Goal: Task Accomplishment & Management: Manage account settings

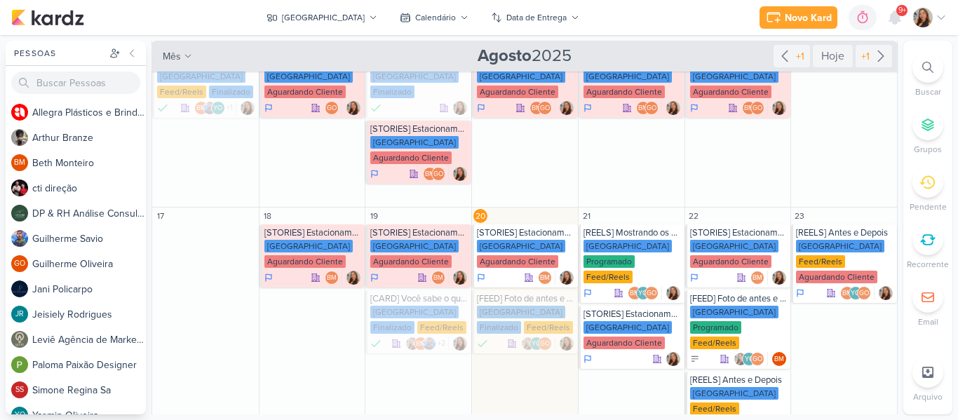
scroll to position [199, 0]
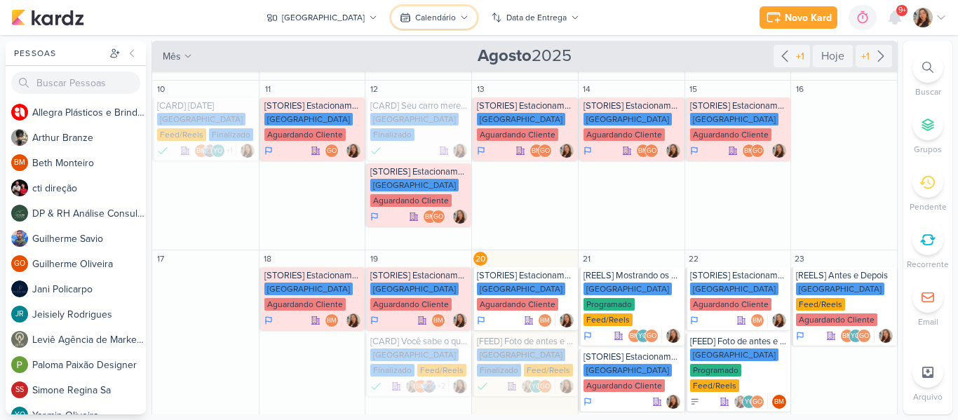
click at [463, 12] on button "Calendário" at bounding box center [434, 17] width 86 height 22
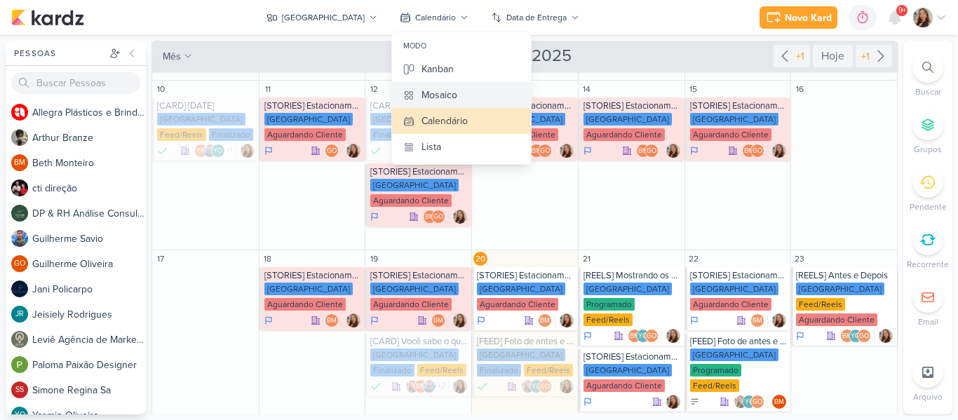
click at [437, 100] on div "Mosaico" at bounding box center [439, 95] width 36 height 15
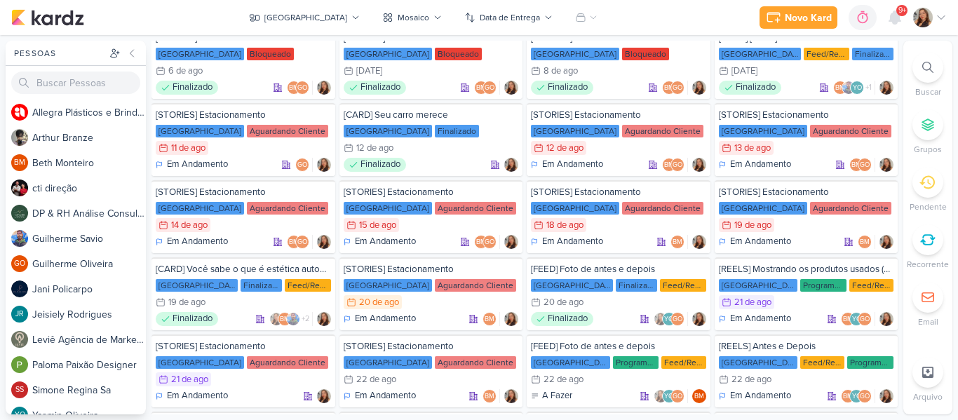
scroll to position [0, 0]
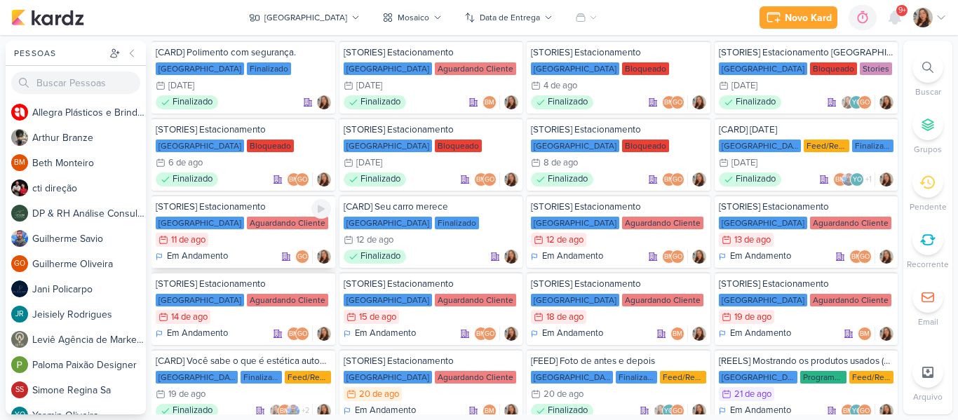
click at [265, 237] on div "11/8 [DATE]" at bounding box center [243, 240] width 175 height 14
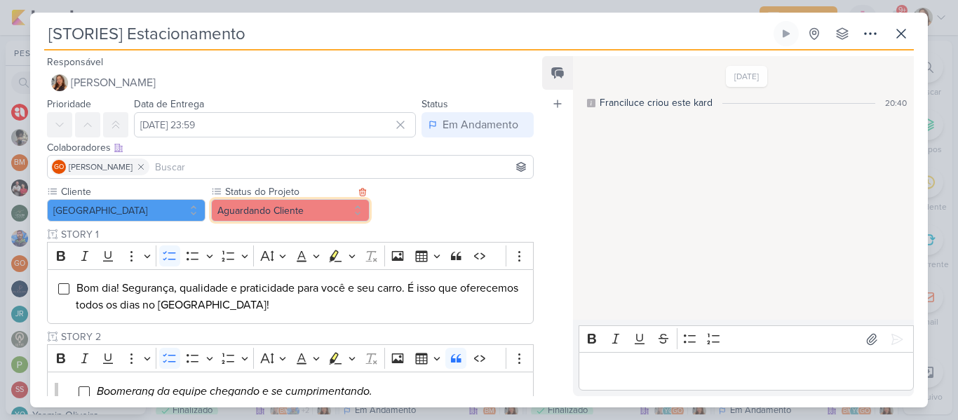
click at [292, 207] on button "Aguardando Cliente" at bounding box center [290, 210] width 158 height 22
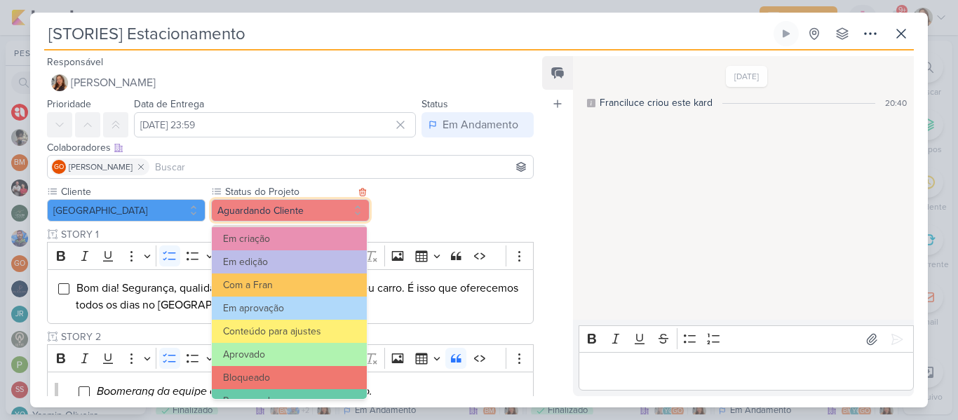
scroll to position [156, 0]
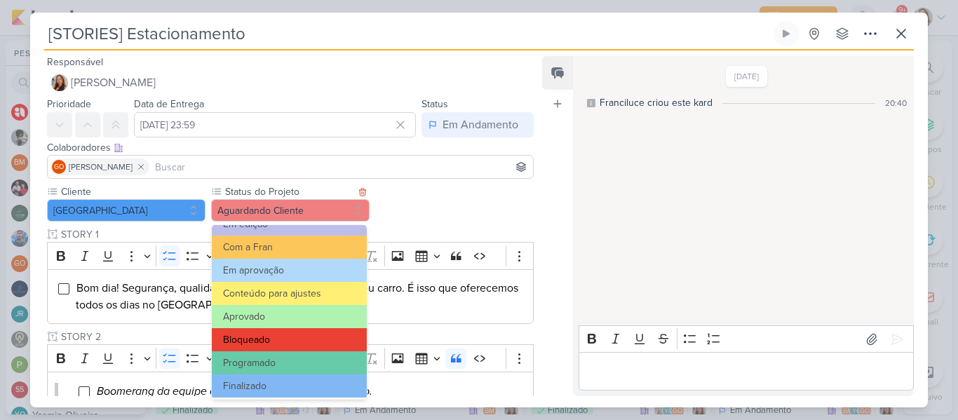
click at [318, 339] on button "Bloqueado" at bounding box center [289, 339] width 155 height 23
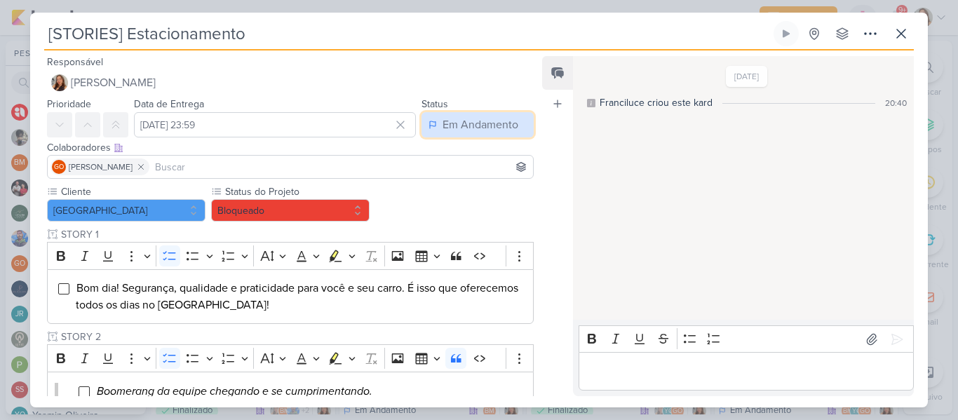
click at [458, 125] on div "Em Andamento" at bounding box center [480, 124] width 76 height 17
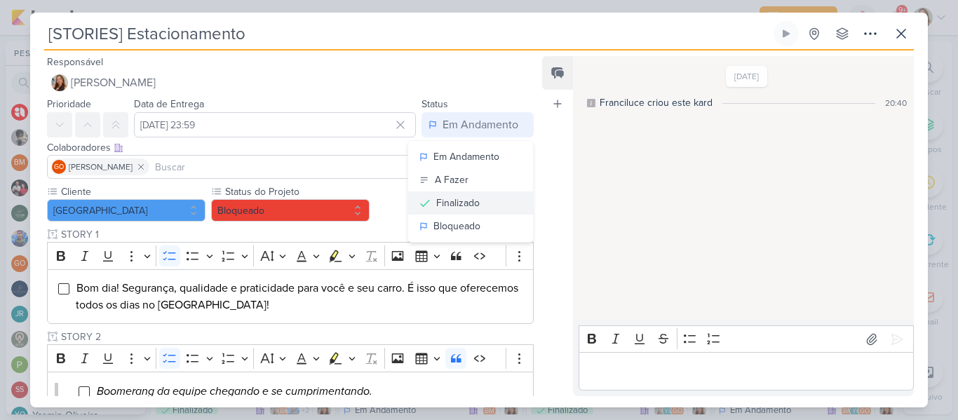
click at [466, 203] on div "Finalizado" at bounding box center [457, 203] width 43 height 15
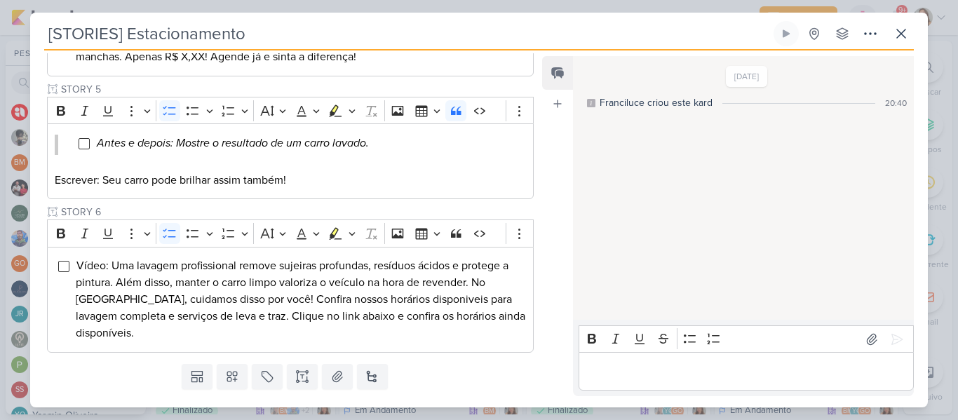
scroll to position [648, 0]
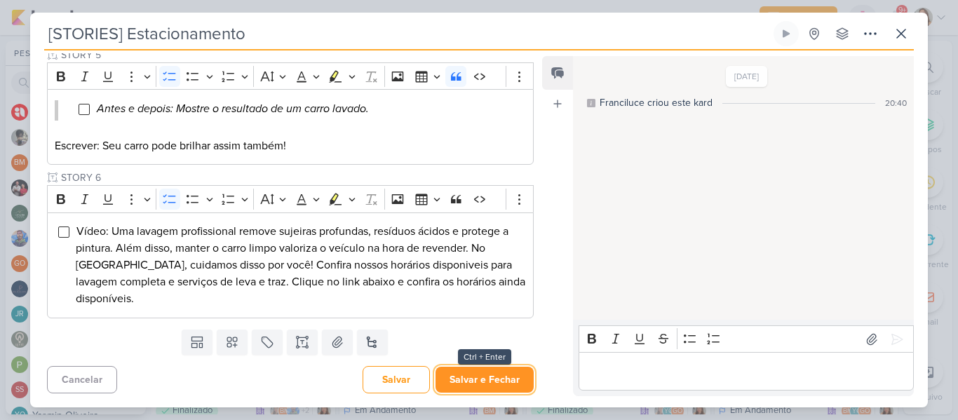
click at [501, 383] on button "Salvar e Fechar" at bounding box center [484, 380] width 98 height 26
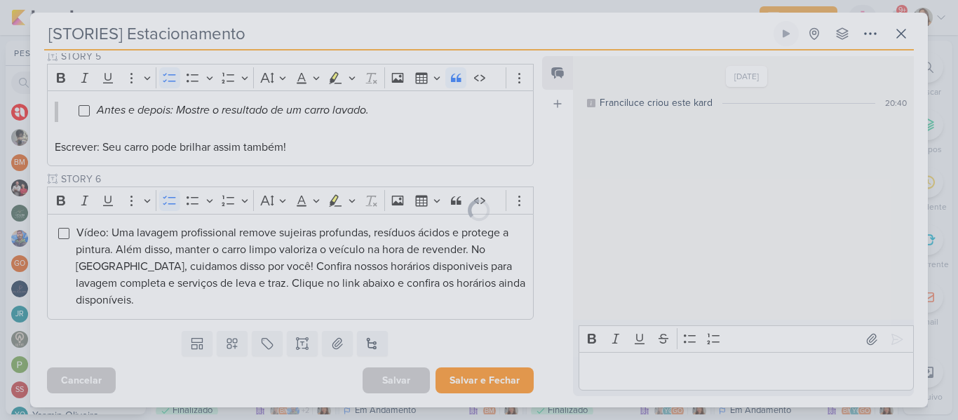
scroll to position [646, 0]
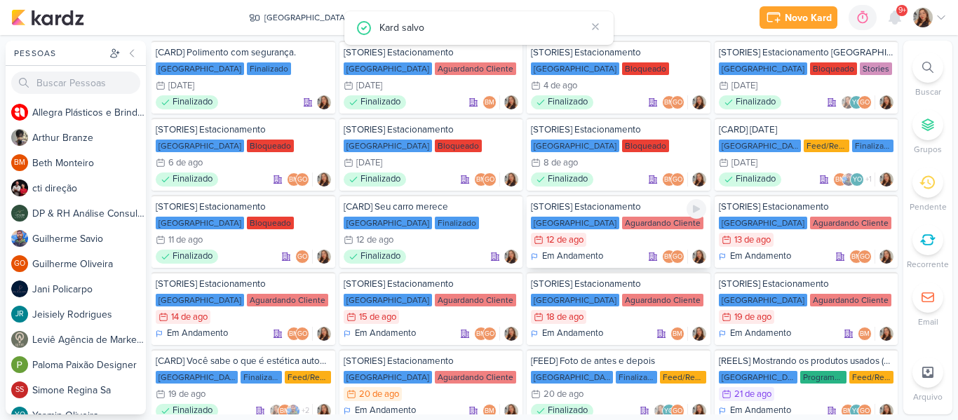
click at [622, 227] on div "Aguardando Cliente" at bounding box center [662, 223] width 81 height 13
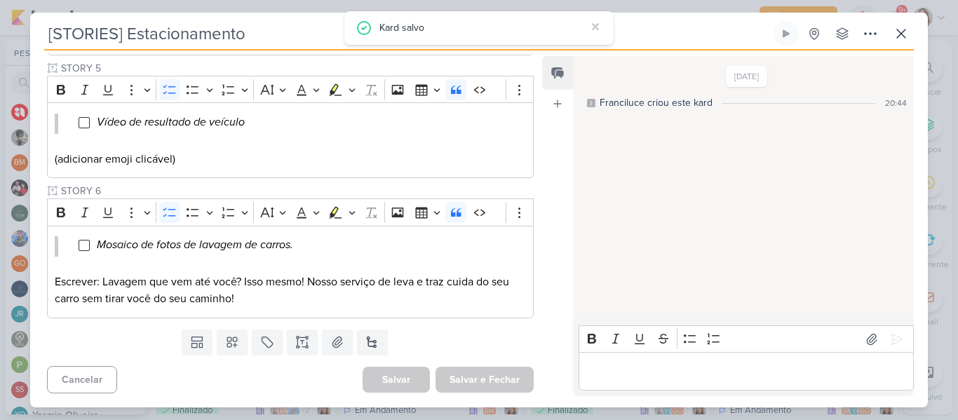
scroll to position [25, 0]
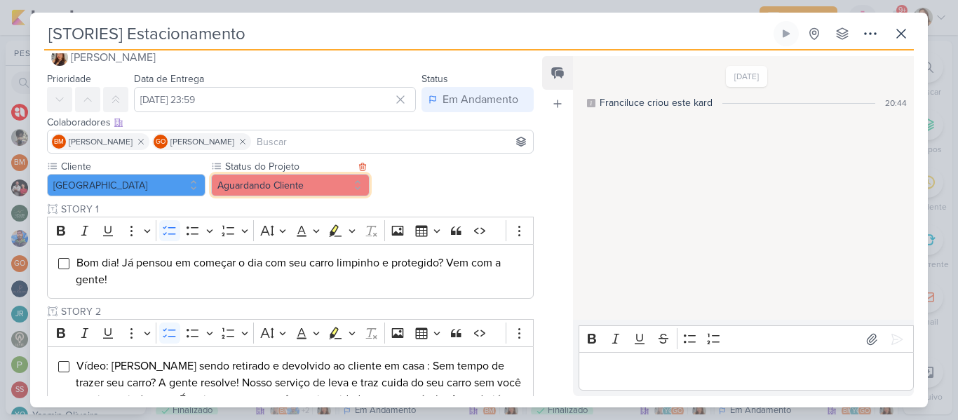
click at [324, 190] on button "Aguardando Cliente" at bounding box center [290, 185] width 158 height 22
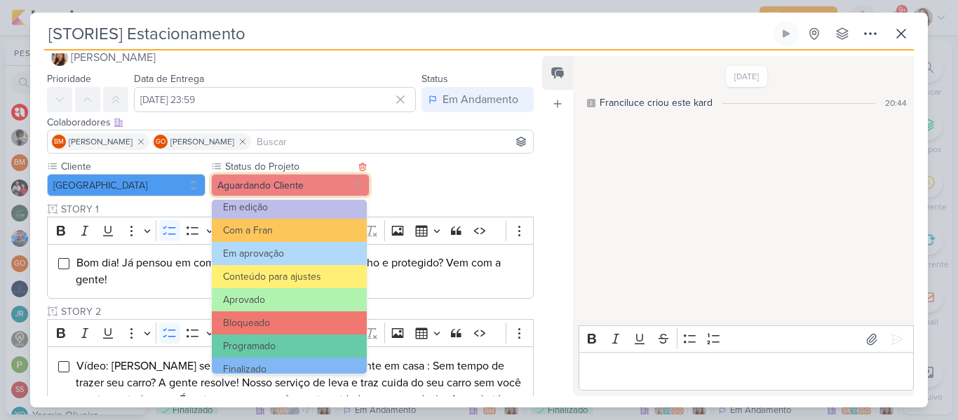
scroll to position [154, 0]
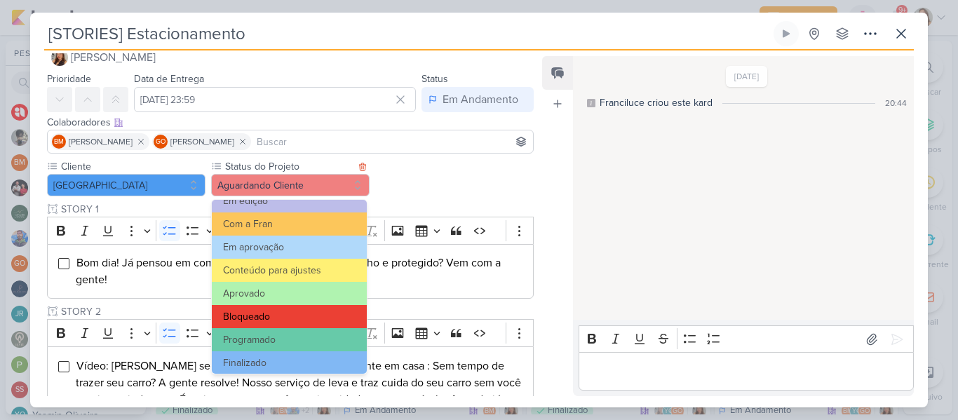
click at [337, 311] on button "Bloqueado" at bounding box center [289, 316] width 155 height 23
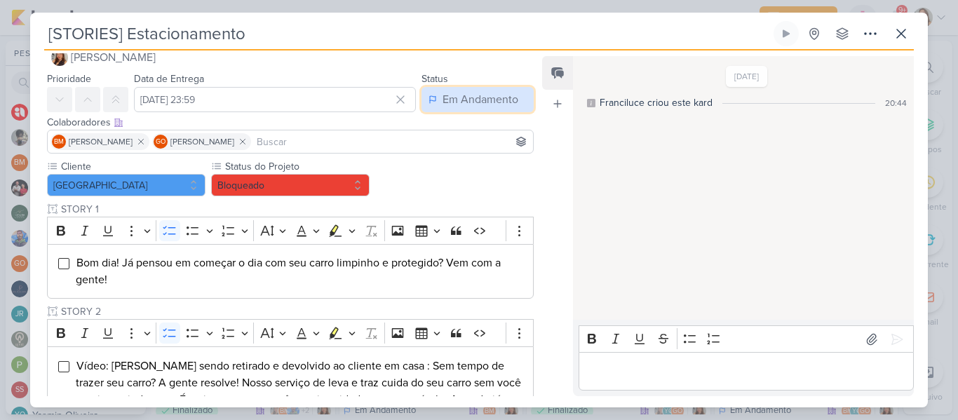
click at [444, 103] on div "Em Andamento" at bounding box center [480, 99] width 76 height 17
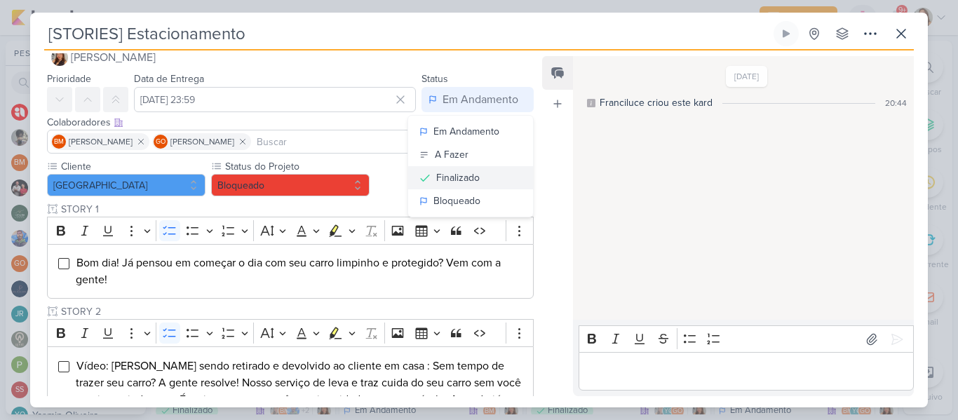
click at [512, 170] on button "Finalizado" at bounding box center [470, 177] width 125 height 23
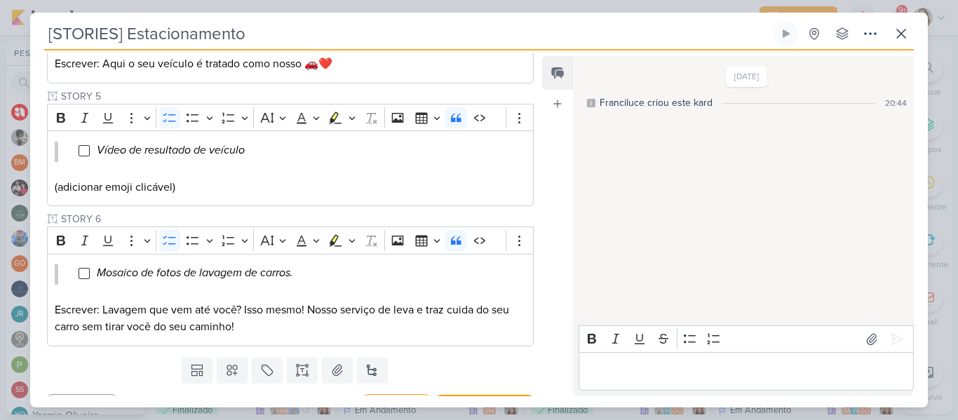
scroll to position [631, 0]
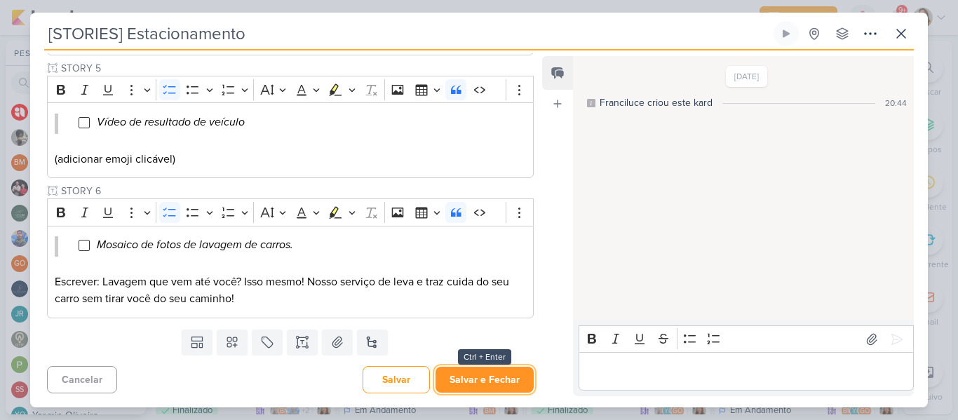
click at [476, 389] on button "Salvar e Fechar" at bounding box center [484, 380] width 98 height 26
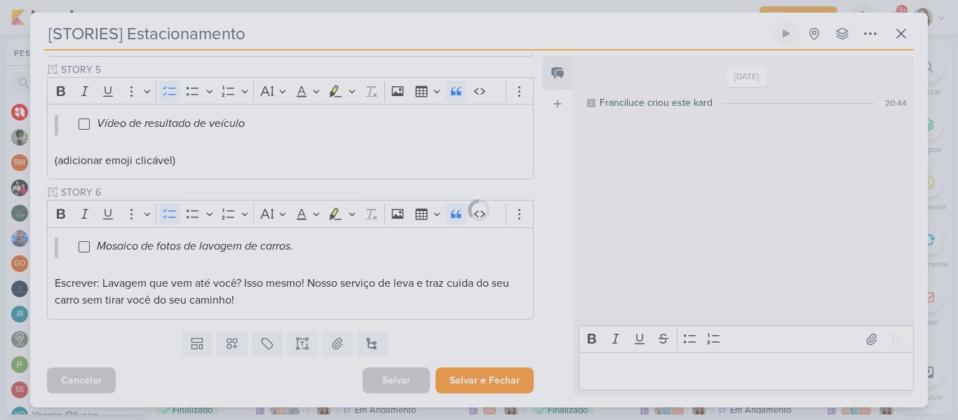
scroll to position [630, 0]
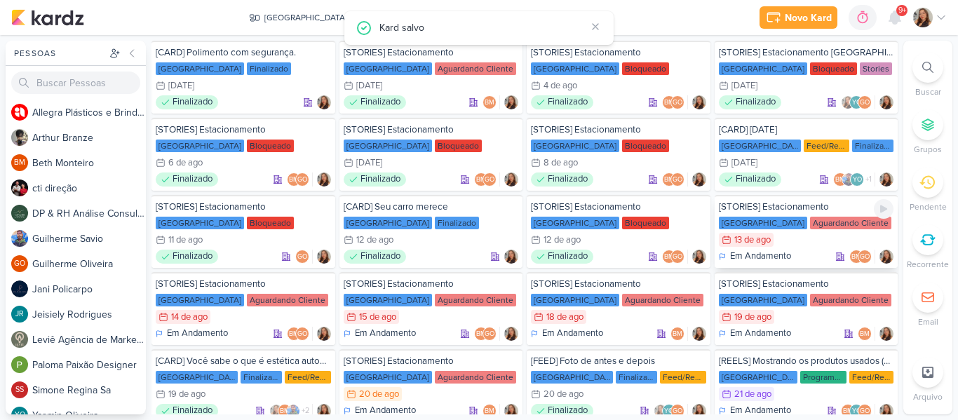
click at [727, 216] on div "[GEOGRAPHIC_DATA] Aguardando Cliente" at bounding box center [806, 223] width 175 height 14
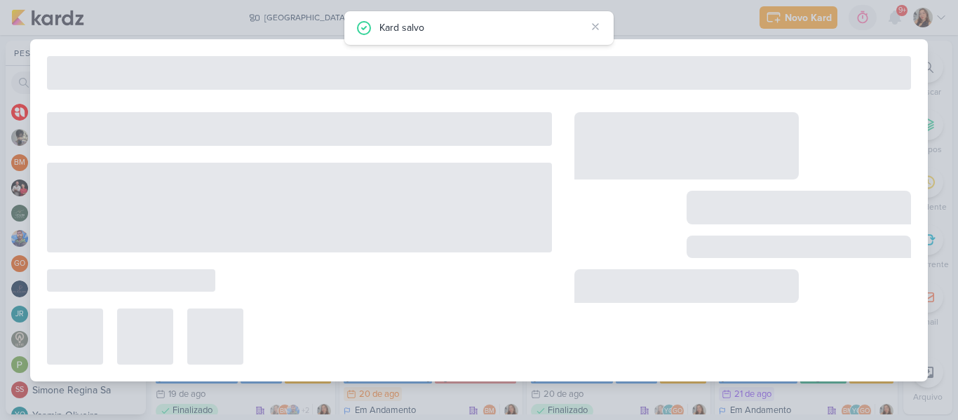
type input "[DATE] 23:59"
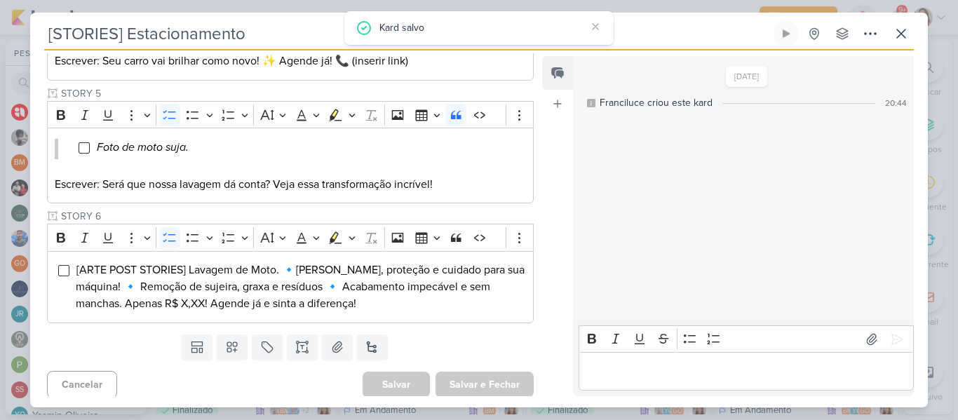
scroll to position [25, 0]
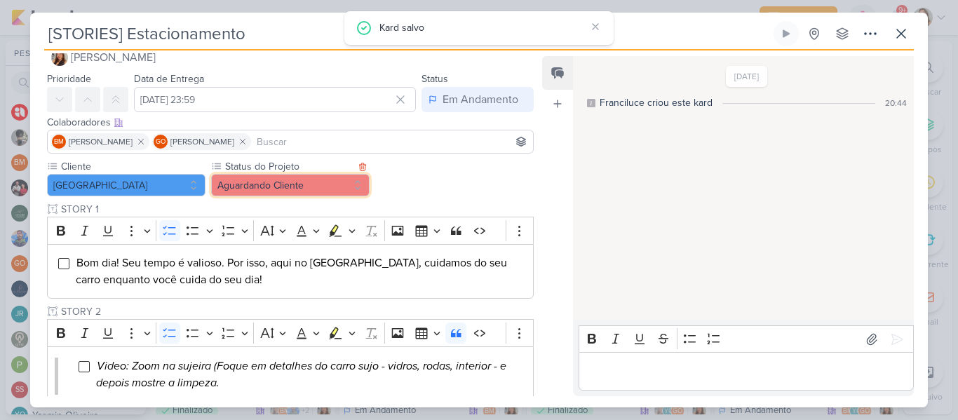
click at [347, 179] on button "Aguardando Cliente" at bounding box center [290, 185] width 158 height 22
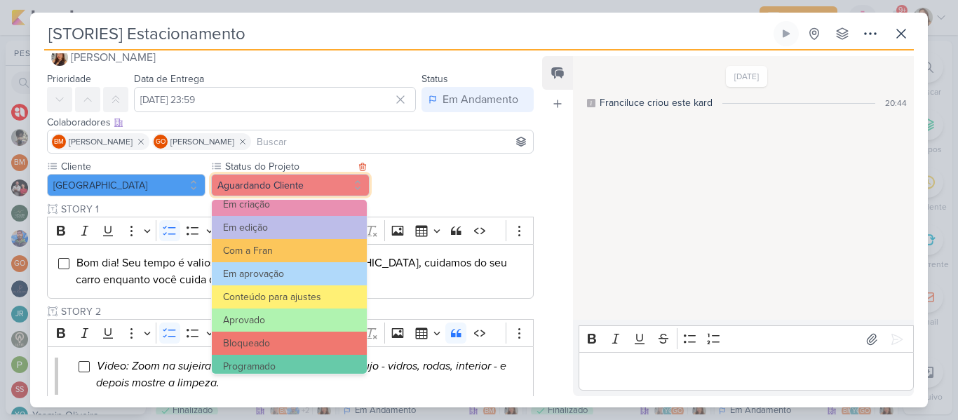
scroll to position [137, 0]
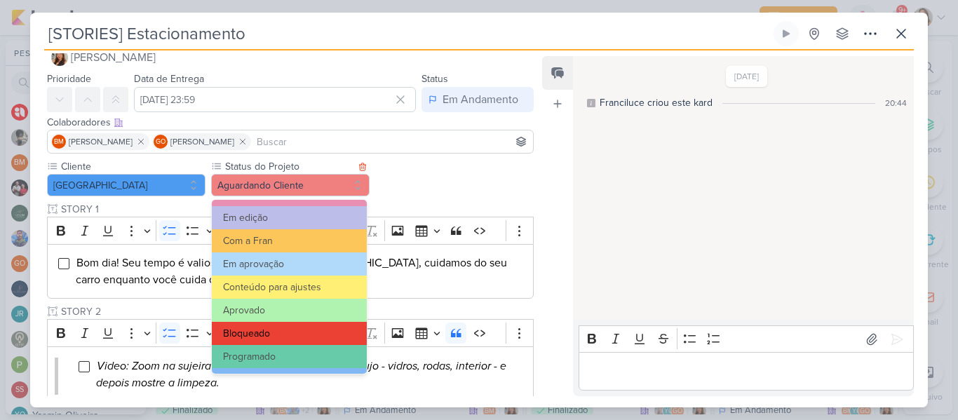
click at [314, 325] on button "Bloqueado" at bounding box center [289, 333] width 155 height 23
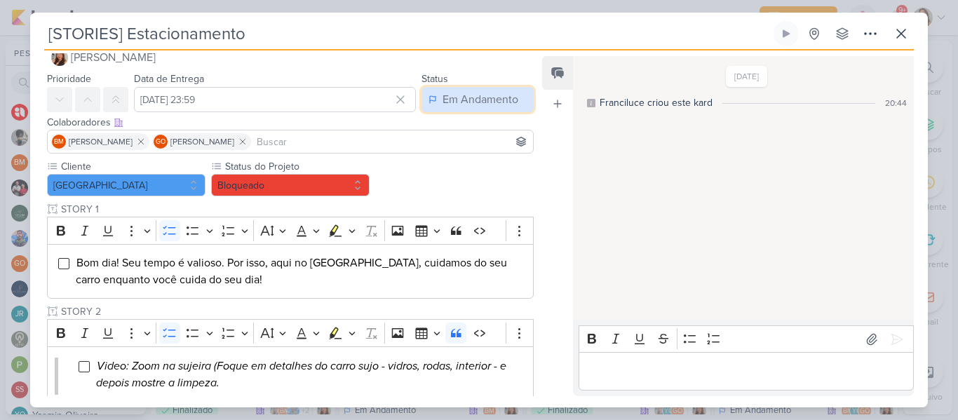
click at [493, 109] on button "Em Andamento" at bounding box center [477, 99] width 112 height 25
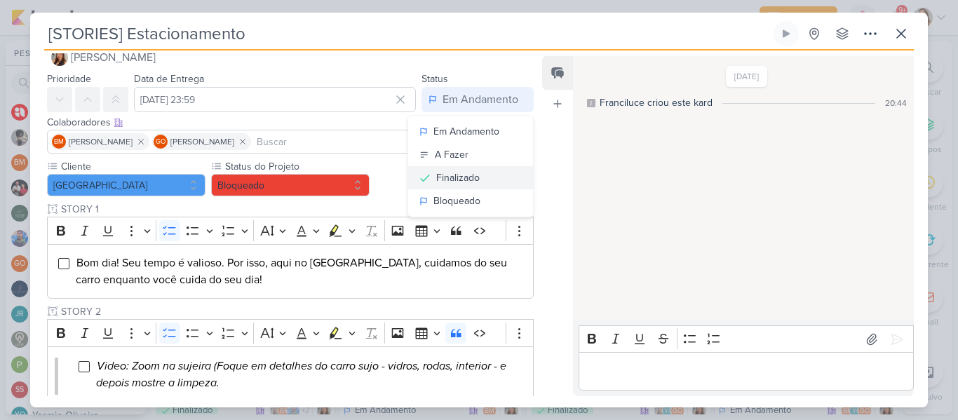
click at [466, 177] on div "Finalizado" at bounding box center [457, 177] width 43 height 15
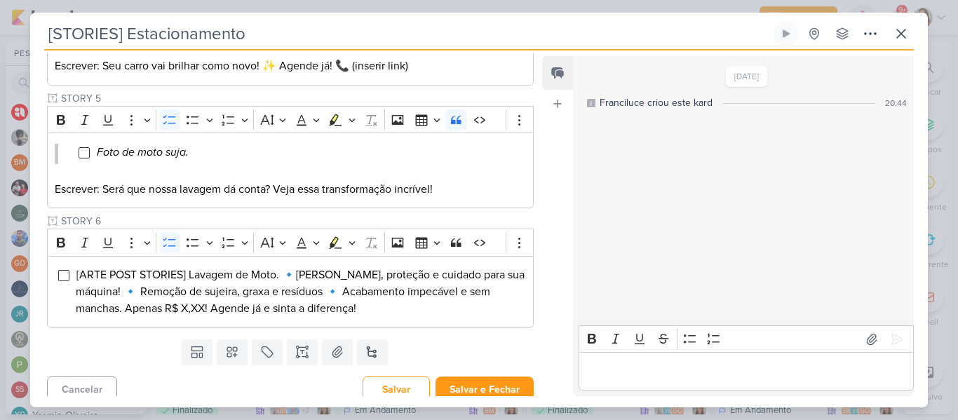
scroll to position [634, 0]
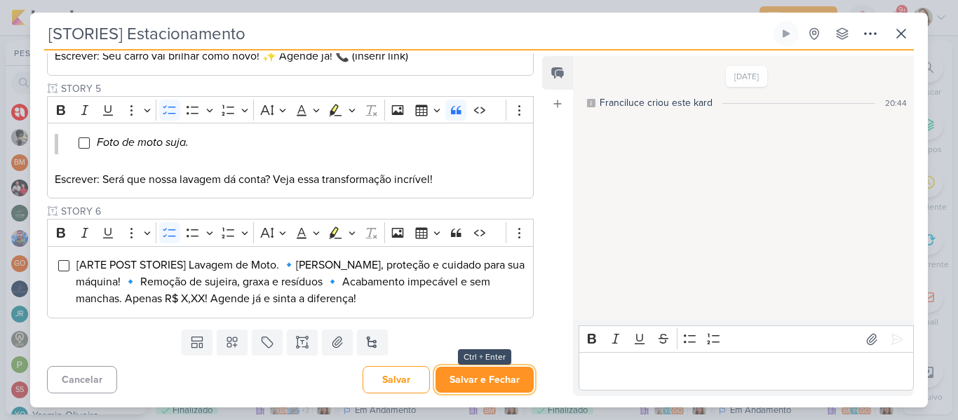
click at [482, 375] on button "Salvar e Fechar" at bounding box center [484, 380] width 98 height 26
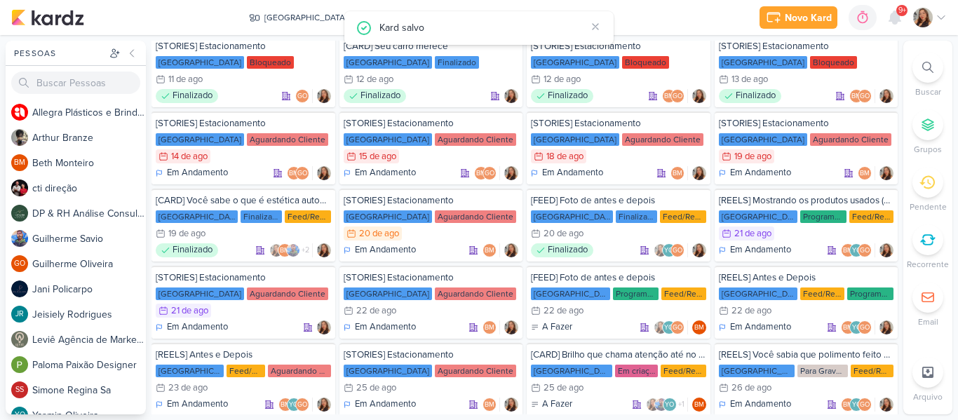
scroll to position [162, 0]
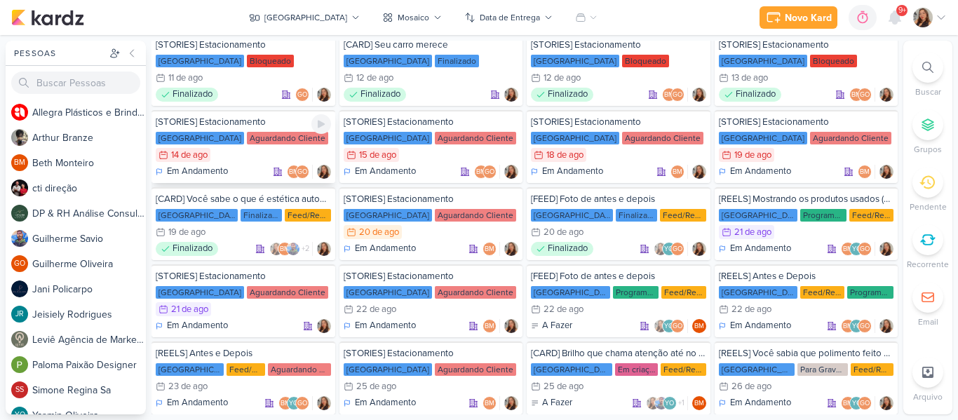
click at [256, 152] on div "14/8 14 de ago" at bounding box center [243, 155] width 175 height 14
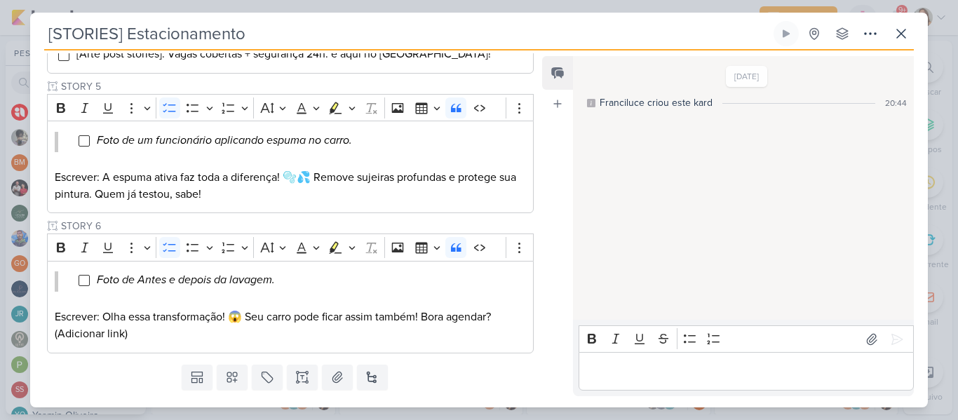
scroll to position [25, 0]
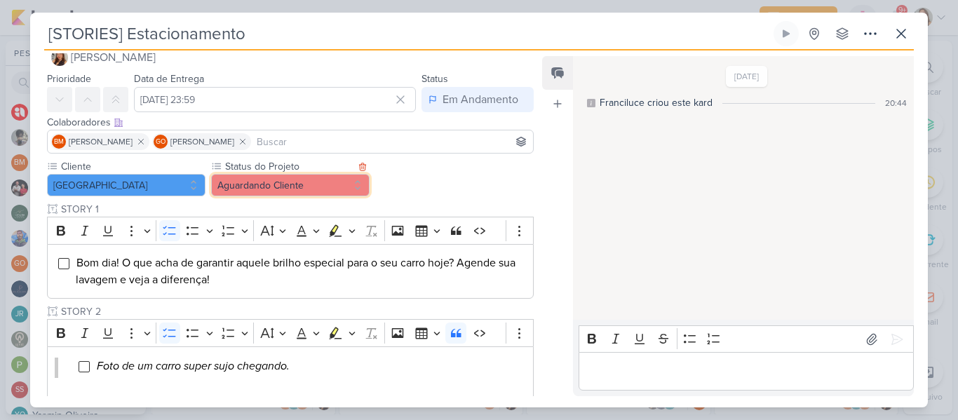
click at [318, 188] on button "Aguardando Cliente" at bounding box center [290, 185] width 158 height 22
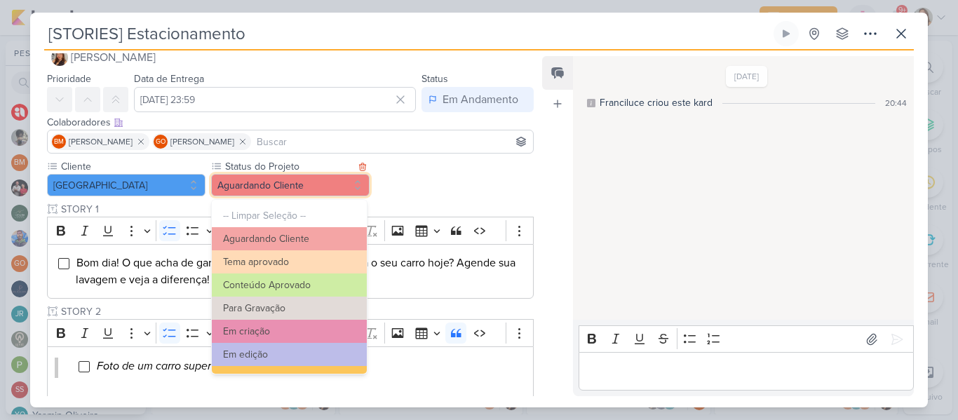
scroll to position [158, 0]
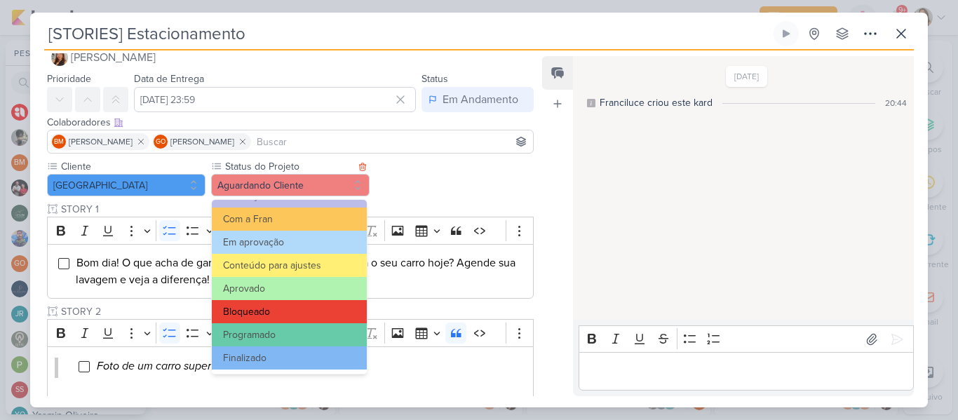
click at [318, 306] on button "Bloqueado" at bounding box center [289, 311] width 155 height 23
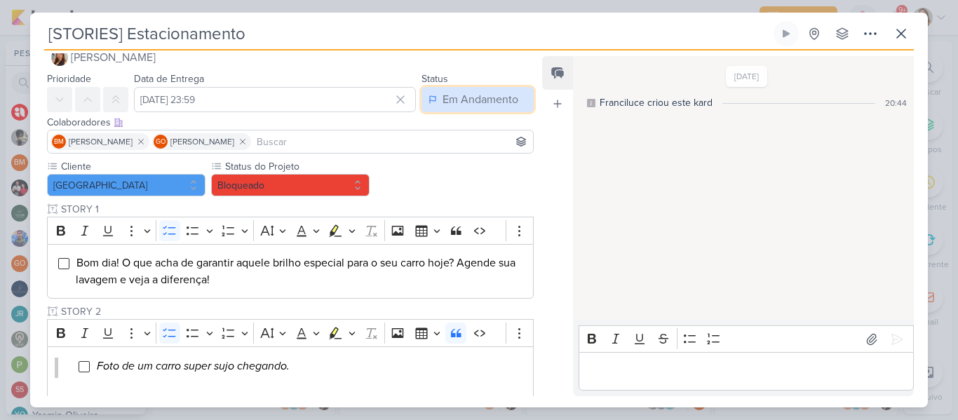
click at [442, 103] on div "Em Andamento" at bounding box center [480, 99] width 76 height 17
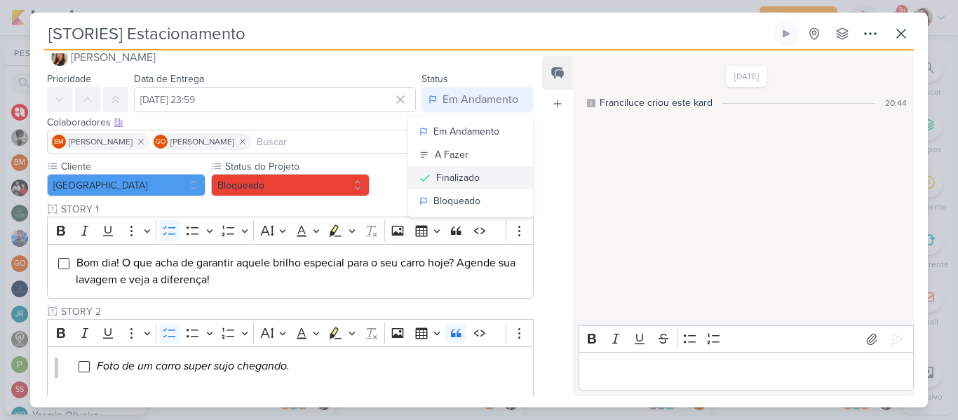
click at [452, 174] on div "Finalizado" at bounding box center [457, 177] width 43 height 15
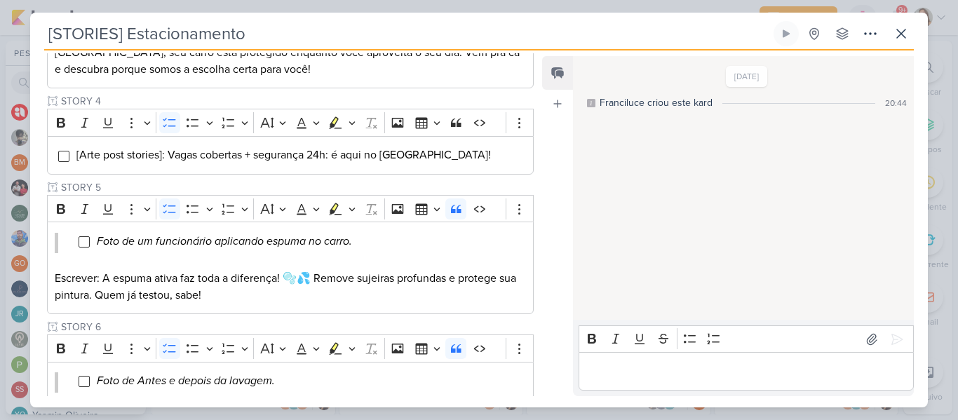
scroll to position [668, 0]
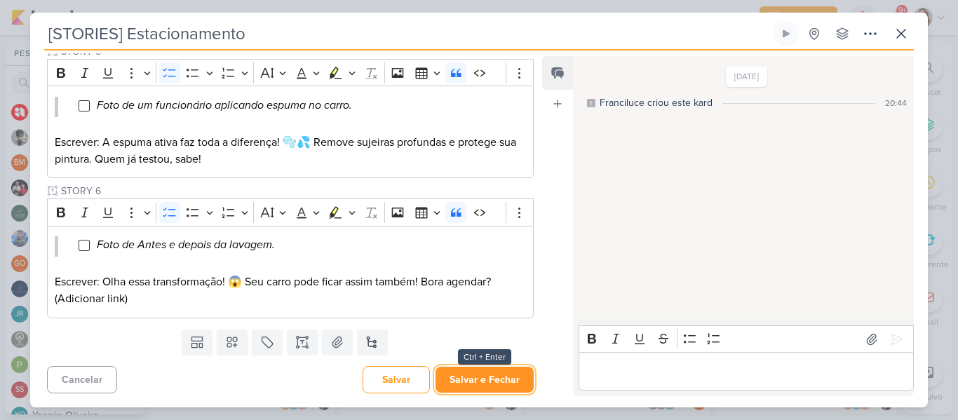
click at [485, 371] on button "Salvar e Fechar" at bounding box center [484, 380] width 98 height 26
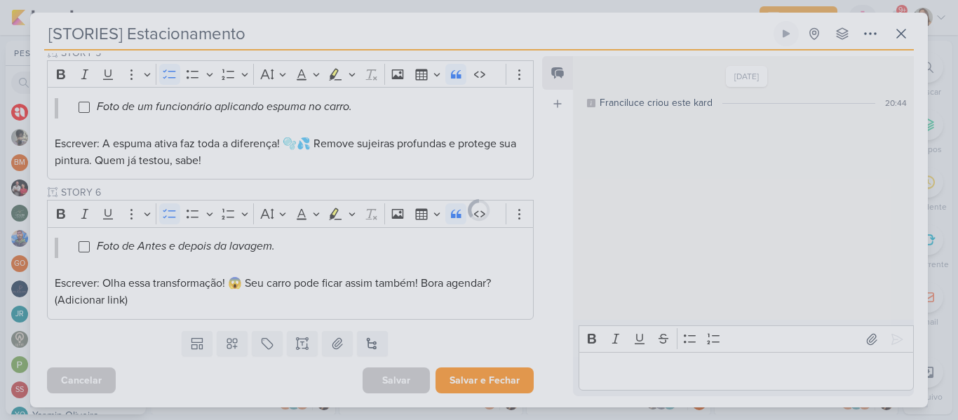
scroll to position [667, 0]
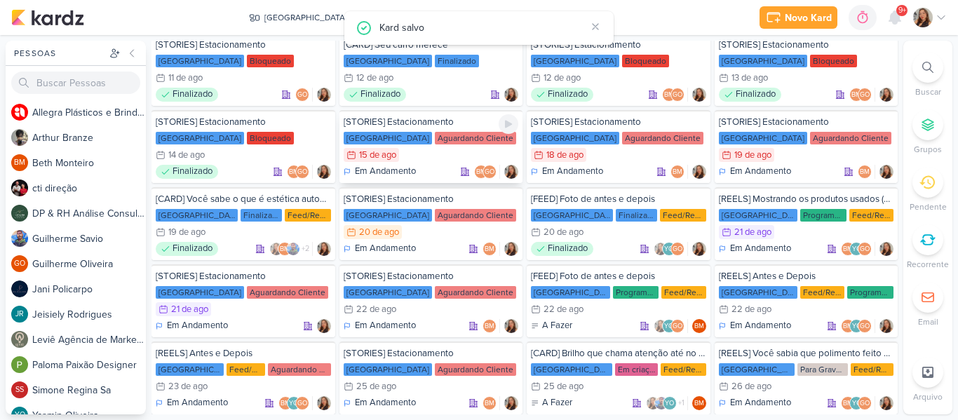
click at [446, 150] on div "15/8 [DATE]" at bounding box center [431, 155] width 175 height 14
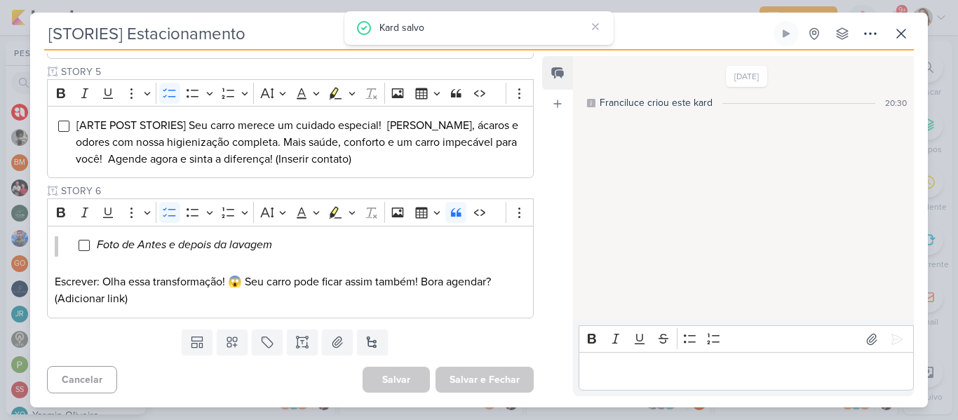
scroll to position [25, 0]
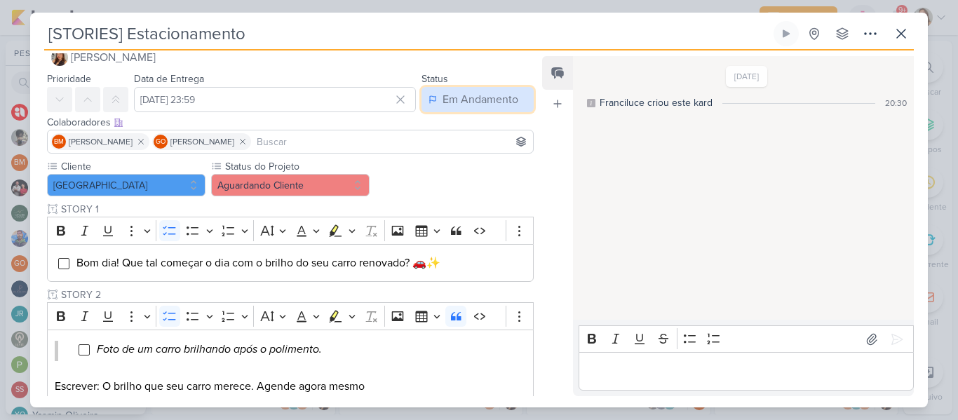
click at [430, 107] on button "Em Andamento" at bounding box center [477, 99] width 112 height 25
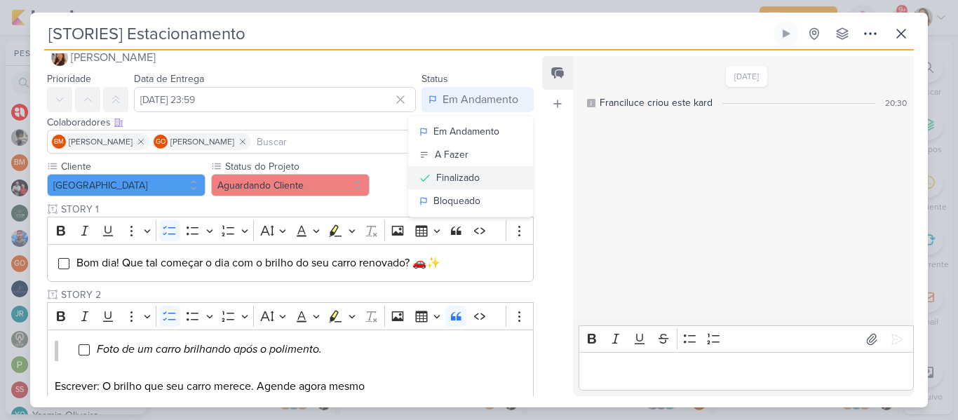
click at [450, 172] on div "Finalizado" at bounding box center [457, 177] width 43 height 15
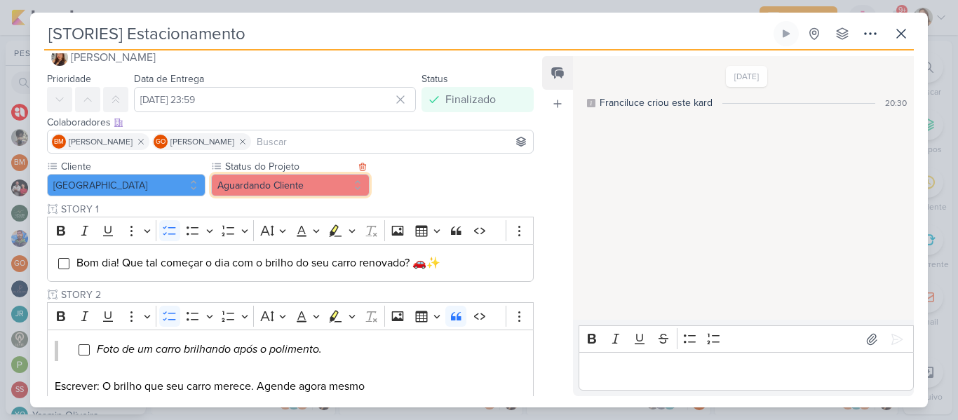
click at [325, 186] on button "Aguardando Cliente" at bounding box center [290, 185] width 158 height 22
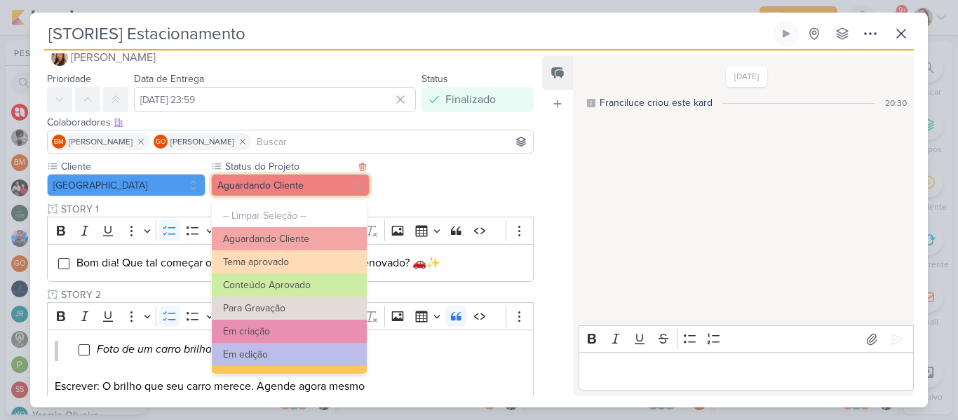
scroll to position [158, 0]
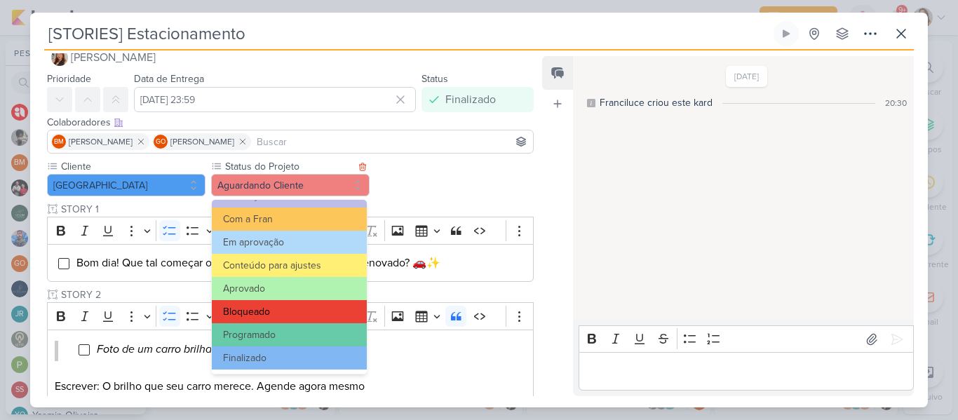
click at [327, 314] on button "Bloqueado" at bounding box center [289, 311] width 155 height 23
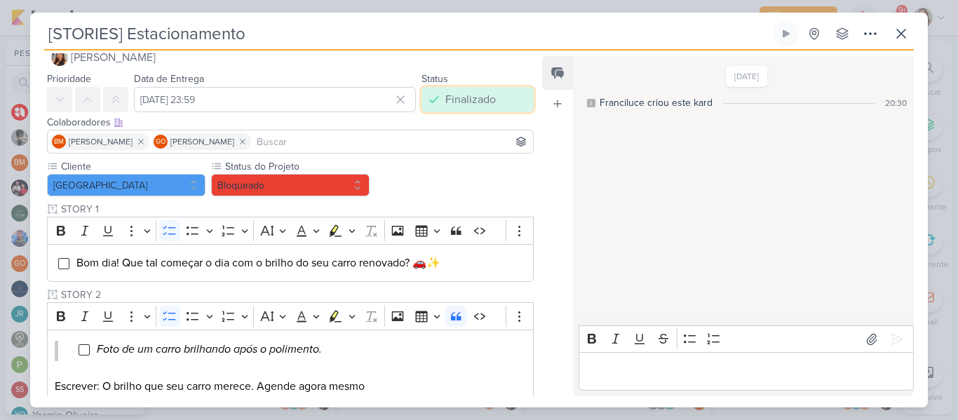
click at [457, 97] on div "Finalizado" at bounding box center [470, 99] width 50 height 17
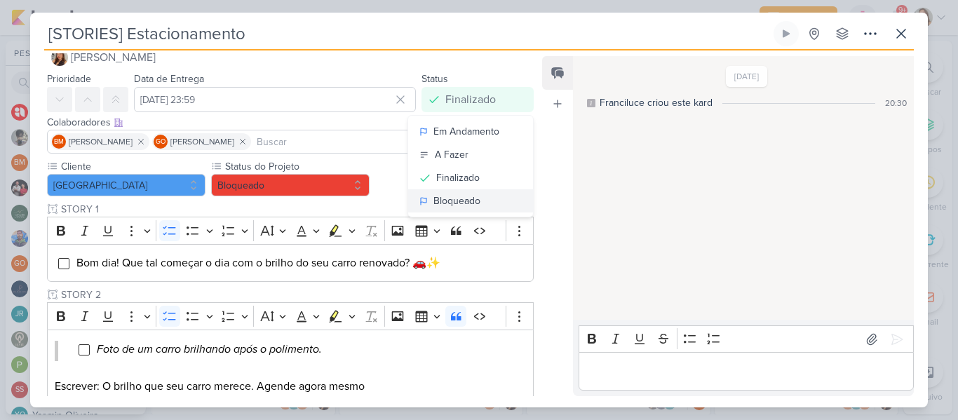
click at [470, 199] on div "Bloqueado" at bounding box center [456, 200] width 47 height 15
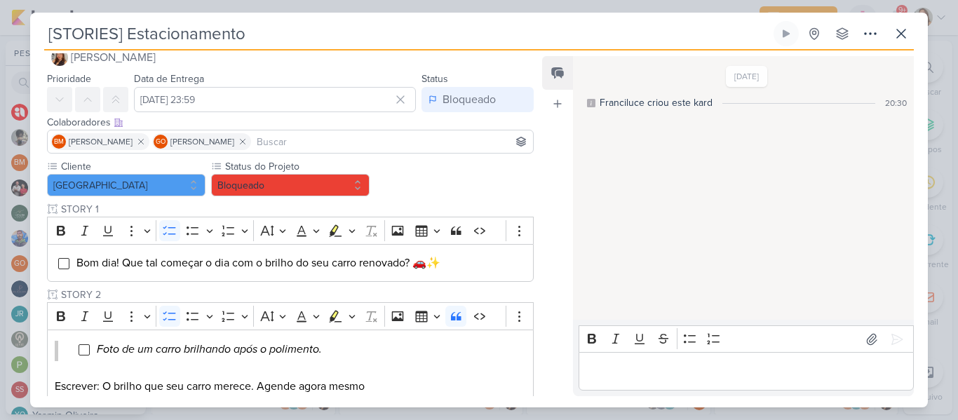
scroll to position [580, 0]
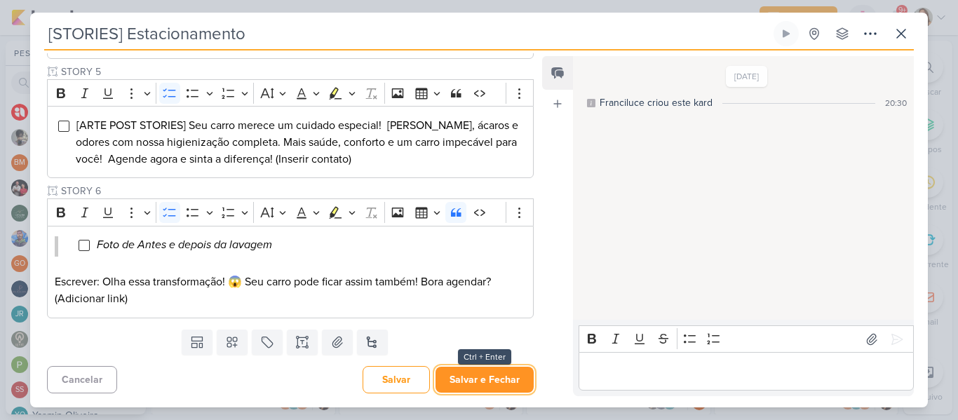
click at [516, 382] on button "Salvar e Fechar" at bounding box center [484, 380] width 98 height 26
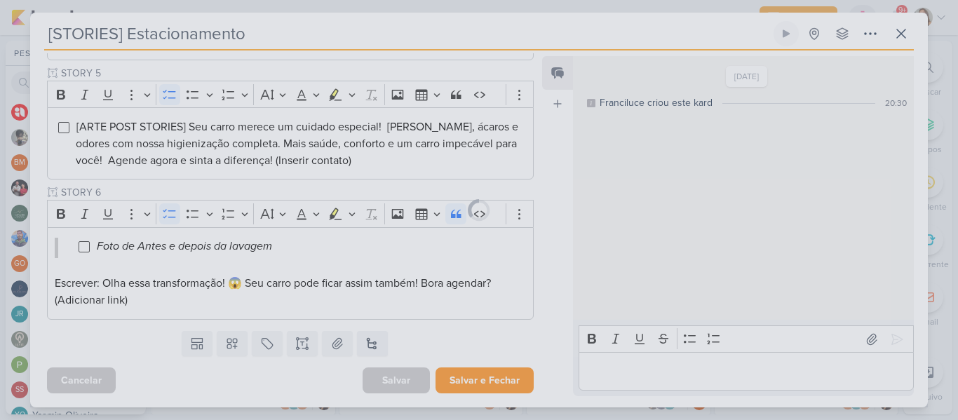
scroll to position [579, 0]
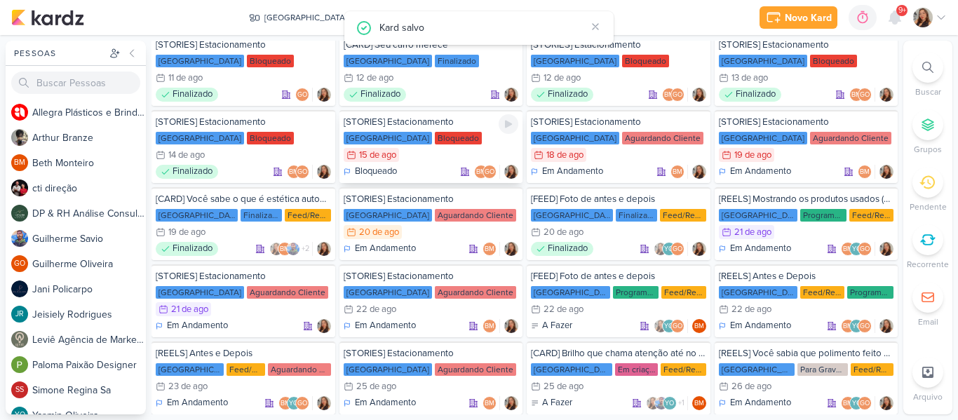
click at [466, 157] on div "15/8 [DATE]" at bounding box center [431, 155] width 175 height 14
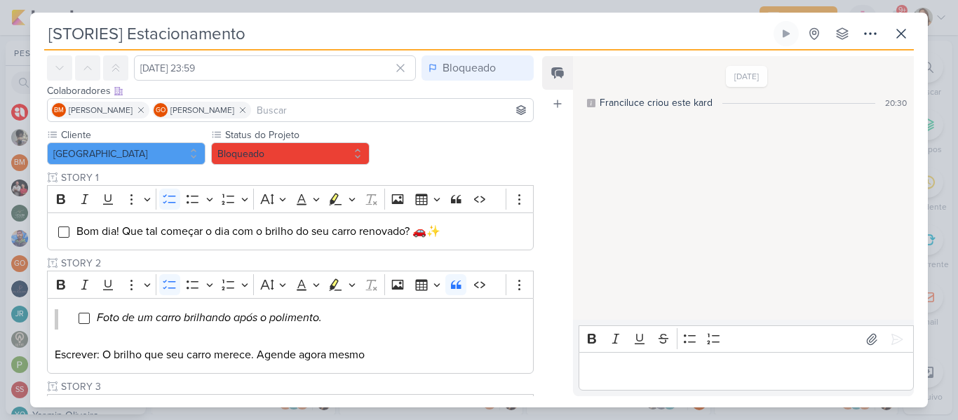
scroll to position [0, 0]
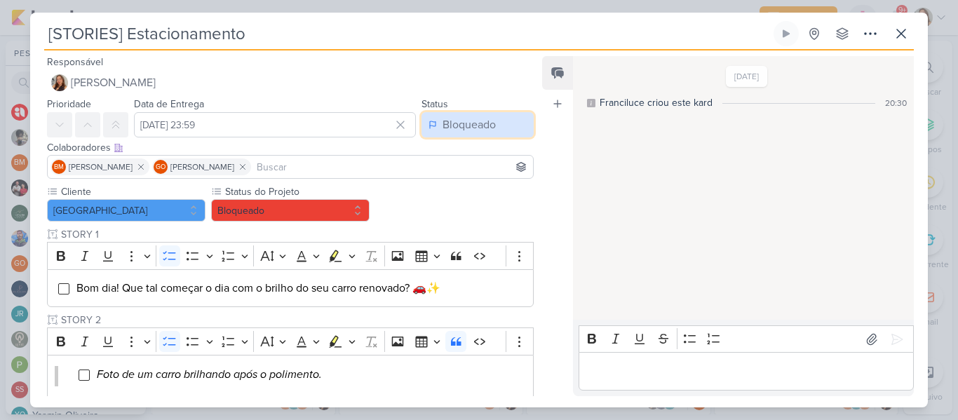
click at [487, 128] on div "Bloqueado" at bounding box center [468, 124] width 53 height 17
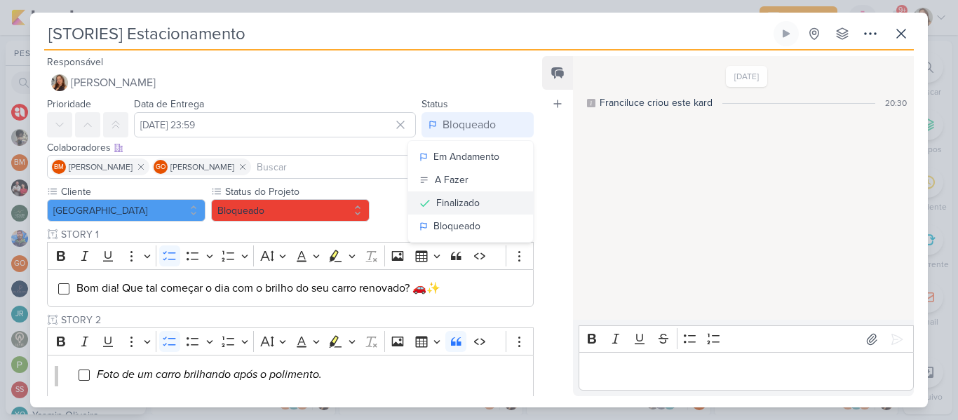
click at [476, 202] on button "Finalizado" at bounding box center [470, 202] width 125 height 23
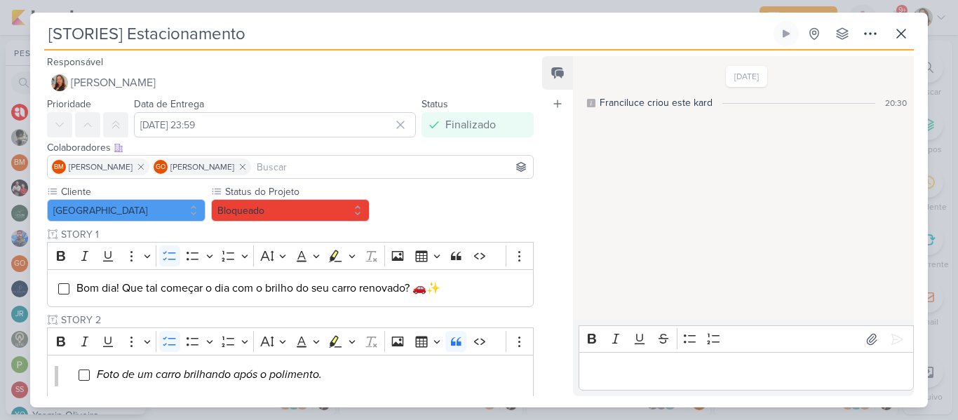
scroll to position [580, 0]
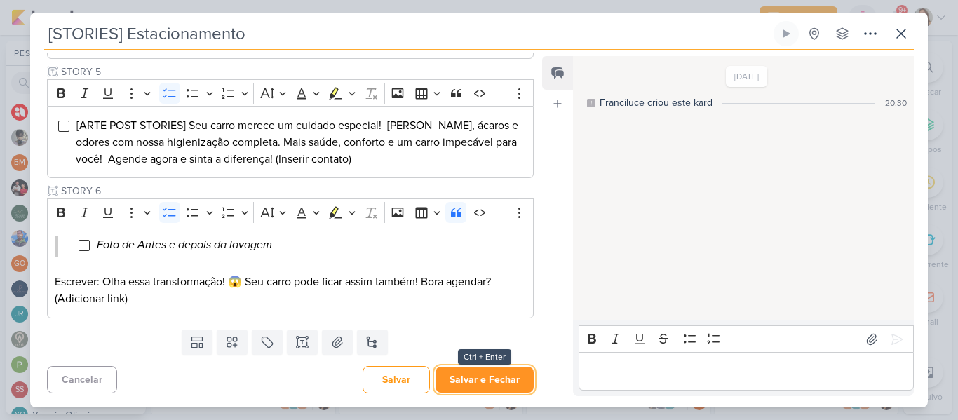
click at [504, 374] on button "Salvar e Fechar" at bounding box center [484, 380] width 98 height 26
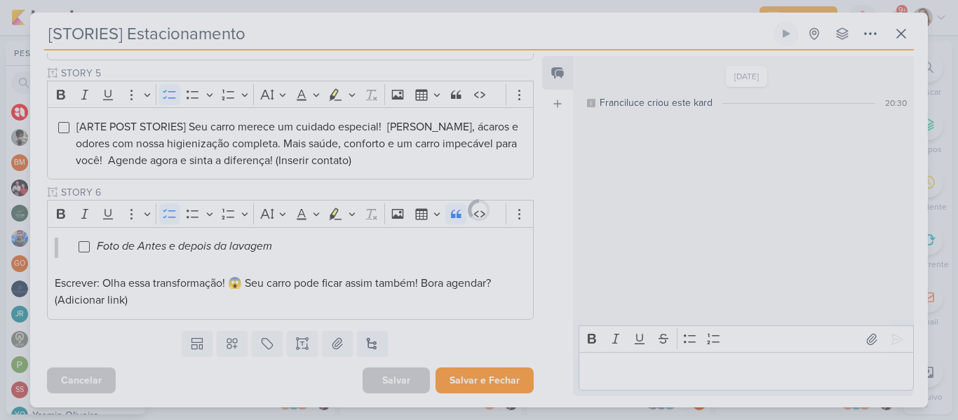
scroll to position [579, 0]
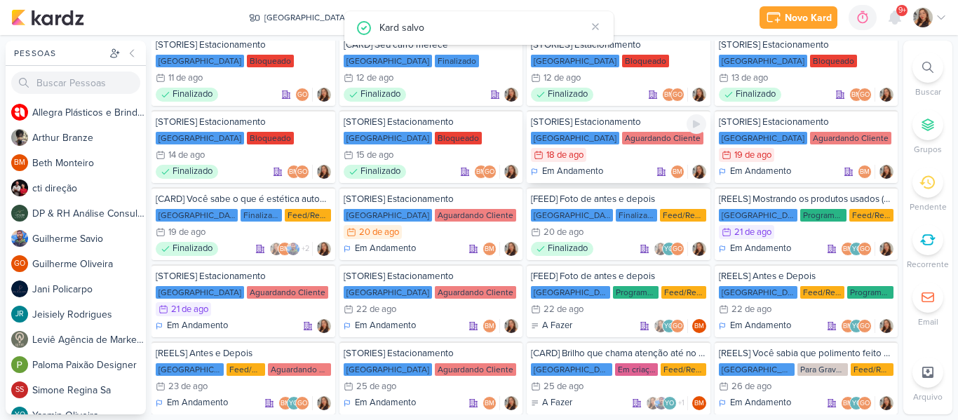
click at [627, 154] on div "18/8 [DATE]" at bounding box center [618, 155] width 175 height 14
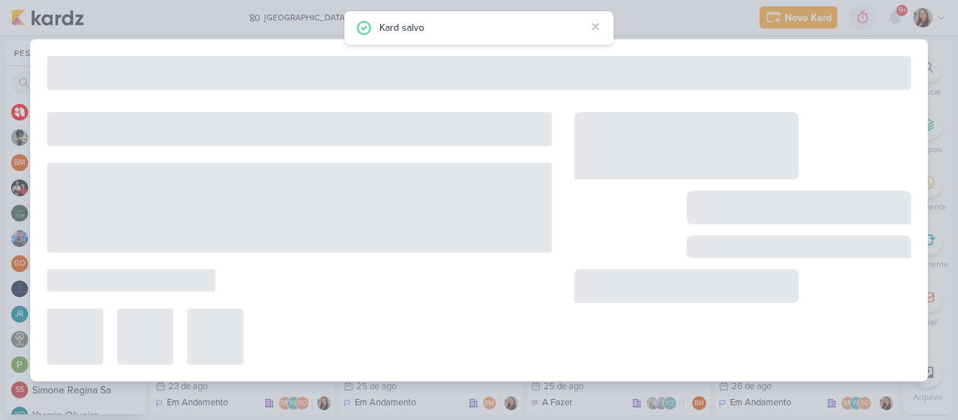
type input "[DATE] 23:59"
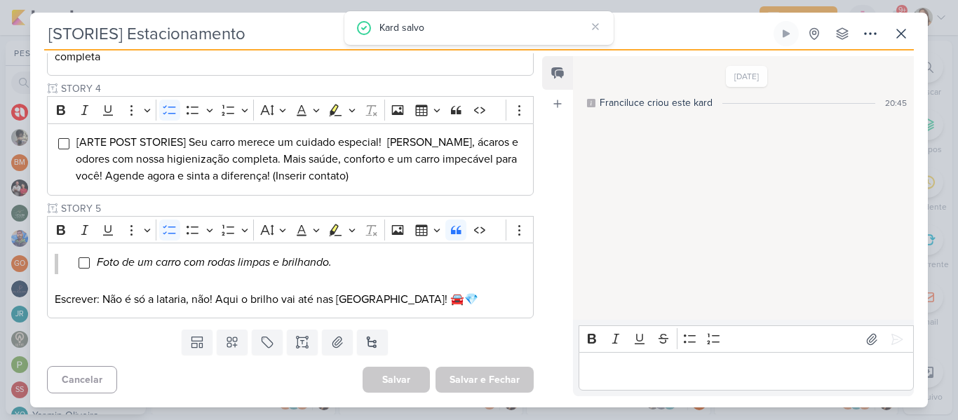
scroll to position [5, 0]
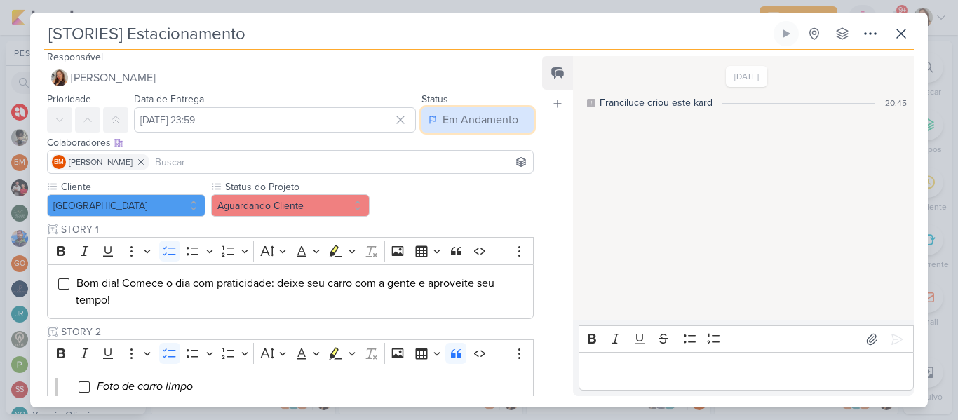
click at [493, 125] on div "Em Andamento" at bounding box center [480, 119] width 76 height 17
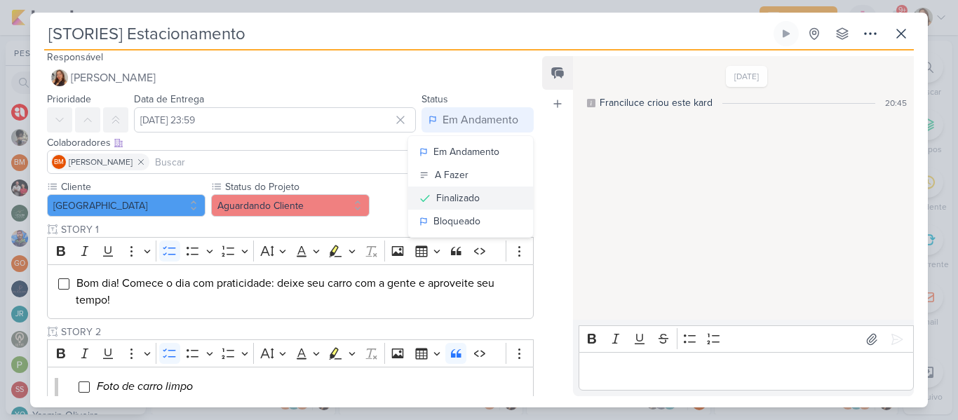
click at [460, 198] on div "Finalizado" at bounding box center [457, 198] width 43 height 15
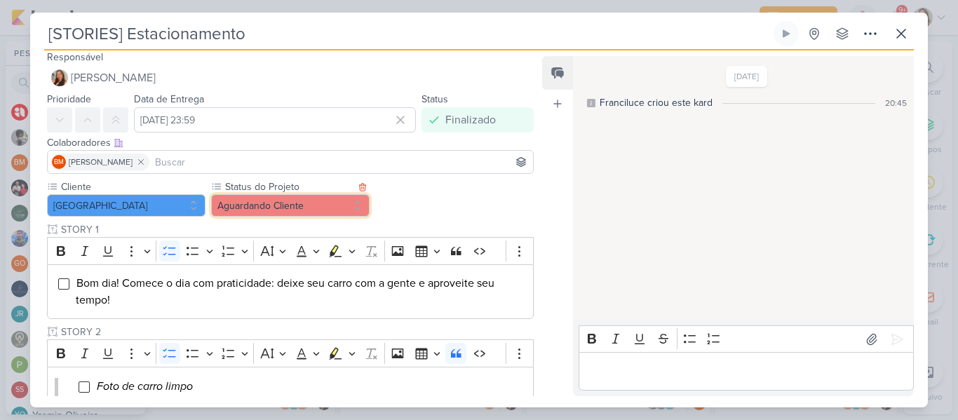
click at [363, 203] on button "Aguardando Cliente" at bounding box center [290, 205] width 158 height 22
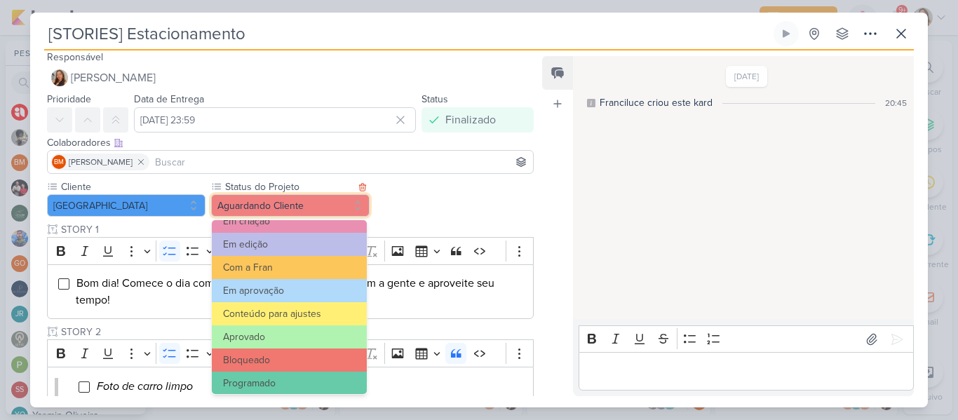
scroll to position [151, 0]
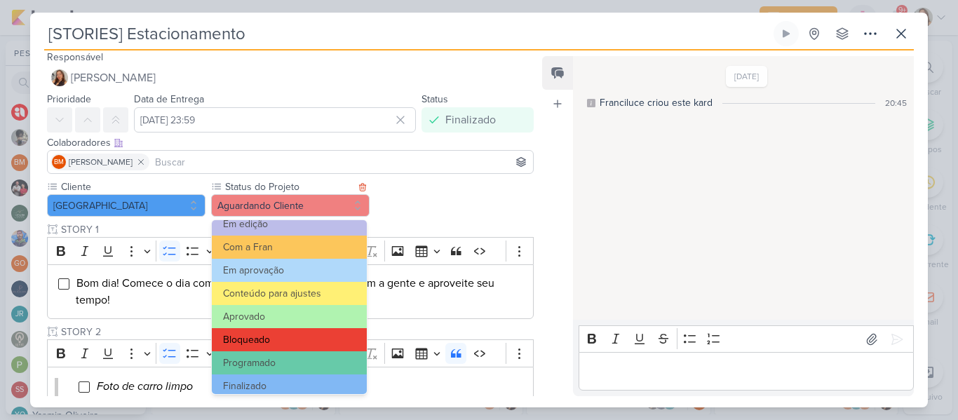
click at [334, 341] on button "Bloqueado" at bounding box center [289, 339] width 155 height 23
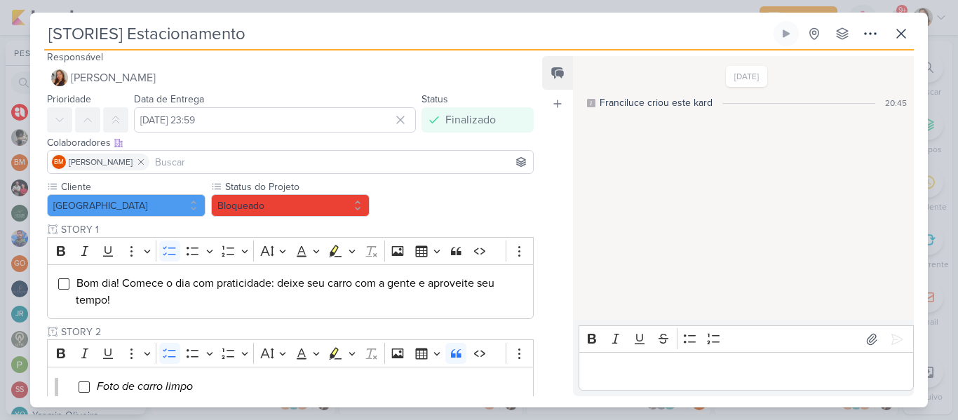
scroll to position [545, 0]
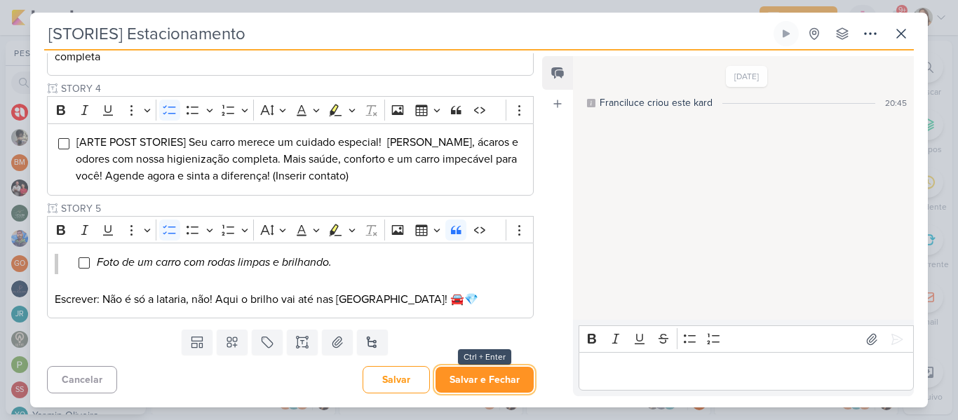
click at [498, 390] on button "Salvar e Fechar" at bounding box center [484, 380] width 98 height 26
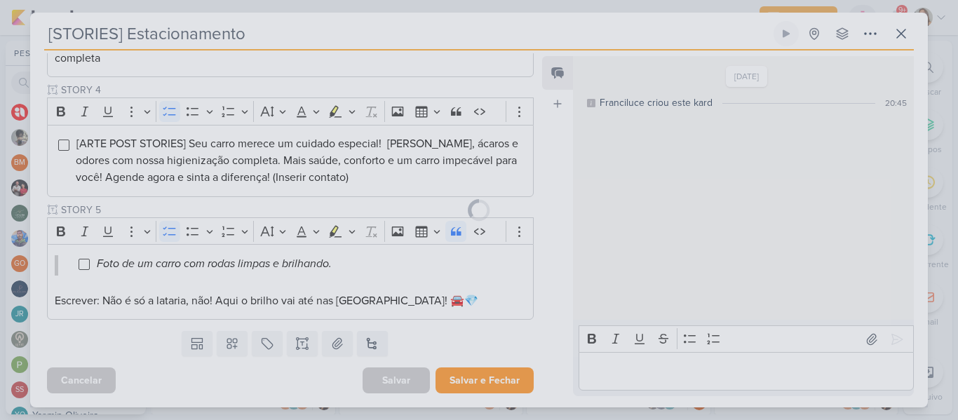
scroll to position [543, 0]
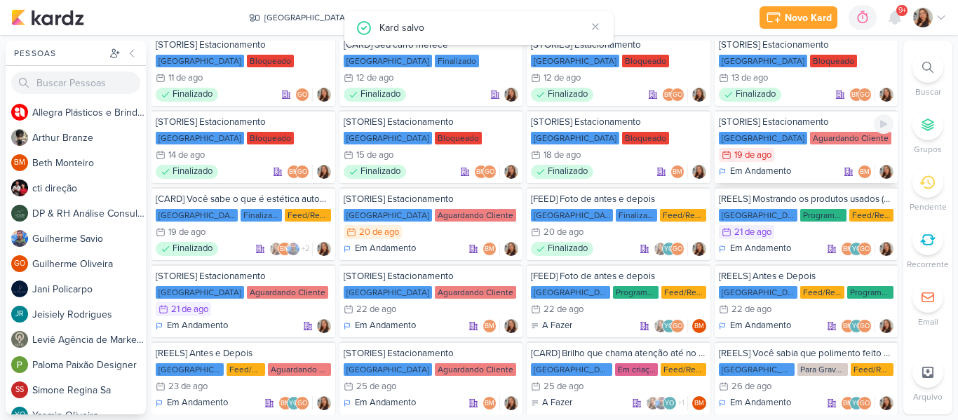
click at [774, 166] on p "Em Andamento" at bounding box center [760, 172] width 61 height 14
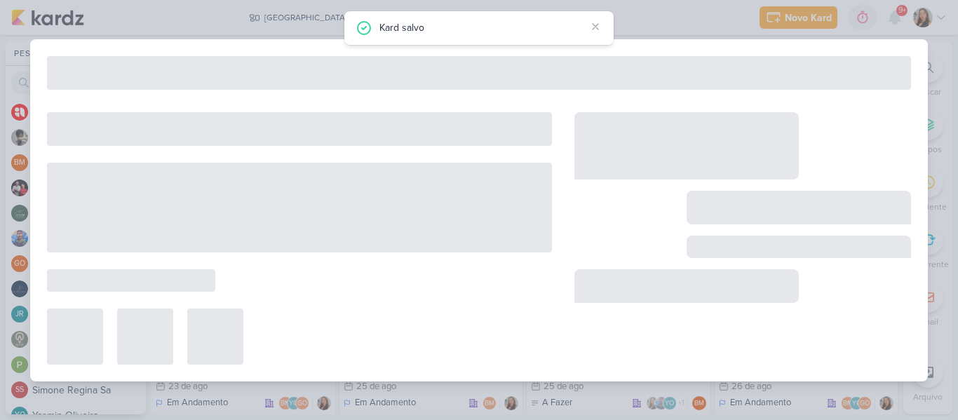
type input "[DATE] 23:59"
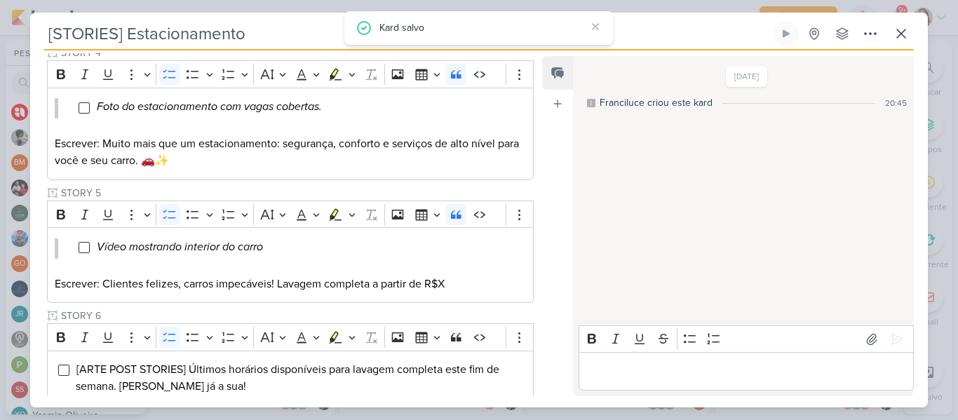
scroll to position [25, 0]
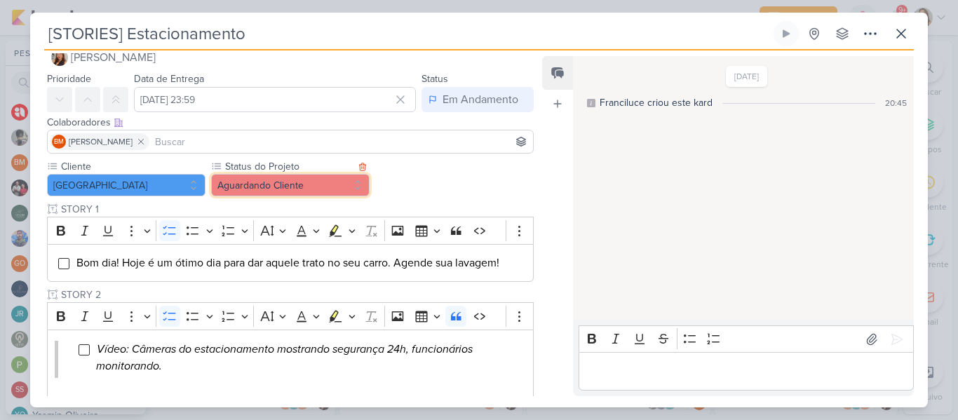
click at [331, 183] on button "Aguardando Cliente" at bounding box center [290, 185] width 158 height 22
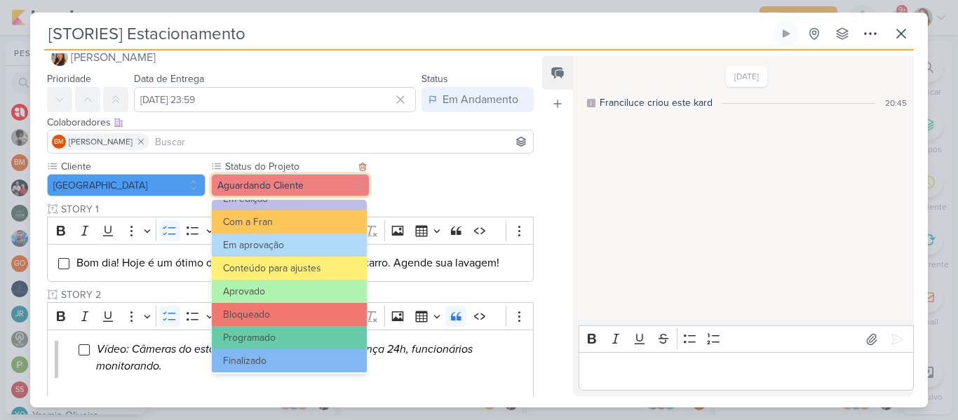
scroll to position [157, 0]
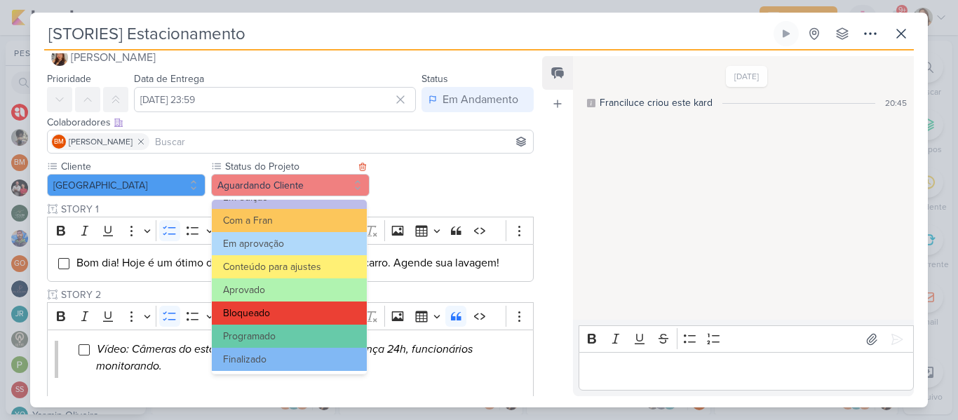
click at [325, 318] on button "Bloqueado" at bounding box center [289, 312] width 155 height 23
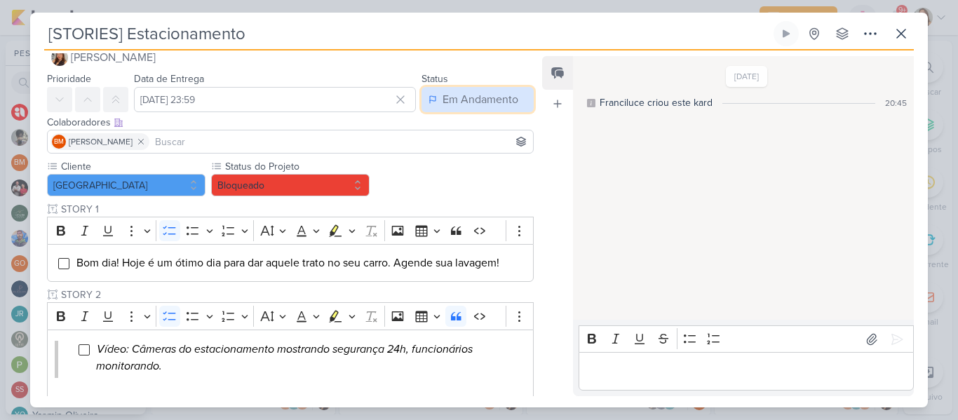
click at [461, 109] on button "Em Andamento" at bounding box center [477, 99] width 112 height 25
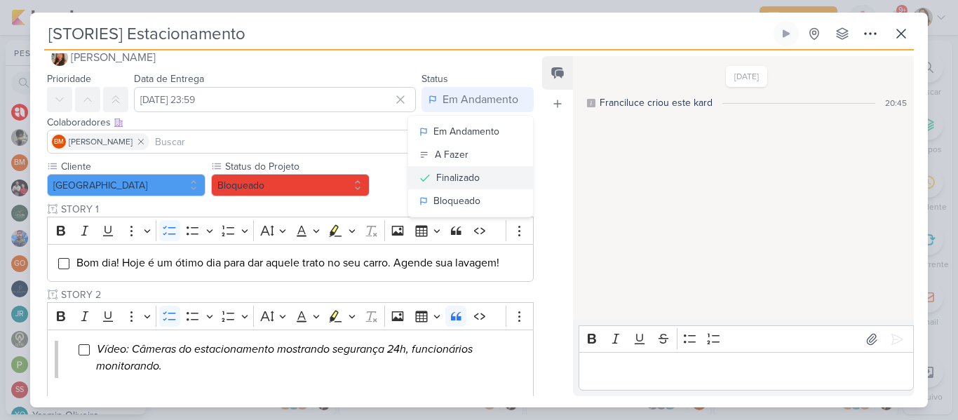
click at [472, 172] on div "Finalizado" at bounding box center [457, 177] width 43 height 15
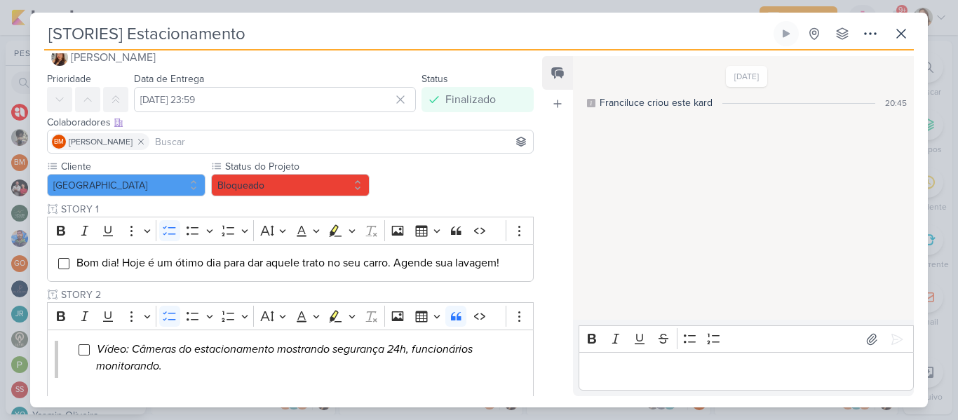
scroll to position [631, 0]
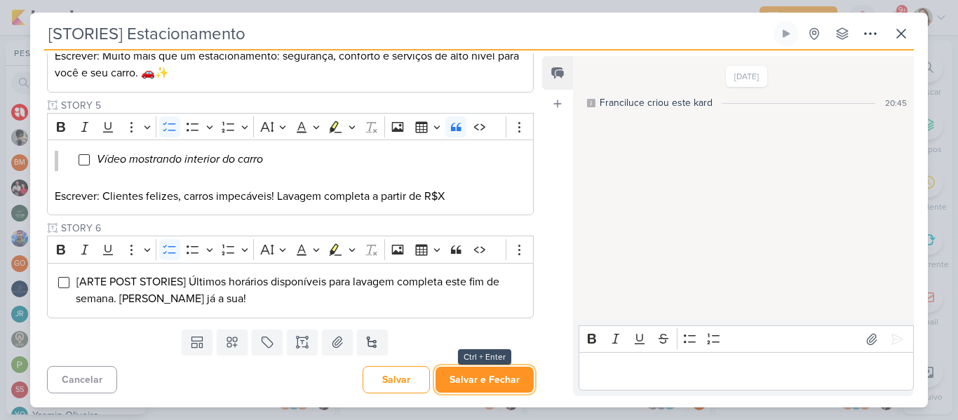
click at [503, 377] on button "Salvar e Fechar" at bounding box center [484, 380] width 98 height 26
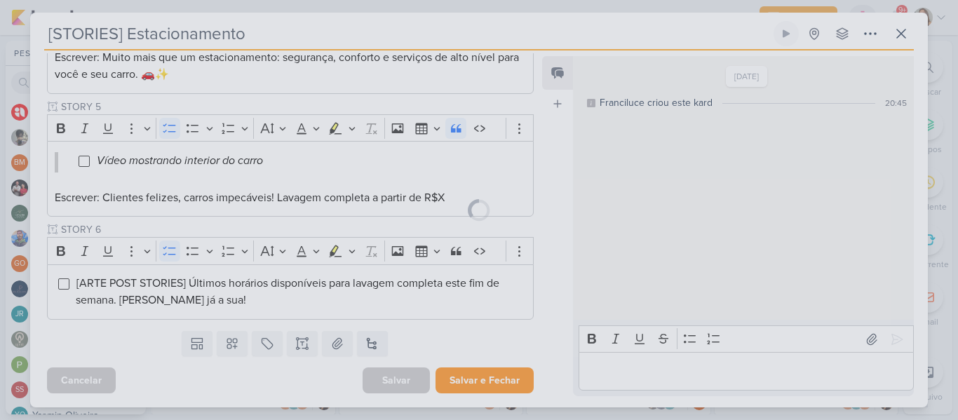
scroll to position [630, 0]
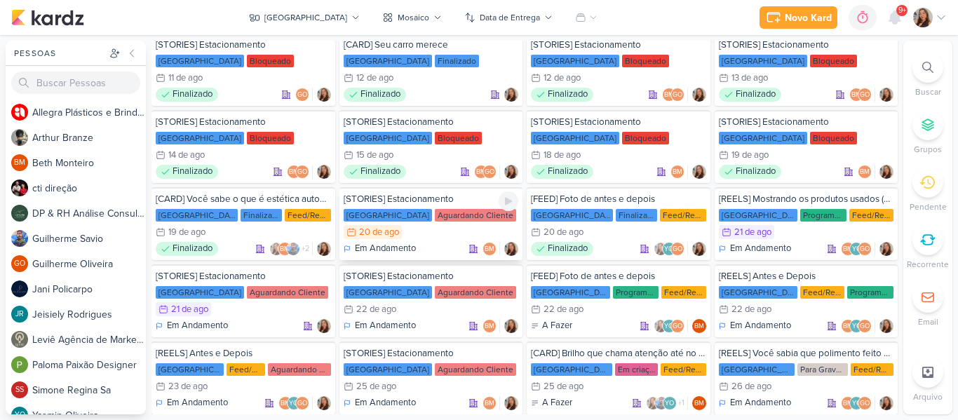
click at [444, 220] on div "Aguardando Cliente" at bounding box center [475, 215] width 81 height 13
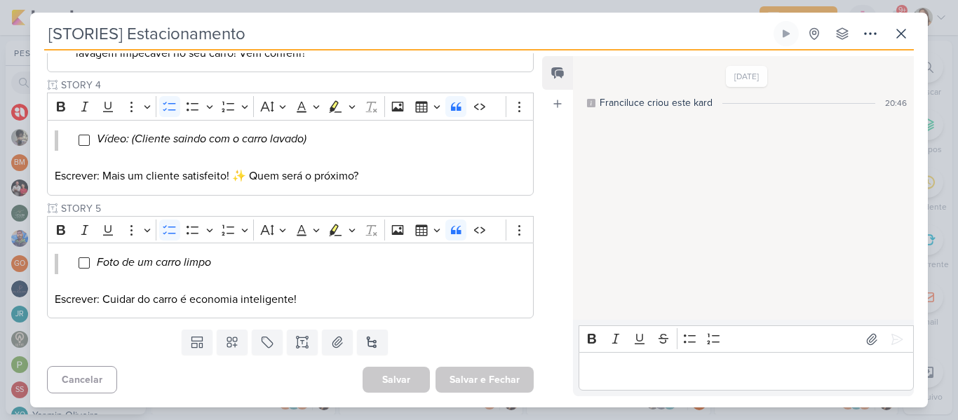
scroll to position [5, 0]
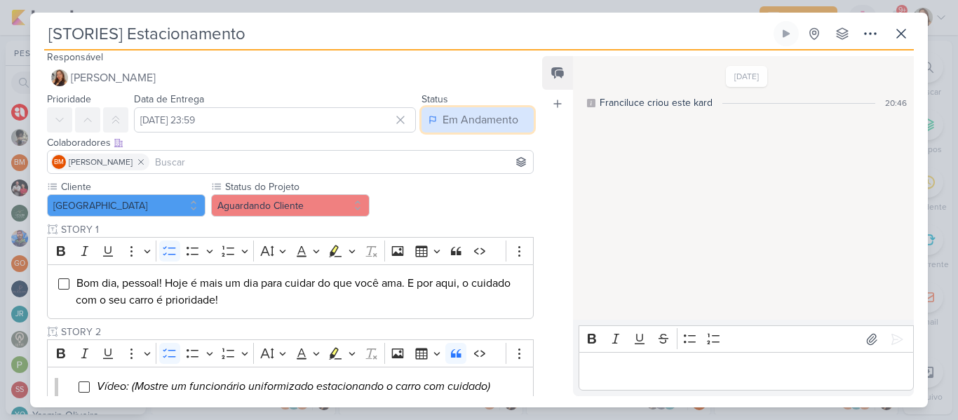
click at [447, 123] on div "Em Andamento" at bounding box center [480, 119] width 76 height 17
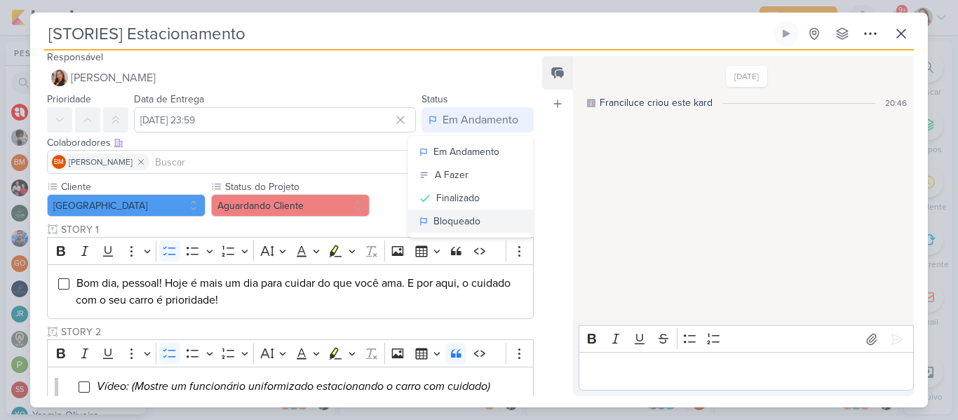
click at [470, 213] on button "Bloqueado" at bounding box center [470, 221] width 125 height 23
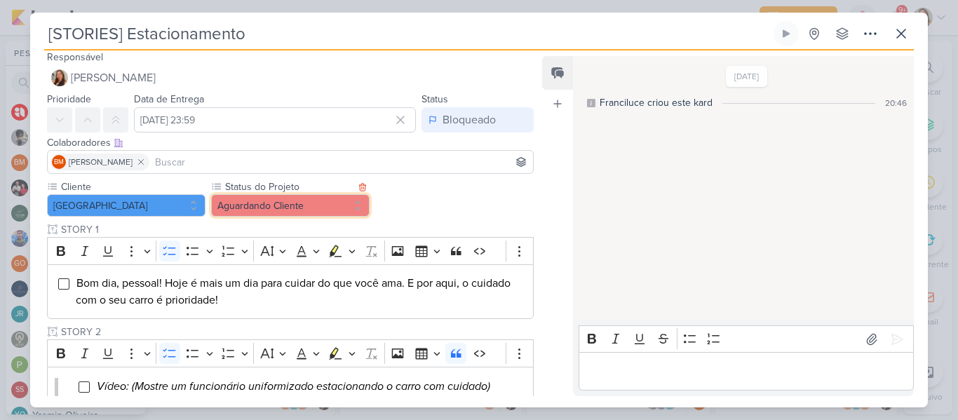
click at [328, 207] on button "Aguardando Cliente" at bounding box center [290, 205] width 158 height 22
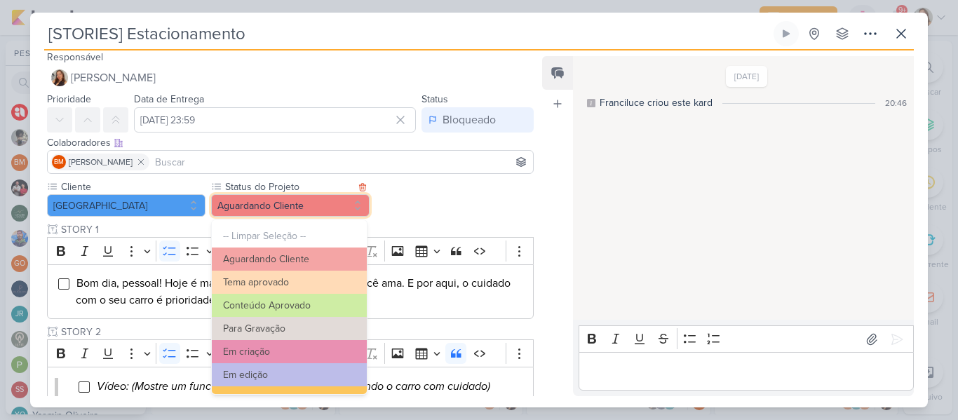
scroll to position [158, 0]
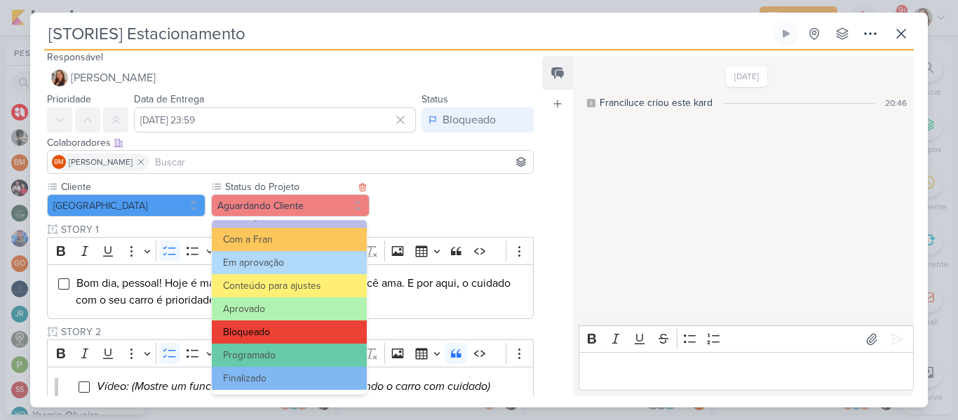
click at [327, 337] on button "Bloqueado" at bounding box center [289, 331] width 155 height 23
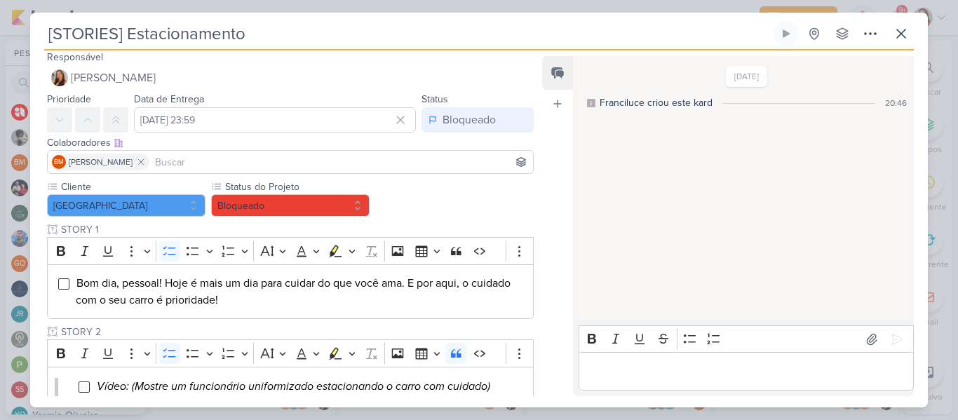
scroll to position [511, 0]
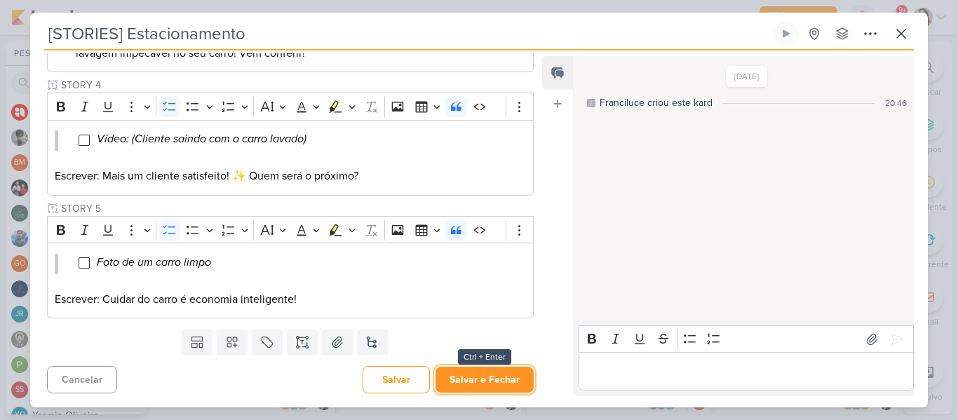
click at [505, 377] on button "Salvar e Fechar" at bounding box center [484, 380] width 98 height 26
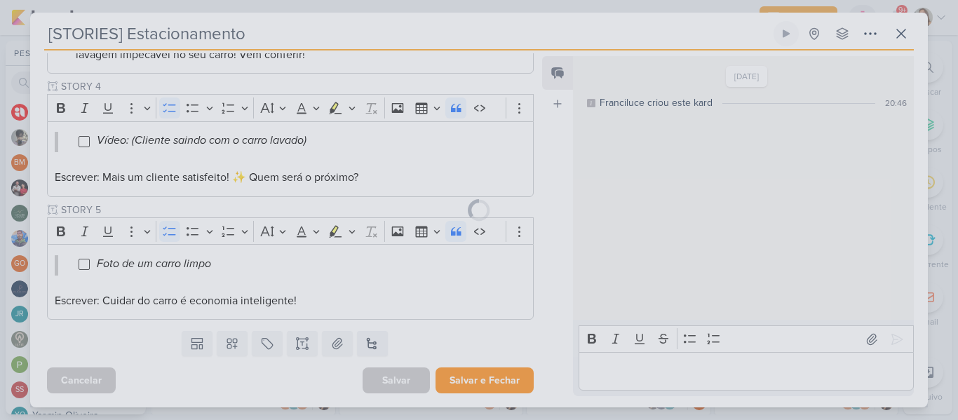
scroll to position [510, 0]
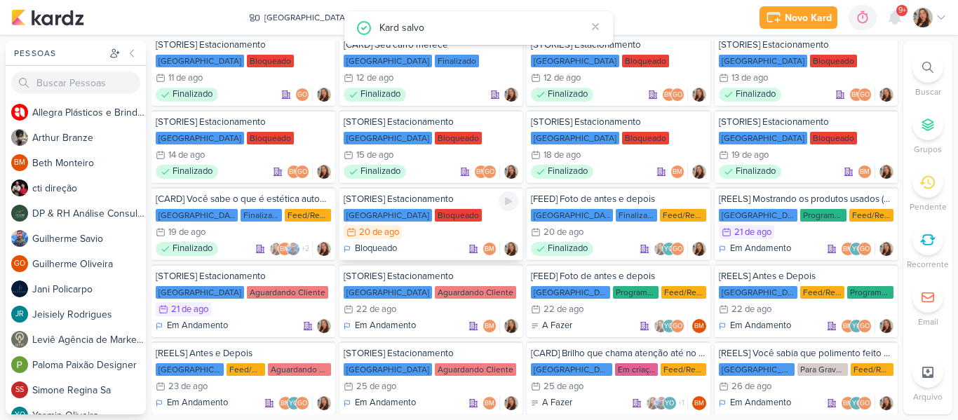
click at [447, 226] on div "20/8 20 de ago" at bounding box center [431, 232] width 175 height 14
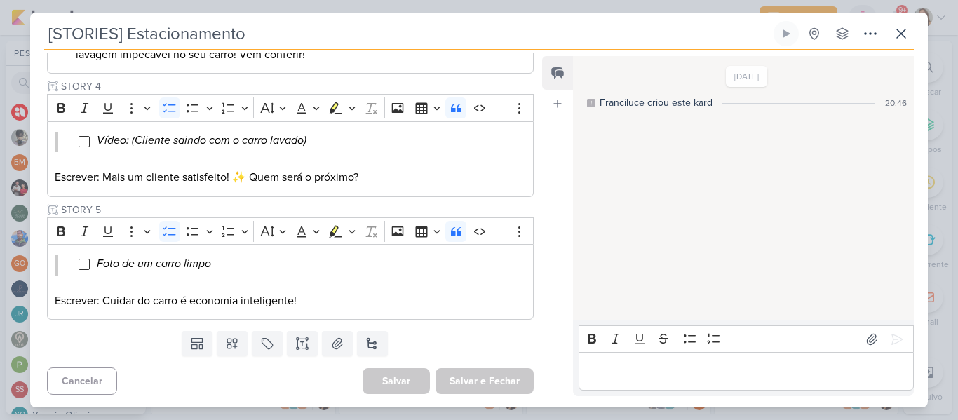
scroll to position [0, 0]
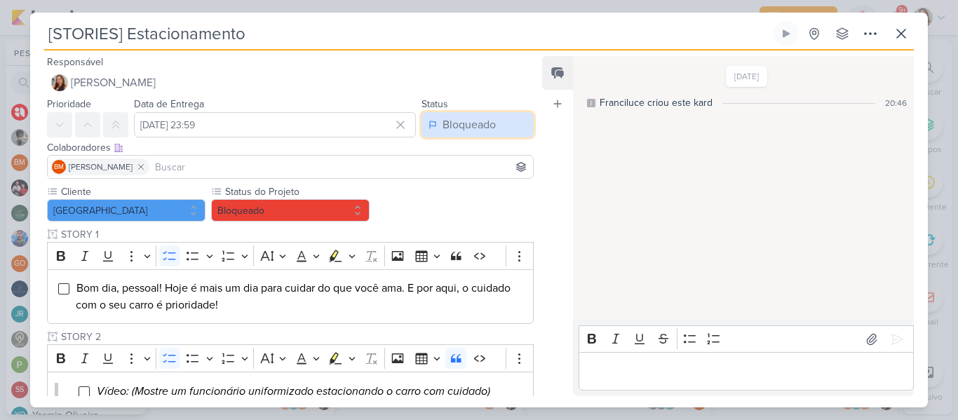
click at [471, 117] on div "Bloqueado" at bounding box center [468, 124] width 53 height 17
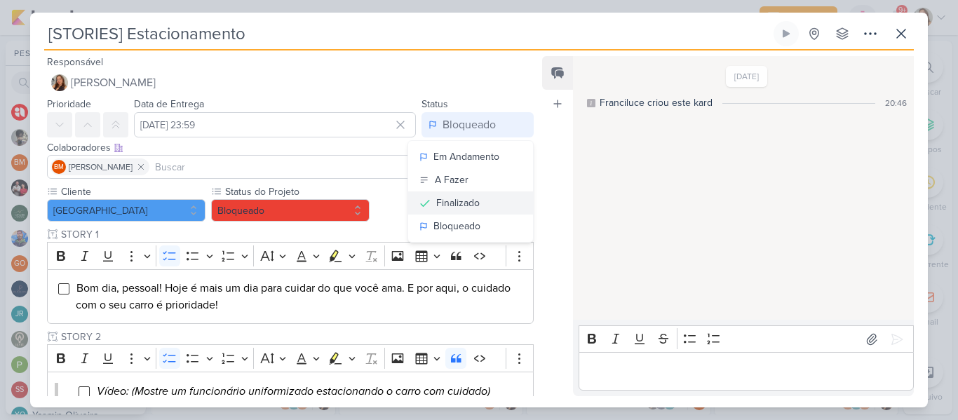
click at [447, 199] on div "Finalizado" at bounding box center [457, 203] width 43 height 15
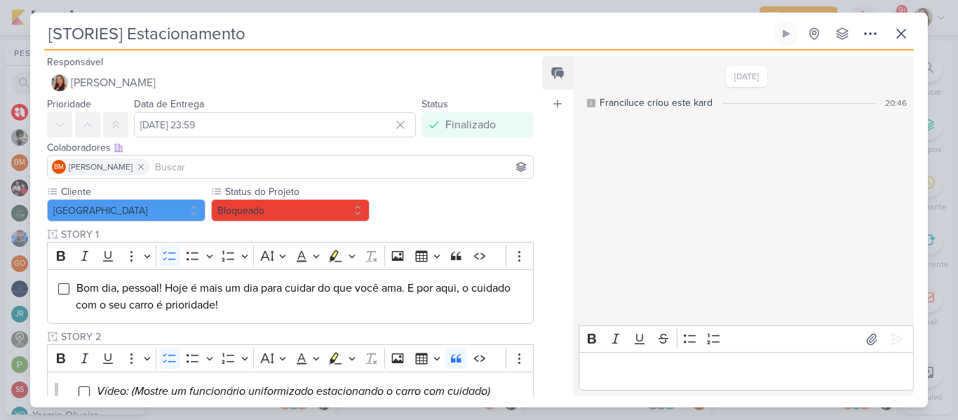
scroll to position [511, 0]
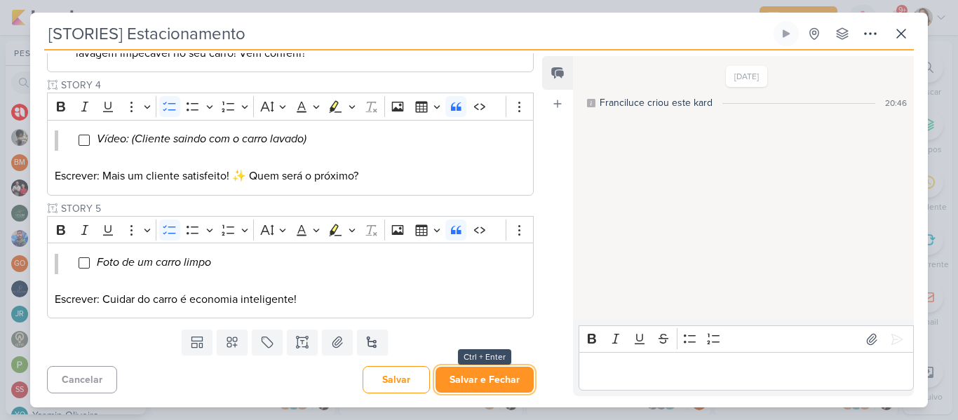
click at [496, 376] on button "Salvar e Fechar" at bounding box center [484, 380] width 98 height 26
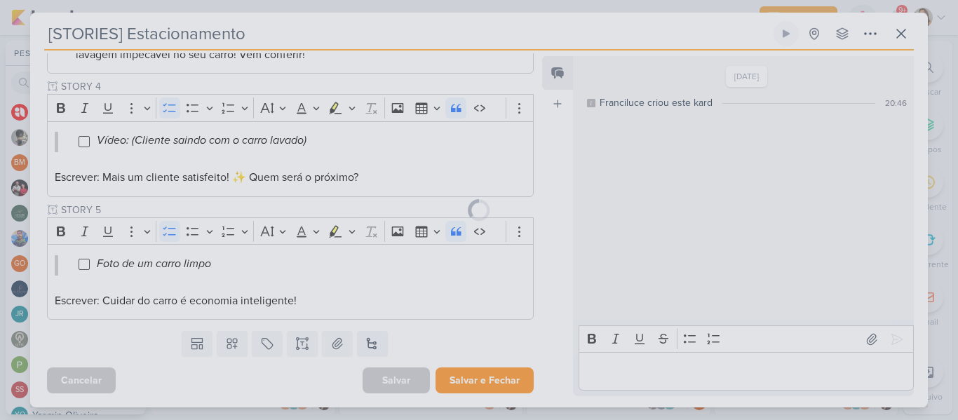
scroll to position [510, 0]
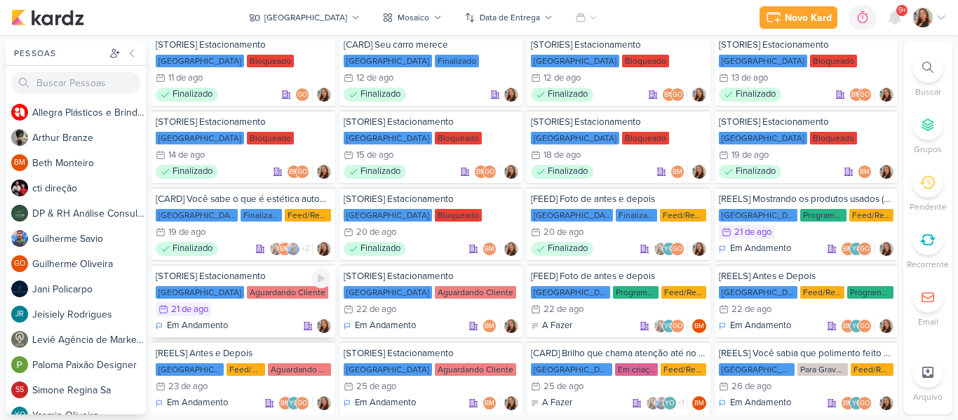
click at [246, 301] on div "[STORIES] Estacionamento [GEOGRAPHIC_DATA] Aguardando Cliente 21/8 [DATE] Em An…" at bounding box center [243, 300] width 184 height 73
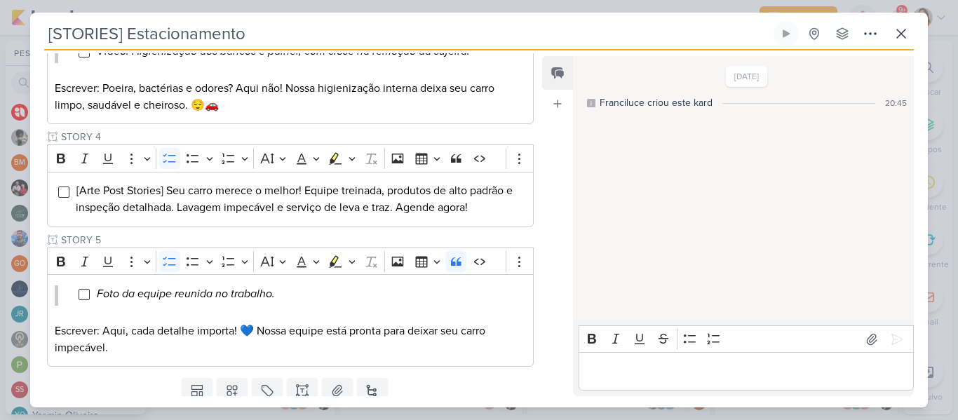
scroll to position [5, 0]
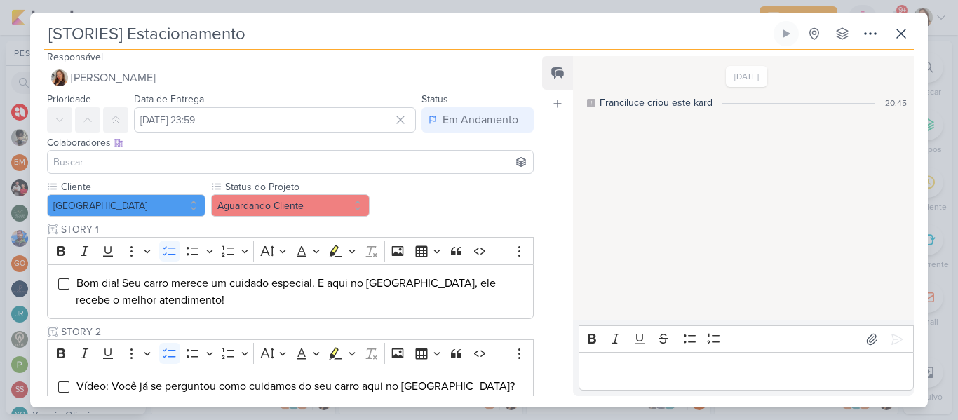
click at [347, 161] on input at bounding box center [290, 162] width 480 height 17
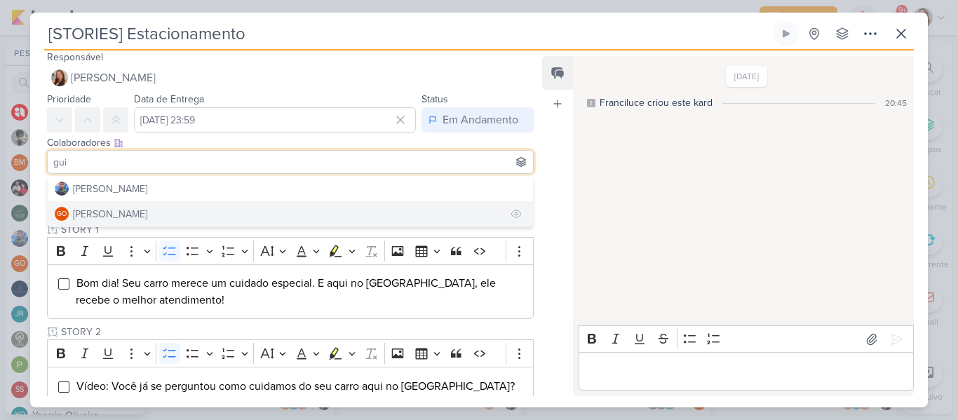
type input "gui"
click at [288, 203] on button "GO [PERSON_NAME]" at bounding box center [290, 213] width 485 height 25
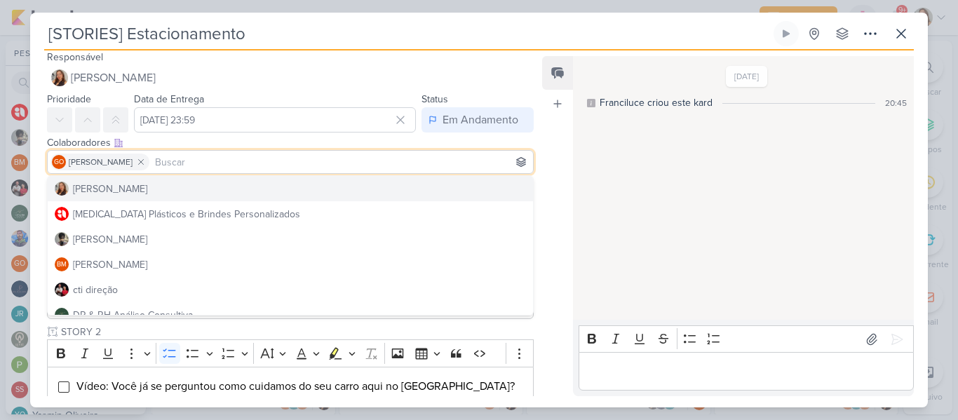
click at [627, 153] on div "[DATE] Franciluce criou este kard 20:45" at bounding box center [742, 188] width 339 height 262
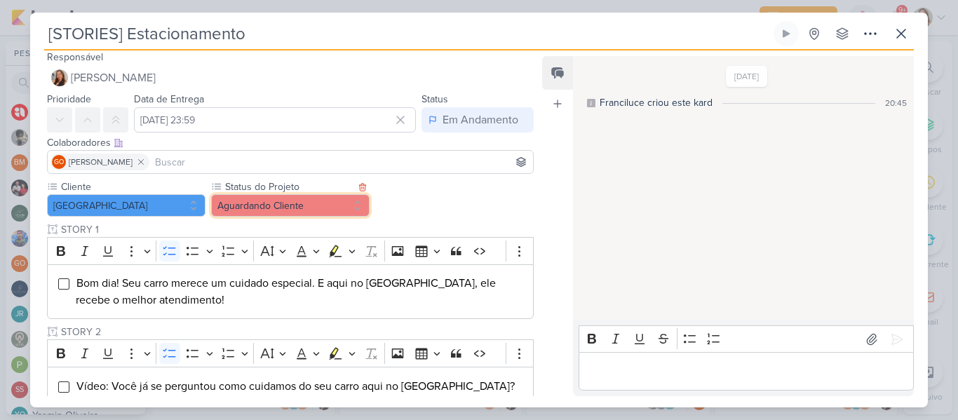
click at [330, 208] on button "Aguardando Cliente" at bounding box center [290, 205] width 158 height 22
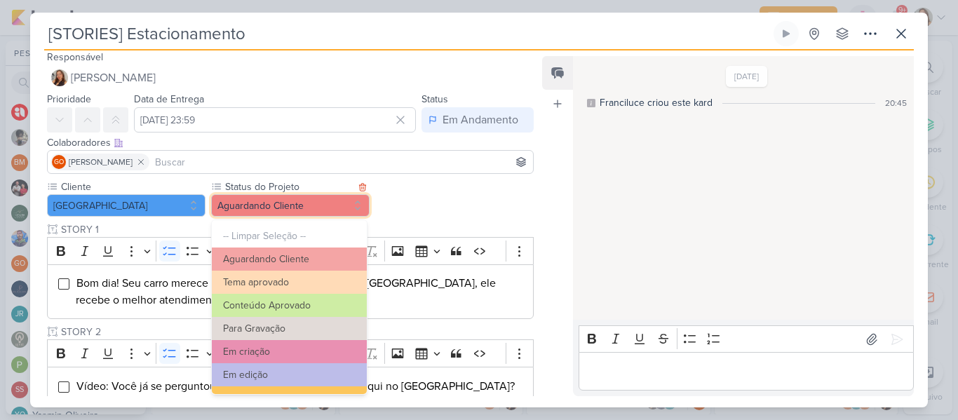
scroll to position [158, 0]
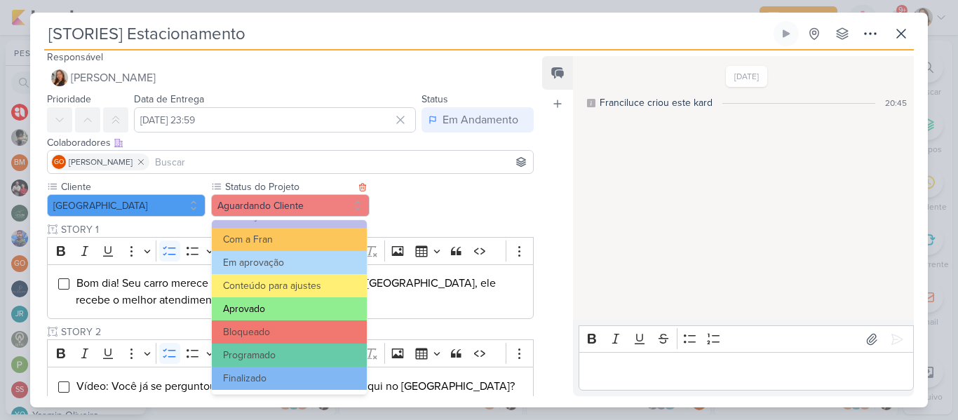
click at [315, 304] on button "Aprovado" at bounding box center [289, 308] width 155 height 23
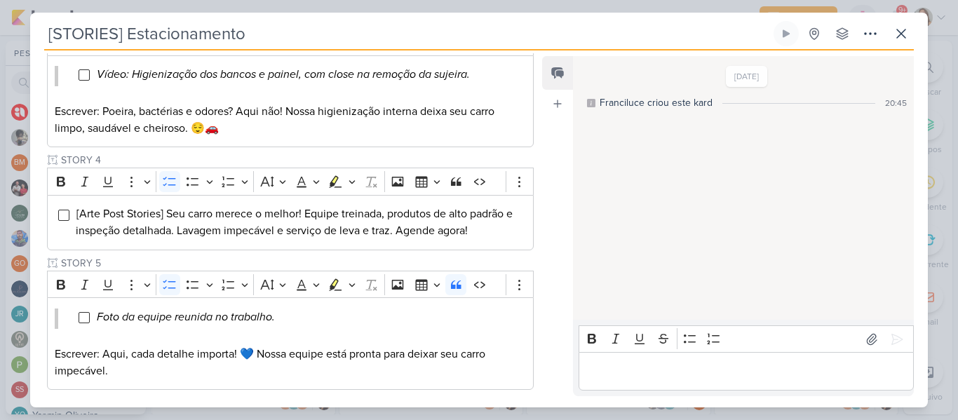
scroll to position [558, 0]
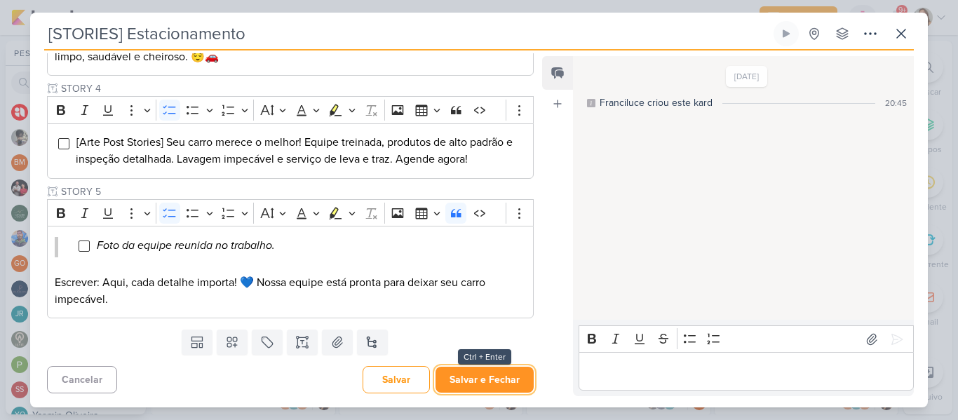
click at [503, 376] on button "Salvar e Fechar" at bounding box center [484, 380] width 98 height 26
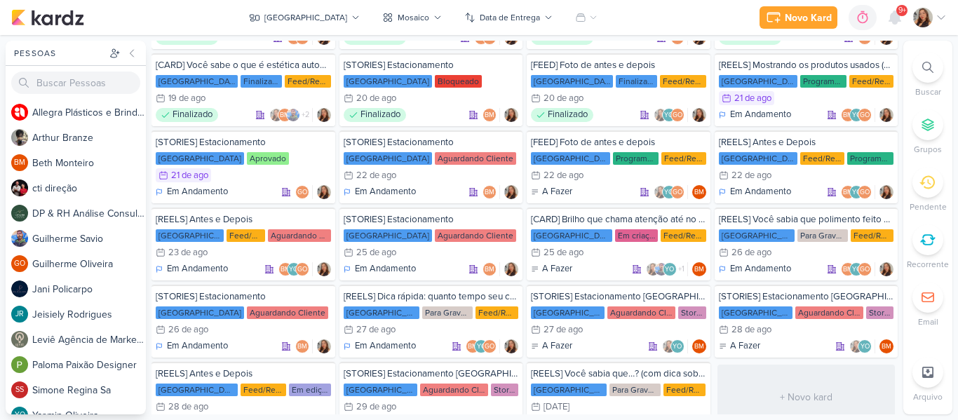
scroll to position [297, 0]
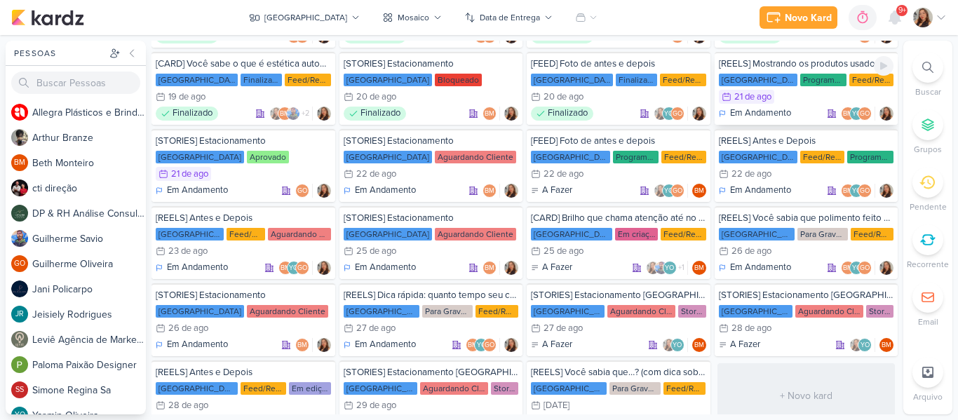
click at [800, 78] on div "Programado" at bounding box center [823, 80] width 46 height 13
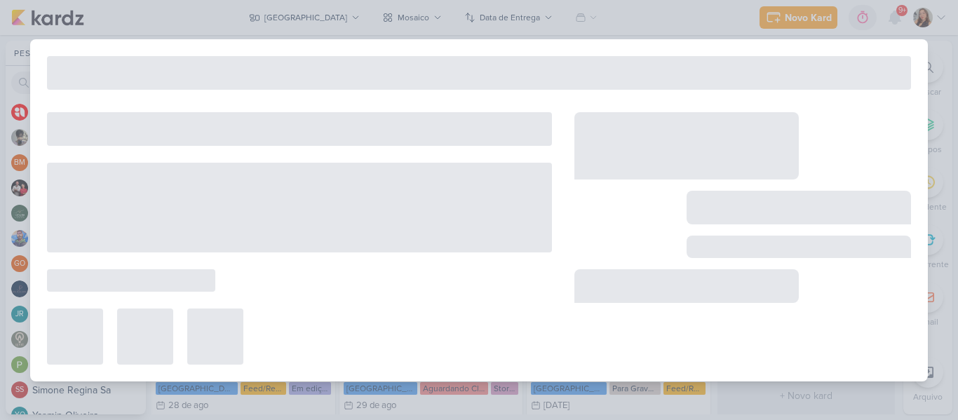
type input "[REELS] Mostrando os produtos usados (profissionais e específicos para cada par…"
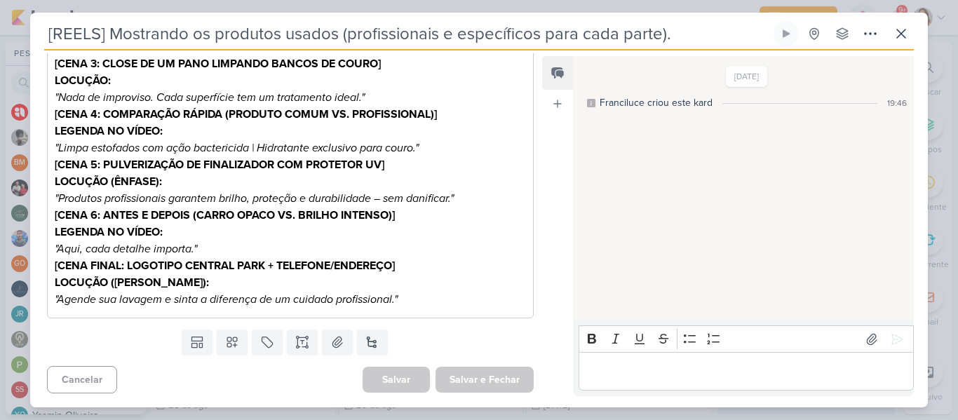
scroll to position [0, 0]
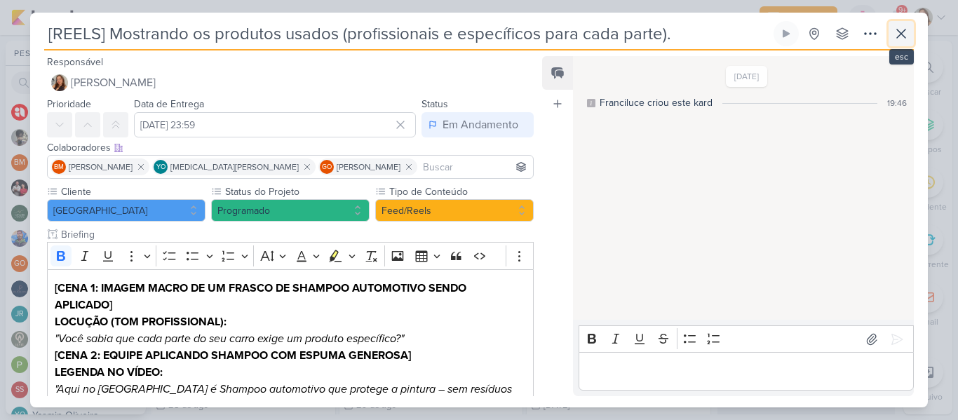
click at [899, 35] on icon at bounding box center [901, 33] width 8 height 8
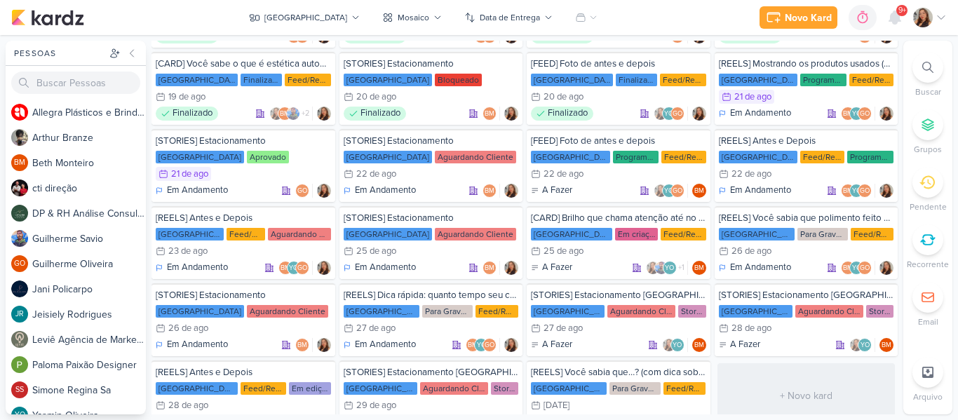
drag, startPoint x: 899, startPoint y: 221, endPoint x: 901, endPoint y: 245, distance: 24.6
click at [901, 245] on div "Pessoas [GEOGRAPHIC_DATA] A l l e g r a P l á s t i c o s e B r i n d e s P e r…" at bounding box center [479, 228] width 958 height 374
click at [456, 170] on div "22/8 [DATE]" at bounding box center [431, 174] width 175 height 14
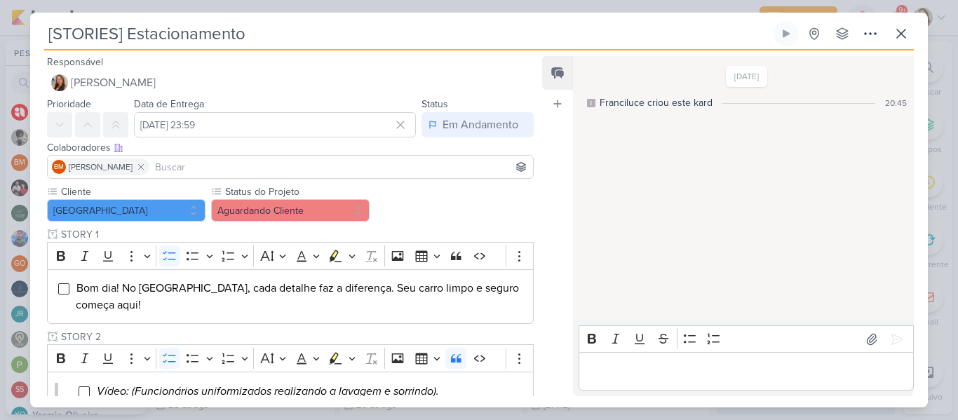
click at [252, 170] on input at bounding box center [341, 166] width 378 height 17
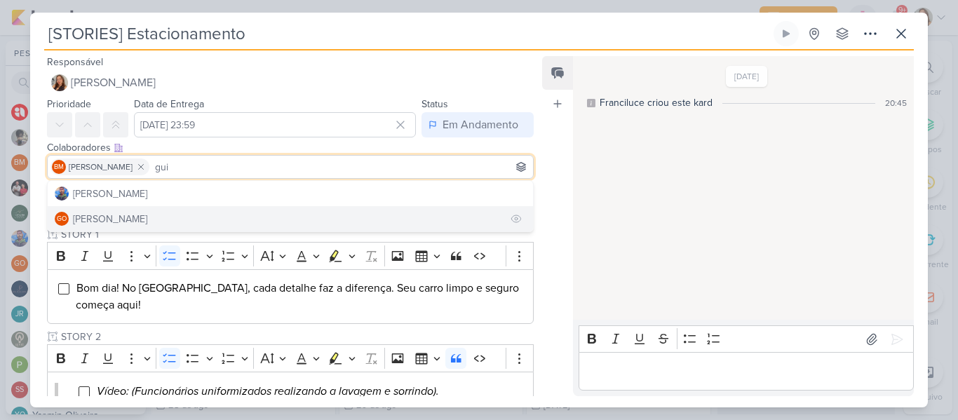
type input "gui"
click at [231, 214] on button "GO [PERSON_NAME]" at bounding box center [290, 218] width 485 height 25
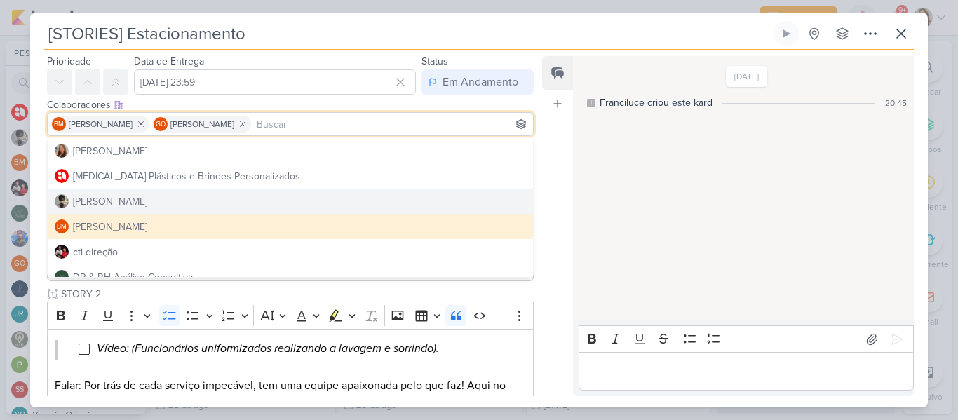
scroll to position [35, 0]
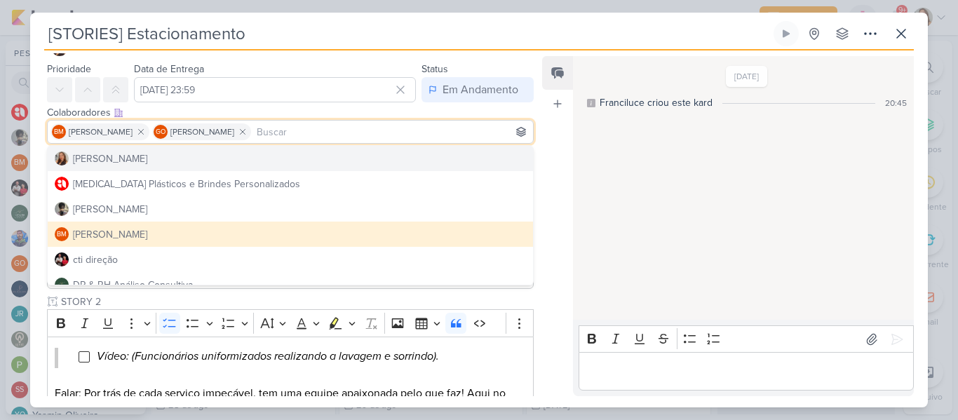
click at [562, 151] on div "Feed Atrelar email Solte o email para atrelar ao kard" at bounding box center [557, 226] width 31 height 340
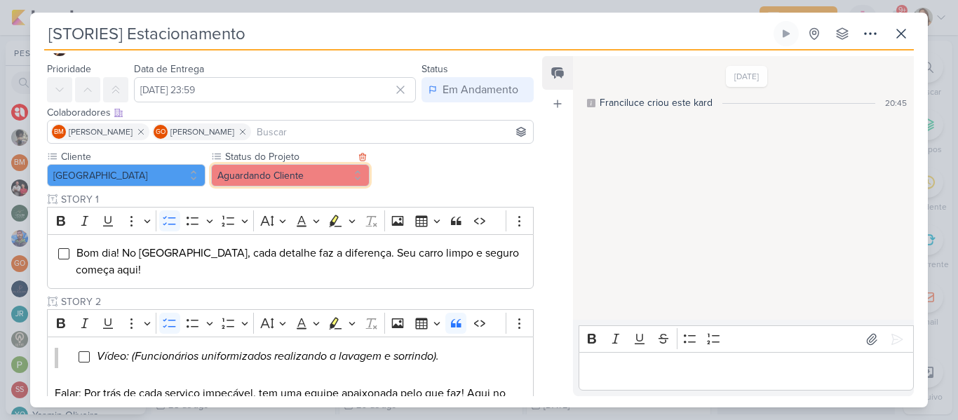
click at [317, 168] on button "Aguardando Cliente" at bounding box center [290, 175] width 158 height 22
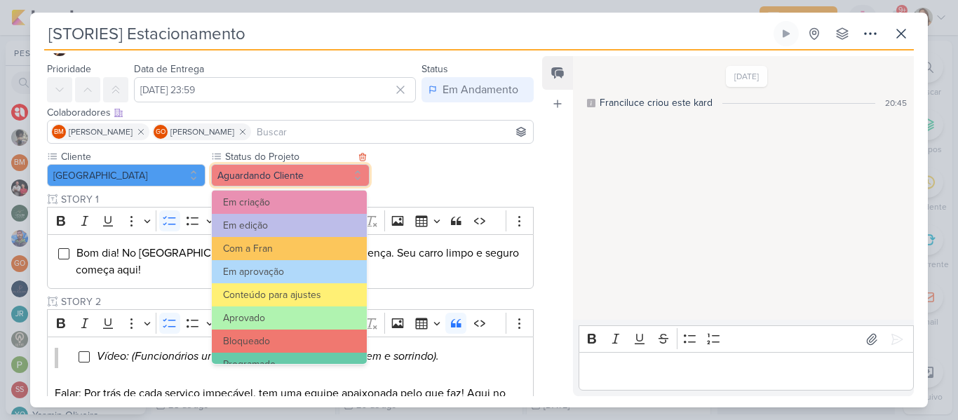
scroll to position [158, 0]
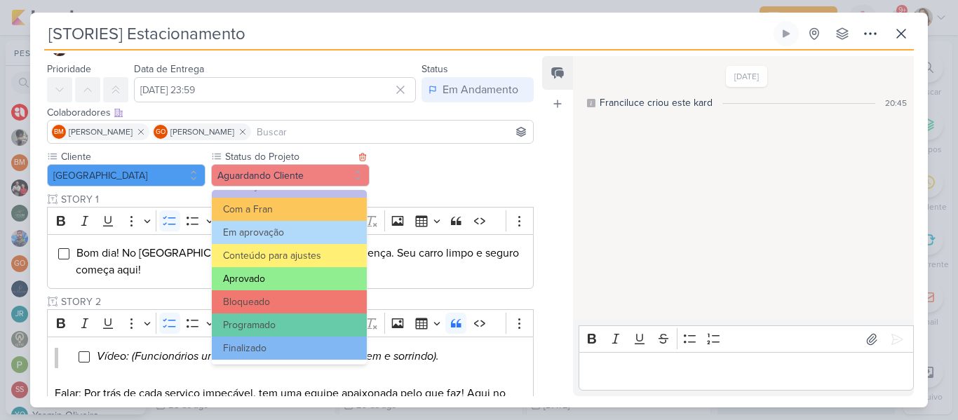
click at [306, 275] on button "Aprovado" at bounding box center [289, 278] width 155 height 23
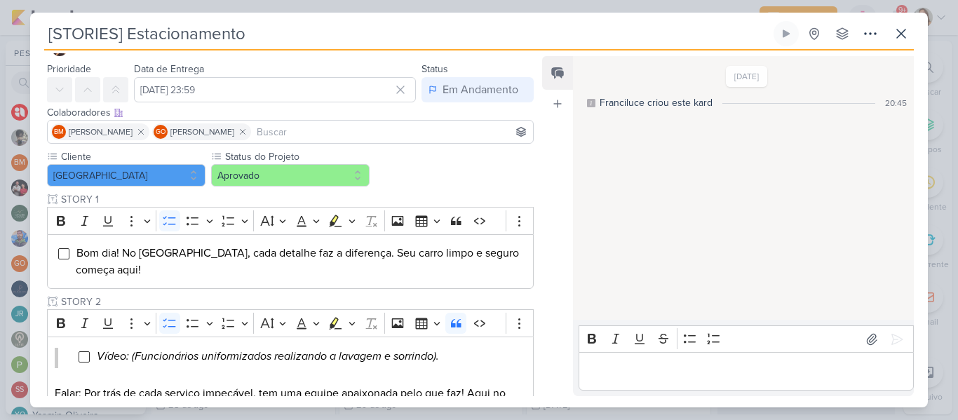
scroll to position [665, 0]
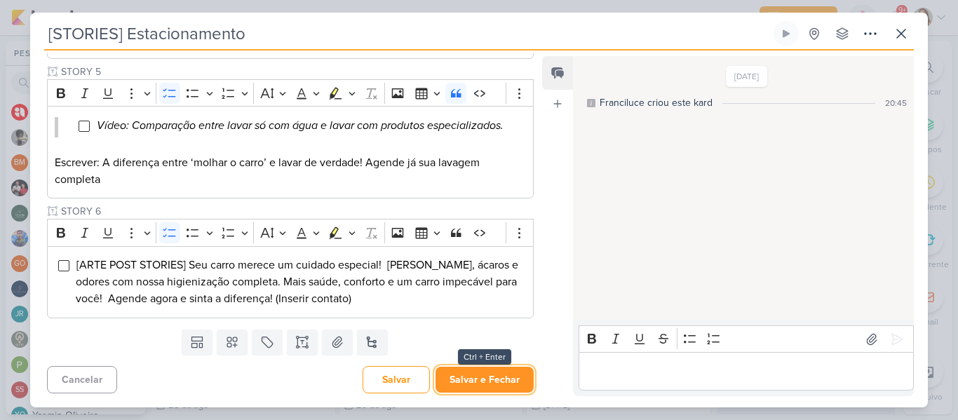
click at [511, 383] on button "Salvar e Fechar" at bounding box center [484, 380] width 98 height 26
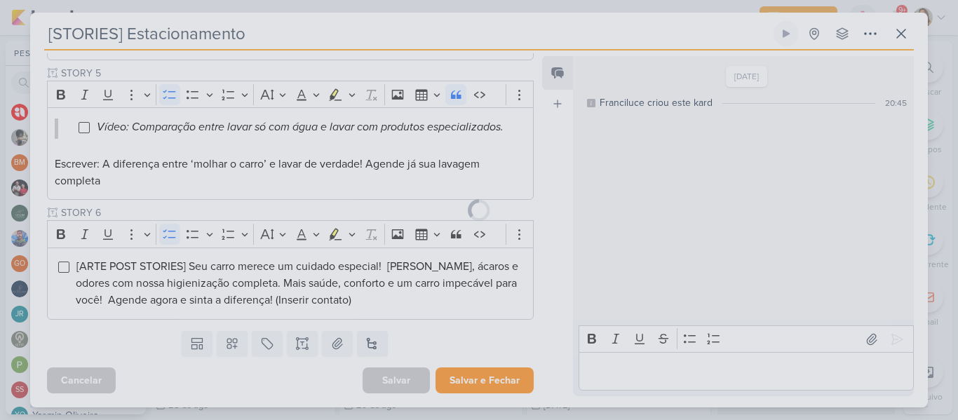
scroll to position [663, 0]
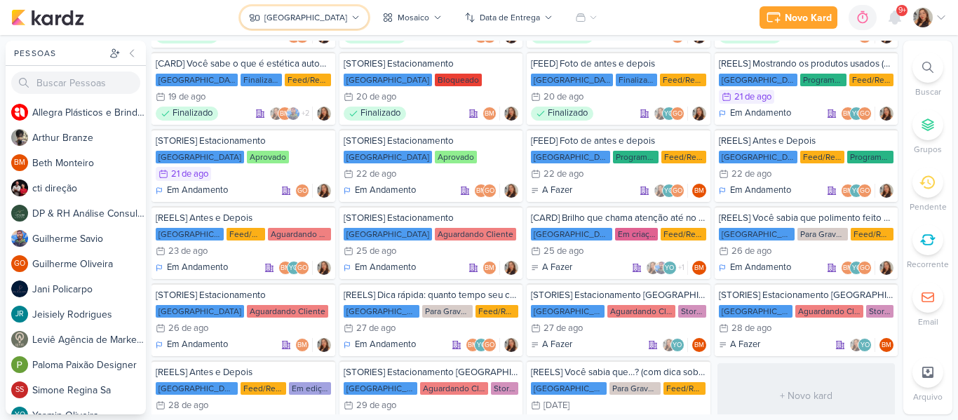
click at [264, 20] on div "[GEOGRAPHIC_DATA]" at bounding box center [305, 17] width 83 height 13
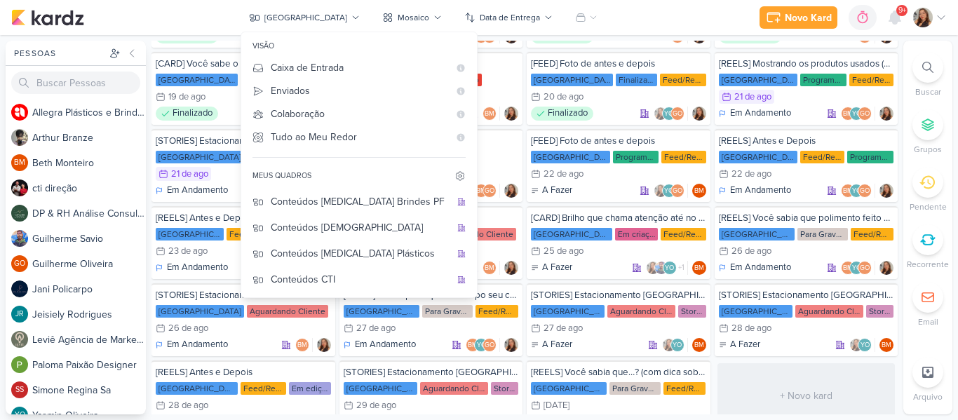
click at [625, 13] on div "Novo Kard Ctrl + k 0h0m Sessão desligada... Hoje 0h0m Semana 0h0m Mês 0h0m" at bounding box center [478, 17] width 935 height 35
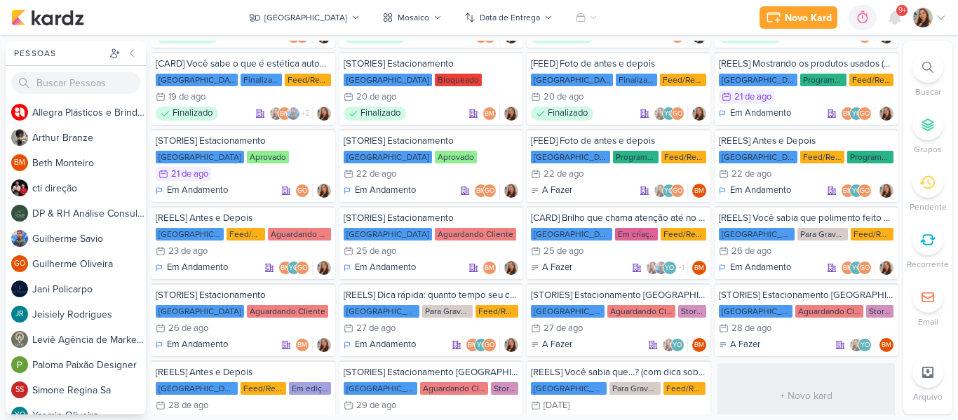
click at [625, 13] on div "Novo Kard Ctrl + k 0h0m Sessão desligada... Hoje 0h0m Semana 0h0m Mês 0h0m" at bounding box center [478, 17] width 935 height 35
click at [346, 21] on div "[GEOGRAPHIC_DATA]" at bounding box center [305, 17] width 83 height 13
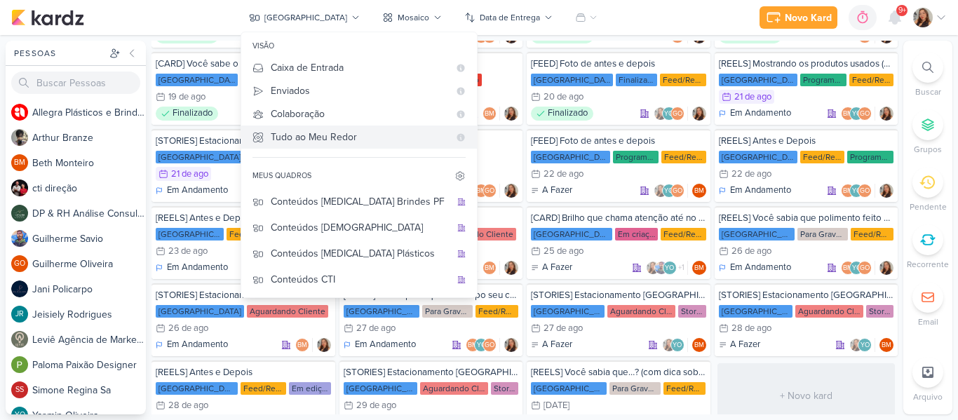
click at [347, 133] on div "Tudo ao Meu Redor" at bounding box center [360, 137] width 178 height 15
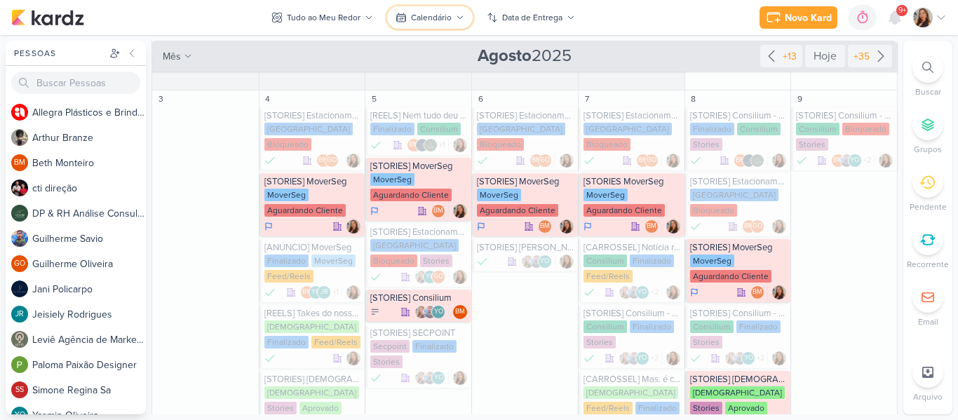
click at [435, 21] on div "Calendário" at bounding box center [431, 17] width 41 height 13
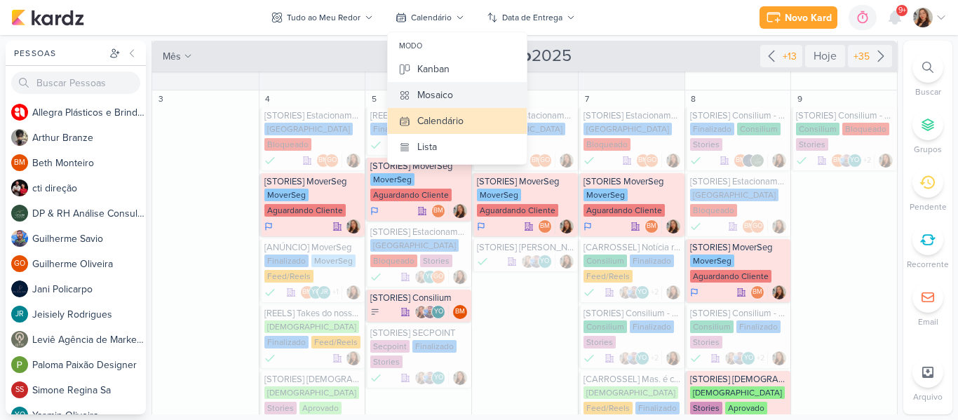
click at [448, 90] on div "Mosaico" at bounding box center [435, 95] width 36 height 15
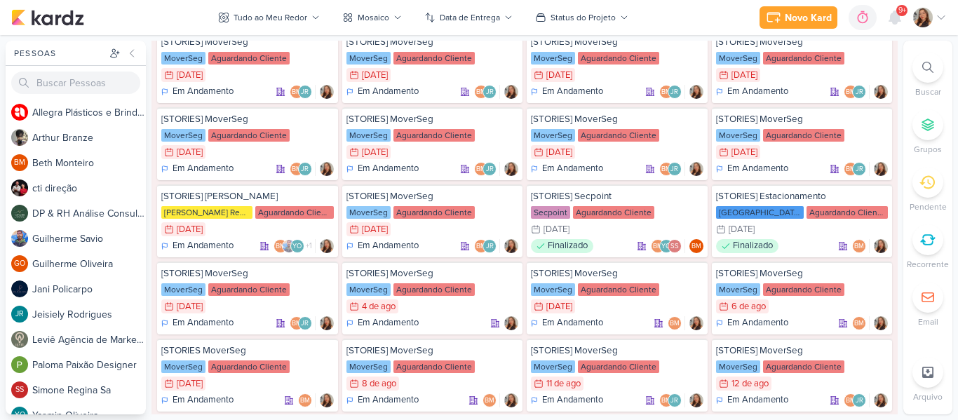
scroll to position [0, 0]
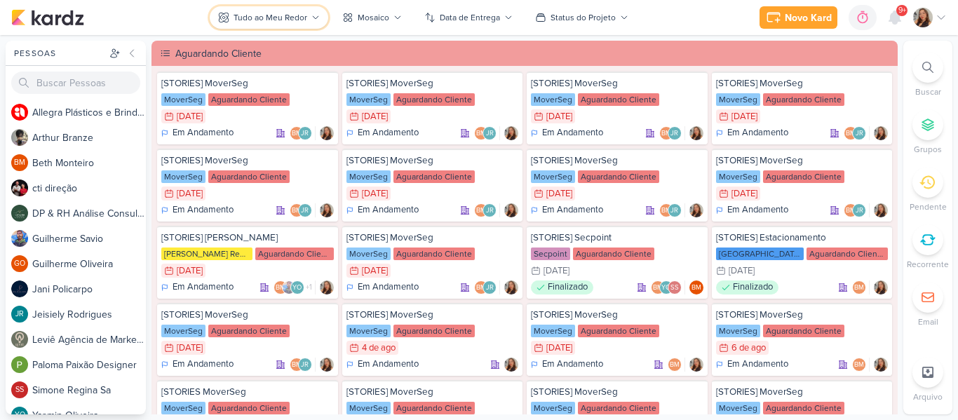
click at [313, 9] on button "Tudo ao Meu Redor" at bounding box center [269, 17] width 118 height 22
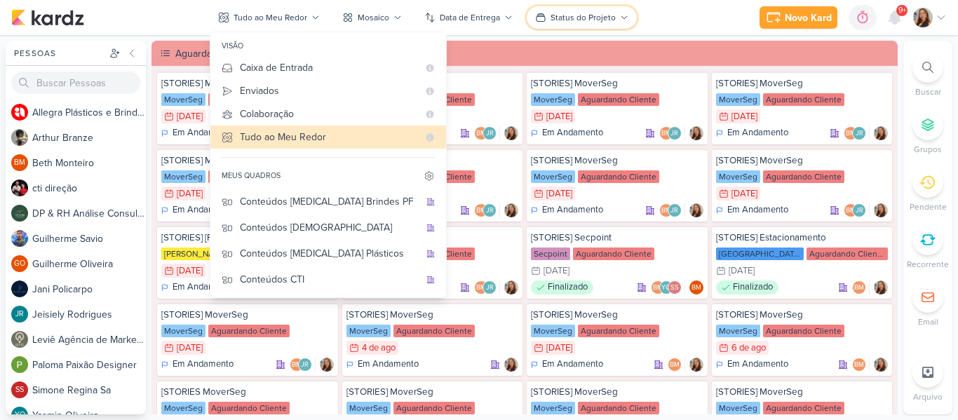
click at [616, 22] on button "Status do Projeto" at bounding box center [582, 17] width 110 height 22
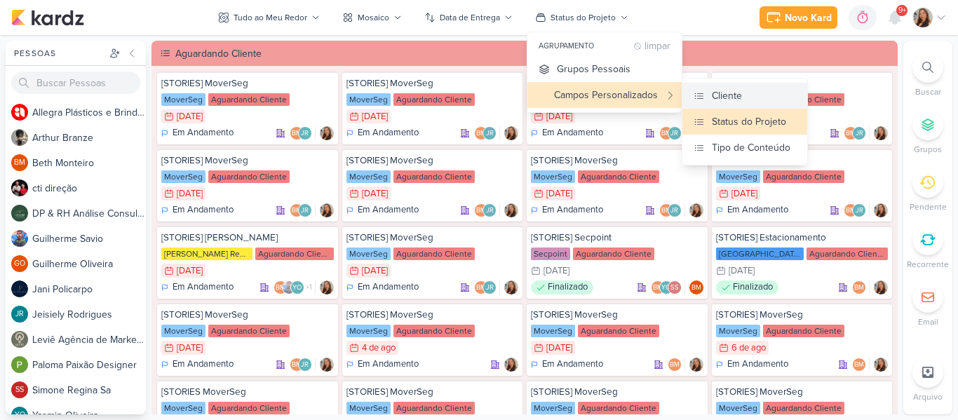
click at [712, 100] on div "Cliente" at bounding box center [727, 95] width 30 height 15
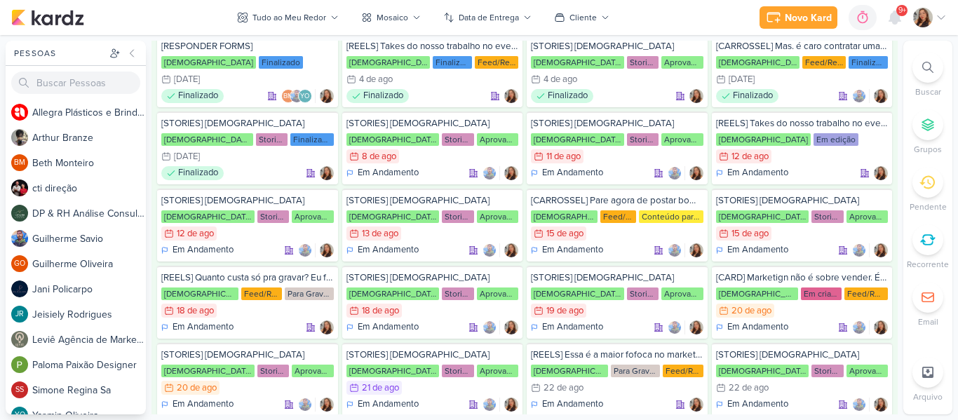
scroll to position [1876, 0]
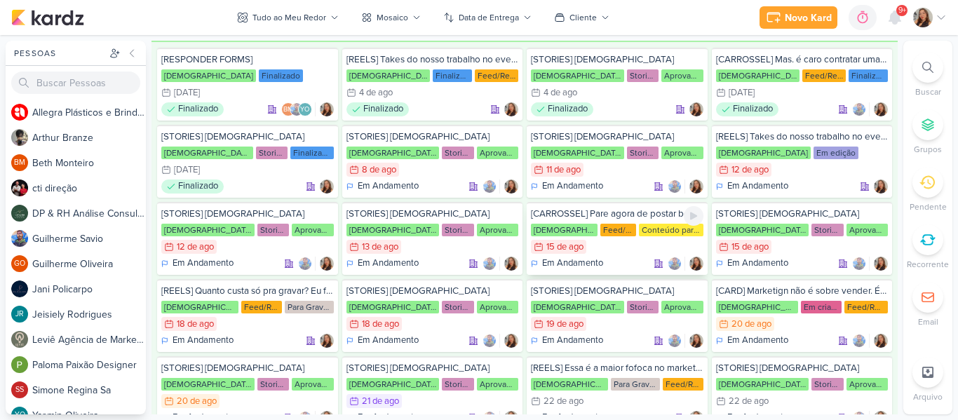
click at [618, 217] on div "[CARROSSEL] Pare agora de postar bom dia. (salvos Leviê)" at bounding box center [617, 214] width 172 height 13
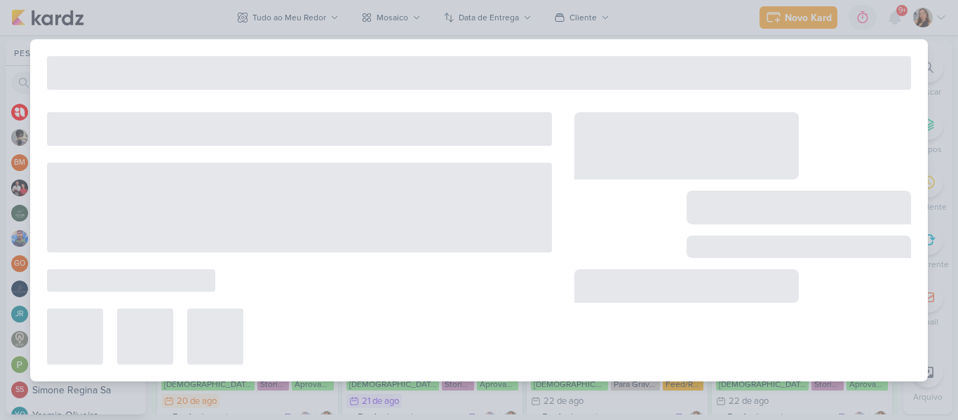
type input "[CARROSSEL] Pare agora de postar bom dia. (salvos Leviê)"
type input "[DATE] 23:59"
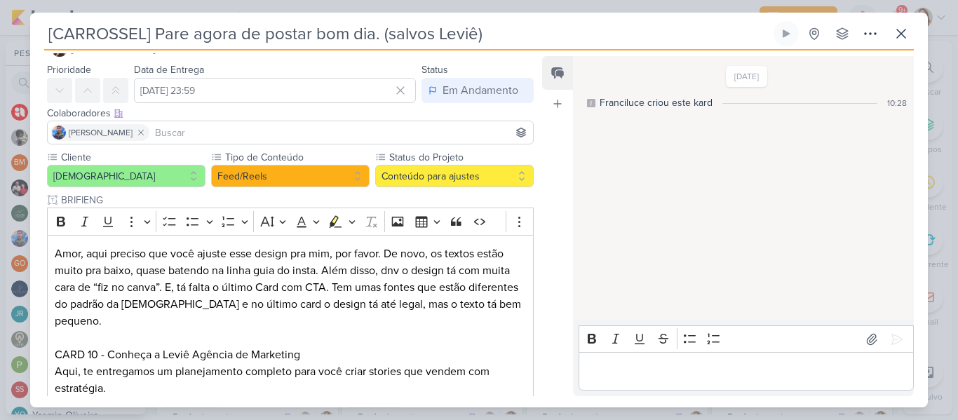
scroll to position [22, 0]
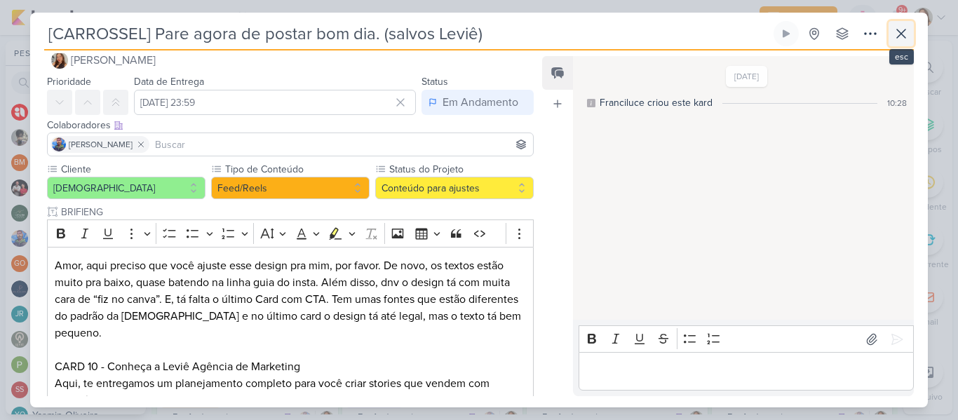
click at [897, 36] on icon at bounding box center [901, 33] width 8 height 8
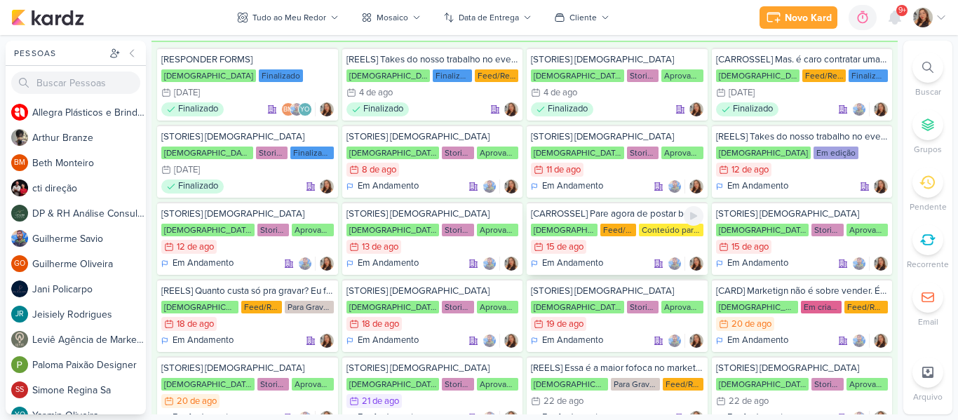
click at [639, 229] on div "Conteúdo para ajustes" at bounding box center [671, 230] width 64 height 13
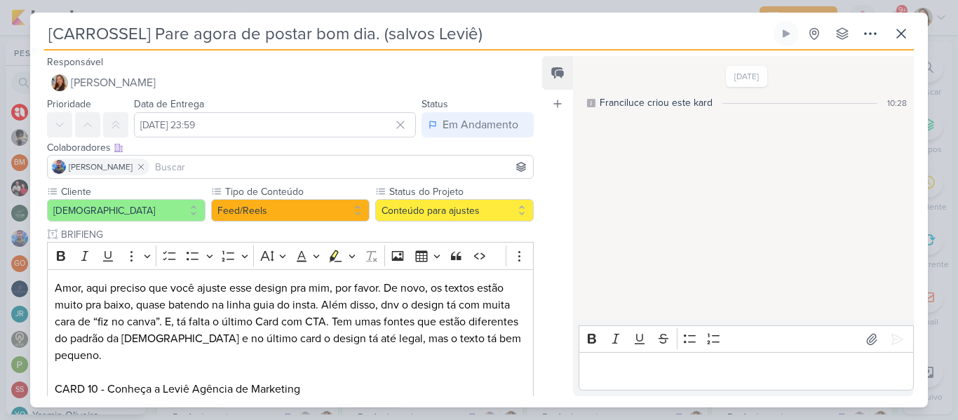
scroll to position [211, 0]
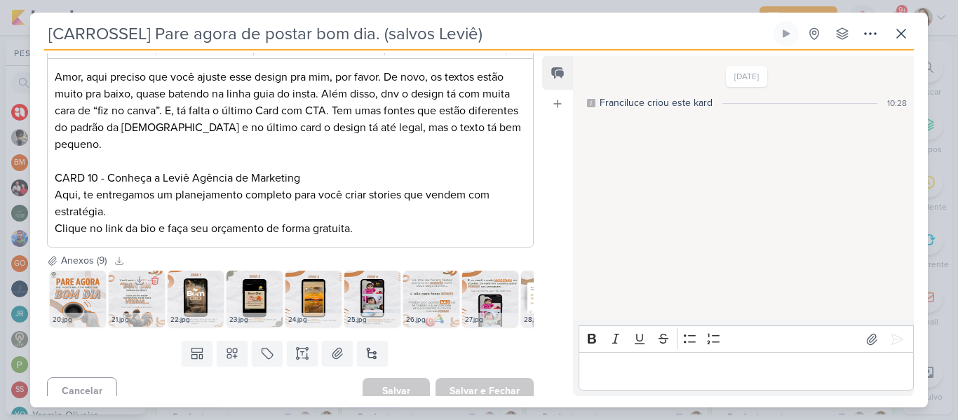
click at [140, 285] on img at bounding box center [137, 299] width 56 height 56
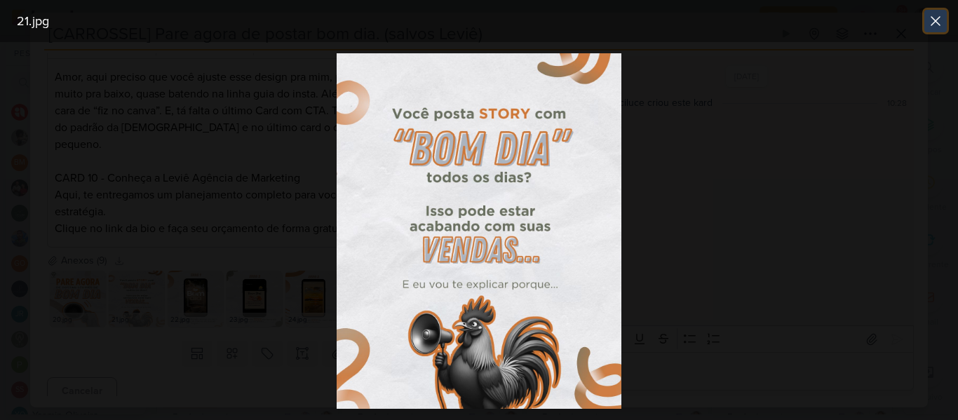
click at [935, 29] on icon at bounding box center [935, 21] width 17 height 17
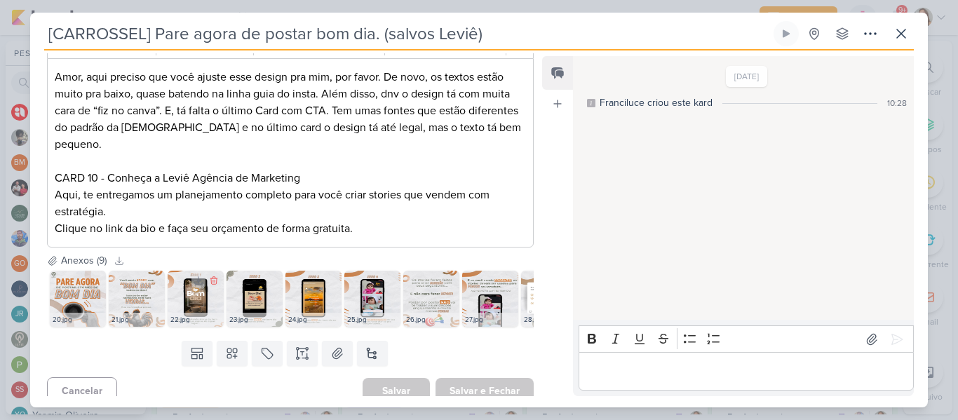
click at [184, 285] on img at bounding box center [196, 299] width 56 height 56
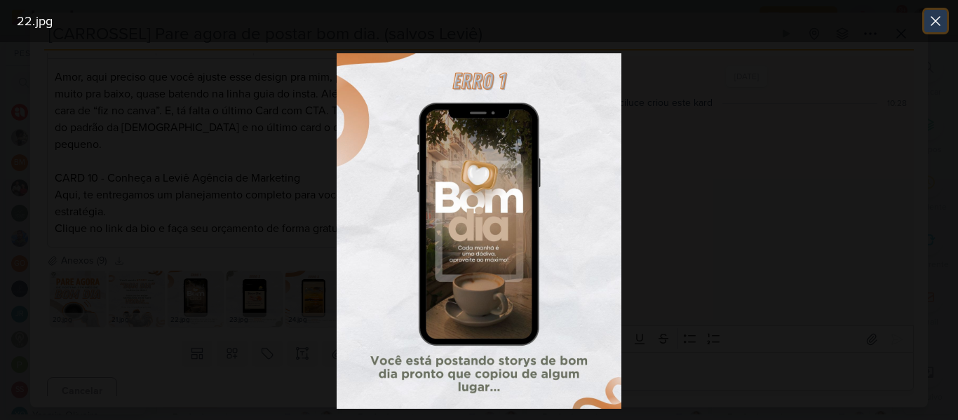
click at [932, 18] on icon at bounding box center [935, 21] width 8 height 8
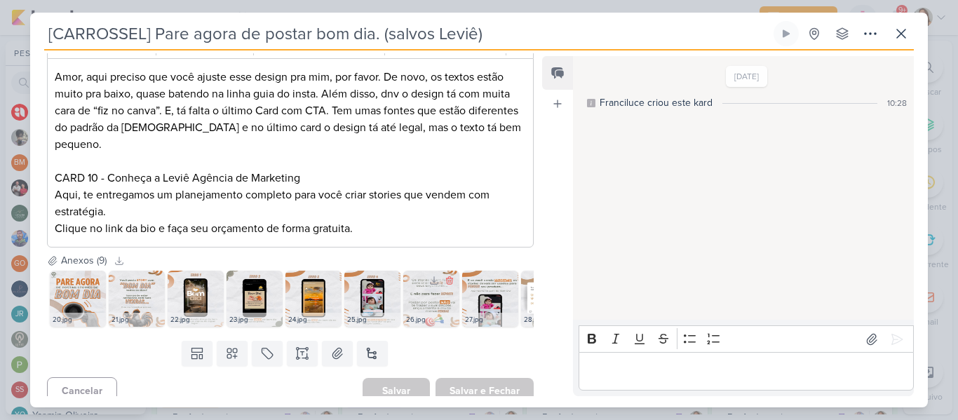
click at [439, 291] on img at bounding box center [431, 299] width 56 height 56
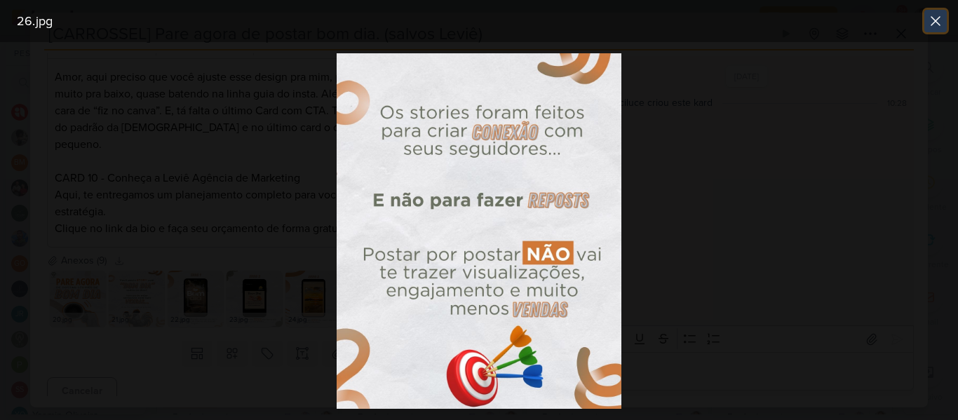
click at [929, 27] on icon at bounding box center [935, 21] width 17 height 17
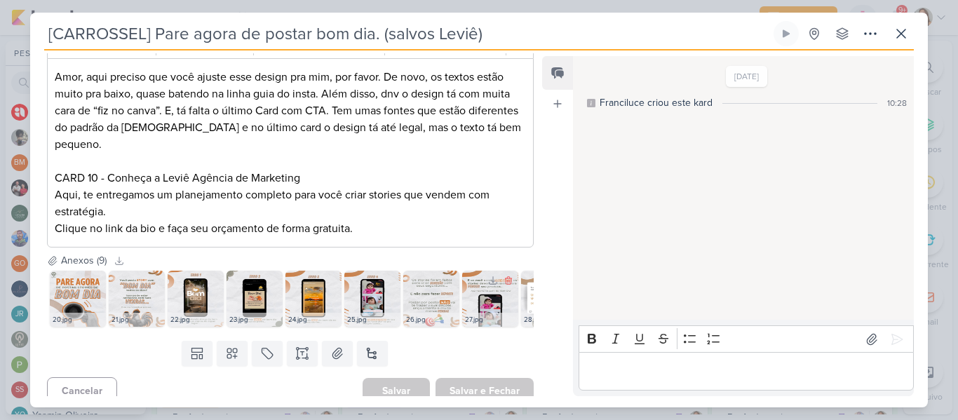
click at [472, 294] on img at bounding box center [490, 299] width 56 height 56
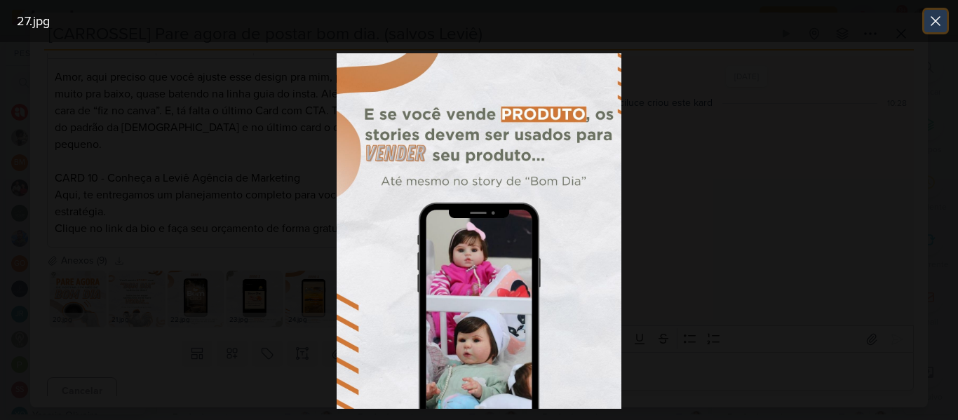
click at [927, 22] on icon at bounding box center [935, 21] width 17 height 17
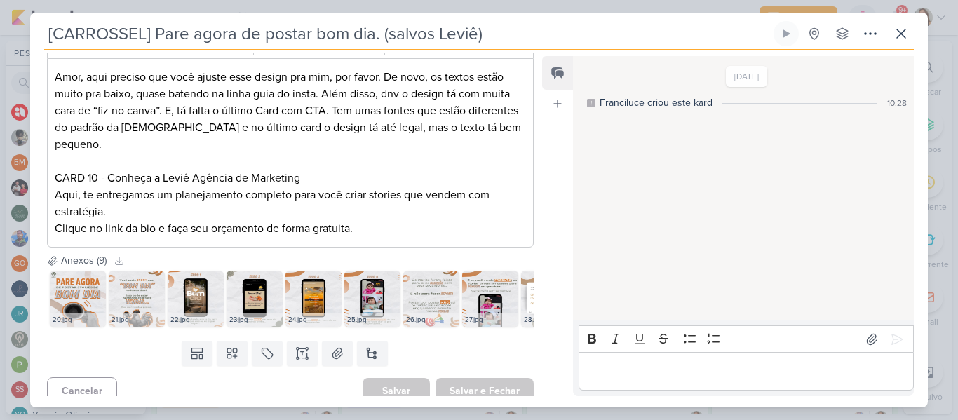
scroll to position [0, 0]
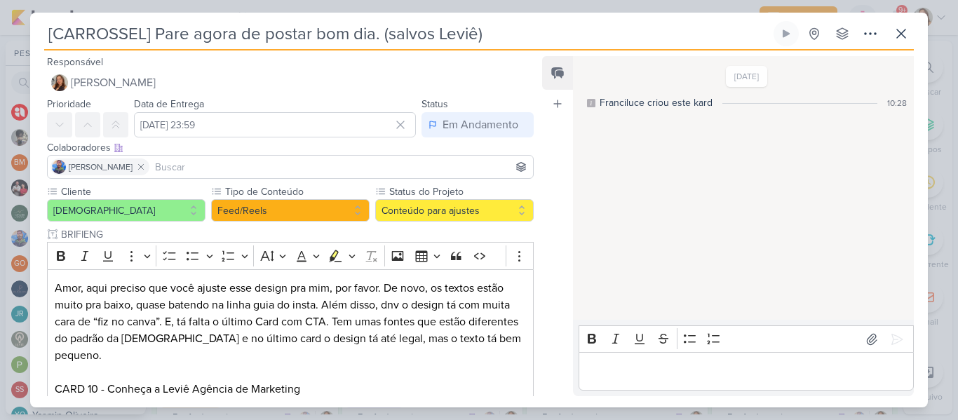
click at [386, 167] on input at bounding box center [341, 166] width 378 height 17
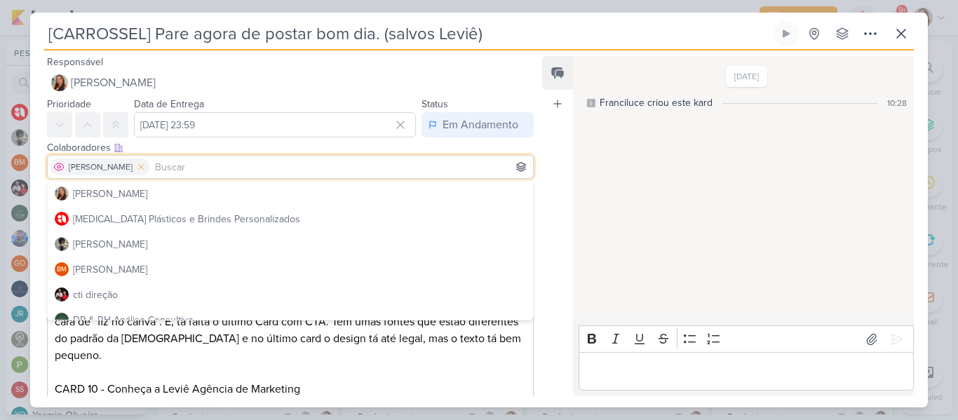
click at [139, 167] on icon at bounding box center [141, 167] width 10 height 10
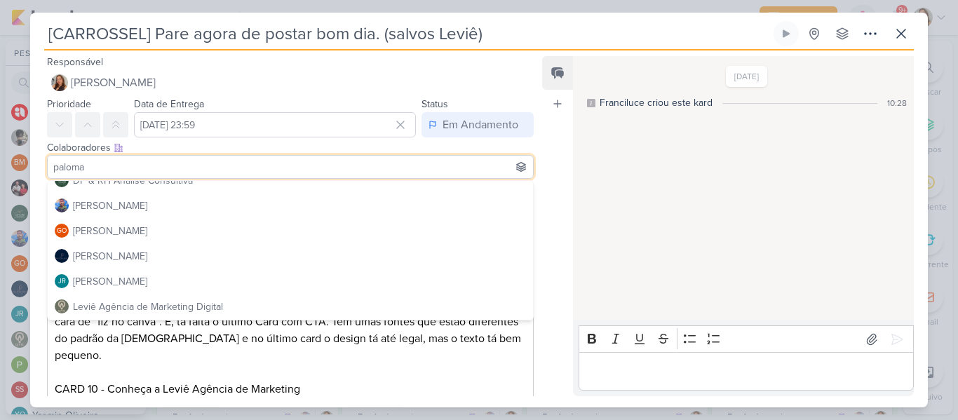
scroll to position [154, 0]
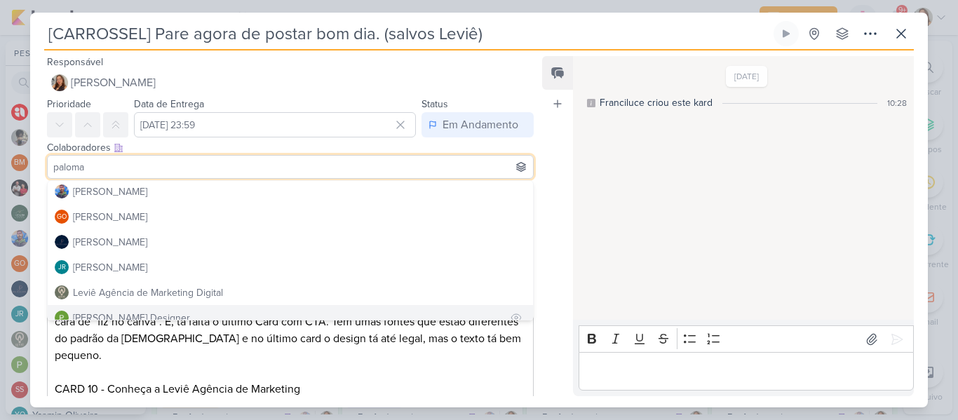
type input "paloma"
click at [413, 311] on button "[PERSON_NAME] Designer" at bounding box center [290, 317] width 485 height 25
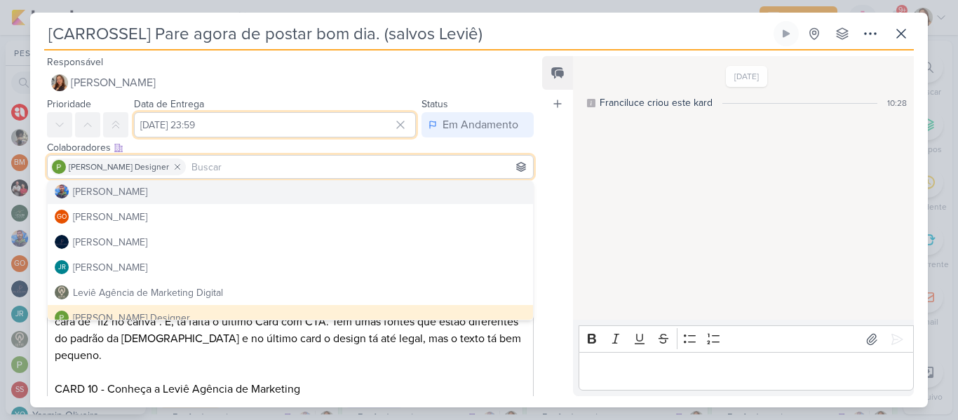
click at [323, 125] on input "[DATE] 23:59" at bounding box center [275, 124] width 282 height 25
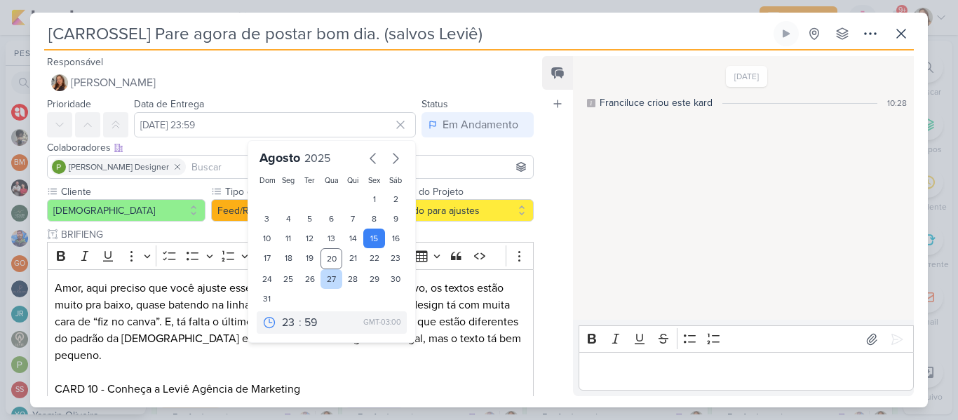
click at [327, 281] on div "27" at bounding box center [331, 279] width 22 height 20
type input "[DATE] 23:59"
click at [578, 163] on div "[DATE] Franciluce criou este kard 10:28" at bounding box center [742, 188] width 339 height 262
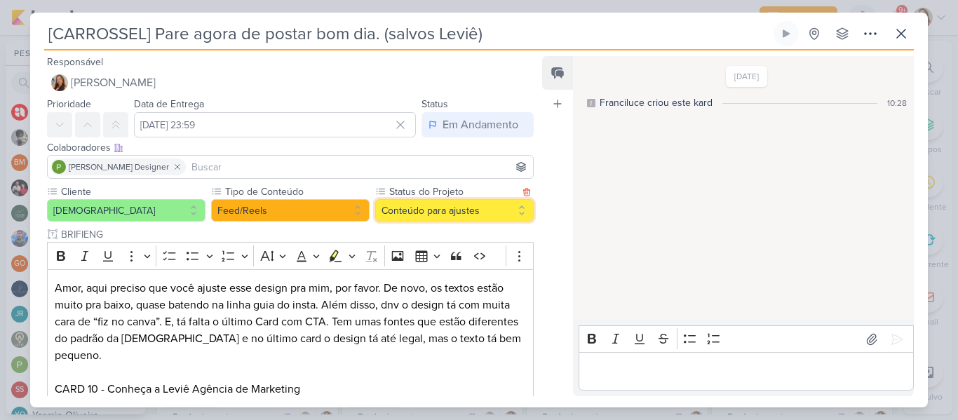
click at [500, 206] on button "Conteúdo para ajustes" at bounding box center [454, 210] width 158 height 22
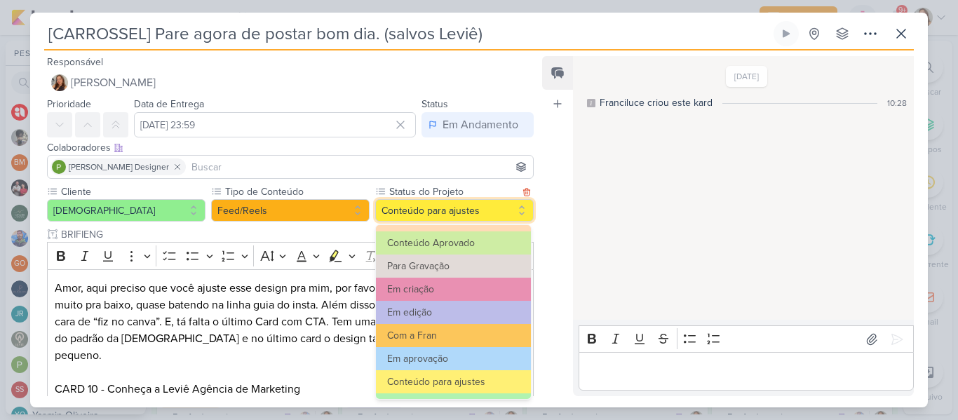
scroll to position [72, 0]
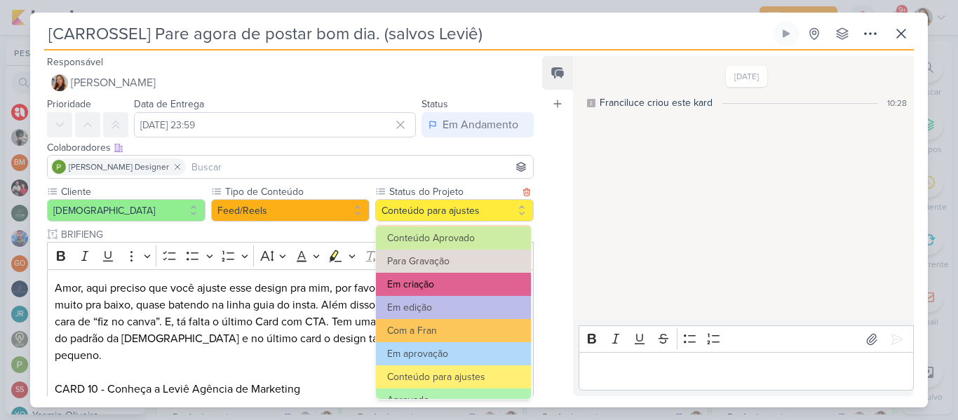
click at [484, 282] on button "Em criação" at bounding box center [453, 284] width 155 height 23
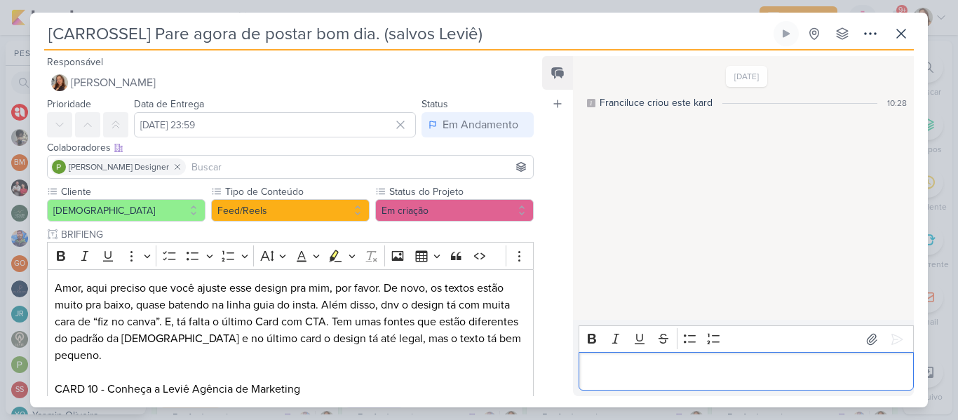
click at [643, 376] on p "Editor editing area: main" at bounding box center [745, 371] width 320 height 17
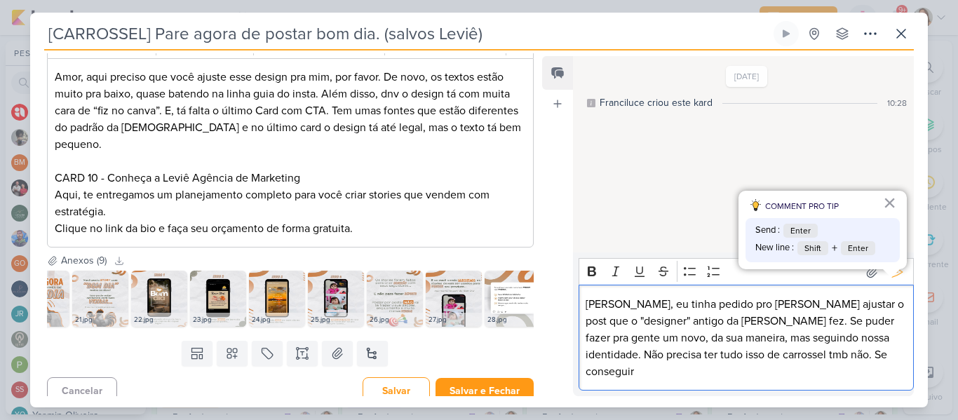
scroll to position [0, 0]
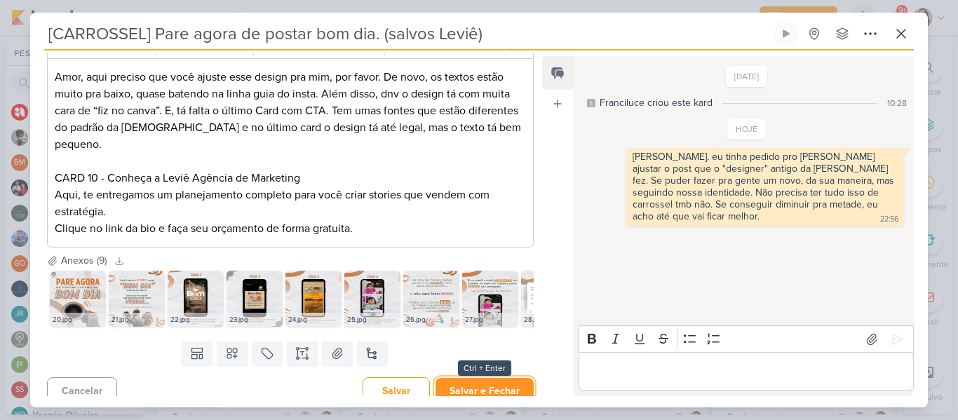
click at [513, 378] on button "Salvar e Fechar" at bounding box center [484, 391] width 98 height 26
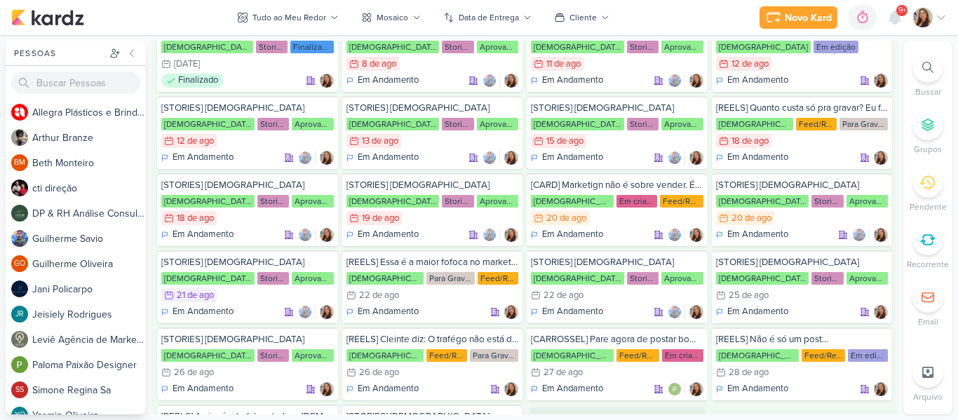
scroll to position [1995, 0]
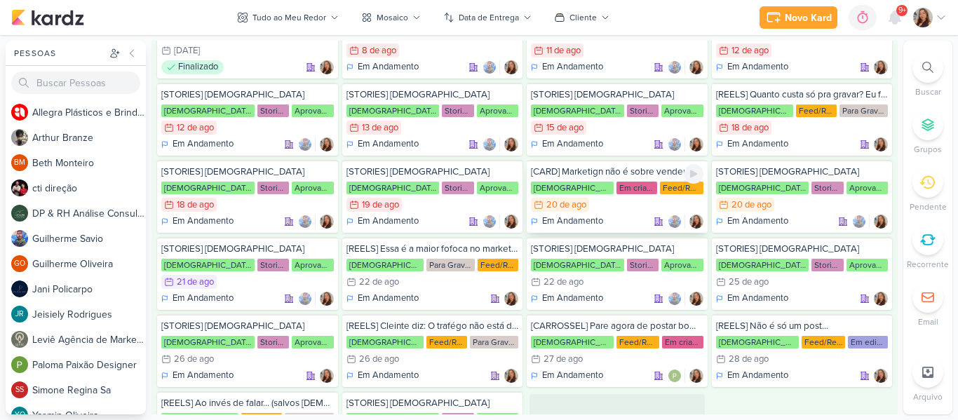
click at [660, 184] on div "Feed/Reels" at bounding box center [681, 188] width 43 height 13
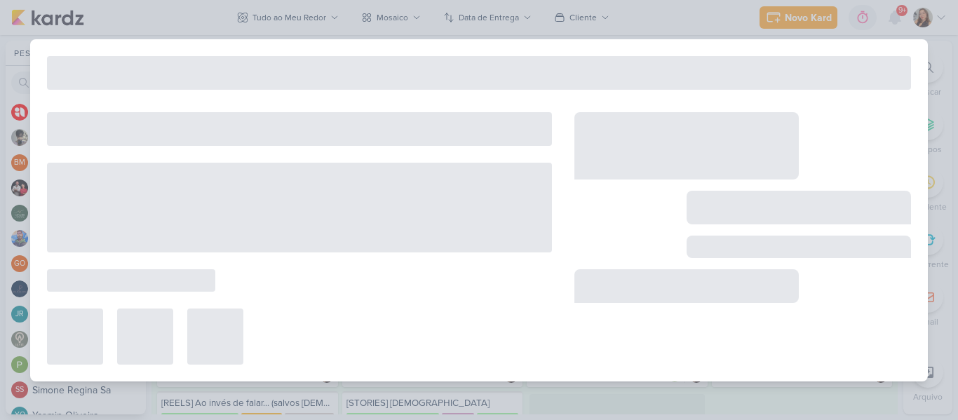
type input "[CARD] Marketign não é sobre vender. É sobre encantar, posicionar e transformar."
type input "[DATE] 23:59"
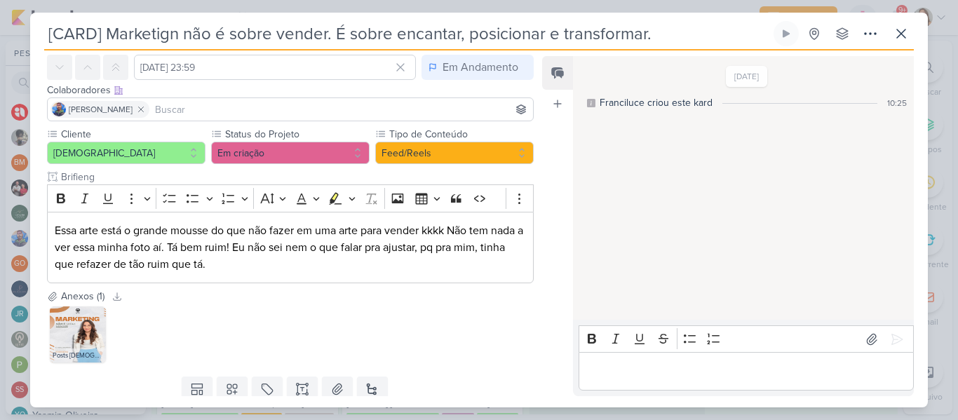
scroll to position [34, 0]
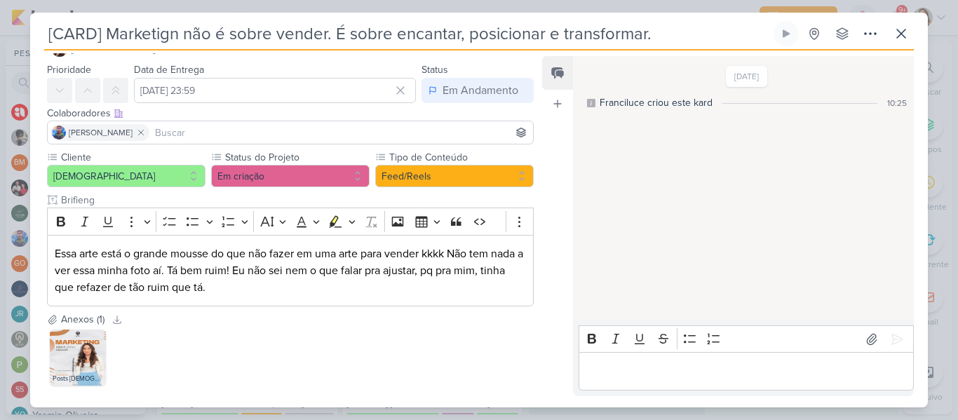
click at [207, 133] on input at bounding box center [341, 132] width 378 height 17
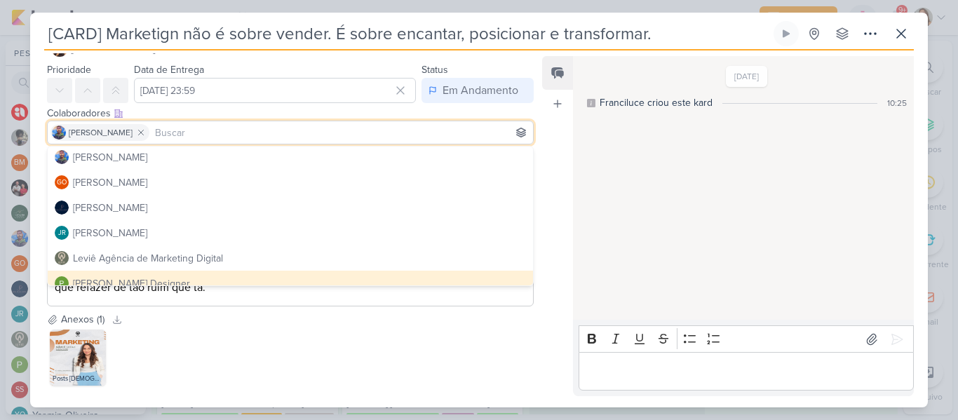
type input "b"
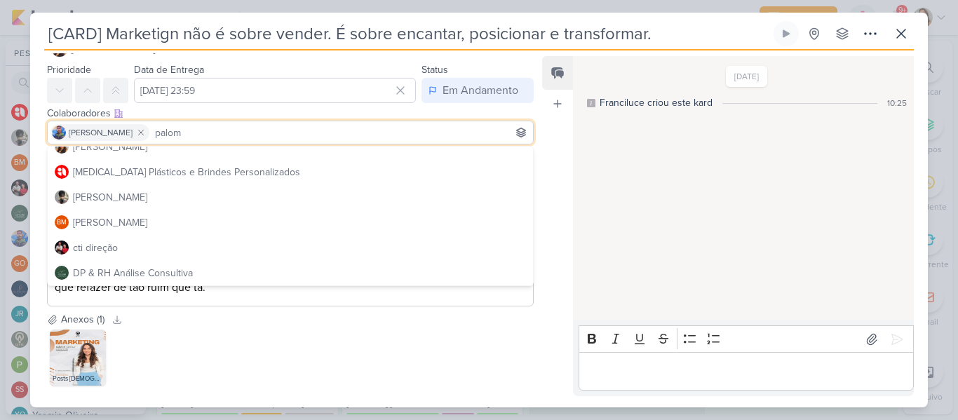
scroll to position [0, 0]
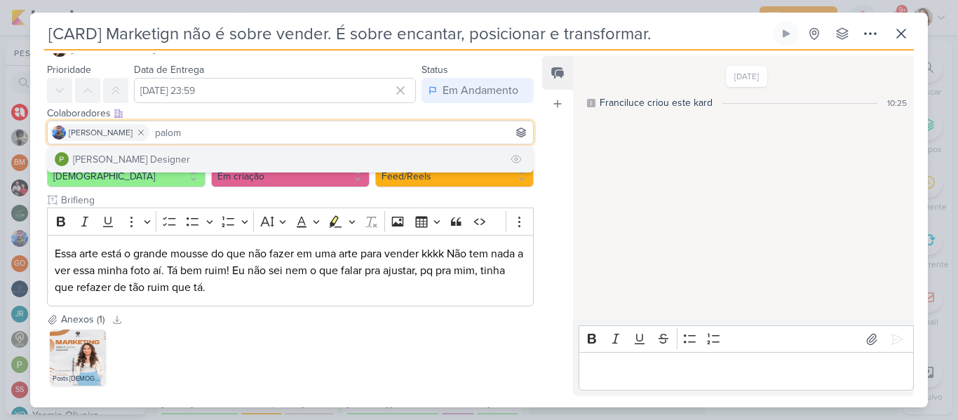
type input "palom"
click at [139, 158] on div "[PERSON_NAME] Designer" at bounding box center [131, 159] width 117 height 15
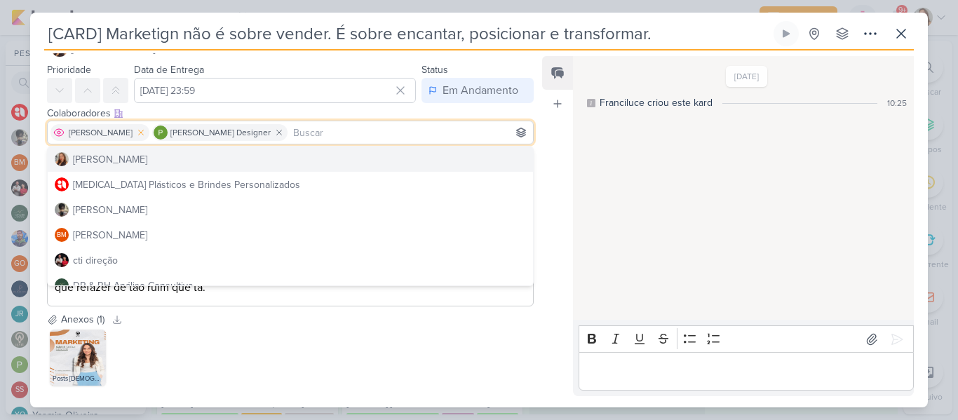
click at [136, 129] on icon at bounding box center [141, 133] width 10 height 10
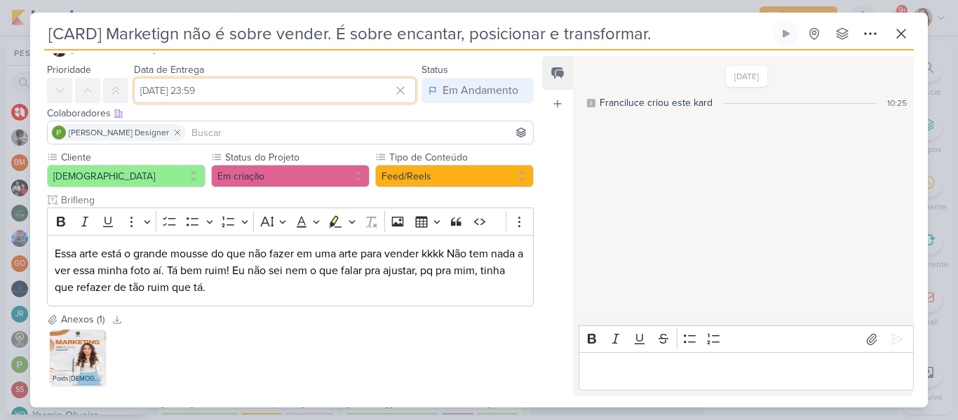
click at [193, 95] on input "[DATE] 23:59" at bounding box center [275, 90] width 282 height 25
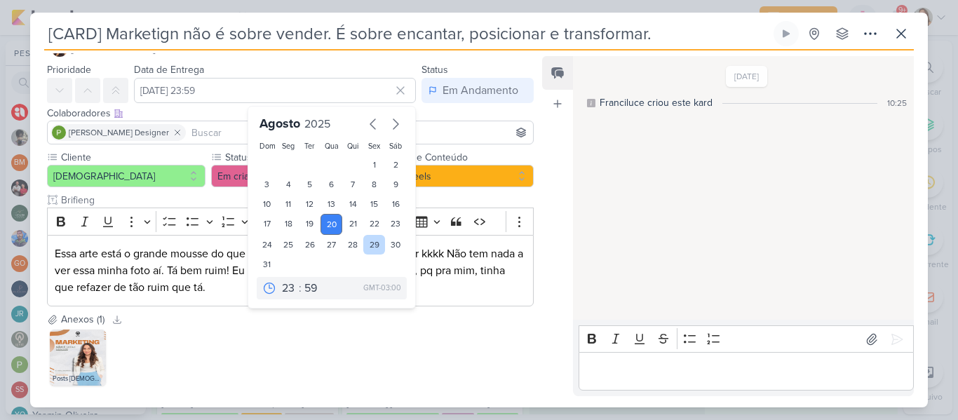
click at [373, 248] on div "29" at bounding box center [374, 245] width 22 height 20
type input "[DATE] 23:59"
click at [557, 225] on div "Feed Atrelar email Solte o email para atrelar ao kard" at bounding box center [557, 226] width 31 height 340
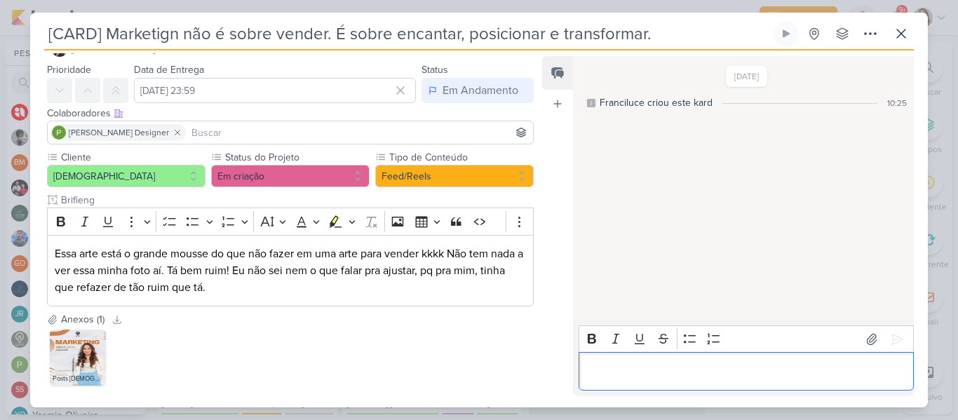
click at [629, 369] on p "Editor editing area: main" at bounding box center [745, 371] width 320 height 17
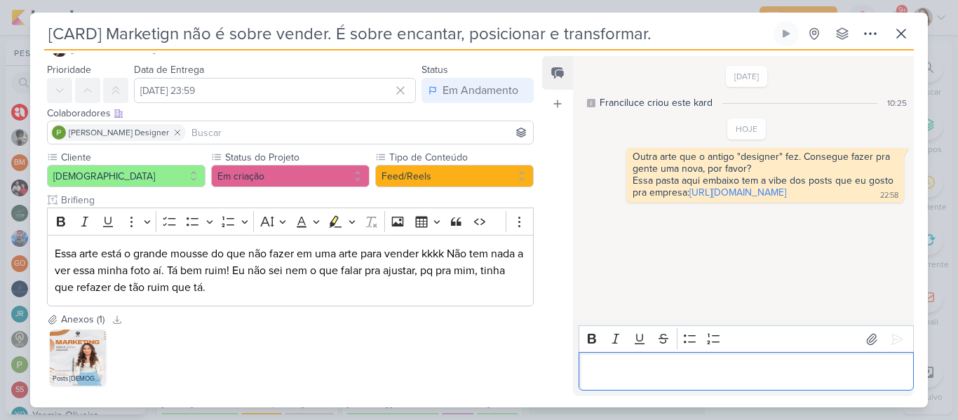
scroll to position [104, 0]
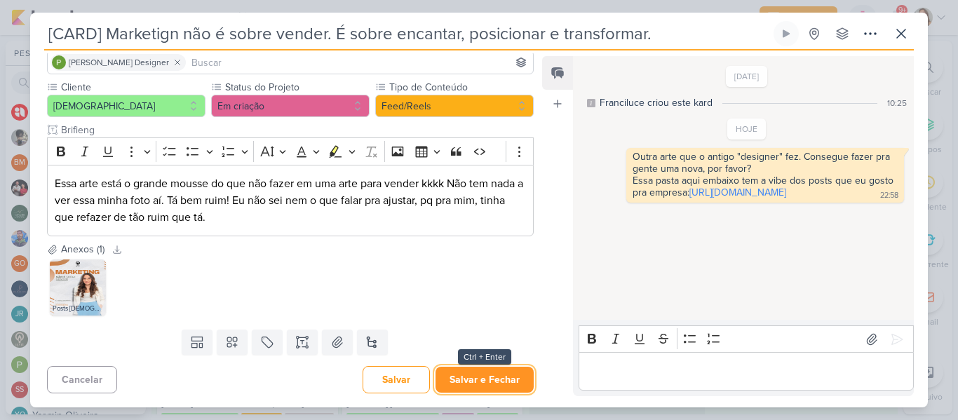
click at [463, 380] on button "Salvar e Fechar" at bounding box center [484, 380] width 98 height 26
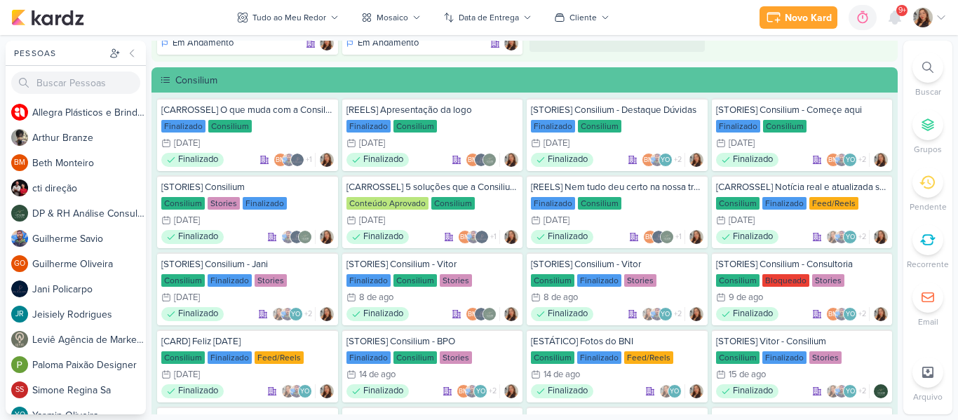
scroll to position [2418, 0]
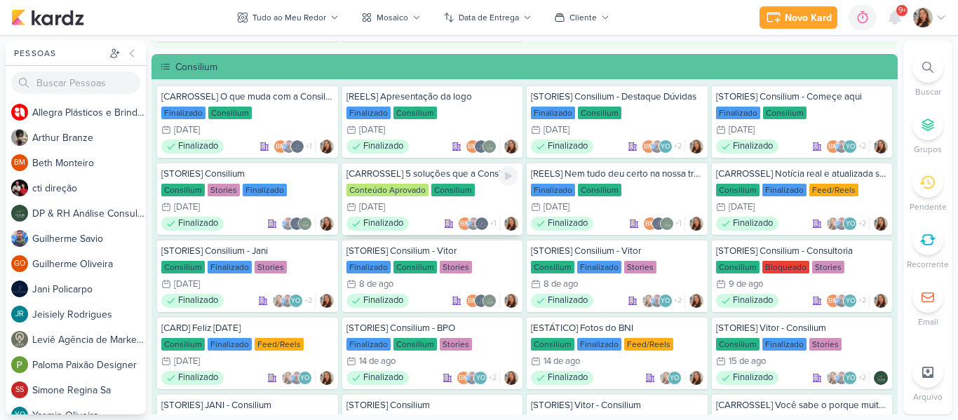
click at [409, 205] on div "30/7 [DATE]" at bounding box center [432, 207] width 172 height 14
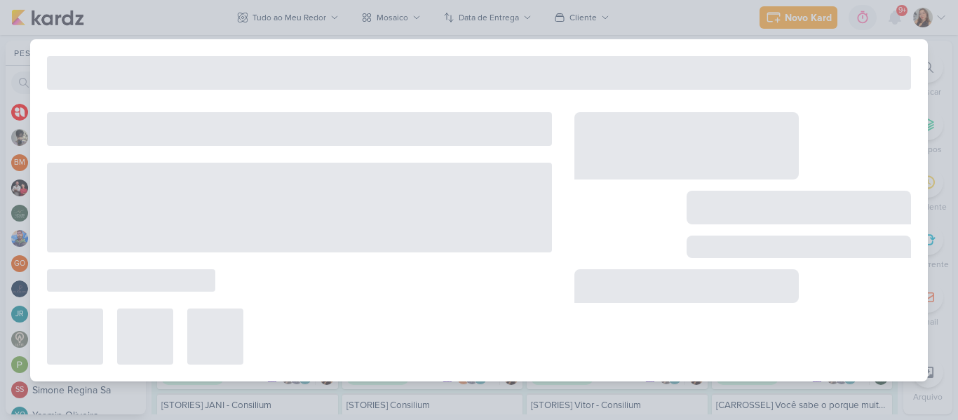
type input "[CARROSSEL] 5 soluções que a Consilium oferce para sua empresa."
type input "[DATE] 23:59"
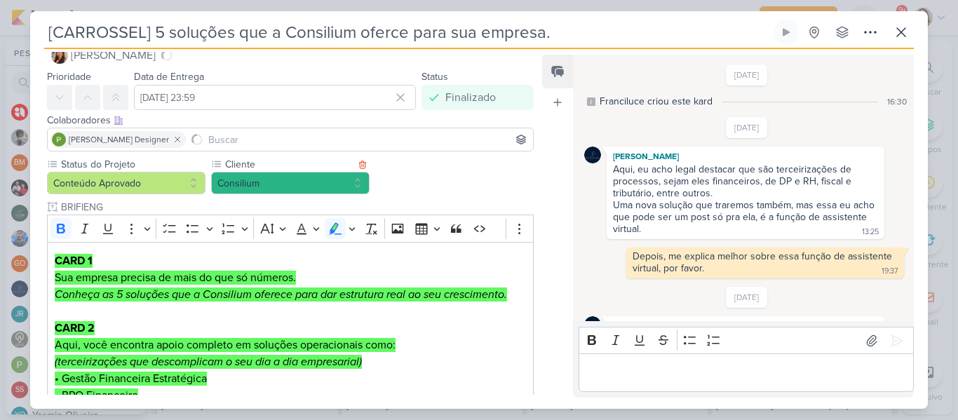
scroll to position [775, 0]
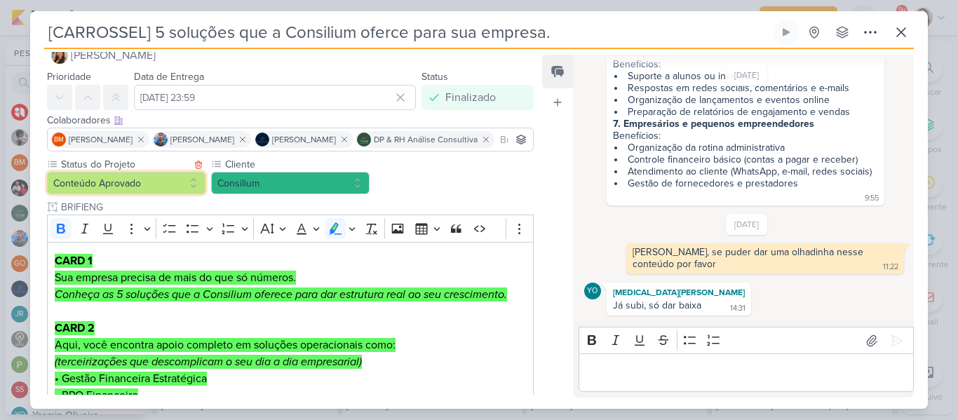
click at [138, 191] on button "Conteúdo Aprovado" at bounding box center [126, 183] width 158 height 22
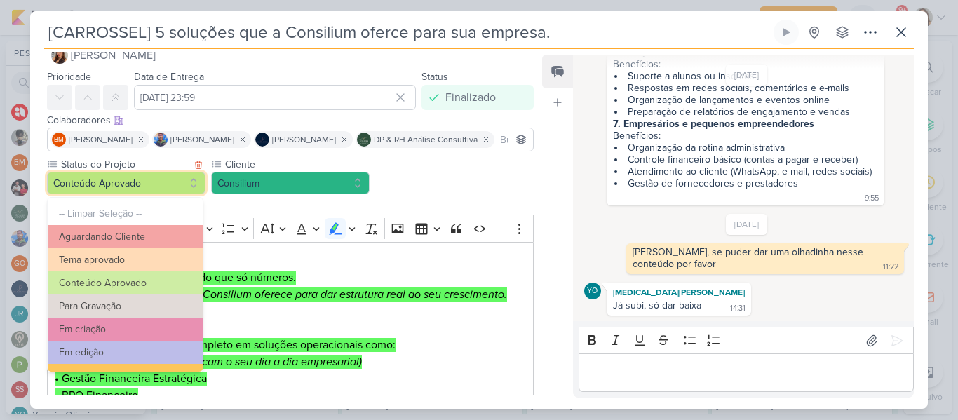
scroll to position [158, 0]
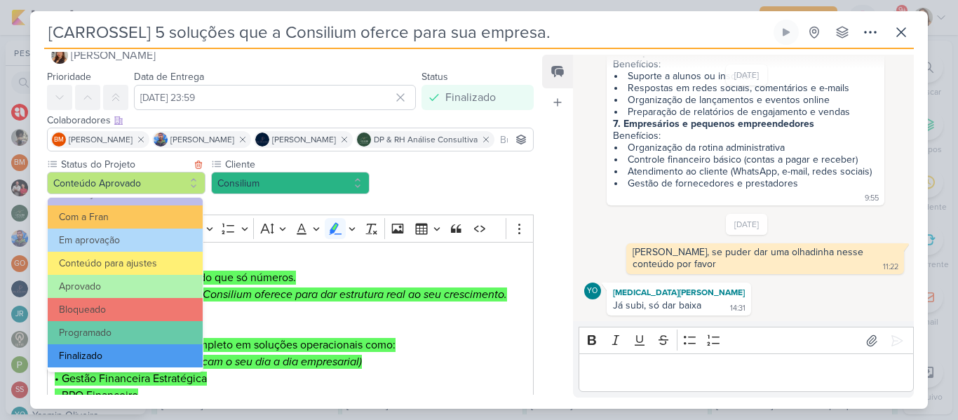
click at [167, 356] on button "Finalizado" at bounding box center [125, 355] width 155 height 23
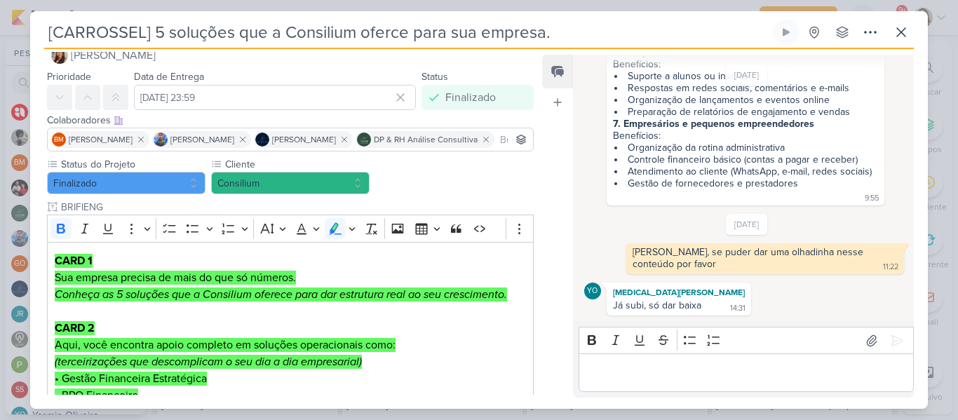
scroll to position [746, 0]
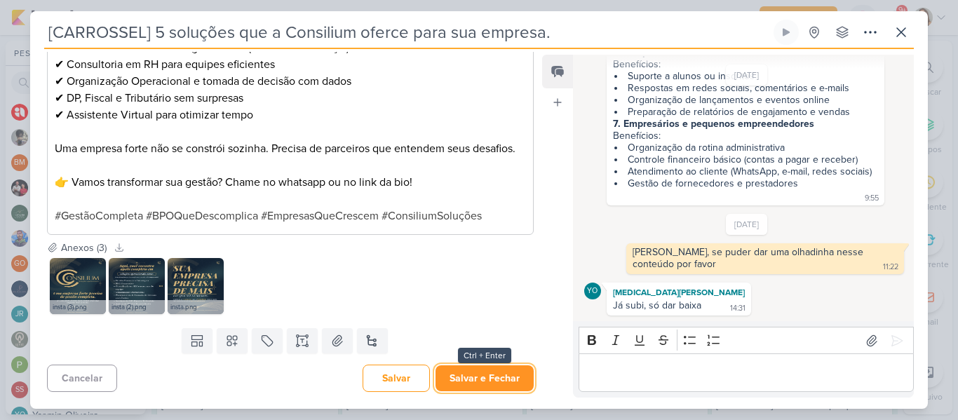
click at [496, 386] on button "Salvar e Fechar" at bounding box center [484, 378] width 98 height 26
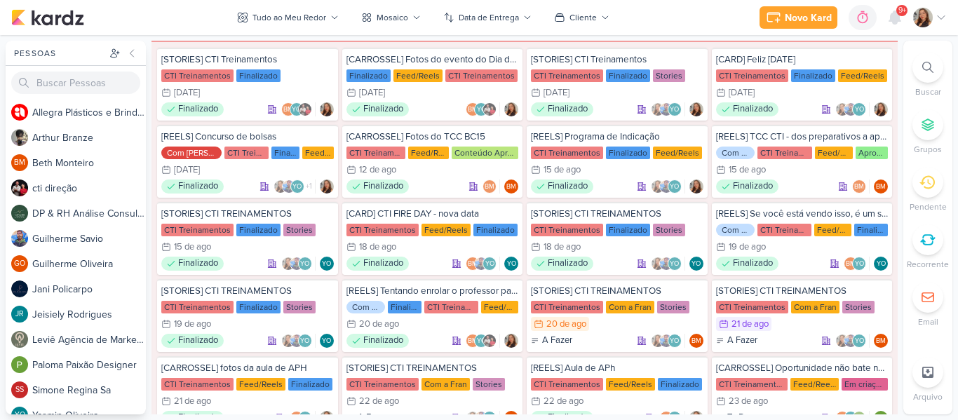
scroll to position [3356, 0]
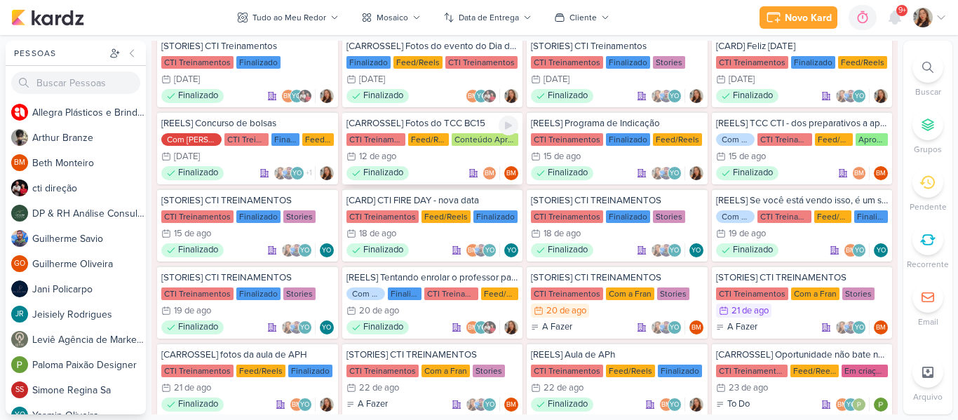
click at [442, 146] on div "CTI Treinamentos Feed/Reels Conteúdo Aprovado" at bounding box center [432, 140] width 172 height 14
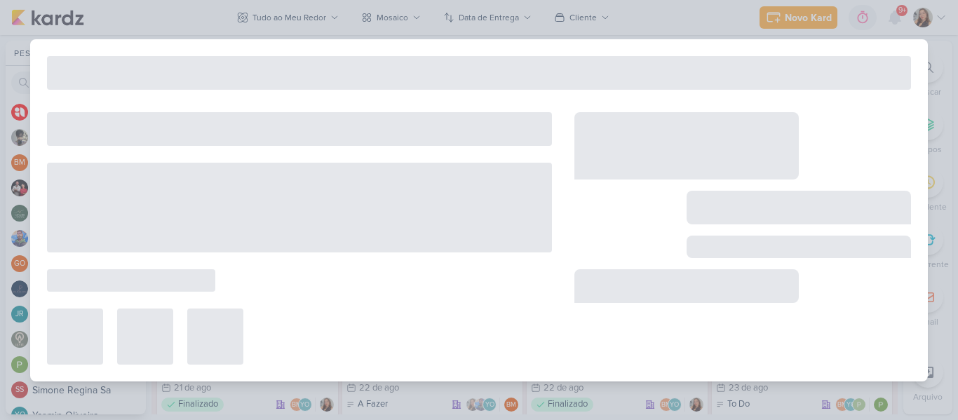
type input "[CARROSSEL] Fotos do TCC BC15"
type input "[DATE] 23:59"
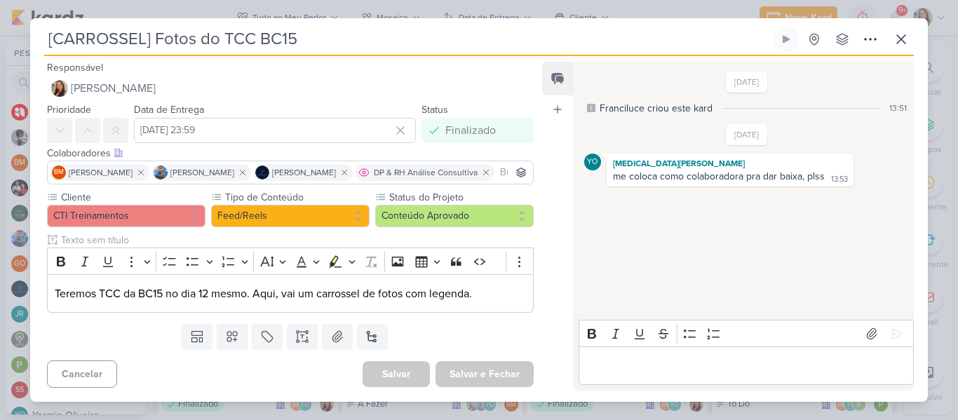
scroll to position [0, 0]
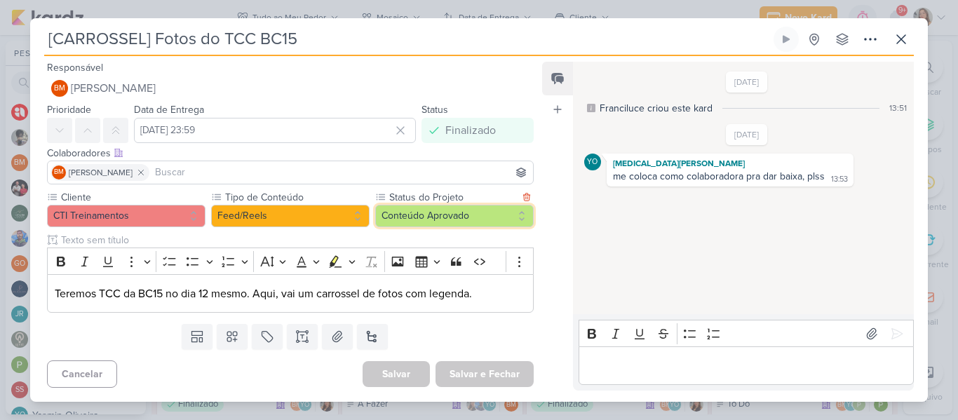
click at [408, 205] on button "Conteúdo Aprovado" at bounding box center [454, 216] width 158 height 22
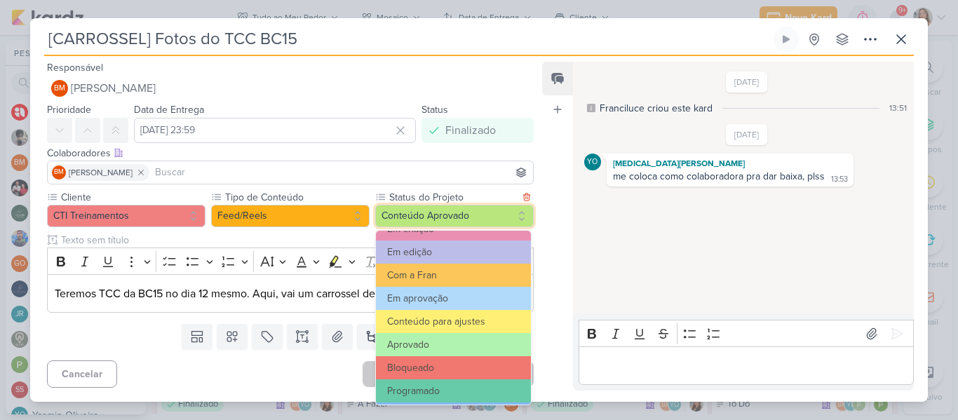
scroll to position [158, 0]
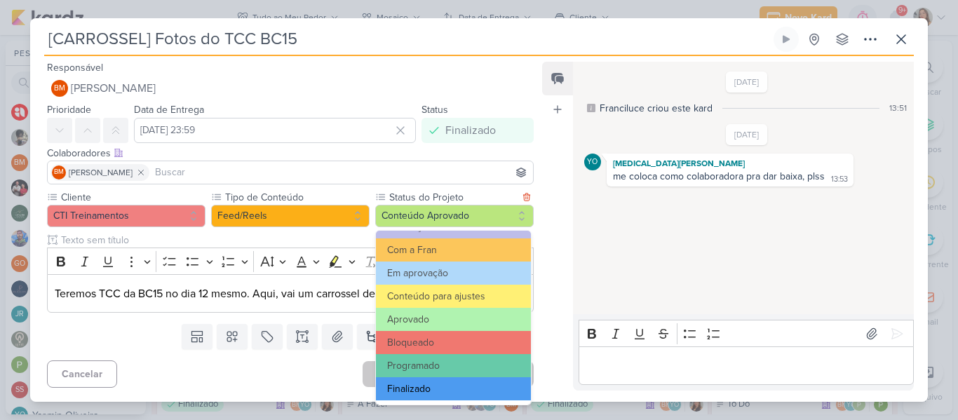
click at [449, 379] on button "Finalizado" at bounding box center [453, 388] width 155 height 23
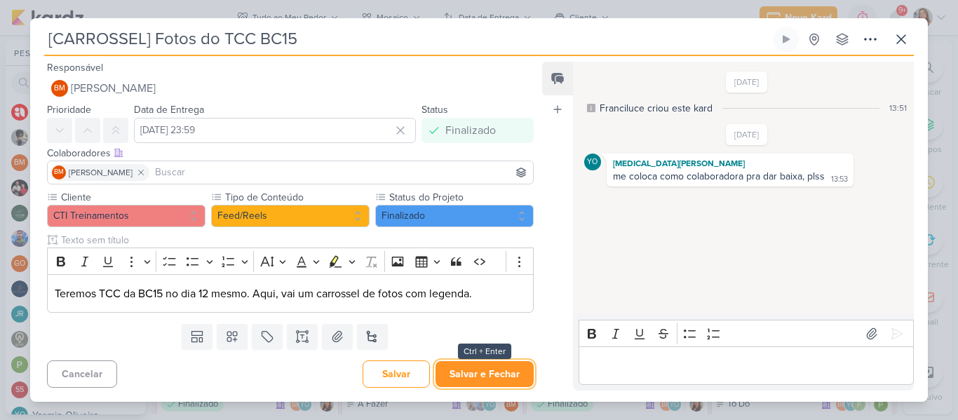
click at [468, 379] on button "Salvar e Fechar" at bounding box center [484, 374] width 98 height 26
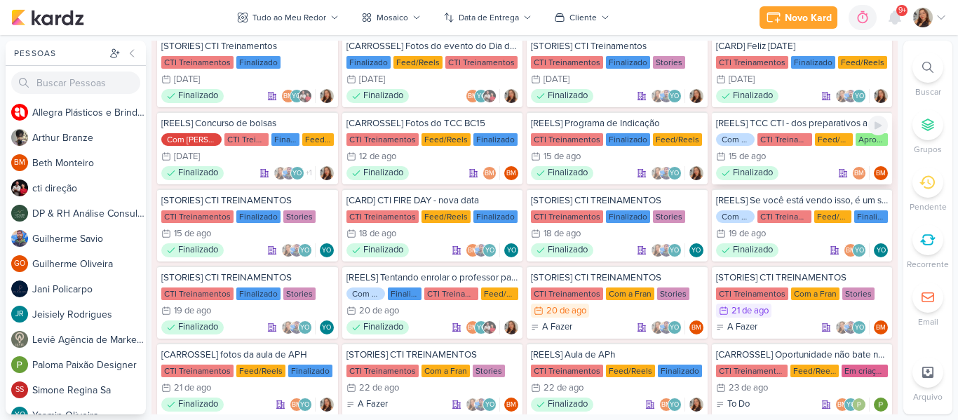
click at [815, 145] on div "Feed/Reels" at bounding box center [834, 139] width 38 height 13
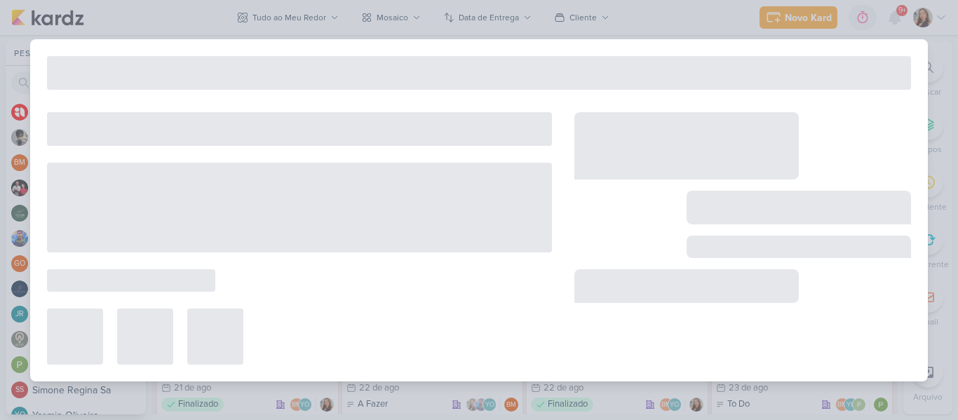
type input "[REELS] TCC CTI - dos preparativos a apresentação"
type input "[DATE] 23:59"
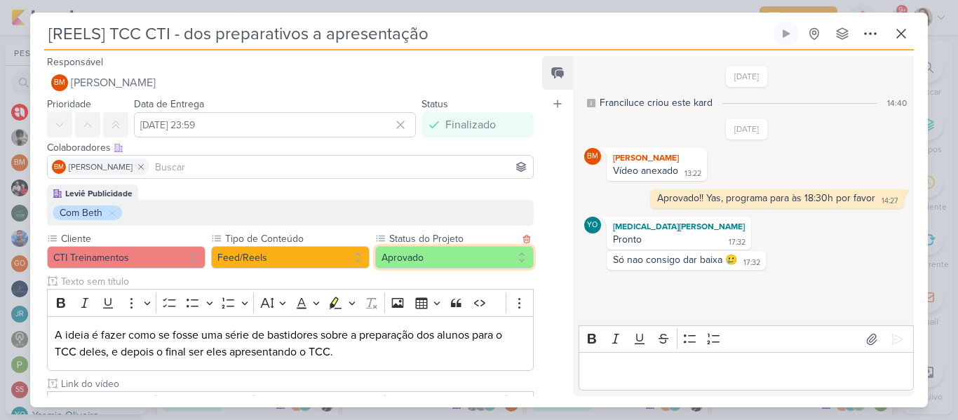
click at [476, 263] on button "Aprovado" at bounding box center [454, 257] width 158 height 22
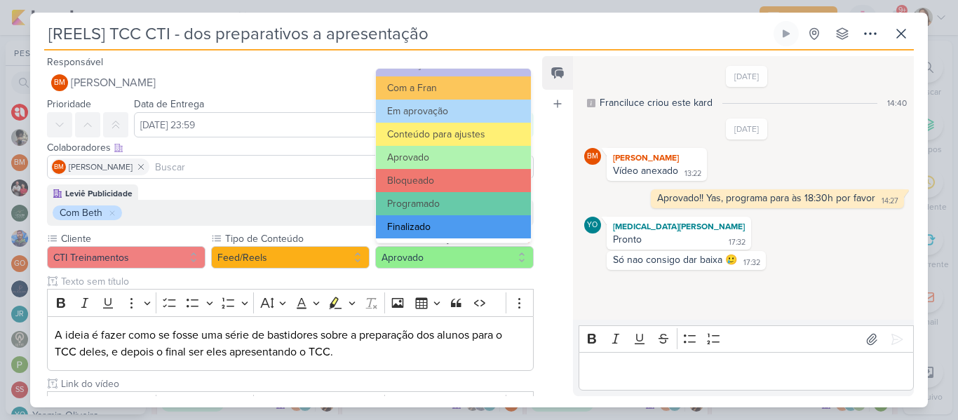
click at [464, 218] on button "Finalizado" at bounding box center [453, 226] width 155 height 23
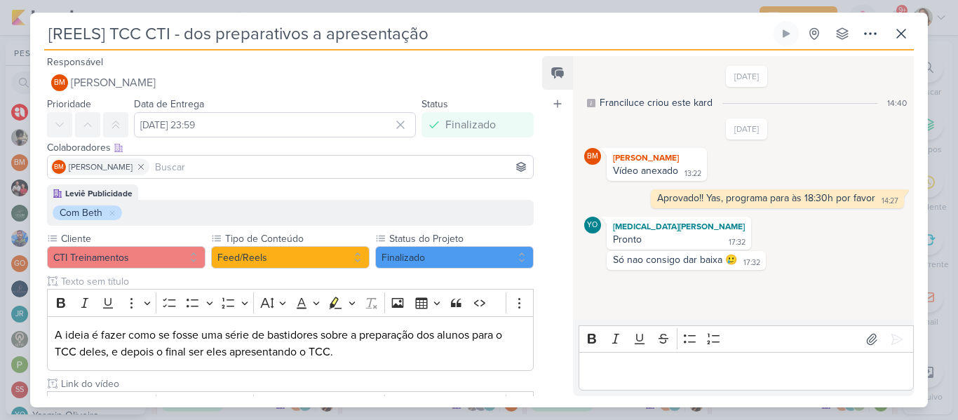
scroll to position [139, 0]
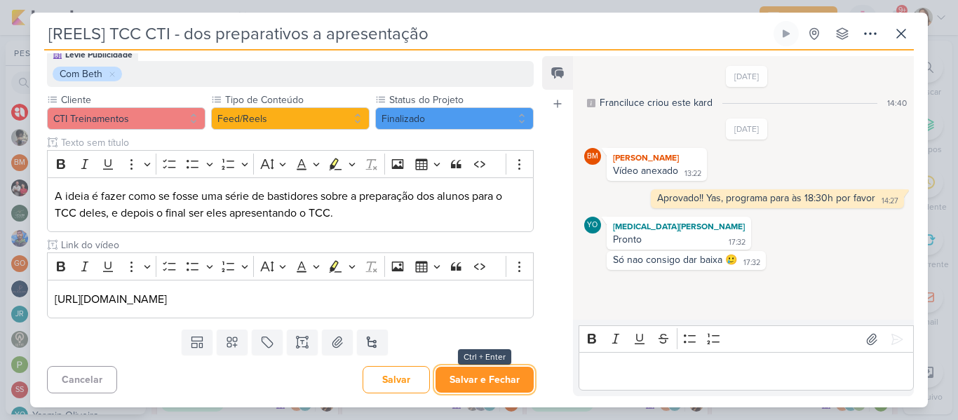
click at [487, 369] on button "Salvar e Fechar" at bounding box center [484, 380] width 98 height 26
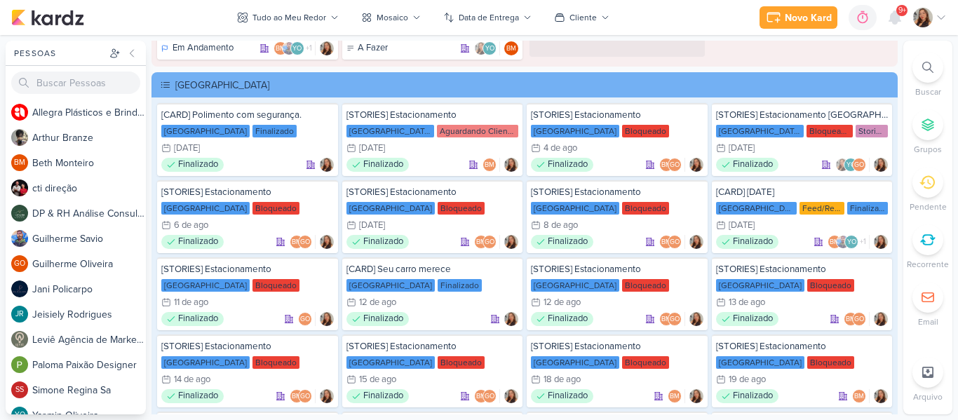
scroll to position [4188, 0]
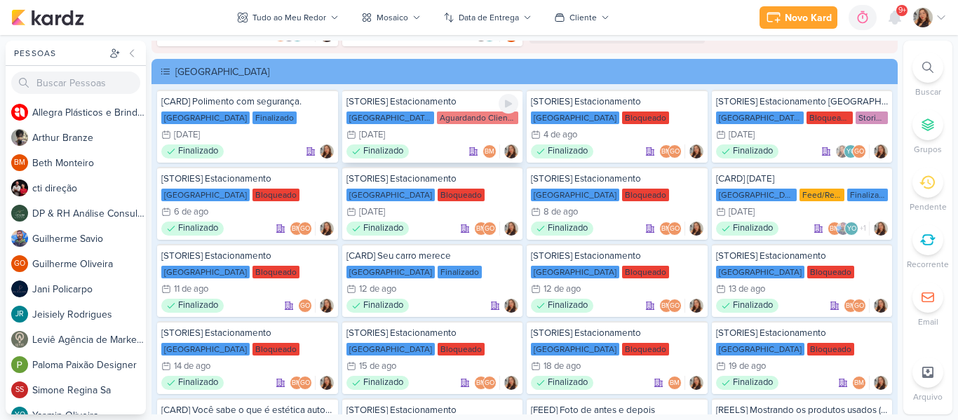
click at [441, 135] on div "1/8 [DATE]" at bounding box center [432, 135] width 172 height 14
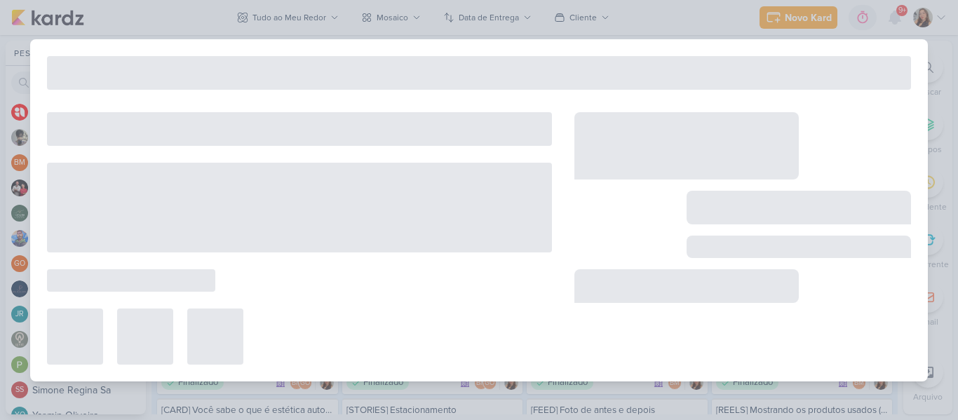
type input "[STORIES] Estacionamento"
type input "[DATE] 23:59"
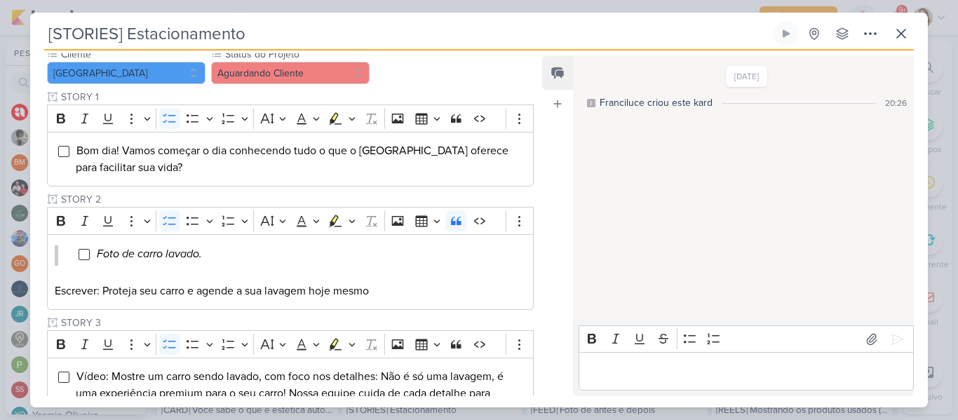
scroll to position [25, 0]
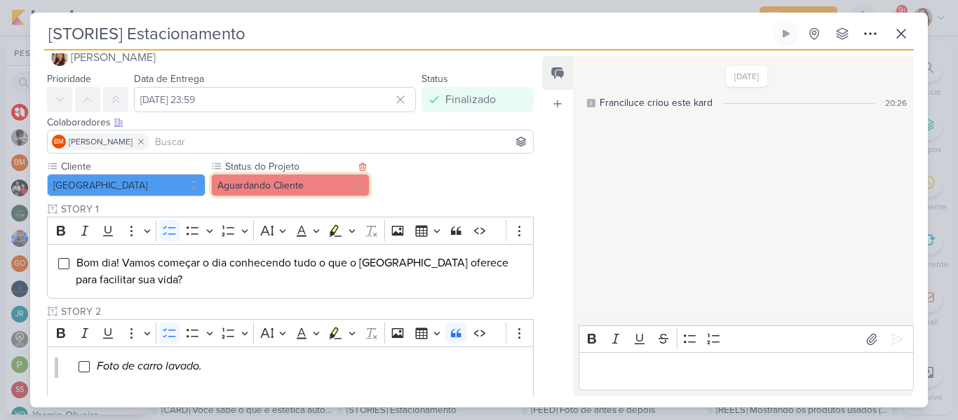
click at [307, 184] on button "Aguardando Cliente" at bounding box center [290, 185] width 158 height 22
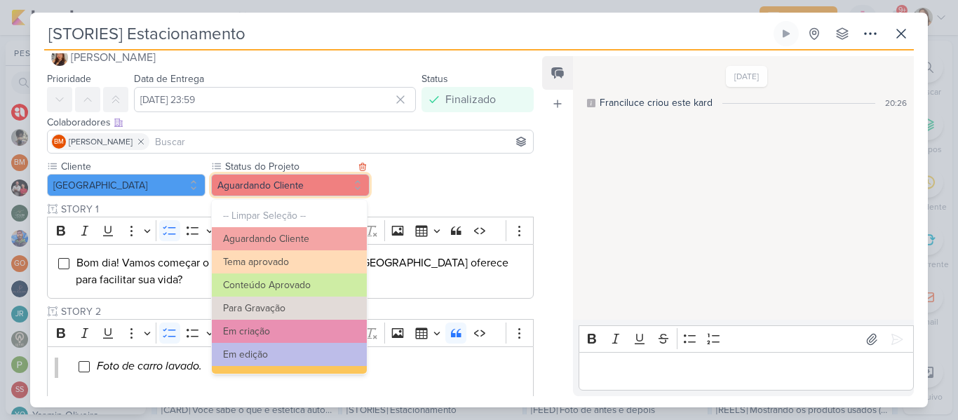
scroll to position [158, 0]
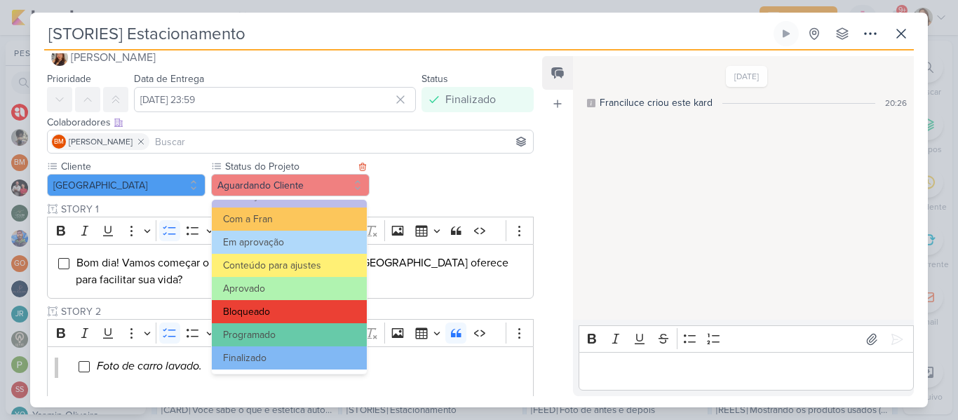
click at [330, 318] on button "Bloqueado" at bounding box center [289, 311] width 155 height 23
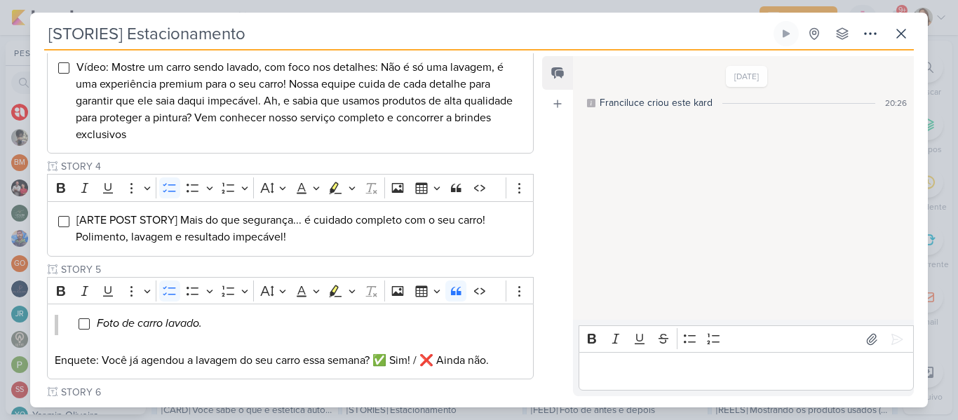
scroll to position [616, 0]
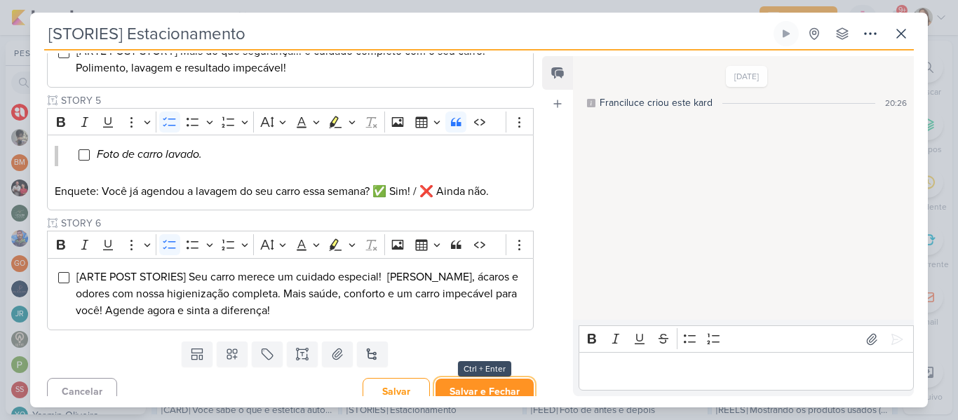
click at [496, 388] on button "Salvar e Fechar" at bounding box center [484, 392] width 98 height 26
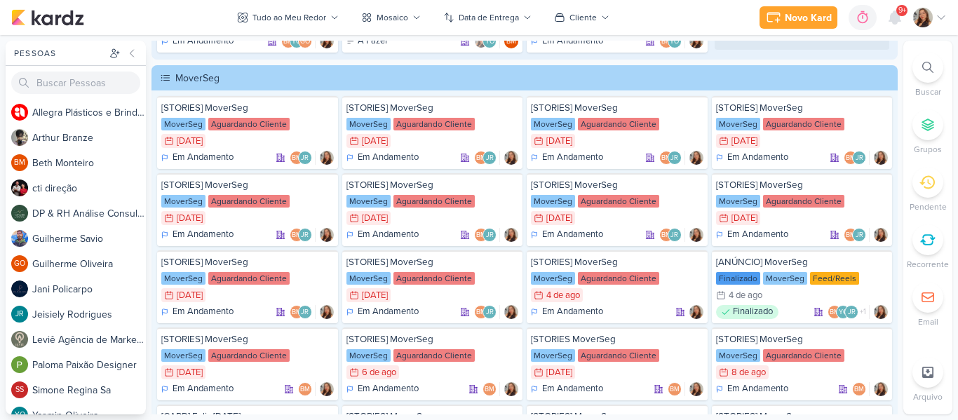
scroll to position [4928, 0]
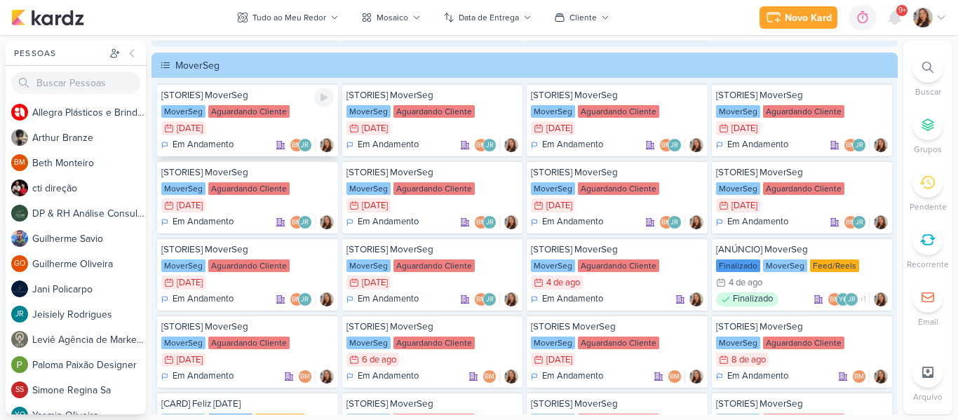
click at [276, 119] on div "[STORIES] MoverSeg MoverSeg Aguardando Cliente 18/7 [DATE] Em Andamento BM JR" at bounding box center [247, 119] width 181 height 73
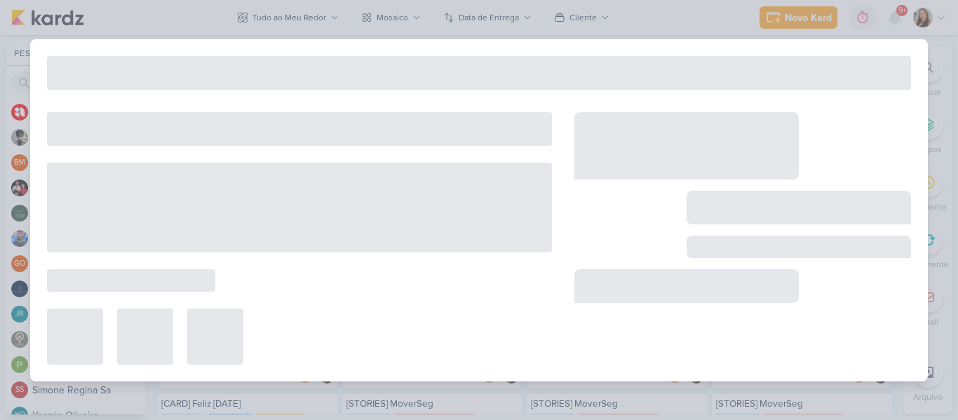
type input "[STORIES] MoverSeg"
type input "[DATE] 23:59"
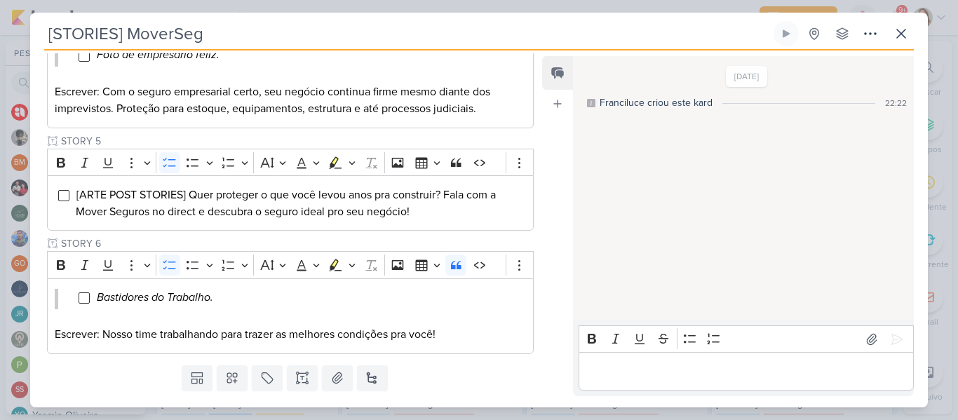
scroll to position [25, 0]
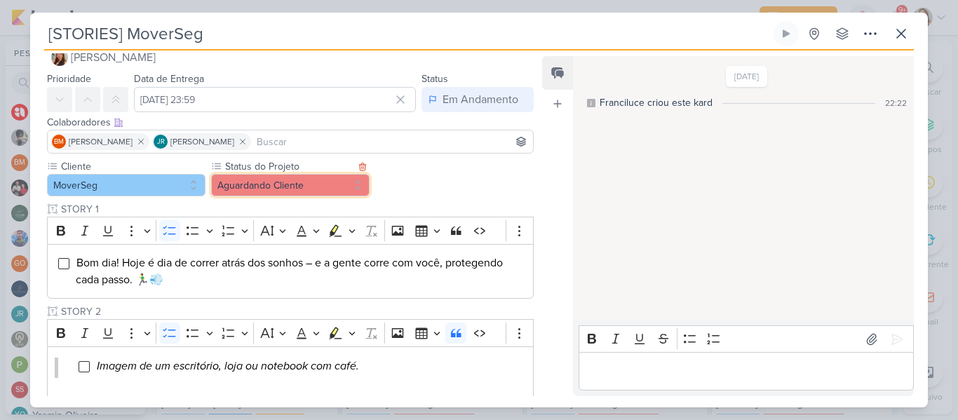
click at [257, 186] on button "Aguardando Cliente" at bounding box center [290, 185] width 158 height 22
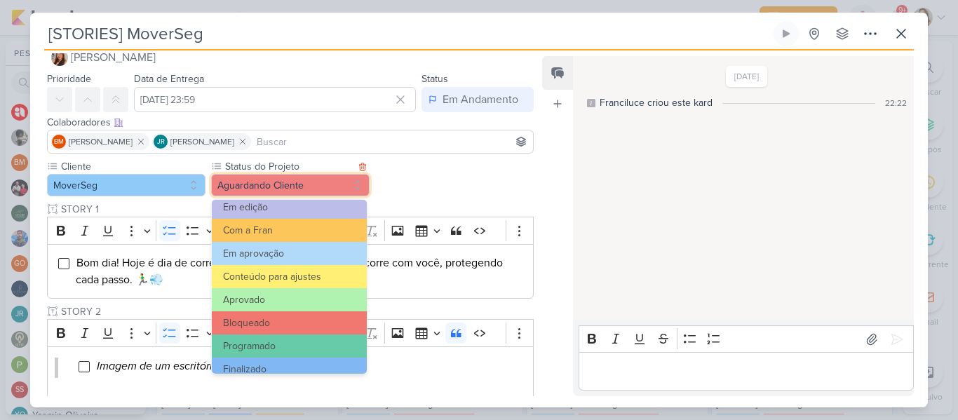
scroll to position [158, 0]
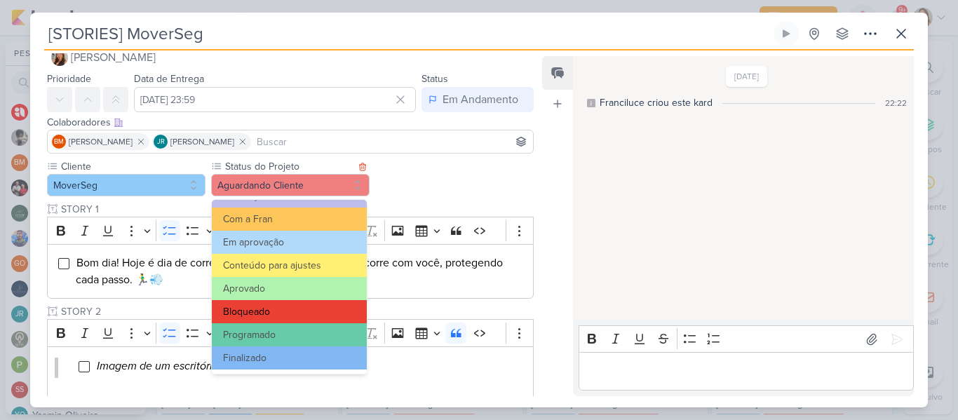
click at [309, 312] on button "Bloqueado" at bounding box center [289, 311] width 155 height 23
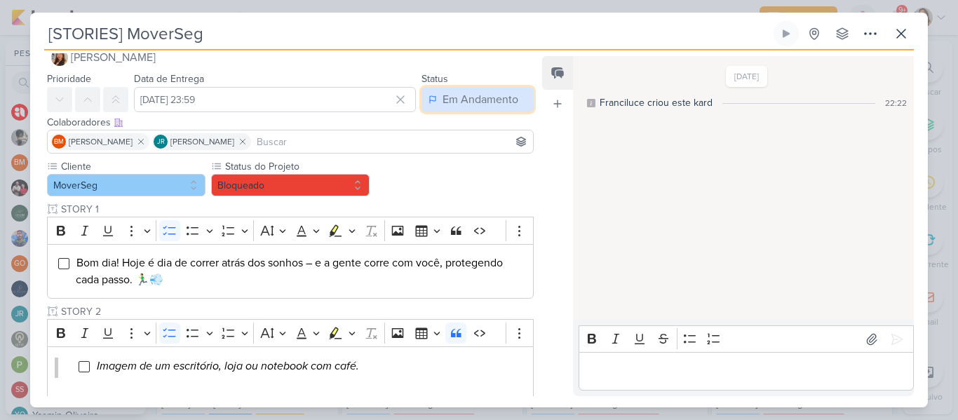
click at [449, 106] on div "Em Andamento" at bounding box center [480, 99] width 76 height 17
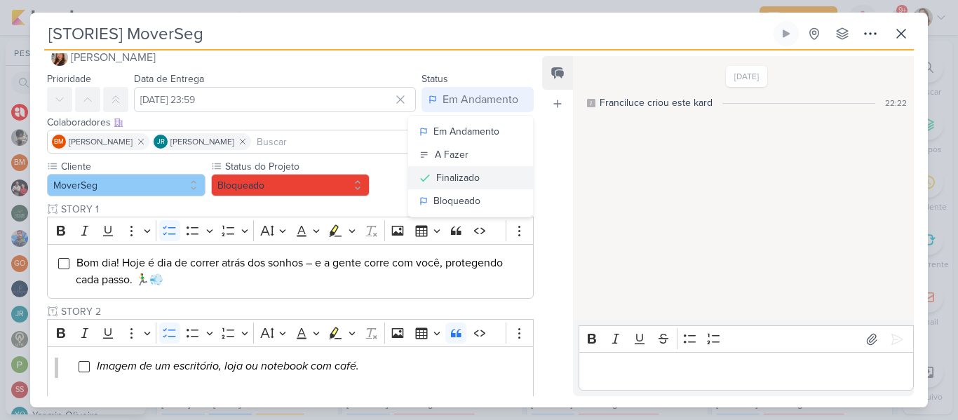
click at [471, 184] on div "Finalizado" at bounding box center [457, 177] width 43 height 15
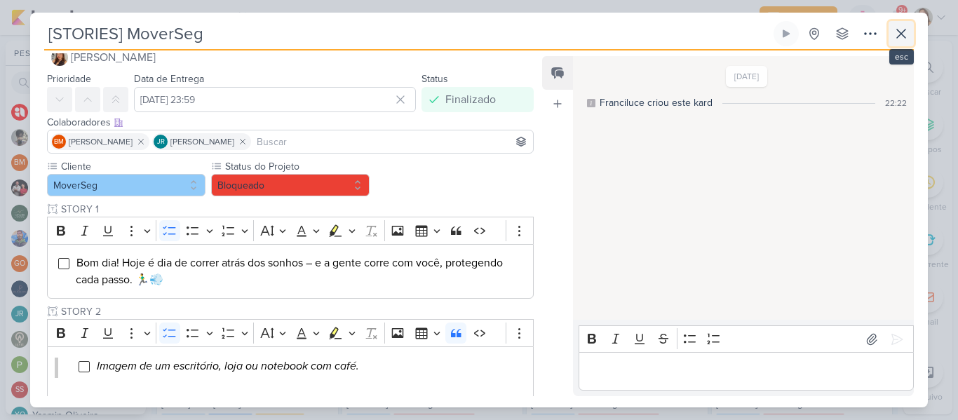
click at [906, 38] on icon at bounding box center [900, 33] width 17 height 17
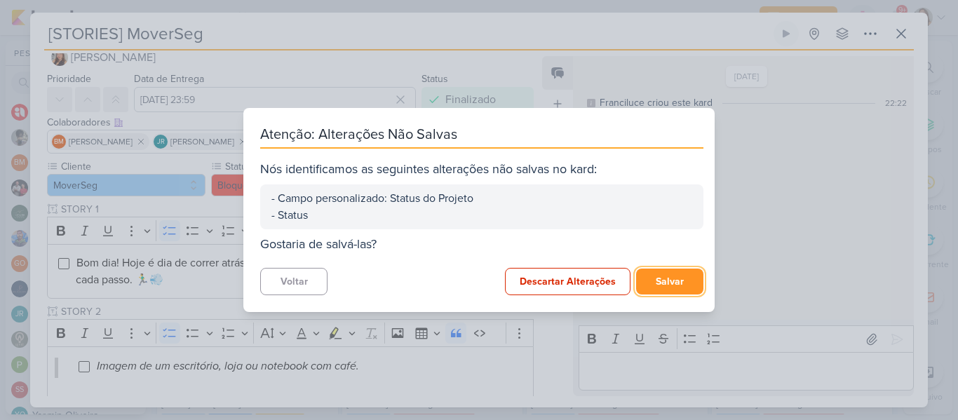
click at [639, 283] on button "Salvar" at bounding box center [669, 282] width 67 height 26
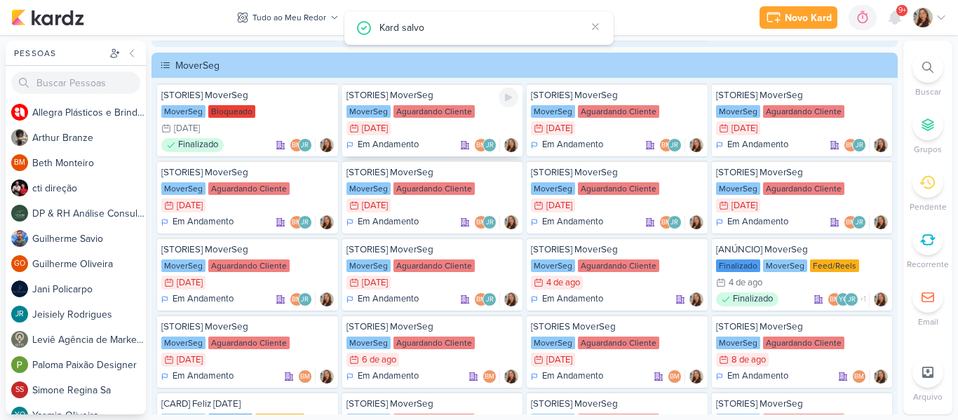
click at [414, 115] on div "Aguardando Cliente" at bounding box center [433, 111] width 81 height 13
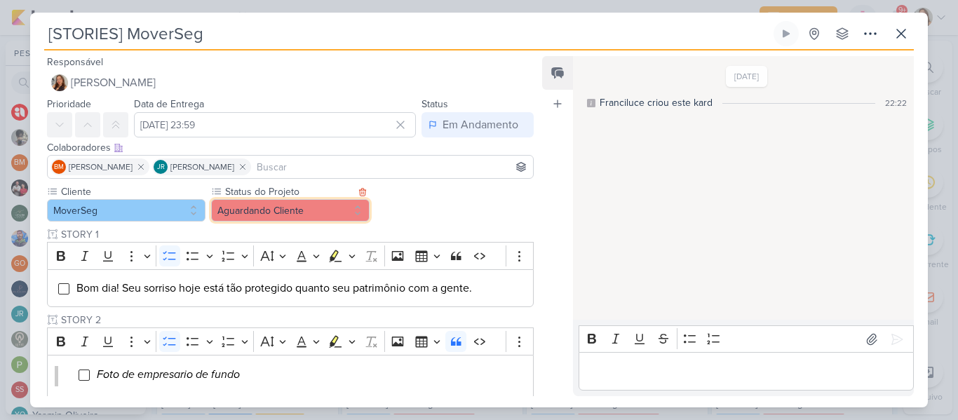
click at [343, 205] on button "Aguardando Cliente" at bounding box center [290, 210] width 158 height 22
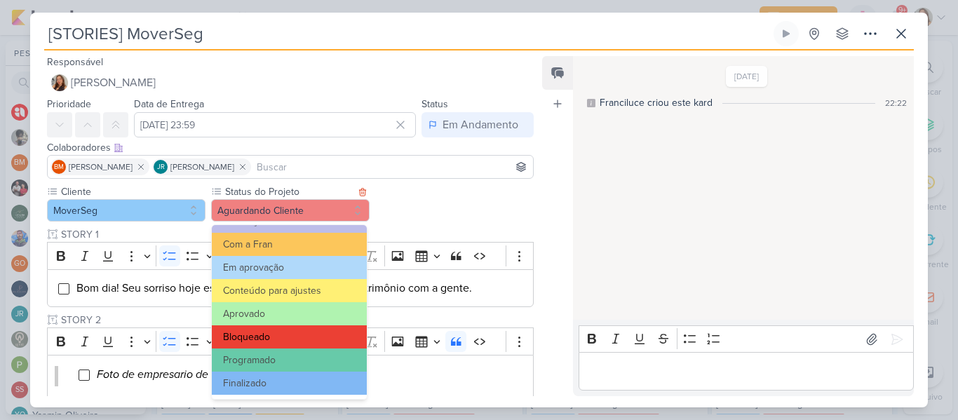
click at [338, 334] on button "Bloqueado" at bounding box center [289, 336] width 155 height 23
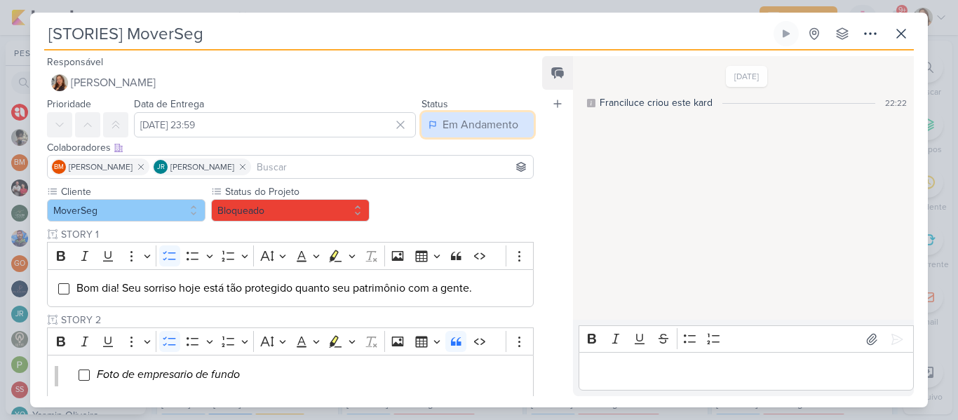
click at [452, 132] on div "Em Andamento" at bounding box center [480, 124] width 76 height 17
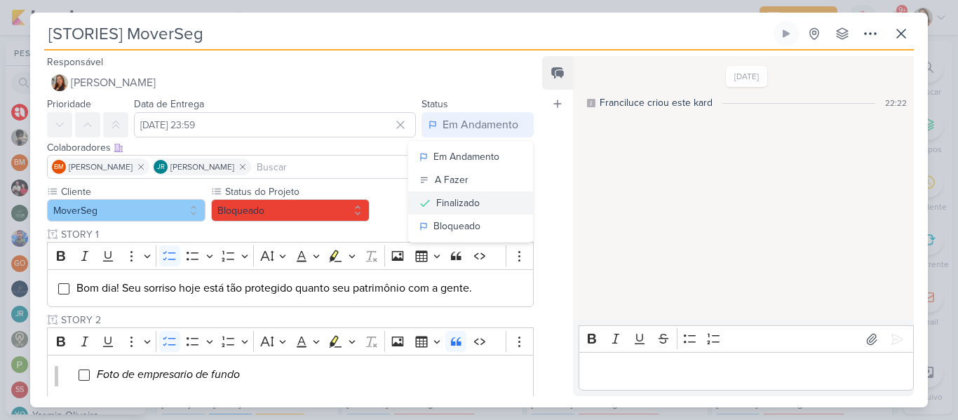
click at [459, 198] on div "Finalizado" at bounding box center [457, 203] width 43 height 15
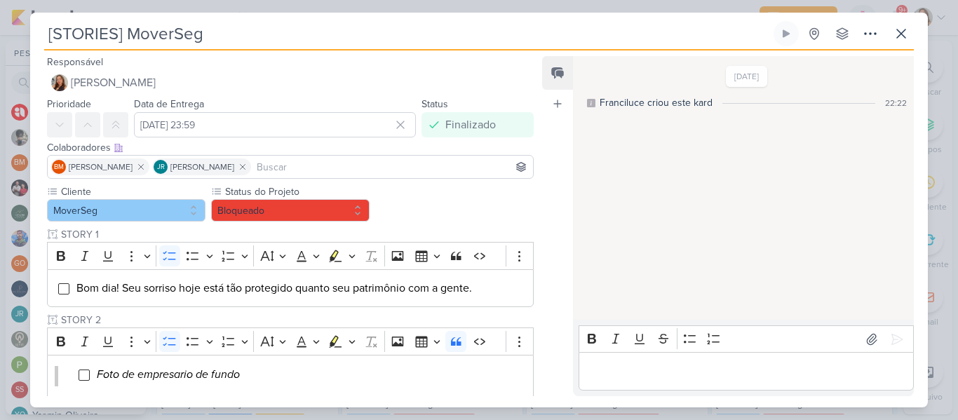
scroll to position [508, 0]
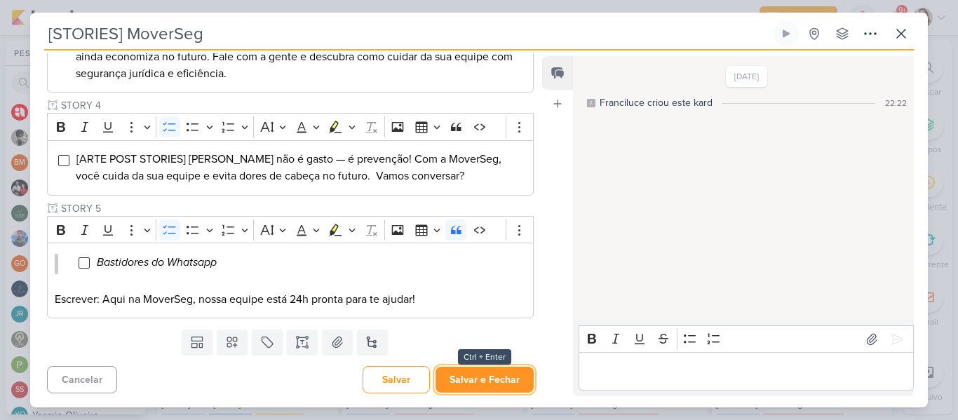
click at [463, 383] on button "Salvar e Fechar" at bounding box center [484, 380] width 98 height 26
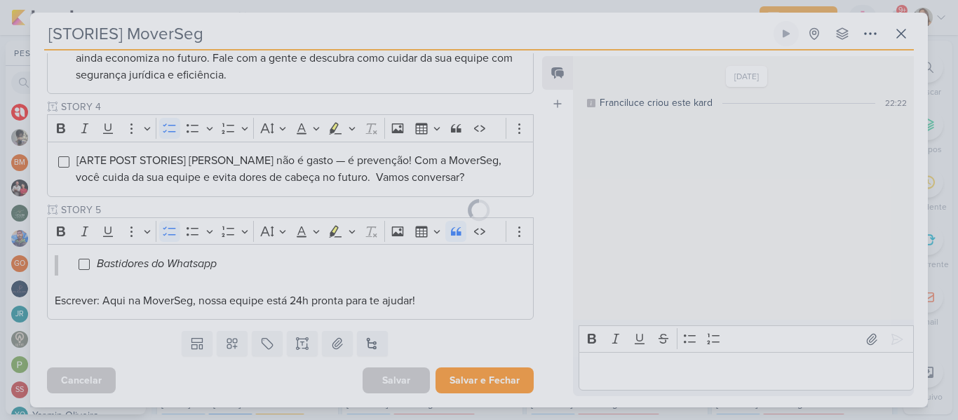
scroll to position [506, 0]
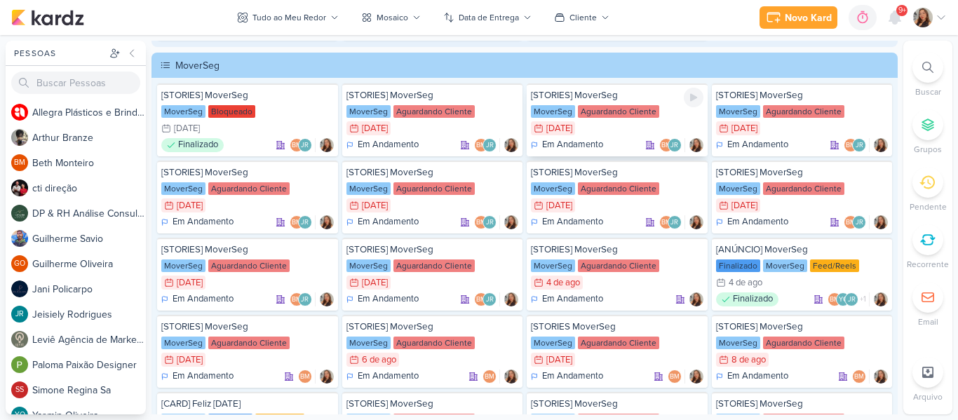
click at [627, 110] on div "Aguardando Cliente" at bounding box center [618, 111] width 81 height 13
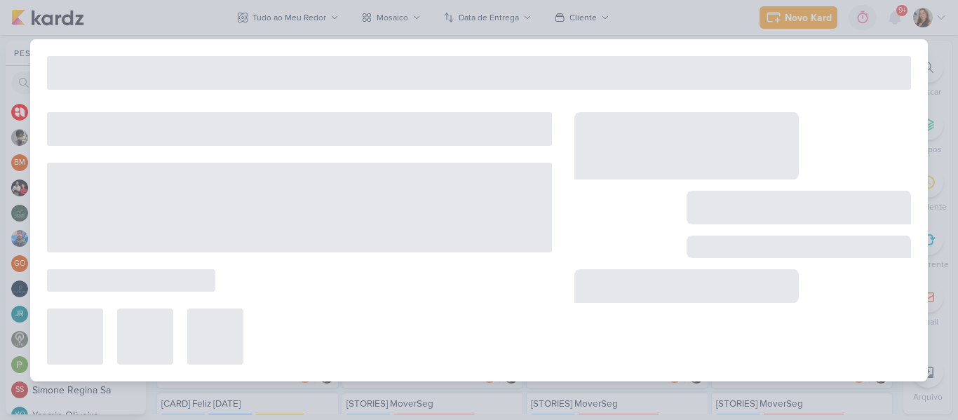
type input "[DATE] 23:59"
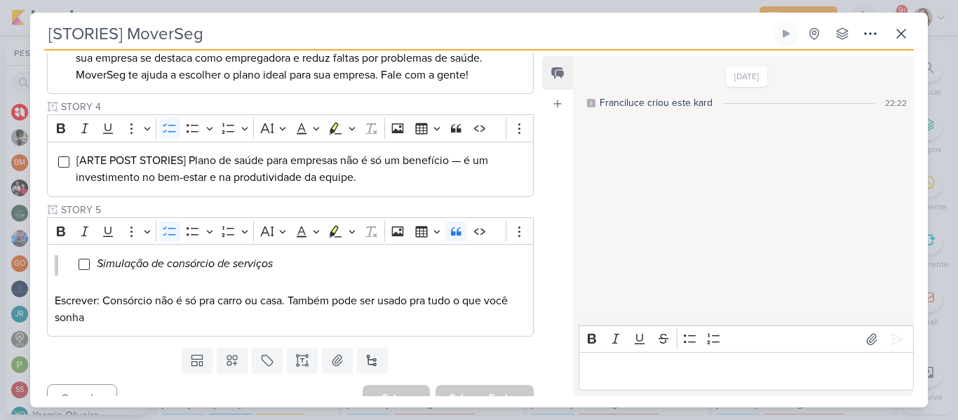
scroll to position [5, 0]
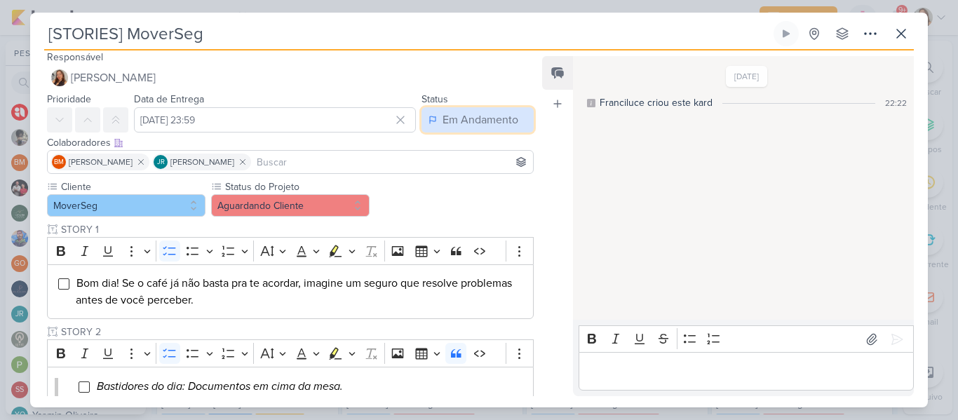
click at [446, 110] on button "Em Andamento" at bounding box center [477, 119] width 112 height 25
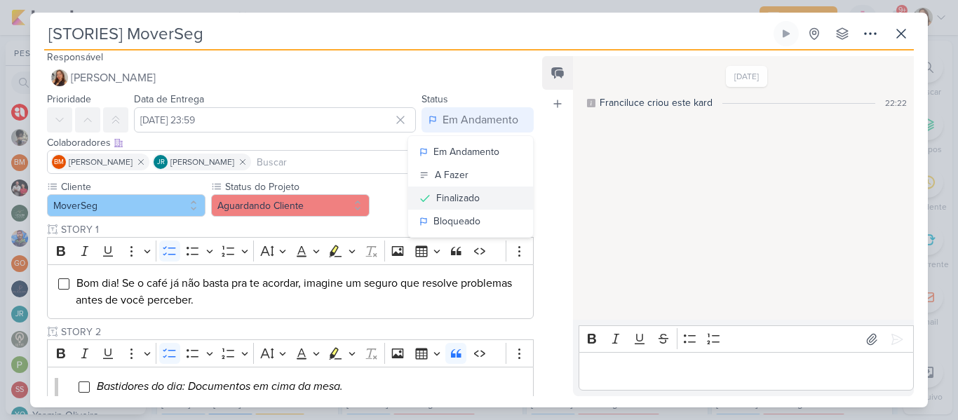
click at [432, 206] on button "Finalizado" at bounding box center [470, 197] width 125 height 23
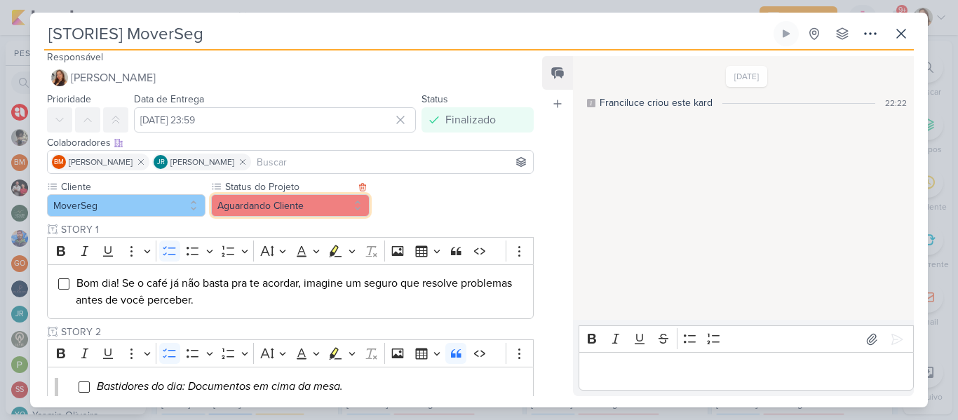
click at [332, 198] on button "Aguardando Cliente" at bounding box center [290, 205] width 158 height 22
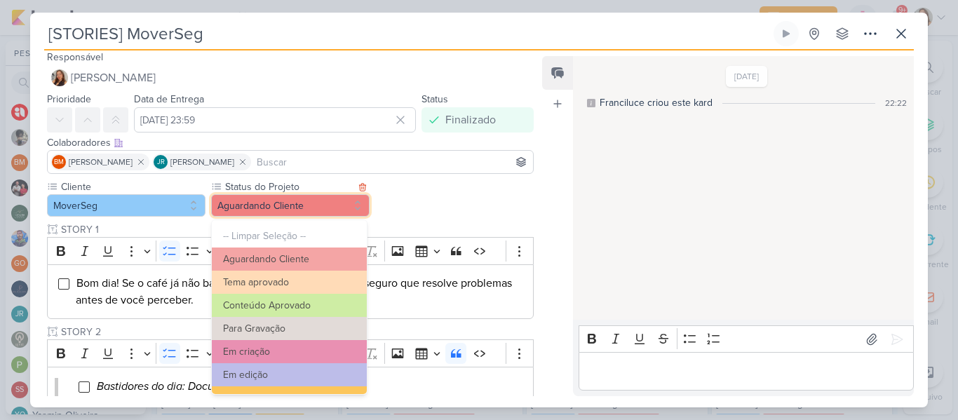
scroll to position [158, 0]
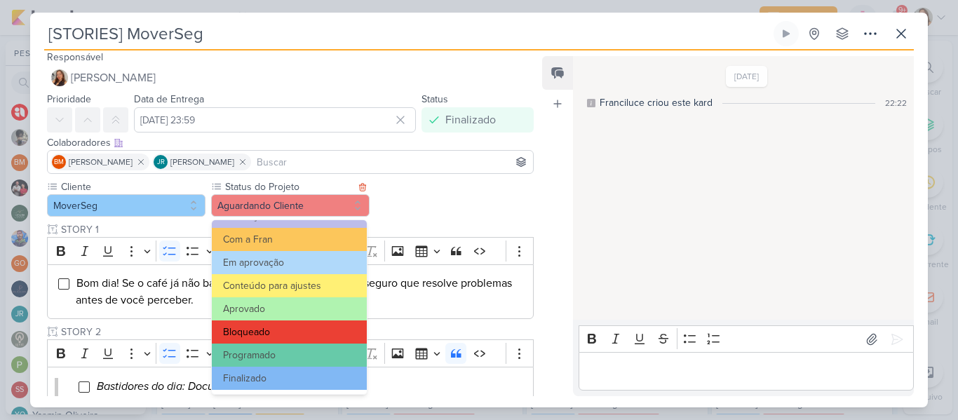
click at [301, 334] on button "Bloqueado" at bounding box center [289, 331] width 155 height 23
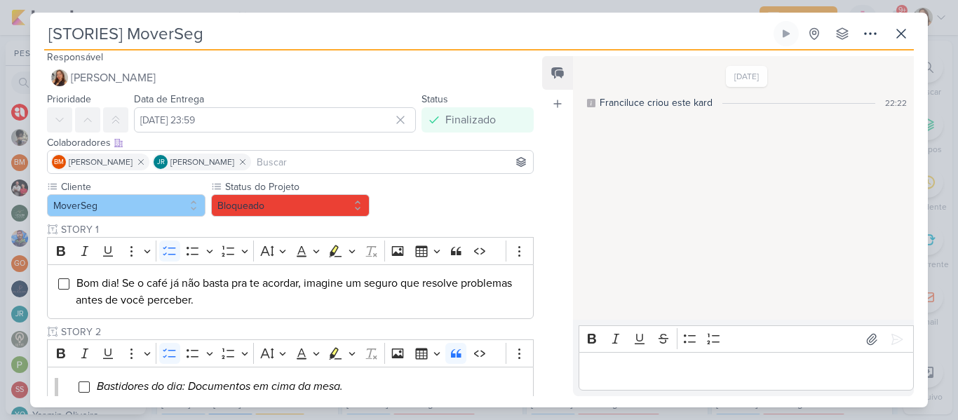
scroll to position [541, 0]
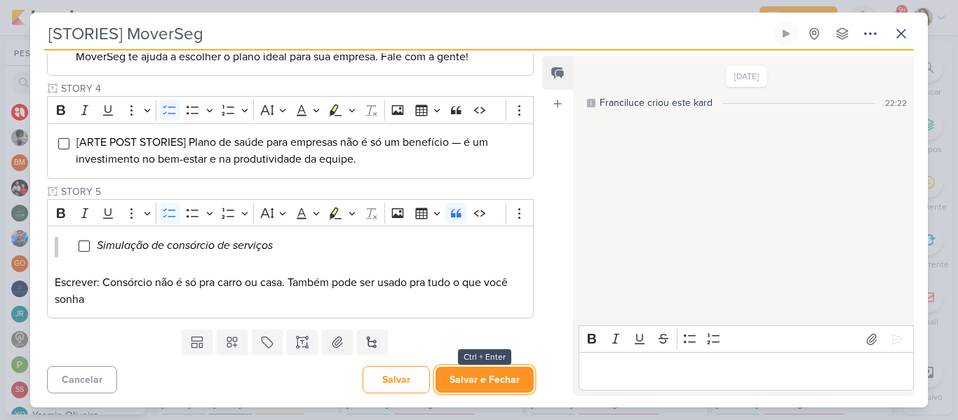
click at [516, 381] on button "Salvar e Fechar" at bounding box center [484, 380] width 98 height 26
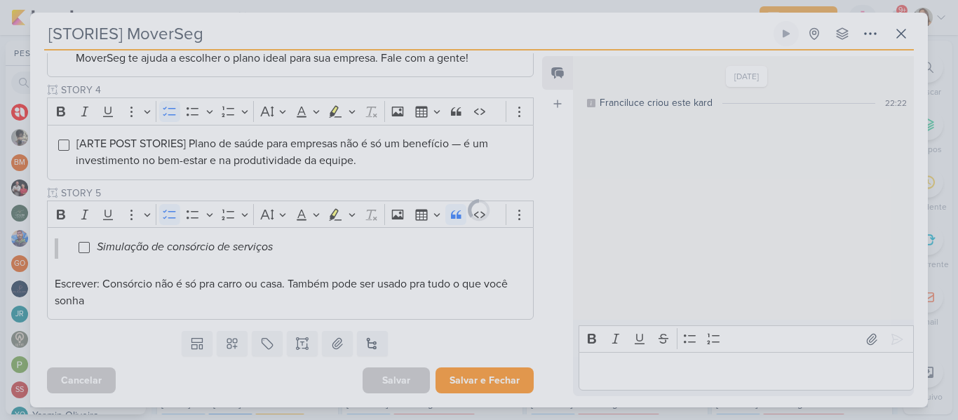
scroll to position [540, 0]
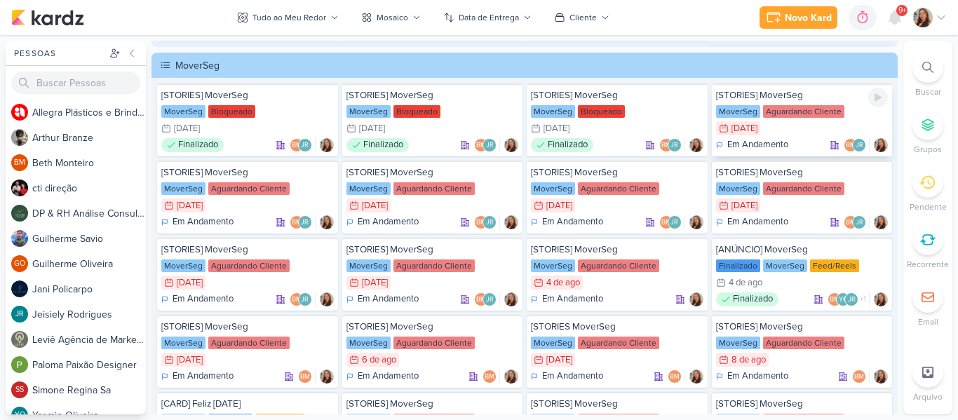
click at [822, 107] on div "Aguardando Cliente" at bounding box center [803, 111] width 81 height 13
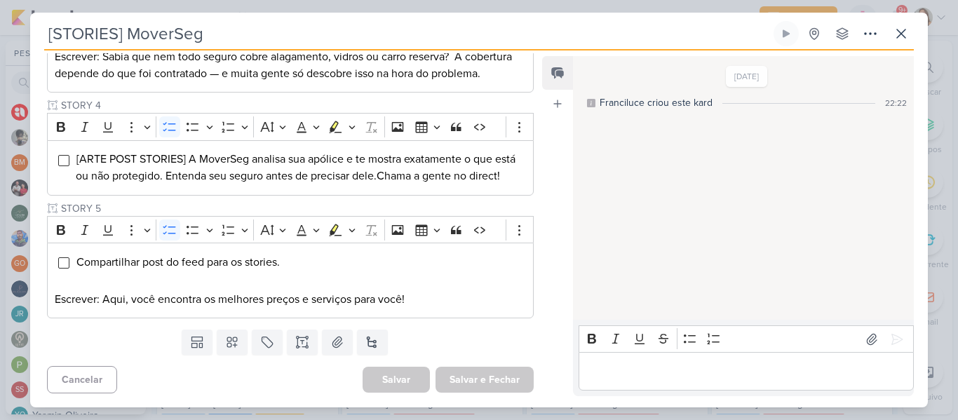
scroll to position [5, 0]
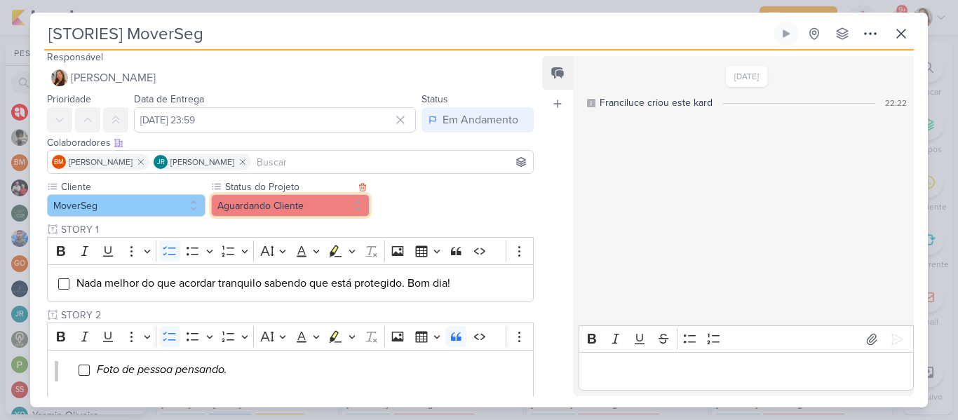
click at [325, 203] on button "Aguardando Cliente" at bounding box center [290, 205] width 158 height 22
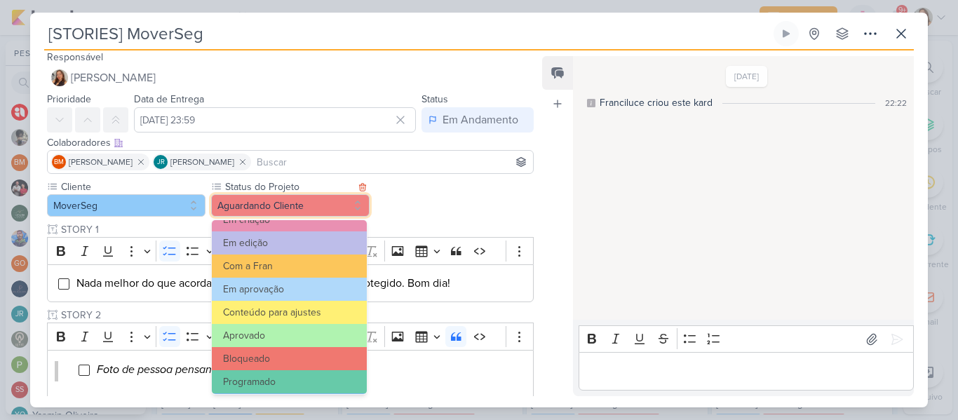
scroll to position [158, 0]
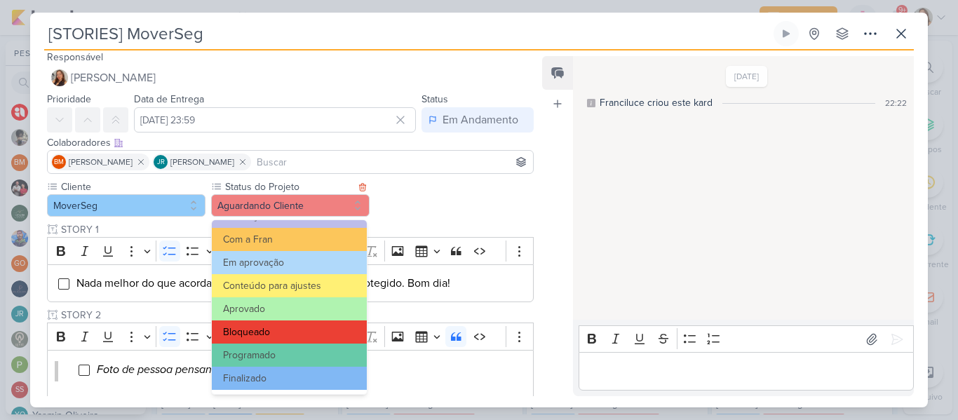
click at [318, 327] on button "Bloqueado" at bounding box center [289, 331] width 155 height 23
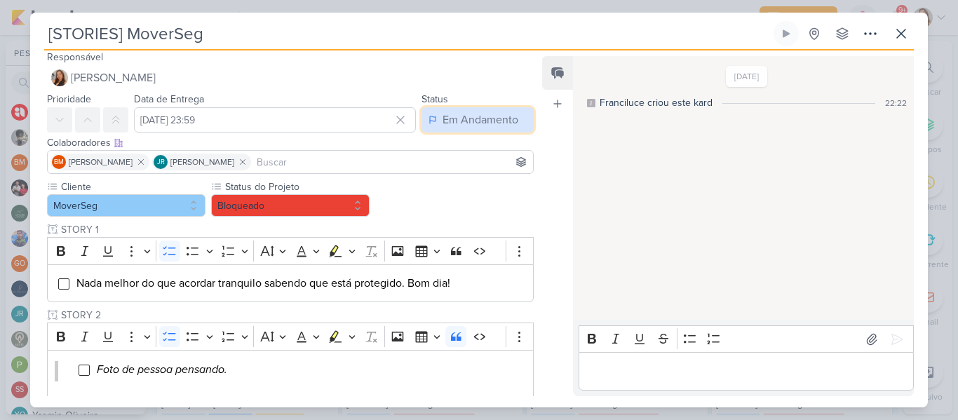
click at [458, 111] on div "Em Andamento" at bounding box center [480, 119] width 76 height 17
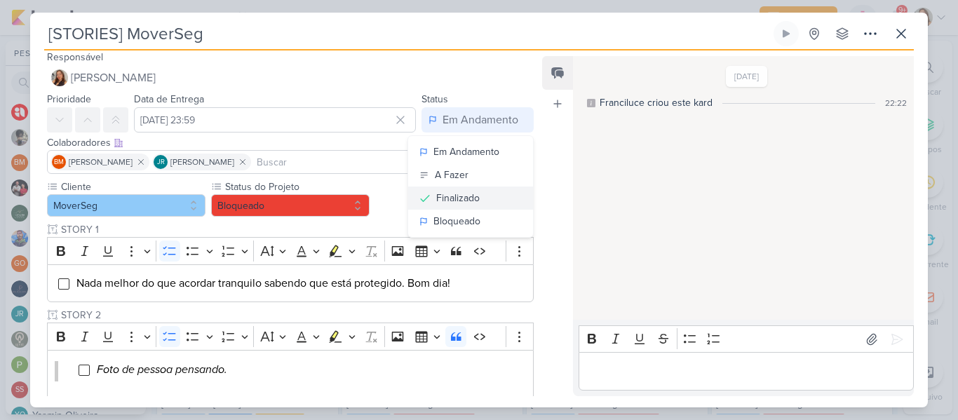
click at [470, 193] on div "Finalizado" at bounding box center [457, 198] width 43 height 15
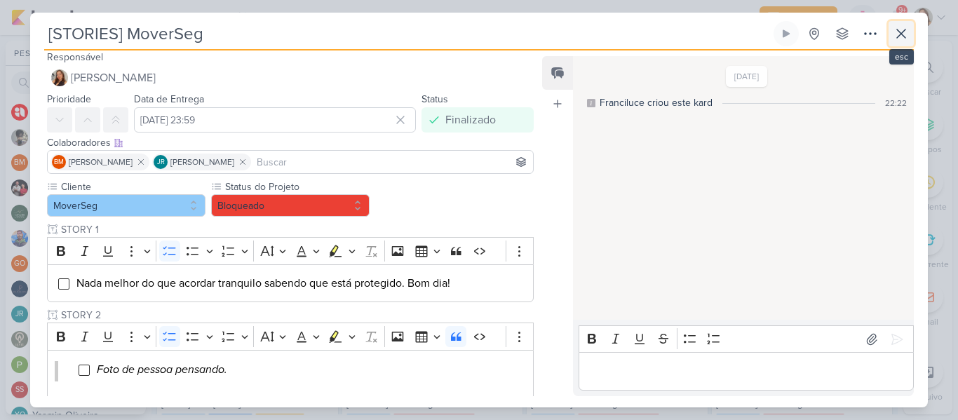
click at [890, 32] on button at bounding box center [900, 33] width 25 height 25
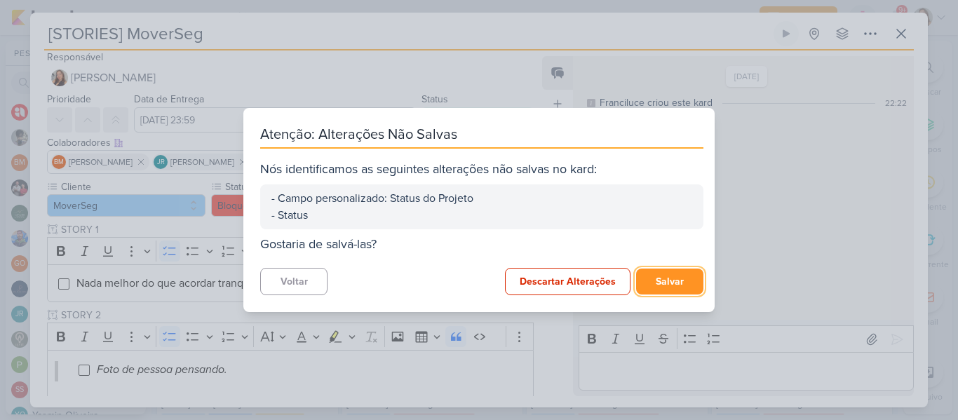
click at [637, 273] on button "Salvar" at bounding box center [669, 282] width 67 height 26
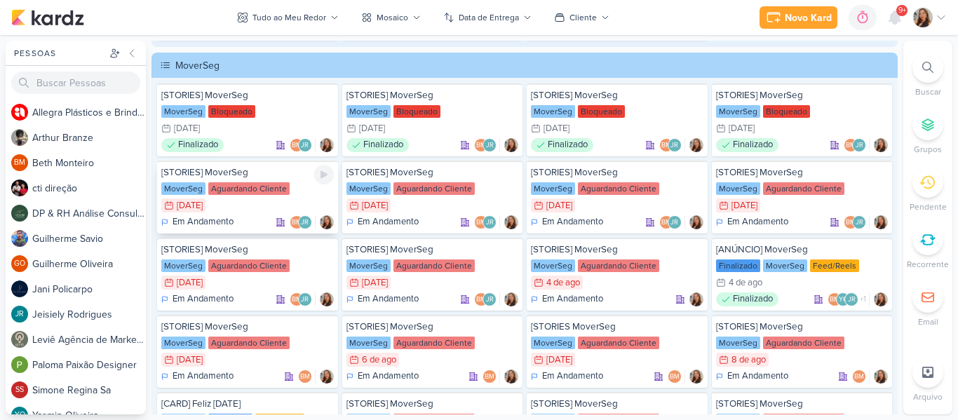
click at [264, 200] on div "24/7 [DATE]" at bounding box center [247, 205] width 172 height 14
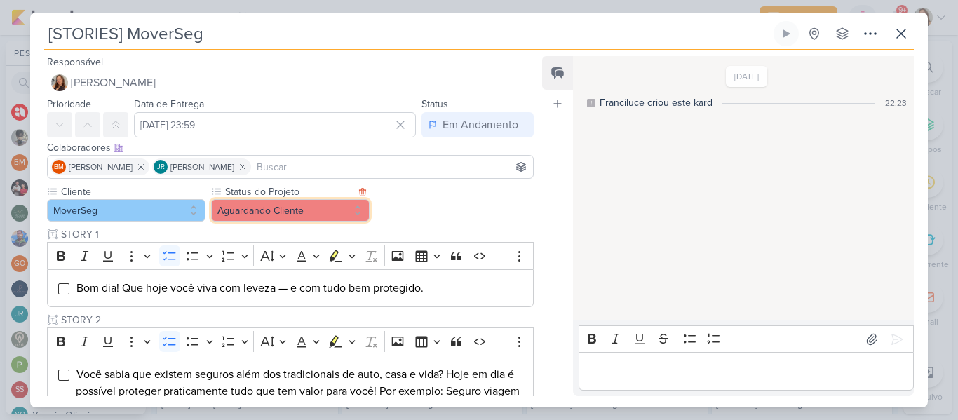
click at [271, 210] on button "Aguardando Cliente" at bounding box center [290, 210] width 158 height 22
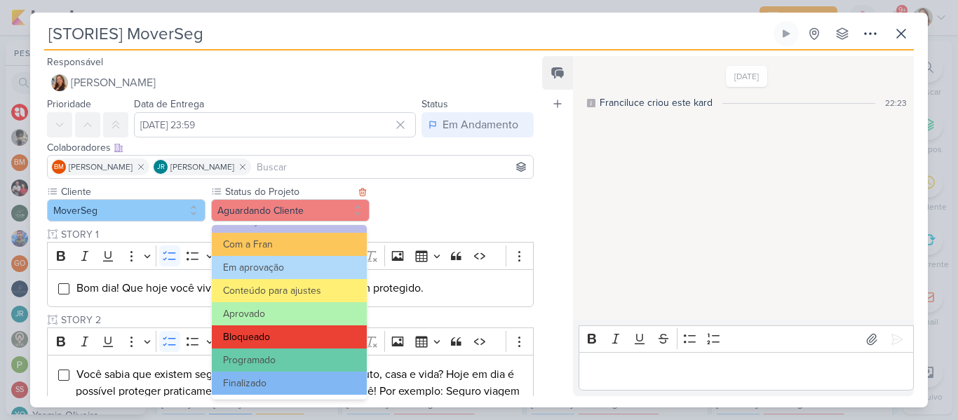
click at [285, 339] on button "Bloqueado" at bounding box center [289, 336] width 155 height 23
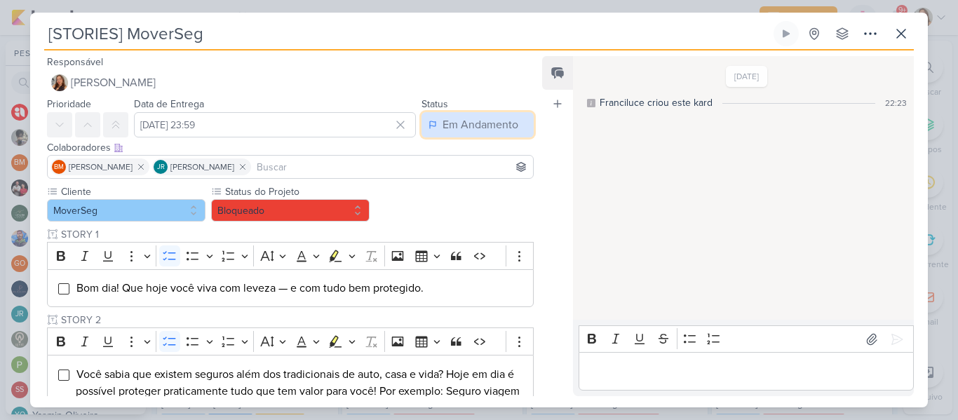
click at [510, 115] on button "Em Andamento" at bounding box center [477, 124] width 112 height 25
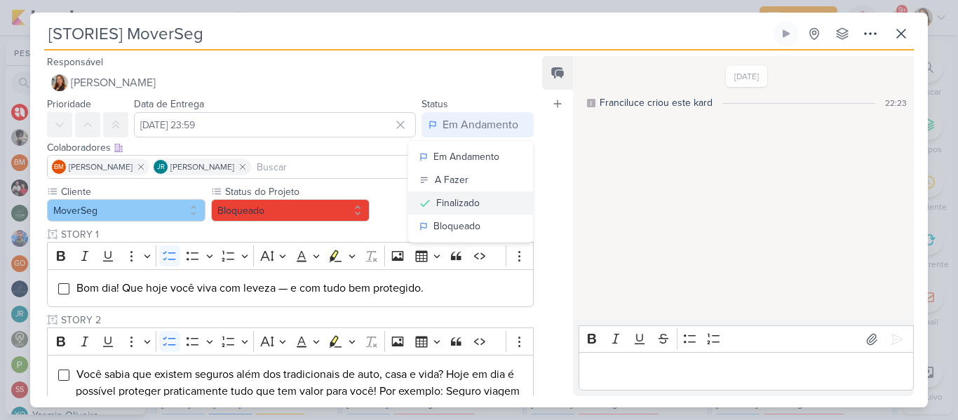
click at [436, 199] on div "Finalizado" at bounding box center [457, 203] width 43 height 15
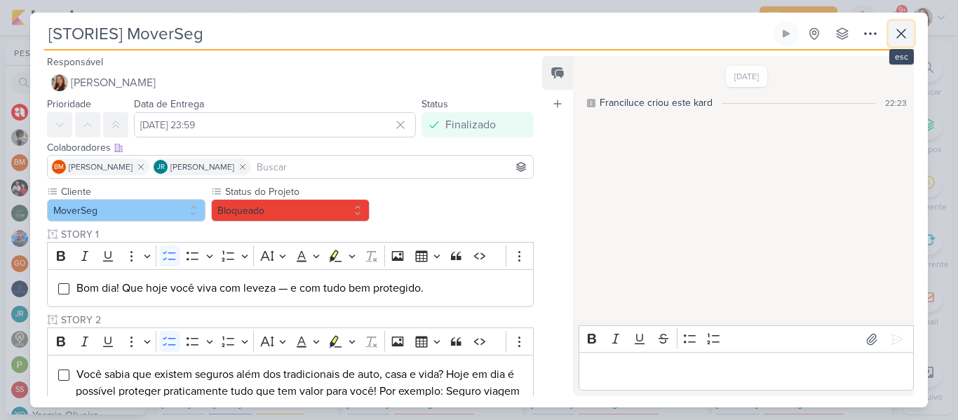
click at [899, 37] on icon at bounding box center [900, 33] width 17 height 17
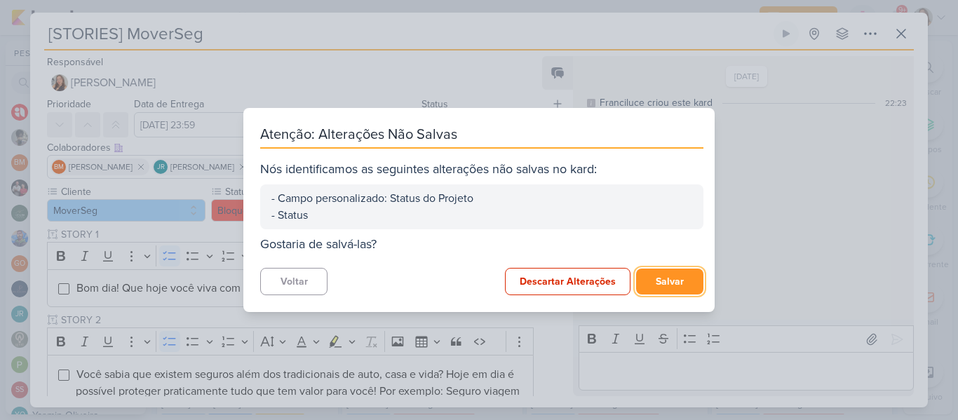
click at [641, 272] on button "Salvar" at bounding box center [669, 282] width 67 height 26
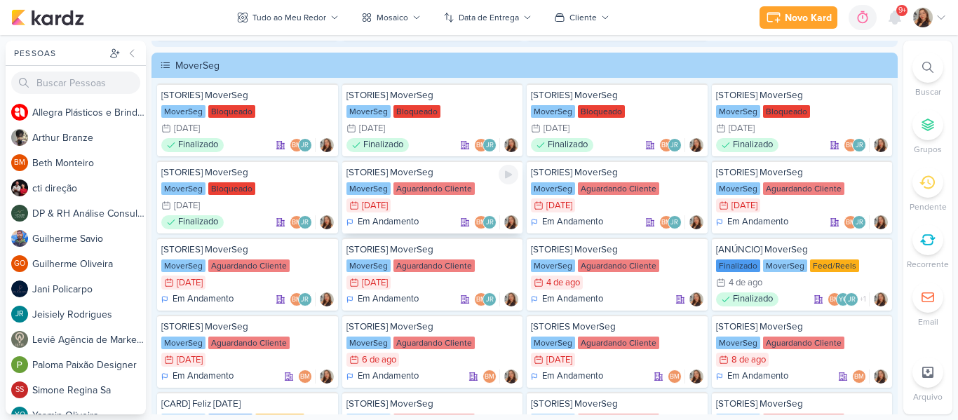
click at [426, 179] on div "[STORIES] MoverSeg MoverSeg Aguardando Cliente 25/7 [DATE] Em Andamento BM JR" at bounding box center [432, 197] width 181 height 73
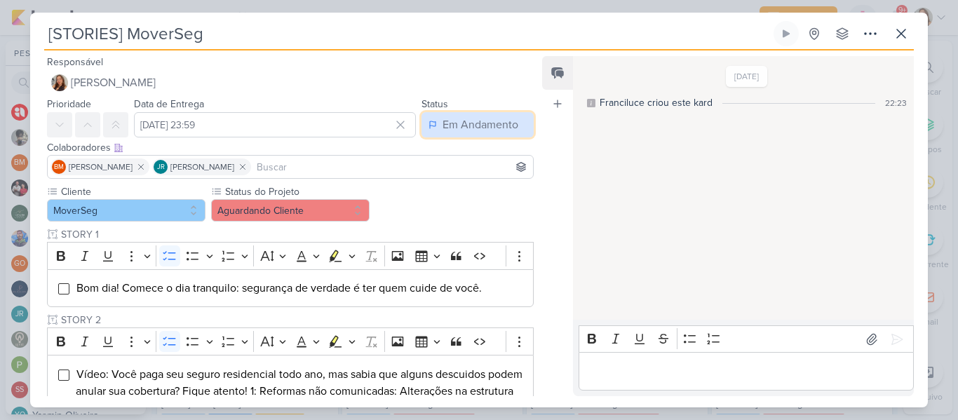
click at [440, 115] on button "Em Andamento" at bounding box center [477, 124] width 112 height 25
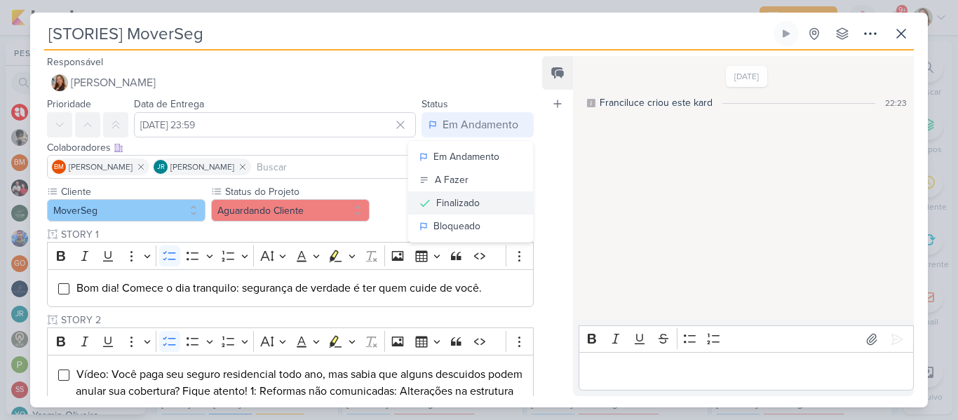
click at [449, 197] on div "Finalizado" at bounding box center [457, 203] width 43 height 15
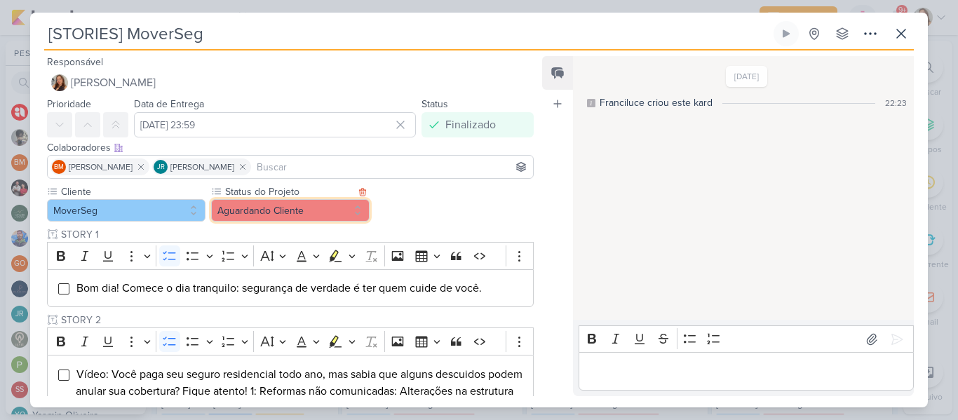
click at [321, 208] on button "Aguardando Cliente" at bounding box center [290, 210] width 158 height 22
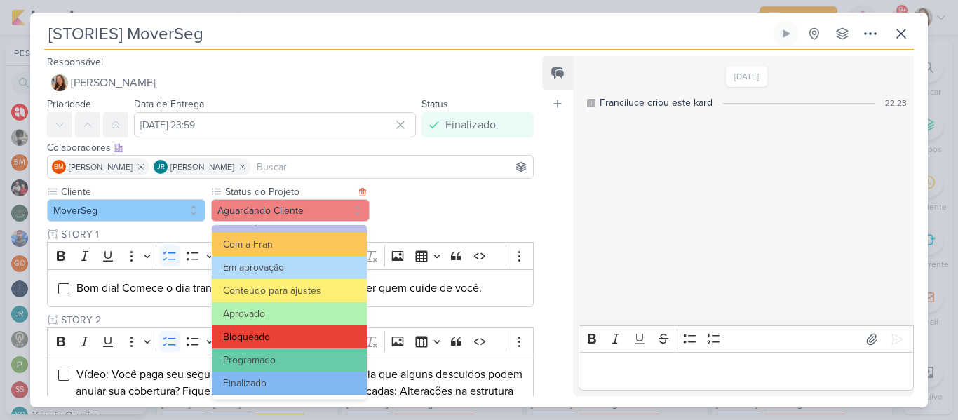
click at [314, 328] on button "Bloqueado" at bounding box center [289, 336] width 155 height 23
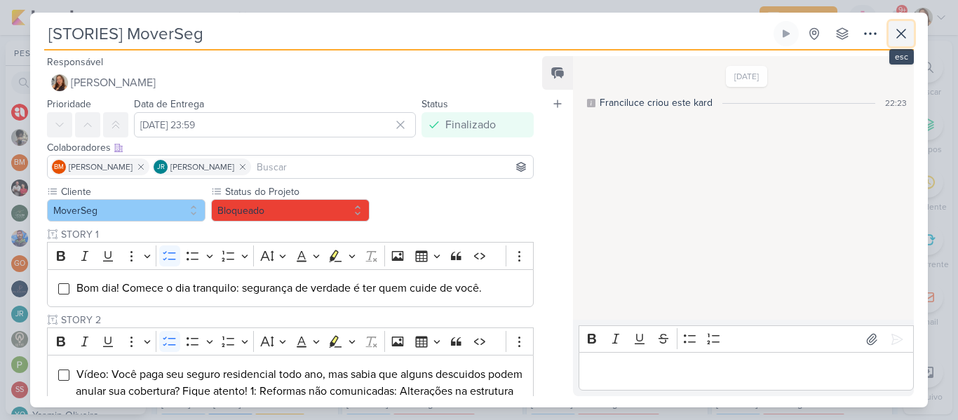
click at [909, 31] on icon at bounding box center [900, 33] width 17 height 17
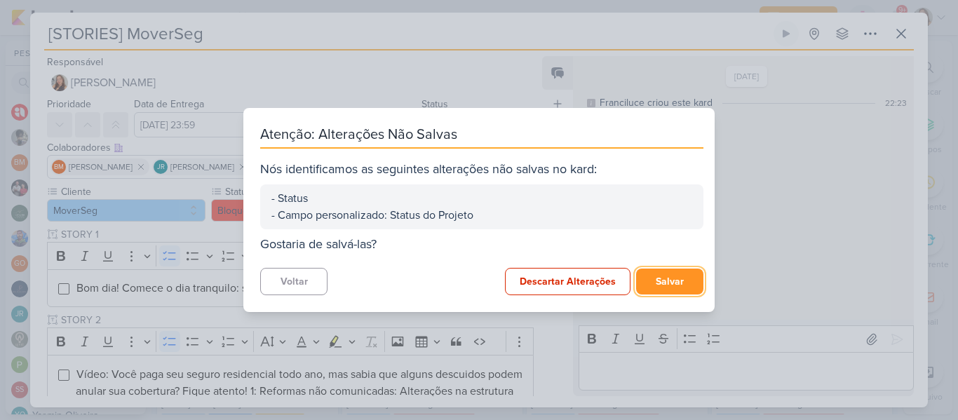
click at [657, 286] on button "Salvar" at bounding box center [669, 282] width 67 height 26
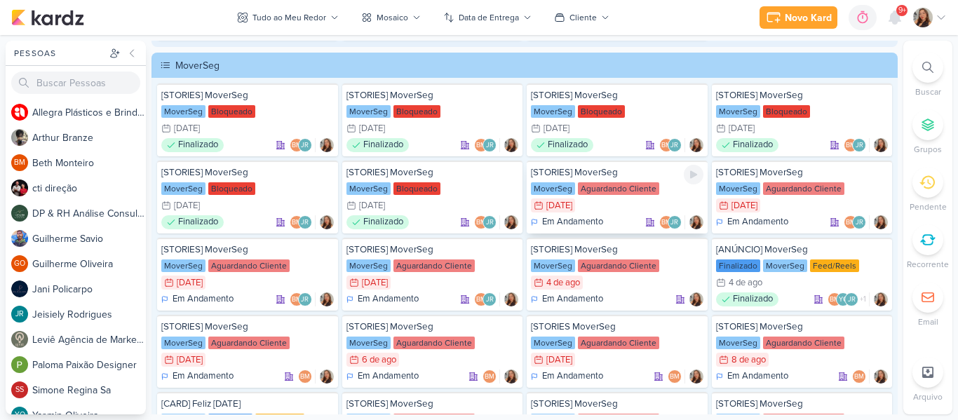
click at [604, 194] on div "Aguardando Cliente" at bounding box center [618, 188] width 81 height 13
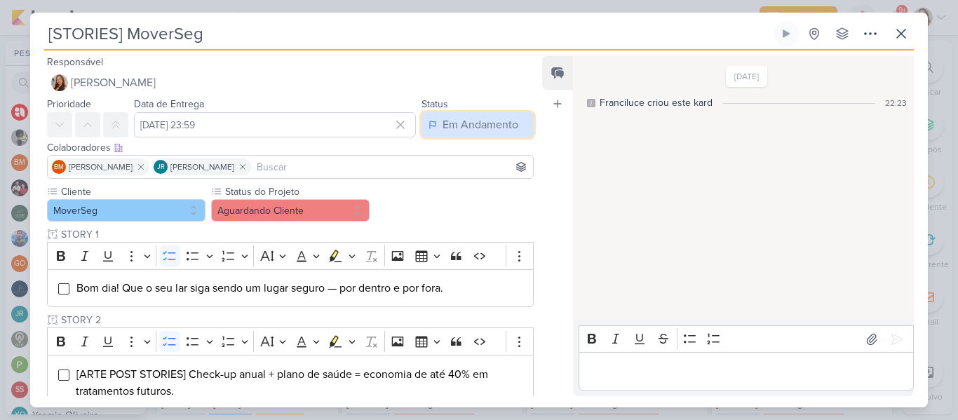
click at [426, 116] on button "Em Andamento" at bounding box center [477, 124] width 112 height 25
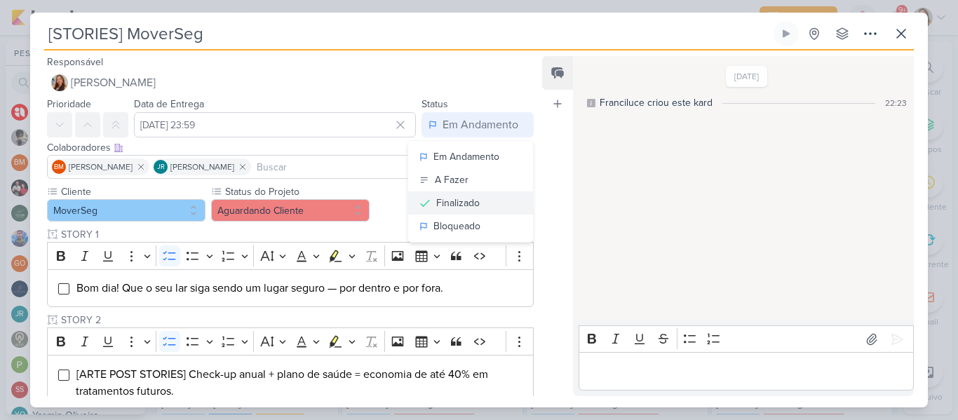
click at [449, 207] on div "Finalizado" at bounding box center [457, 203] width 43 height 15
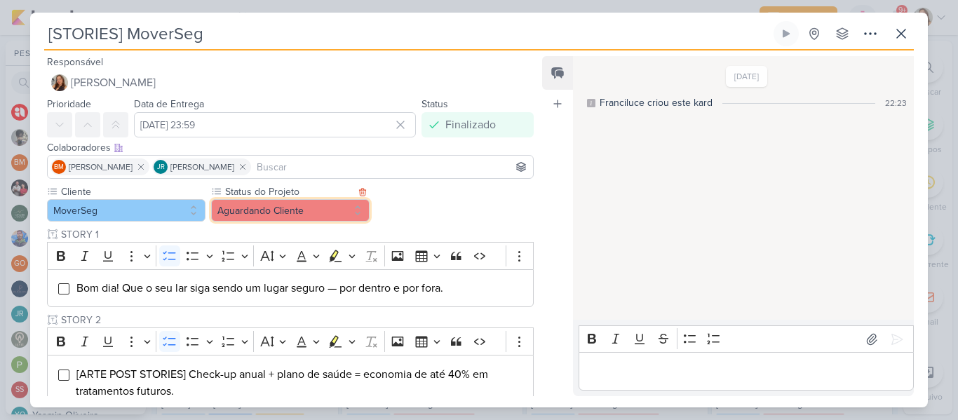
click at [277, 208] on button "Aguardando Cliente" at bounding box center [290, 210] width 158 height 22
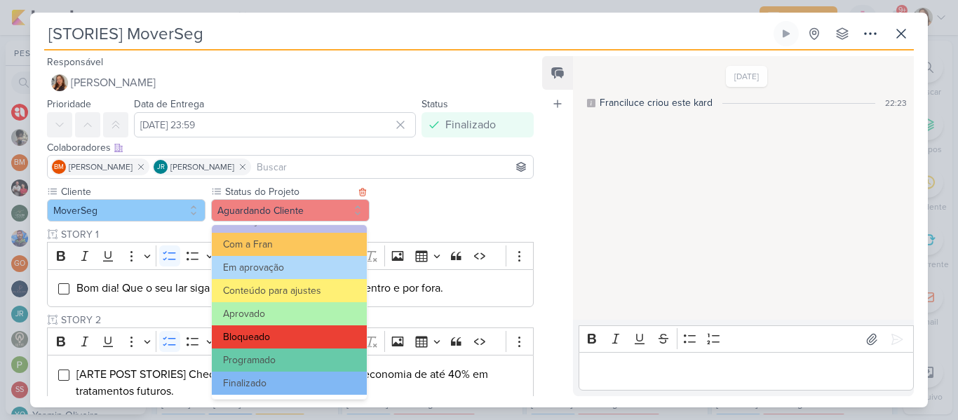
click at [310, 334] on button "Bloqueado" at bounding box center [289, 336] width 155 height 23
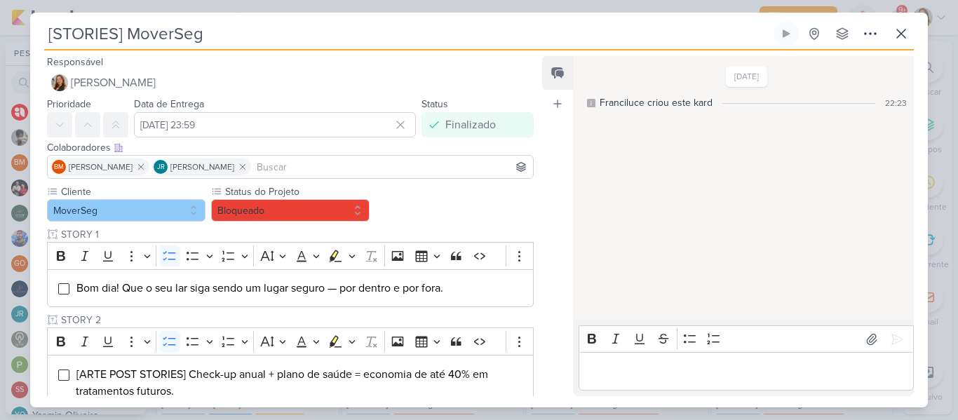
scroll to position [470, 0]
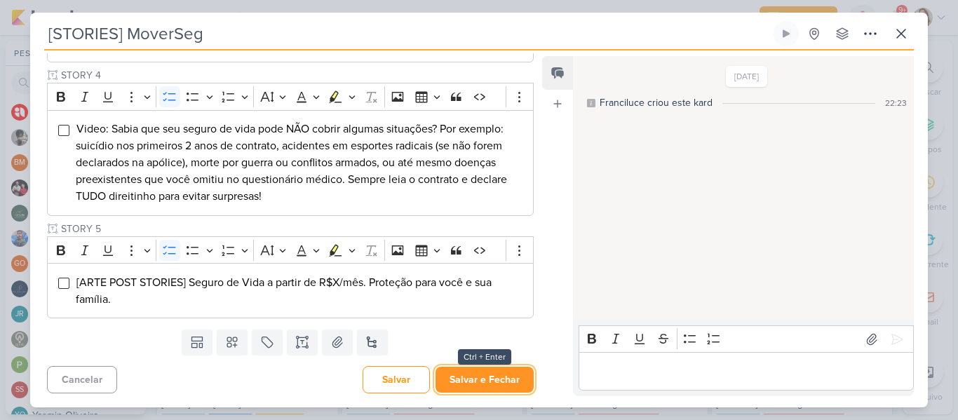
click at [500, 381] on button "Salvar e Fechar" at bounding box center [484, 380] width 98 height 26
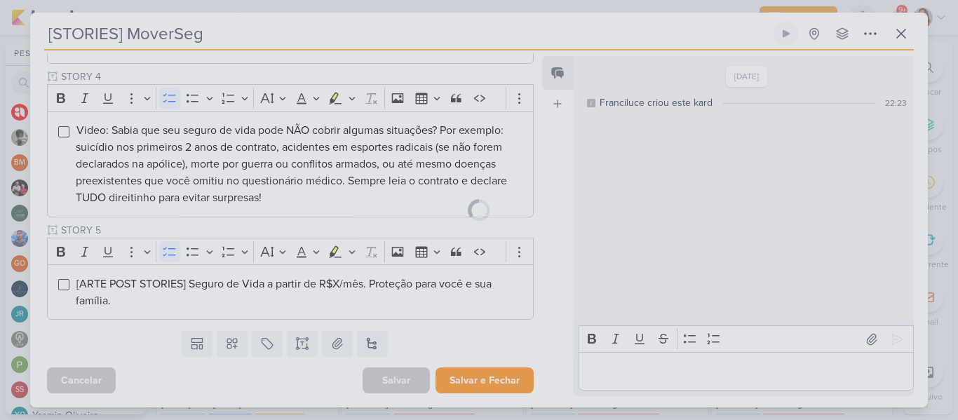
scroll to position [469, 0]
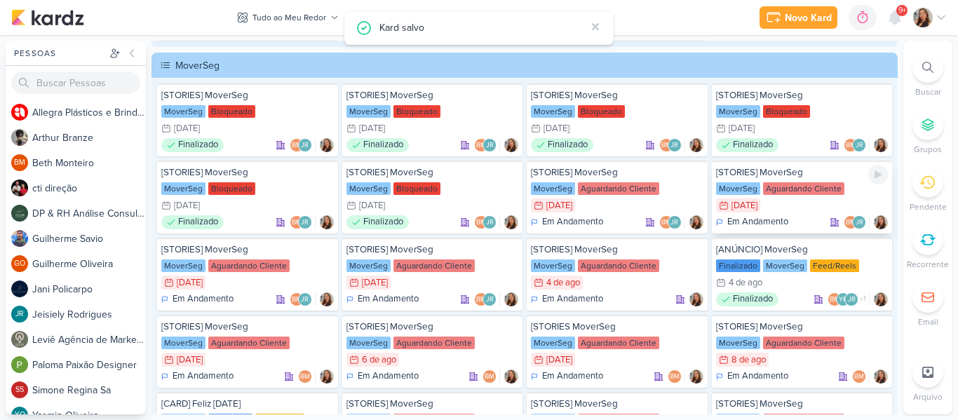
click at [808, 201] on div "30/7 [DATE]" at bounding box center [802, 205] width 172 height 14
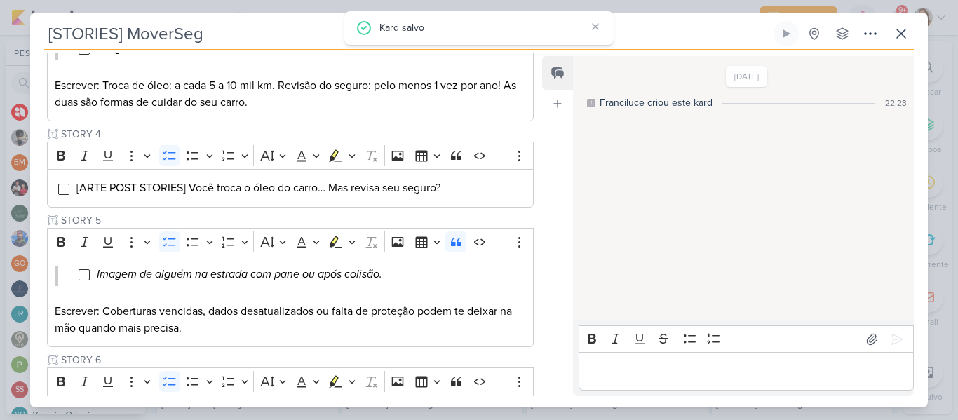
scroll to position [25, 0]
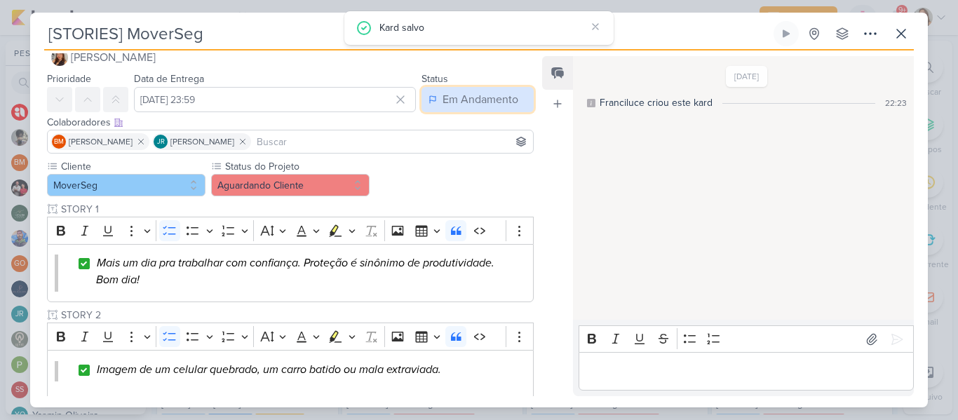
click at [428, 103] on icon at bounding box center [432, 99] width 8 height 11
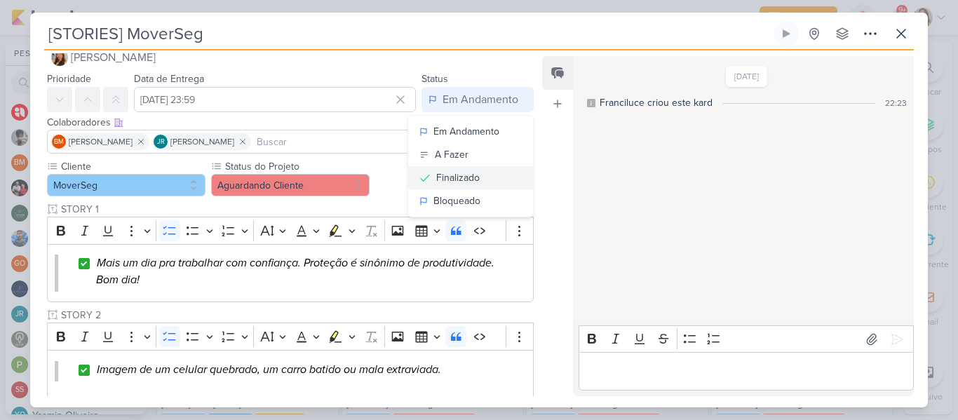
click at [496, 178] on button "Finalizado" at bounding box center [470, 177] width 125 height 23
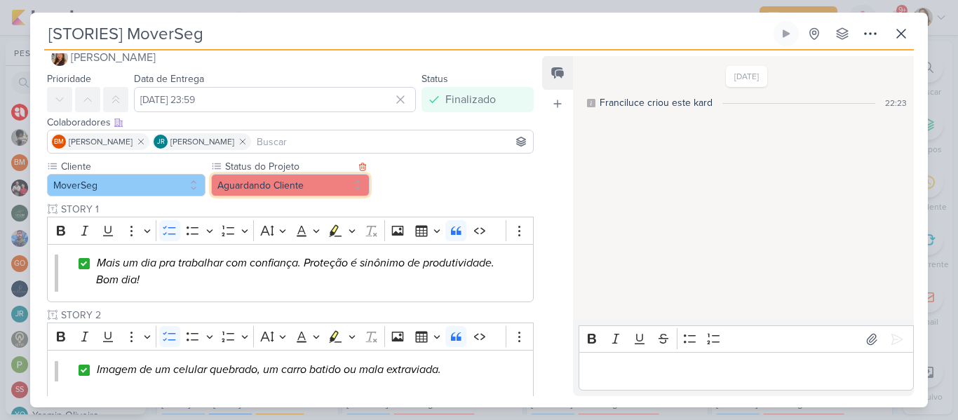
click at [317, 188] on button "Aguardando Cliente" at bounding box center [290, 185] width 158 height 22
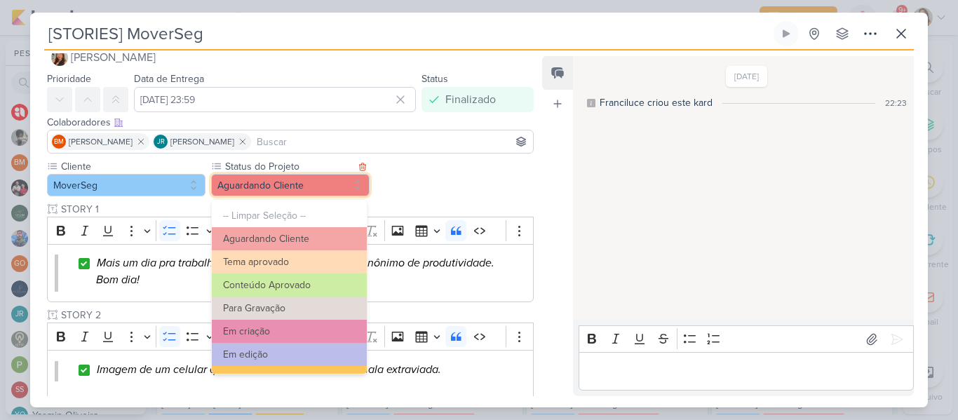
scroll to position [158, 0]
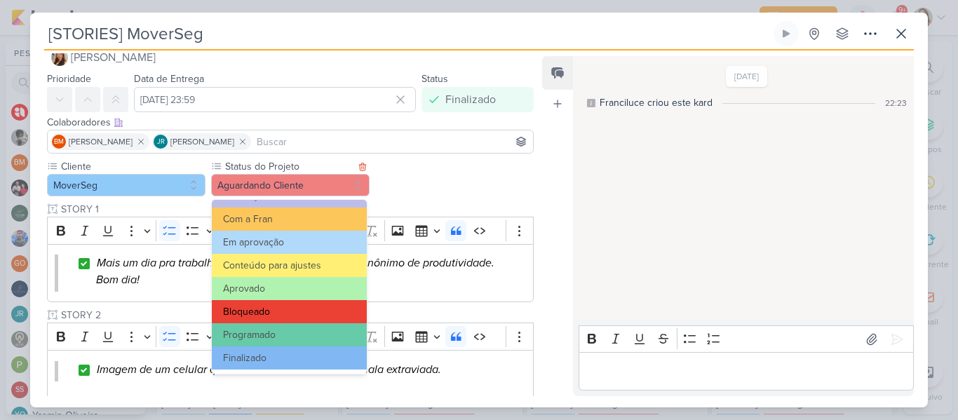
click at [303, 304] on button "Bloqueado" at bounding box center [289, 311] width 155 height 23
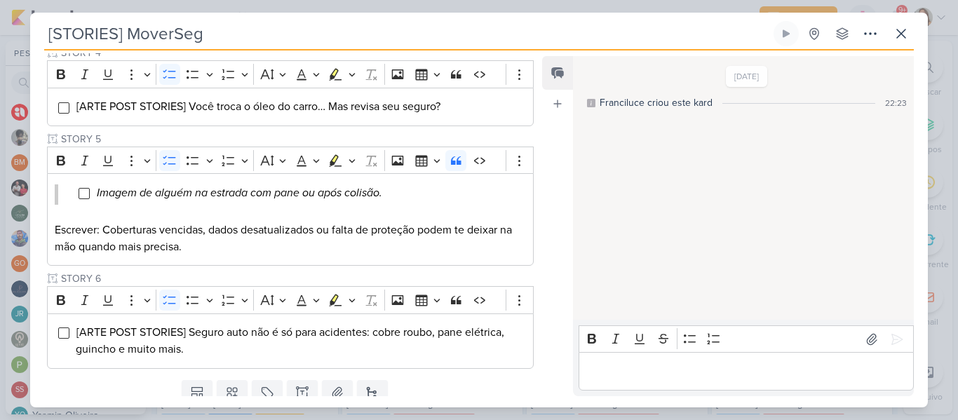
scroll to position [601, 0]
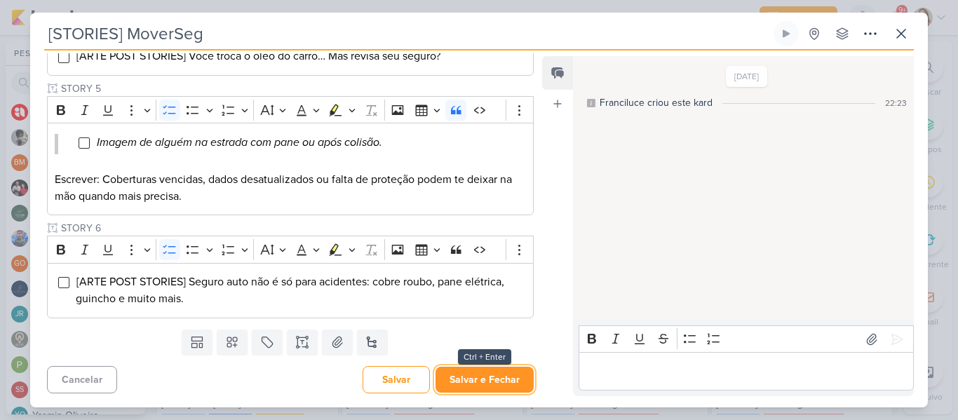
click at [515, 375] on button "Salvar e Fechar" at bounding box center [484, 380] width 98 height 26
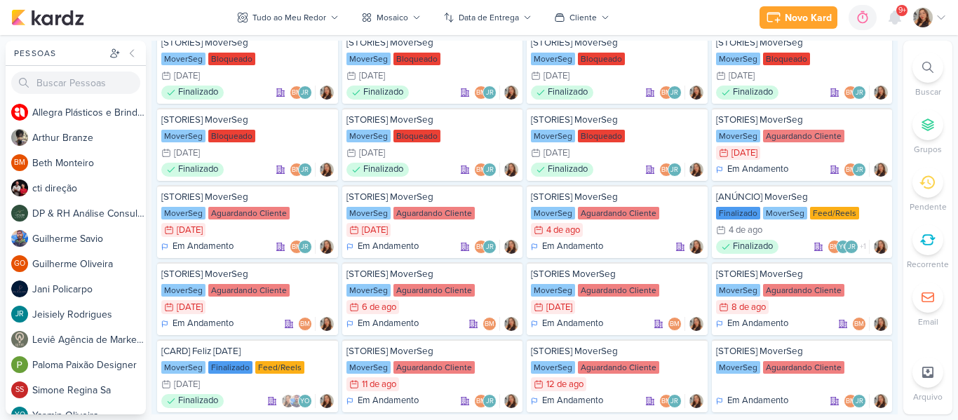
scroll to position [4981, 0]
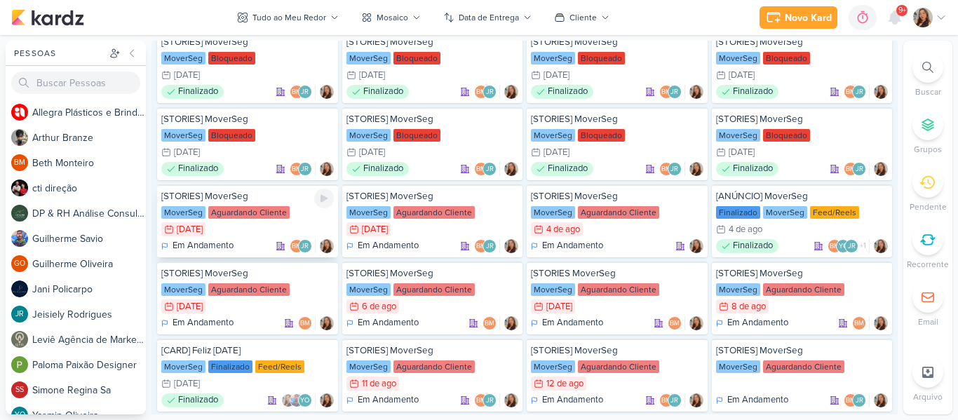
click at [243, 229] on div "31/7 [DATE]" at bounding box center [247, 229] width 172 height 14
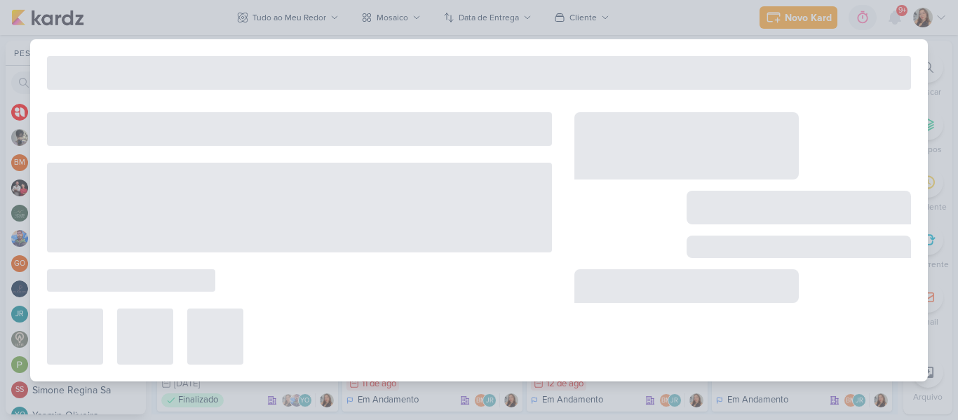
type input "[DATE] 23:59"
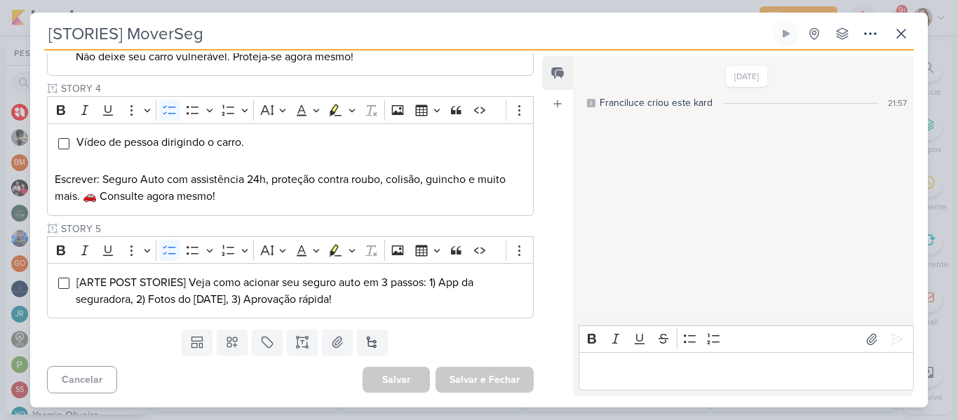
scroll to position [5, 0]
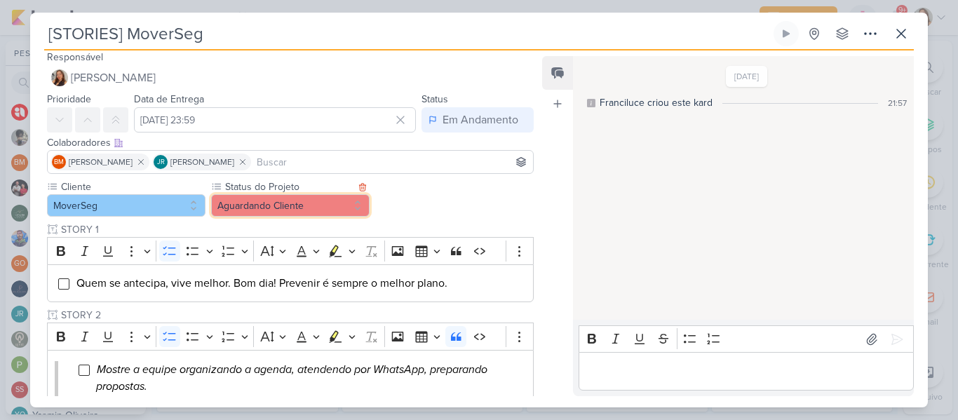
click at [301, 203] on button "Aguardando Cliente" at bounding box center [290, 205] width 158 height 22
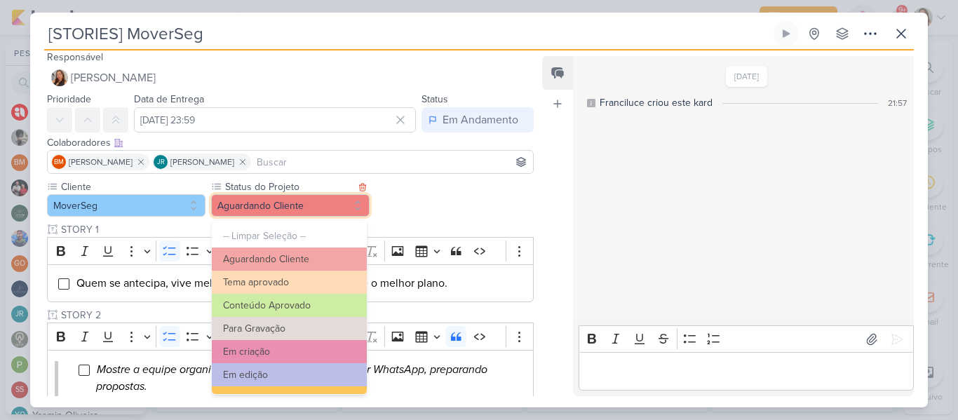
scroll to position [158, 0]
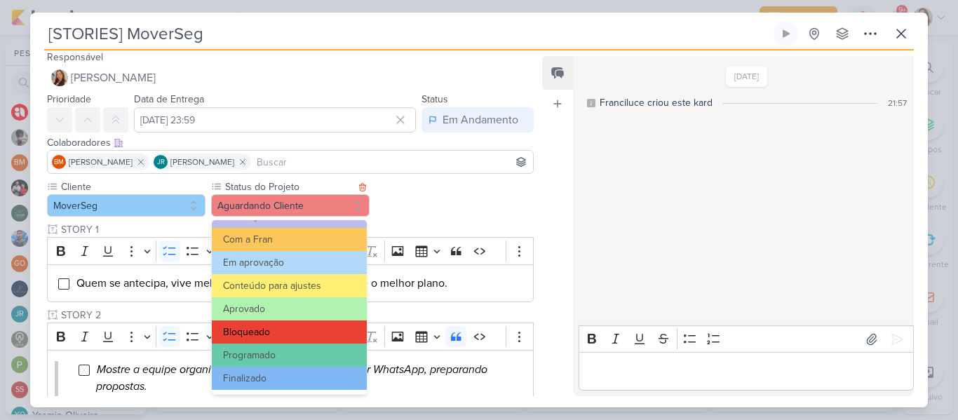
click at [311, 333] on button "Bloqueado" at bounding box center [289, 331] width 155 height 23
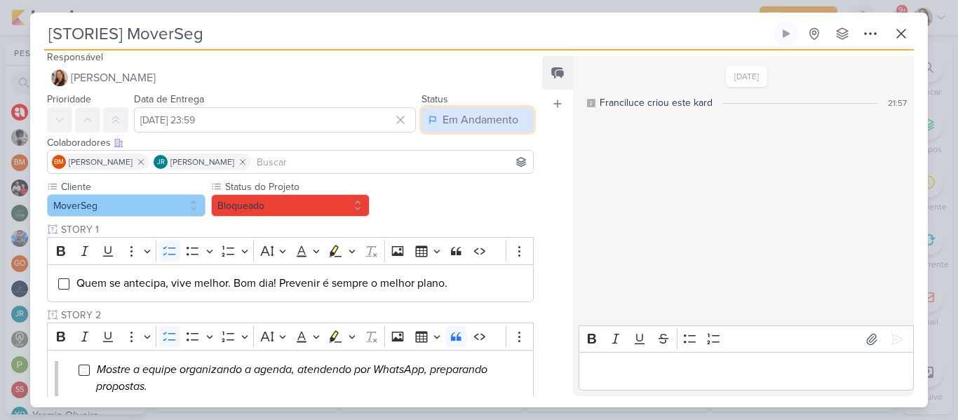
click at [447, 129] on button "Em Andamento" at bounding box center [477, 119] width 112 height 25
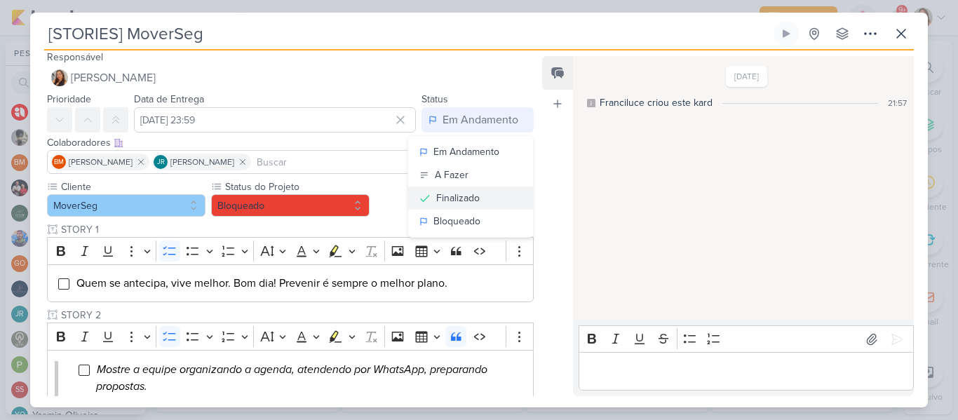
click at [456, 196] on div "Finalizado" at bounding box center [457, 198] width 43 height 15
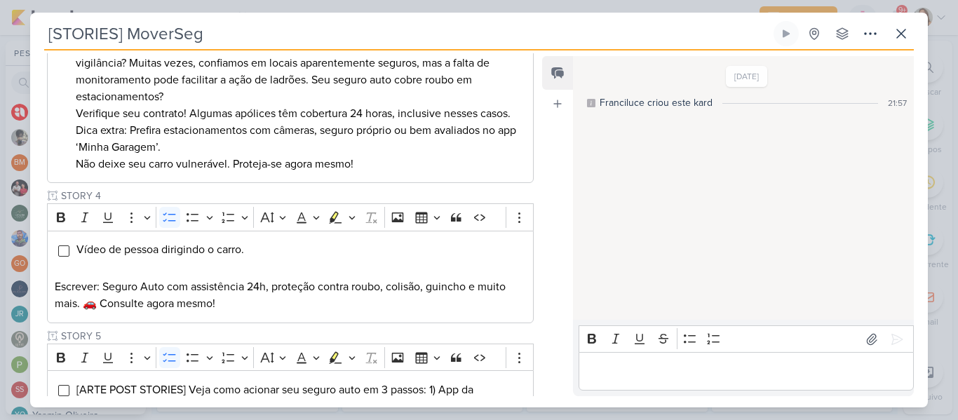
scroll to position [575, 0]
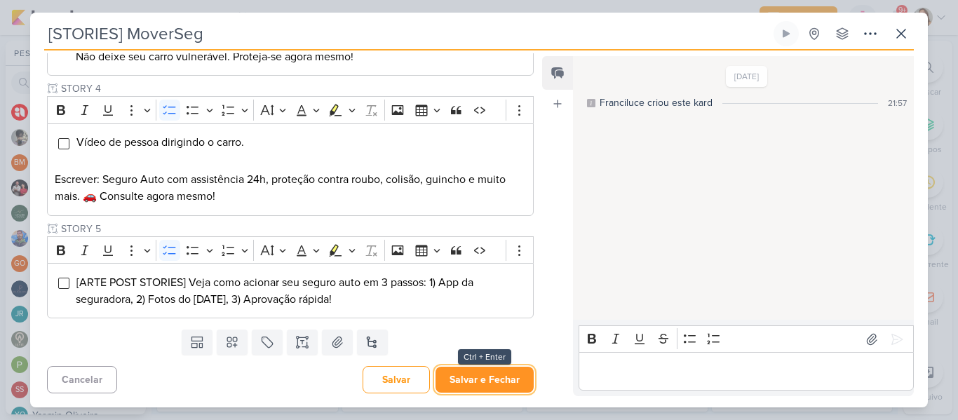
click at [514, 376] on button "Salvar e Fechar" at bounding box center [484, 380] width 98 height 26
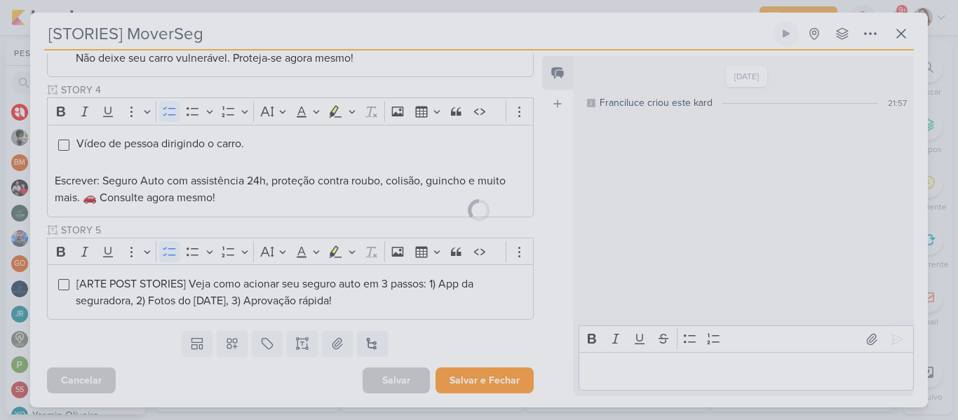
scroll to position [573, 0]
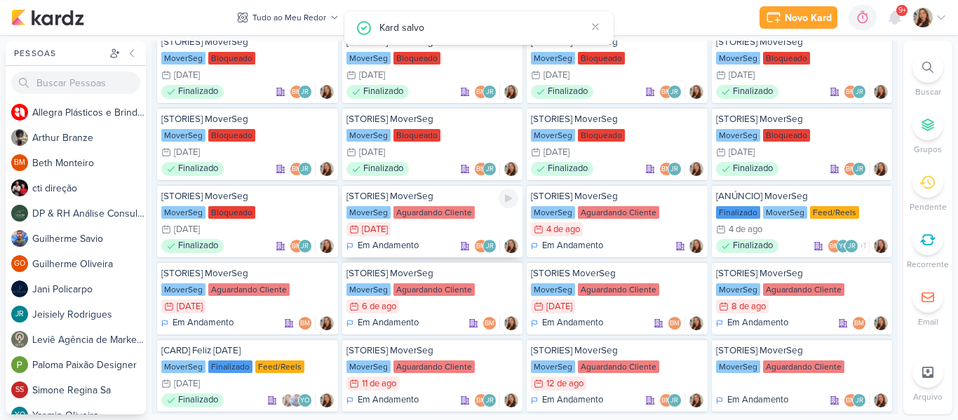
click at [444, 229] on div "1/8 [DATE]" at bounding box center [432, 229] width 172 height 14
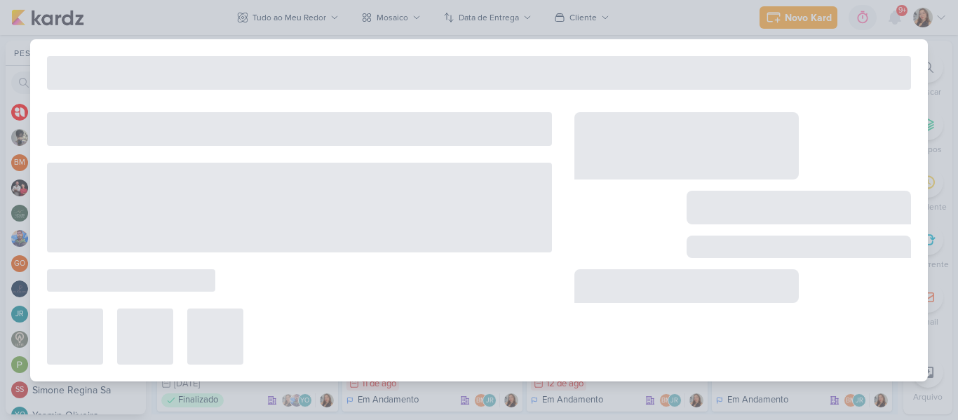
type input "[DATE] 23:59"
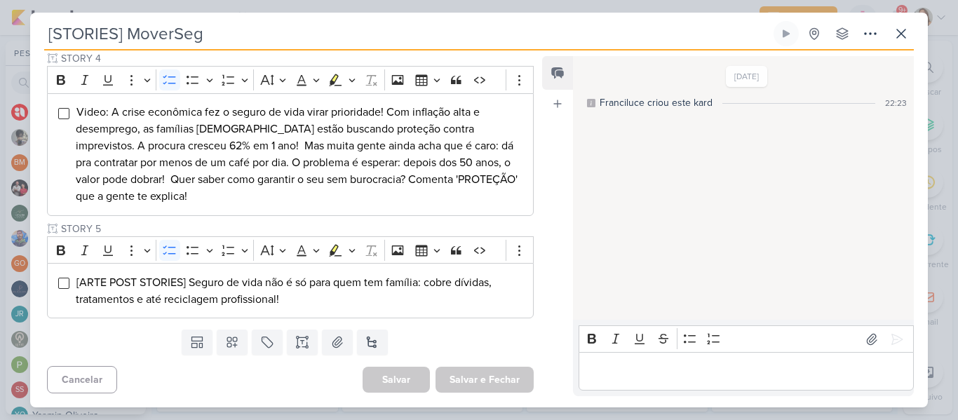
scroll to position [5, 0]
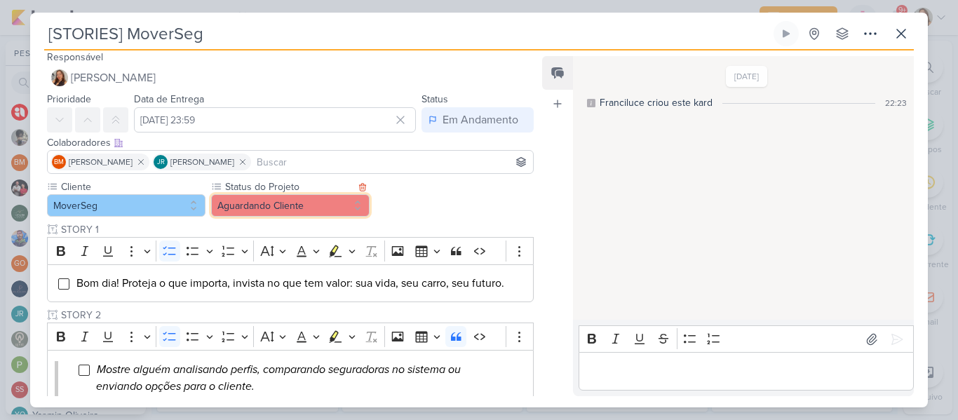
click at [330, 212] on button "Aguardando Cliente" at bounding box center [290, 205] width 158 height 22
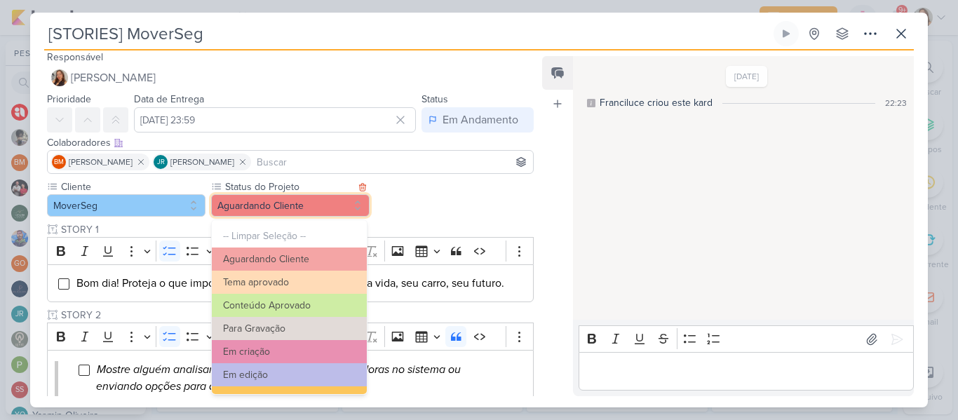
scroll to position [158, 0]
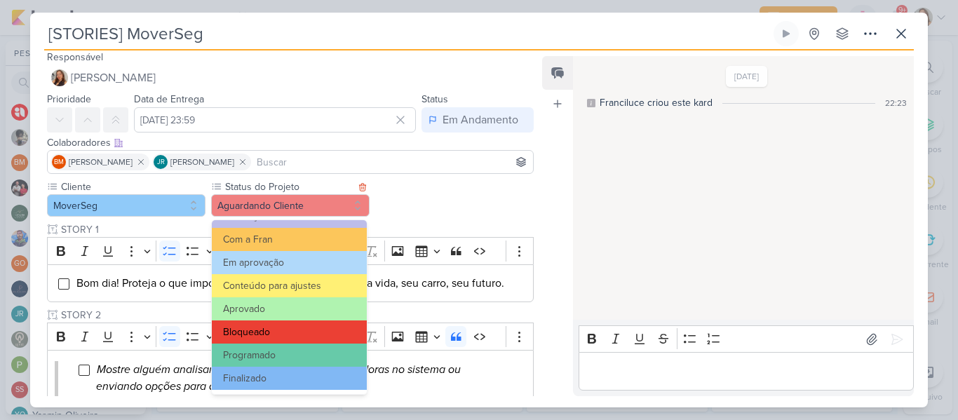
click at [330, 328] on button "Bloqueado" at bounding box center [289, 331] width 155 height 23
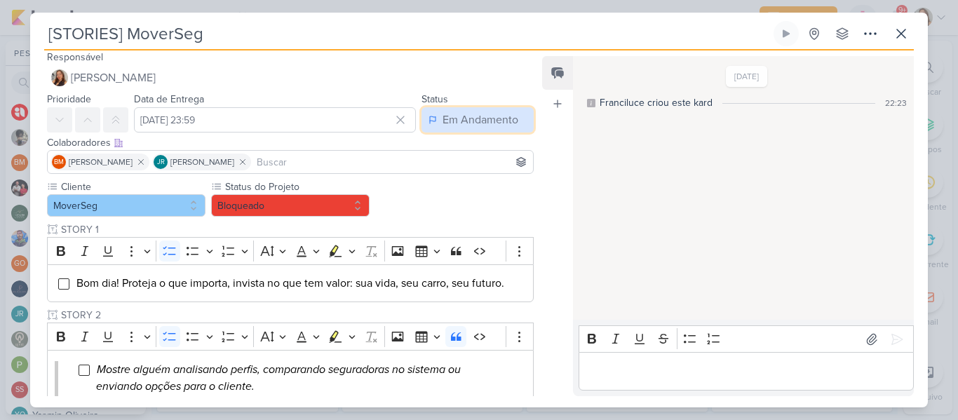
click at [455, 123] on div "Em Andamento" at bounding box center [480, 119] width 76 height 17
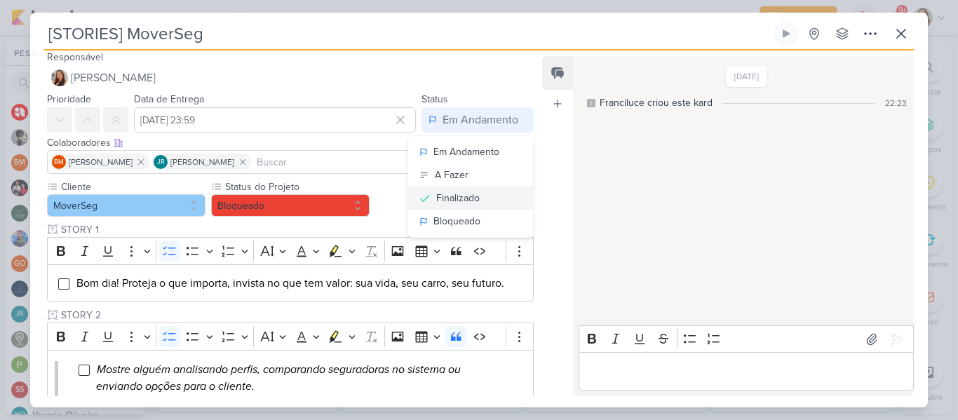
click at [436, 204] on div "Finalizado" at bounding box center [457, 198] width 43 height 15
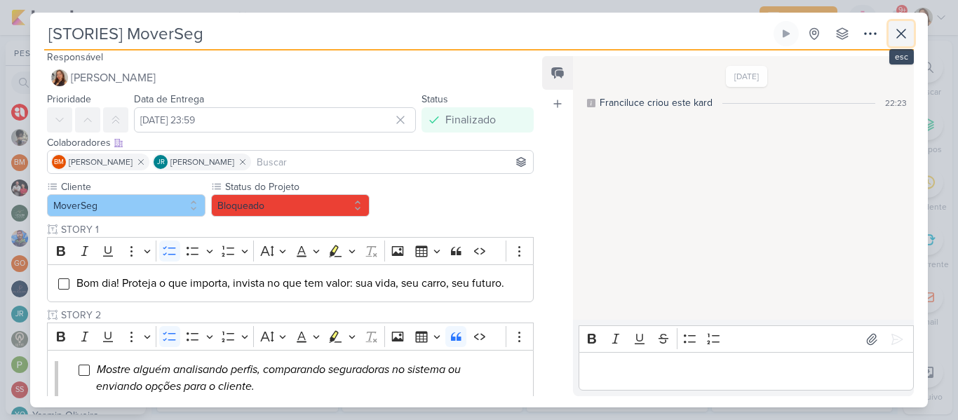
click at [892, 40] on button at bounding box center [900, 33] width 25 height 25
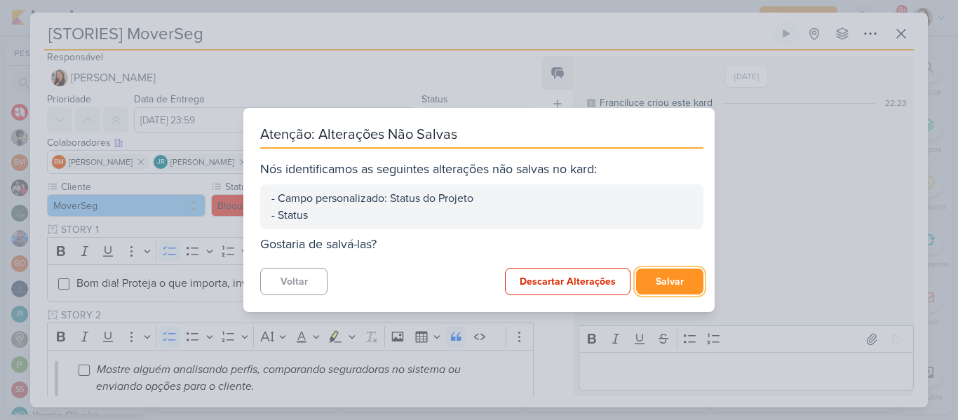
click at [643, 273] on button "Salvar" at bounding box center [669, 282] width 67 height 26
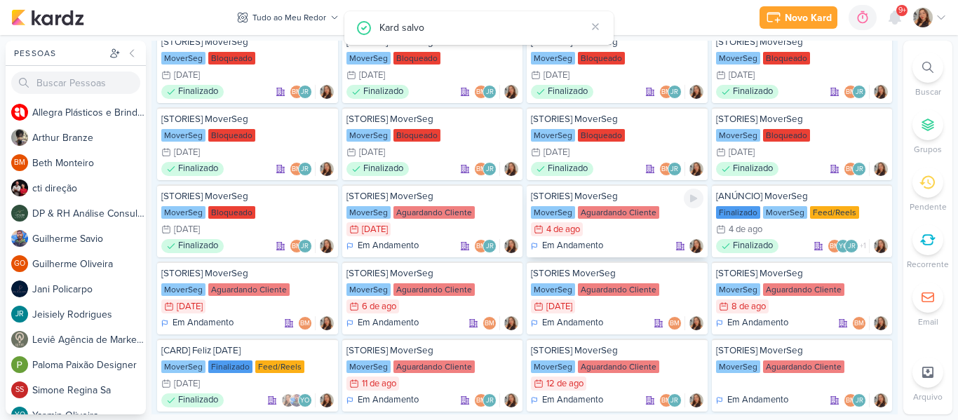
click at [613, 220] on div "[STORIES] MoverSeg MoverSeg Aguardando Cliente 4/8 [DATE] Em Andamento" at bounding box center [617, 220] width 181 height 73
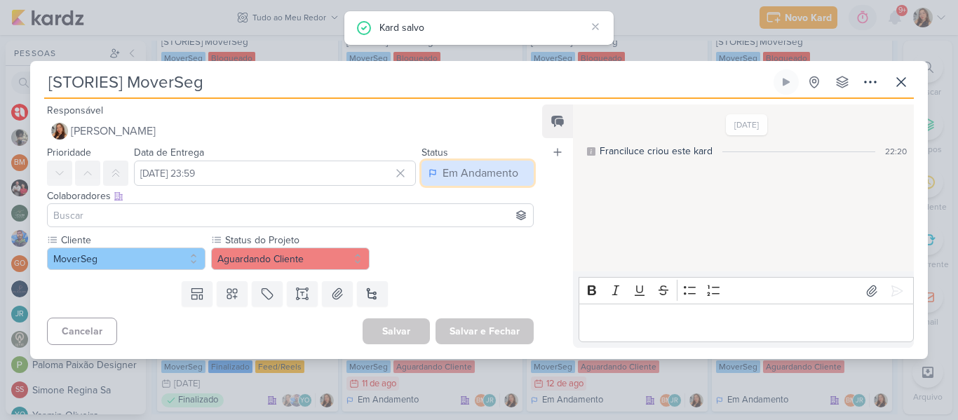
click at [456, 170] on div "Em Andamento" at bounding box center [480, 173] width 76 height 17
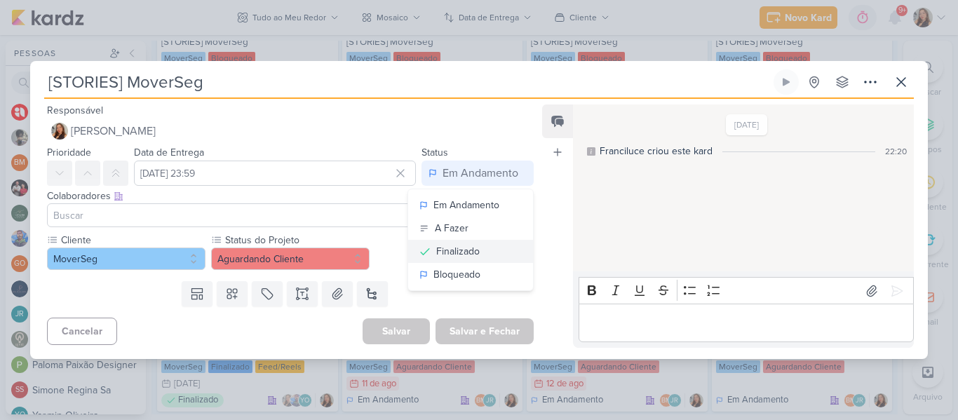
click at [451, 252] on div "Finalizado" at bounding box center [457, 251] width 43 height 15
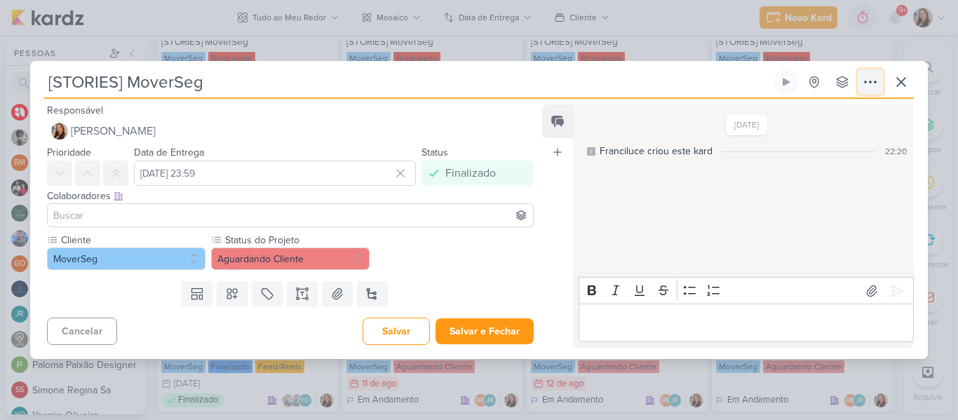
click at [875, 87] on icon at bounding box center [870, 82] width 17 height 17
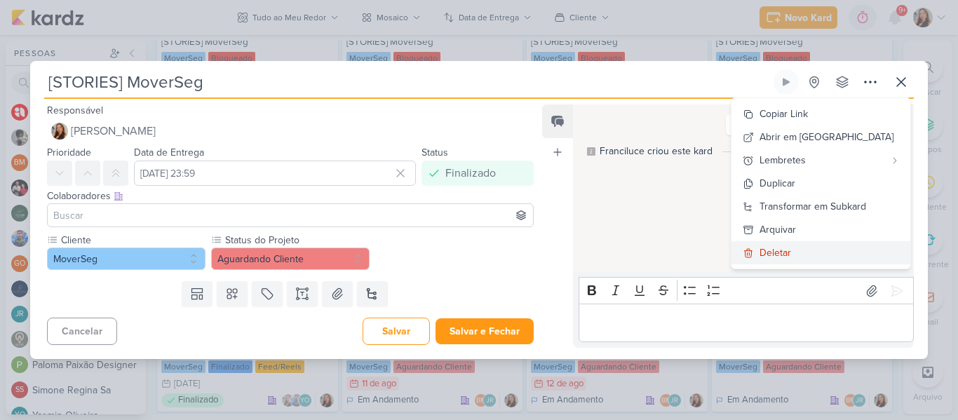
click at [791, 253] on div "Deletar" at bounding box center [775, 252] width 32 height 15
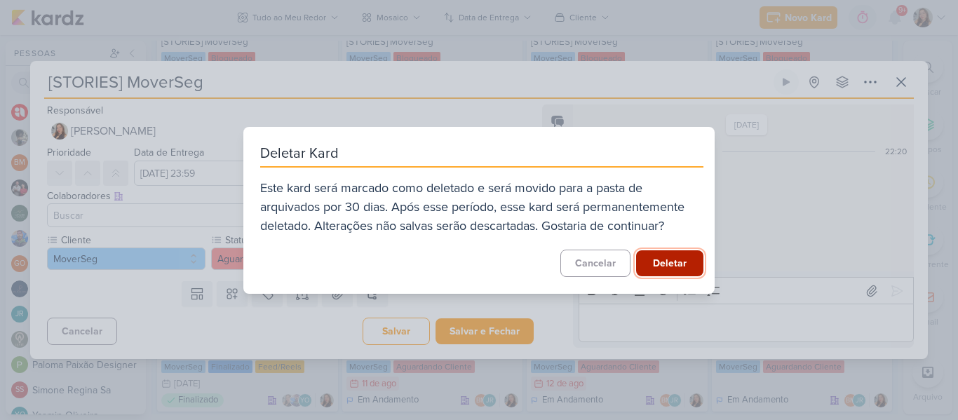
click at [674, 266] on button "Deletar" at bounding box center [669, 263] width 67 height 26
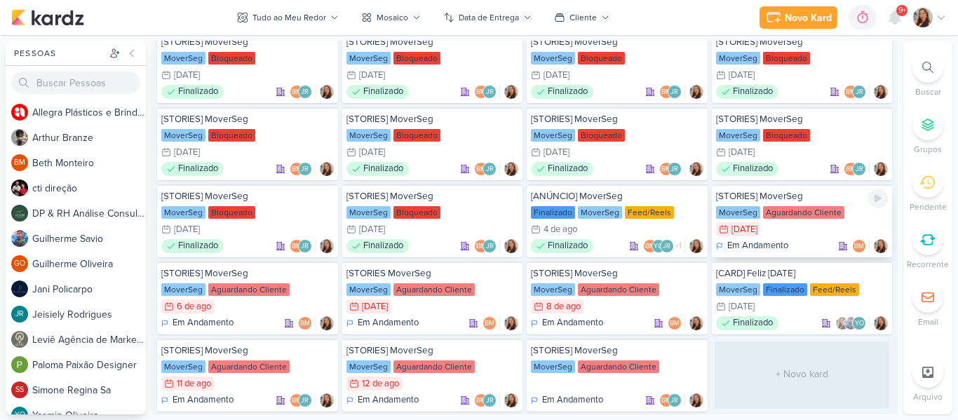
click at [763, 214] on div "Aguardando Cliente" at bounding box center [803, 212] width 81 height 13
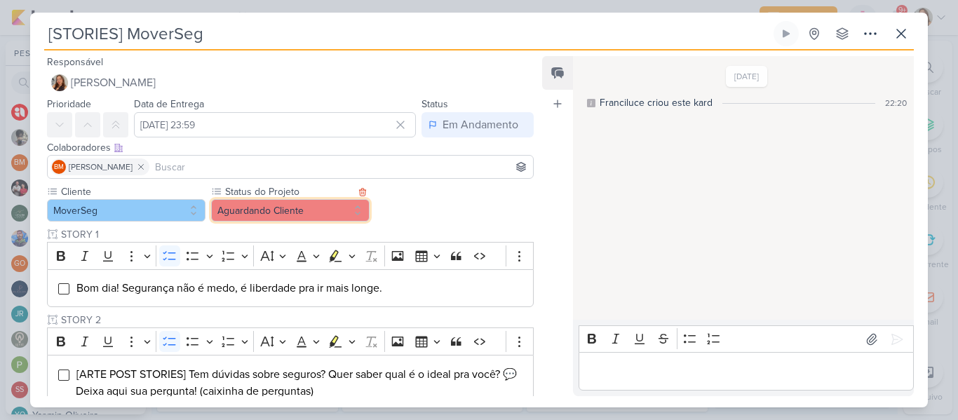
click at [344, 205] on button "Aguardando Cliente" at bounding box center [290, 210] width 158 height 22
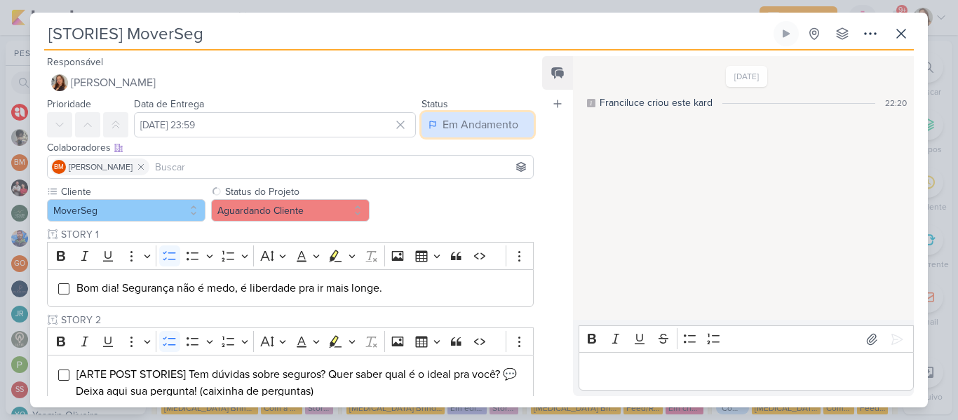
click at [451, 133] on div "Em Andamento" at bounding box center [480, 124] width 76 height 17
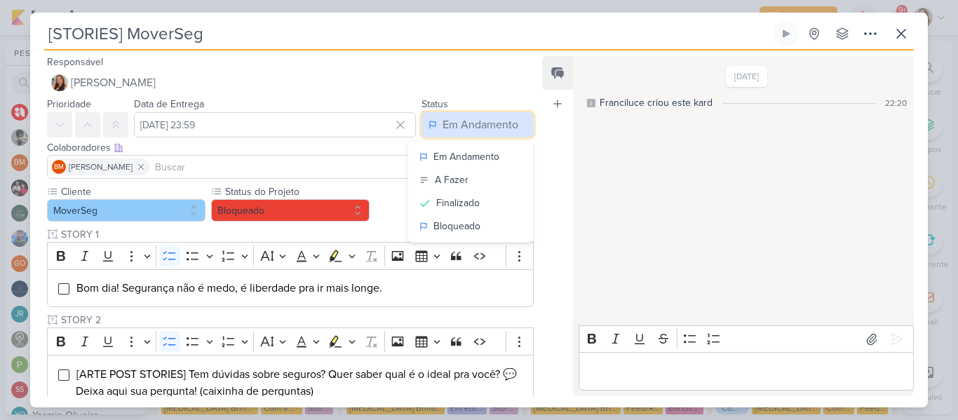
scroll to position [4981, 0]
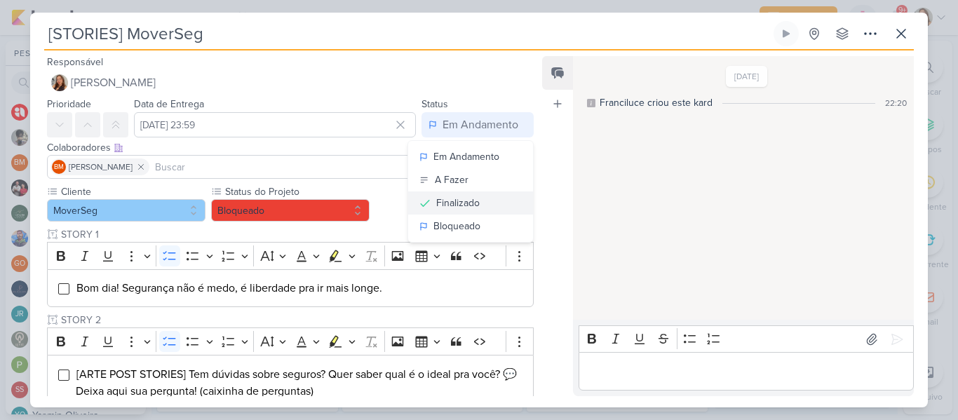
click at [453, 201] on div "Finalizado" at bounding box center [457, 203] width 43 height 15
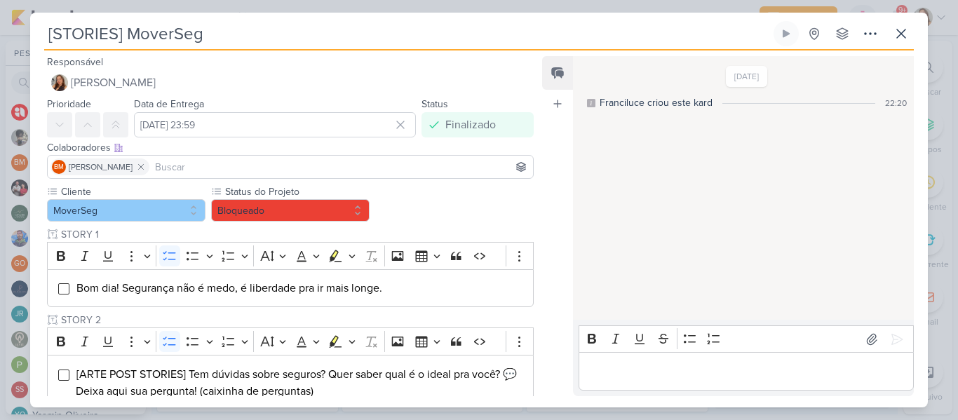
scroll to position [504, 0]
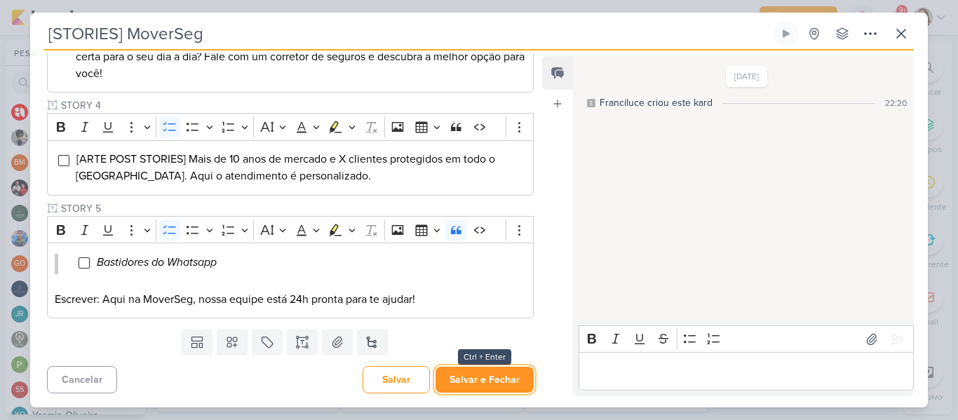
click at [509, 377] on button "Salvar e Fechar" at bounding box center [484, 380] width 98 height 26
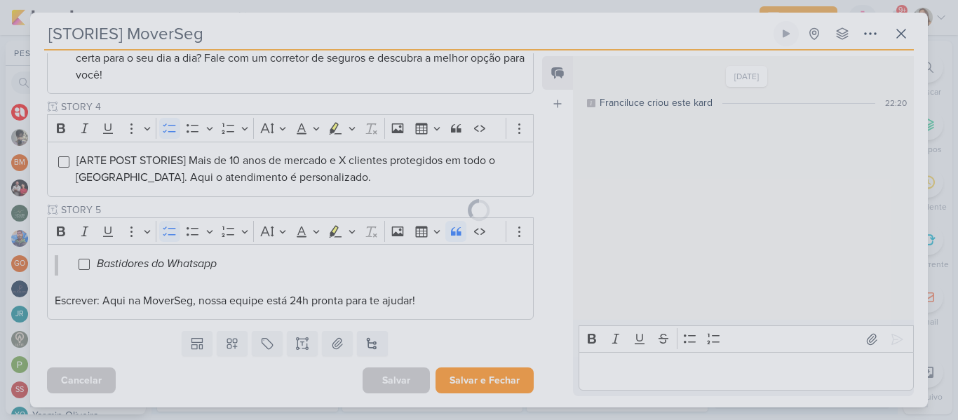
scroll to position [503, 0]
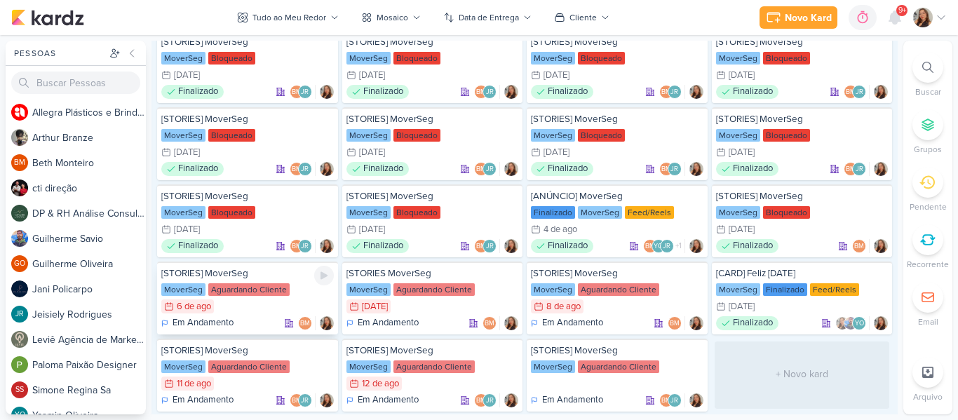
click at [254, 289] on div "Aguardando Cliente" at bounding box center [248, 289] width 81 height 13
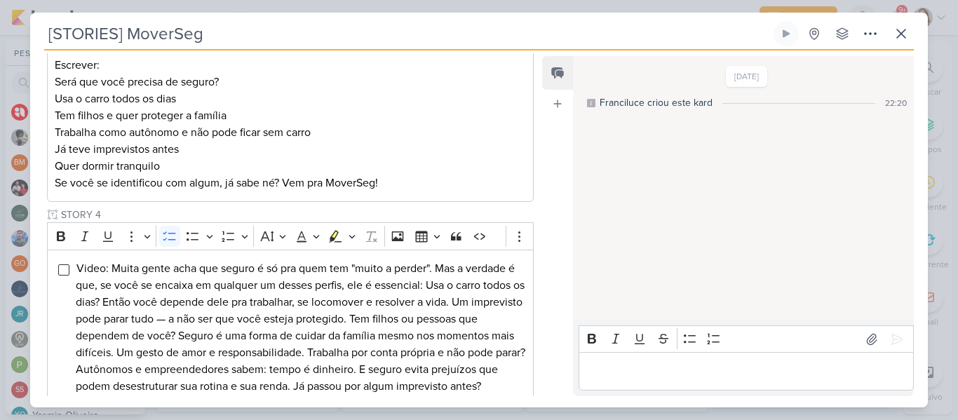
scroll to position [5, 0]
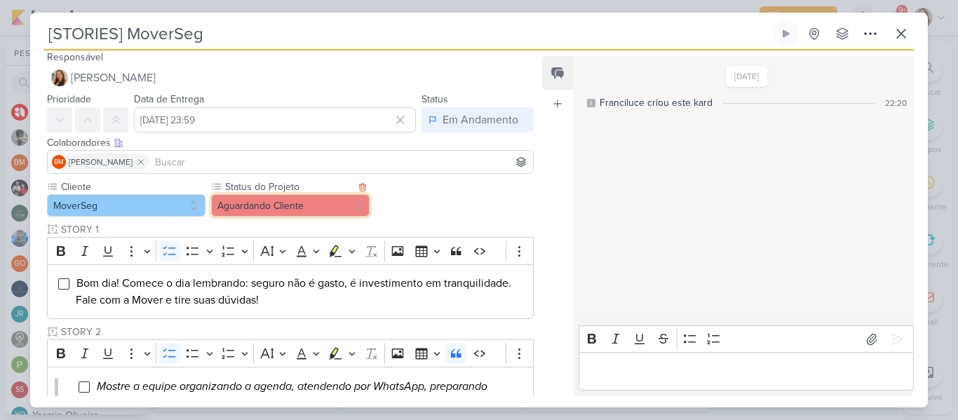
click at [329, 208] on button "Aguardando Cliente" at bounding box center [290, 205] width 158 height 22
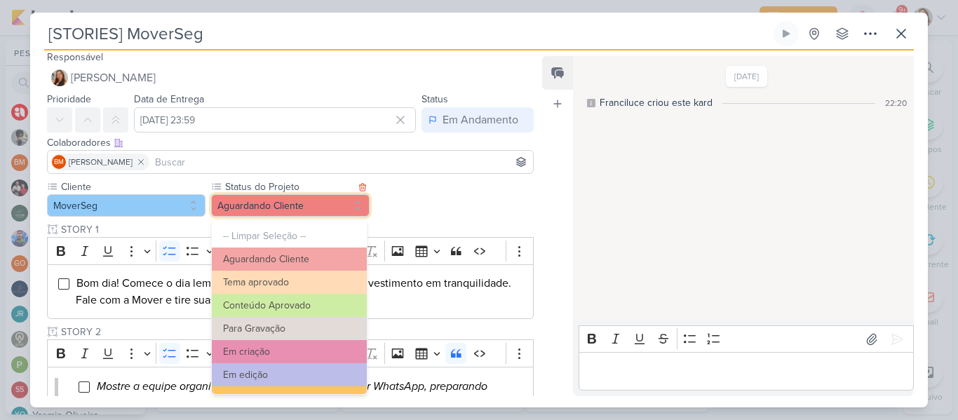
scroll to position [158, 0]
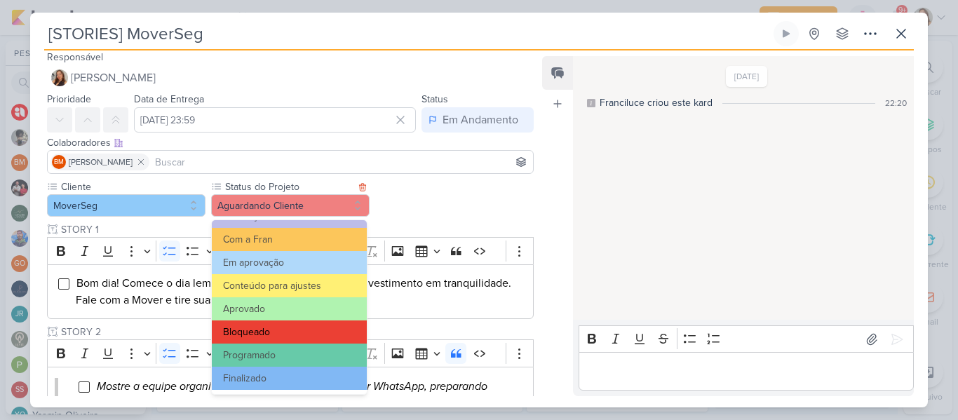
click at [319, 333] on button "Bloqueado" at bounding box center [289, 331] width 155 height 23
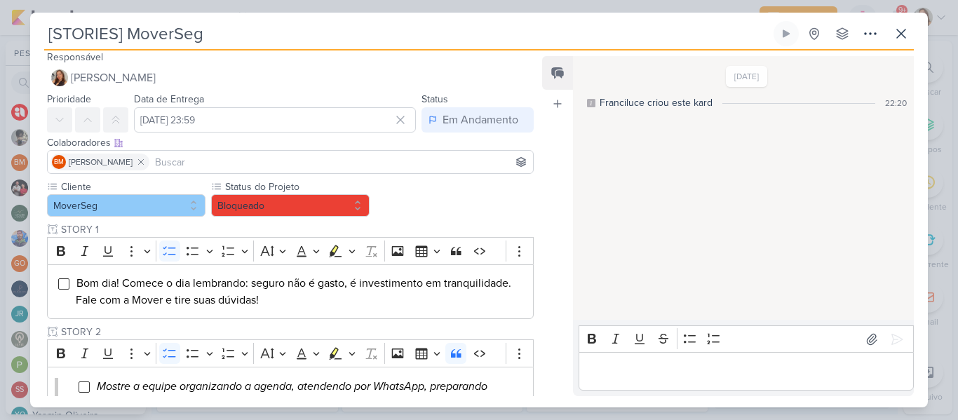
click at [479, 163] on input at bounding box center [341, 162] width 378 height 17
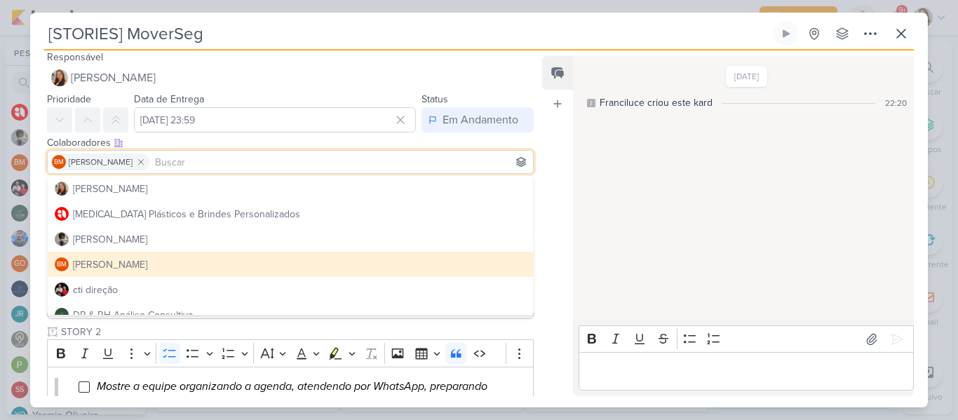
type input "i"
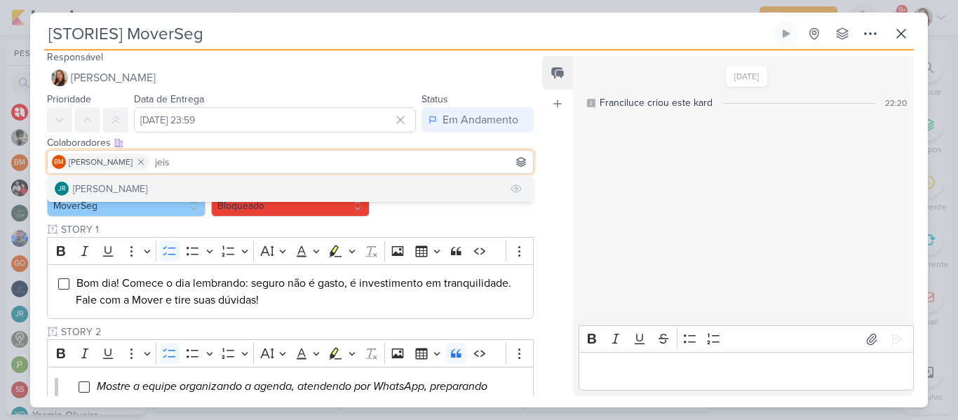
type input "jeis"
click at [422, 184] on button "JR Jeisiely Rodrigues" at bounding box center [290, 188] width 485 height 25
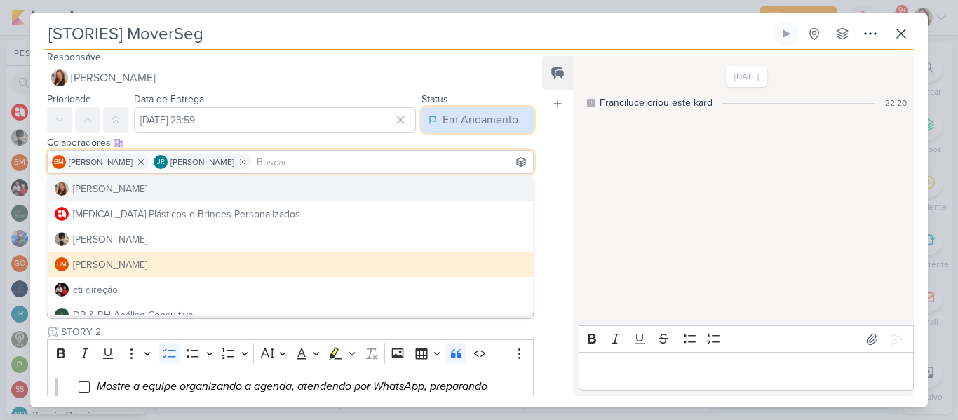
click at [467, 123] on div "Em Andamento" at bounding box center [480, 119] width 76 height 17
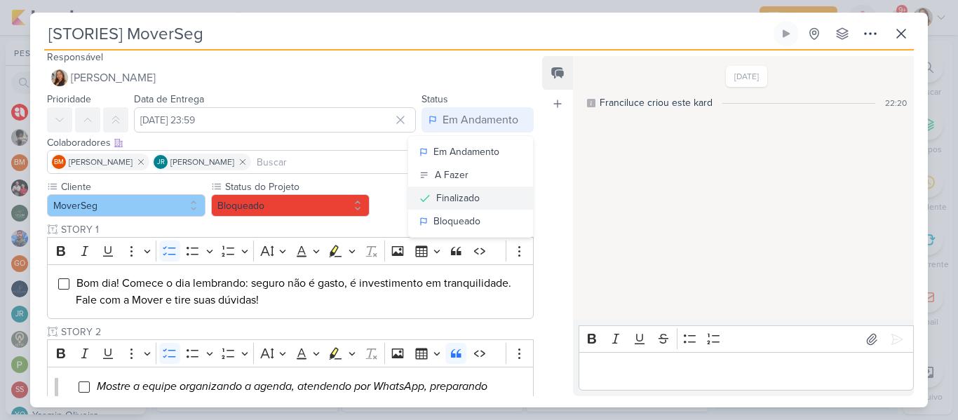
click at [474, 189] on button "Finalizado" at bounding box center [470, 197] width 125 height 23
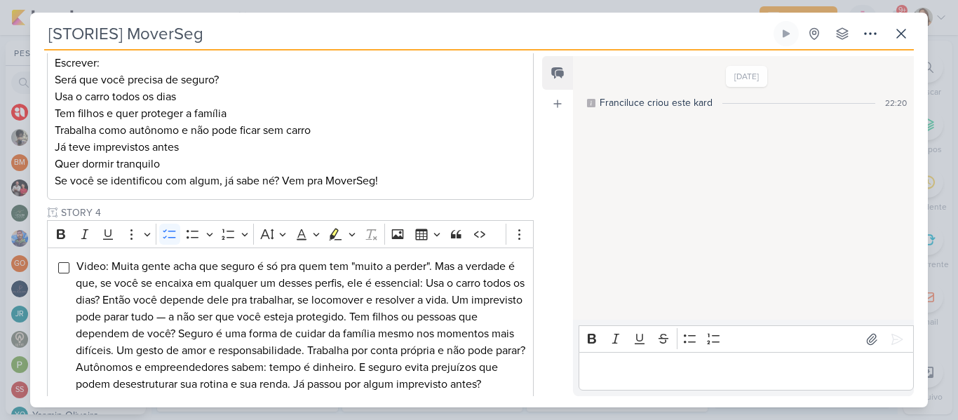
scroll to position [760, 0]
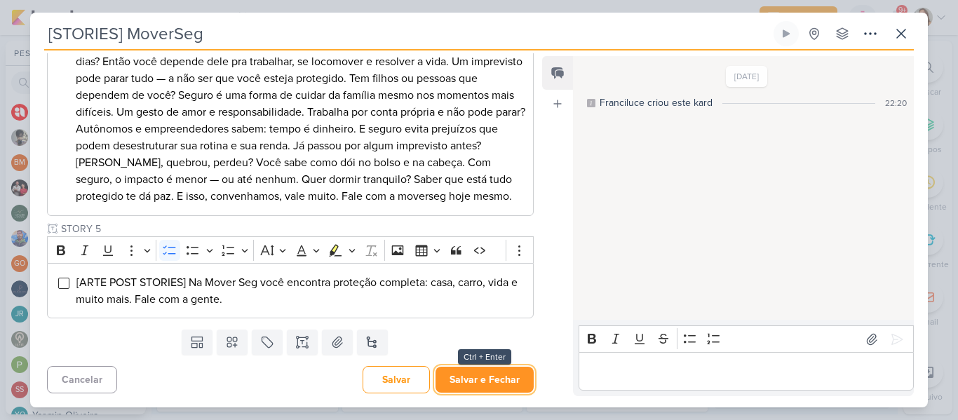
click at [493, 378] on button "Salvar e Fechar" at bounding box center [484, 380] width 98 height 26
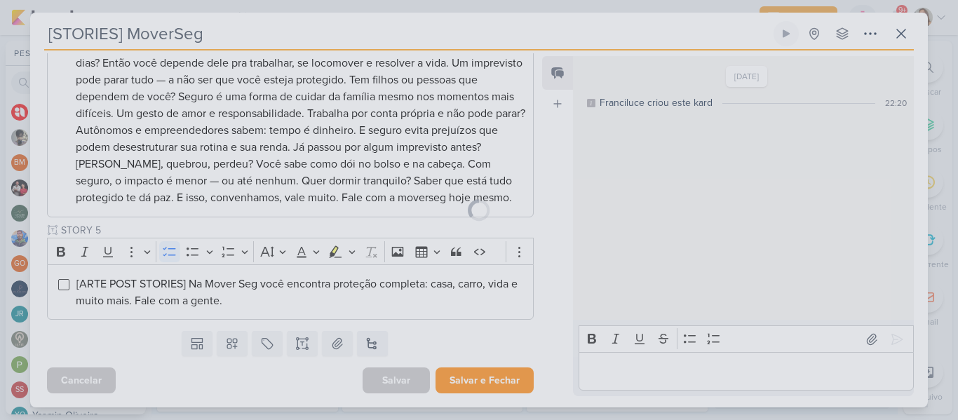
scroll to position [759, 0]
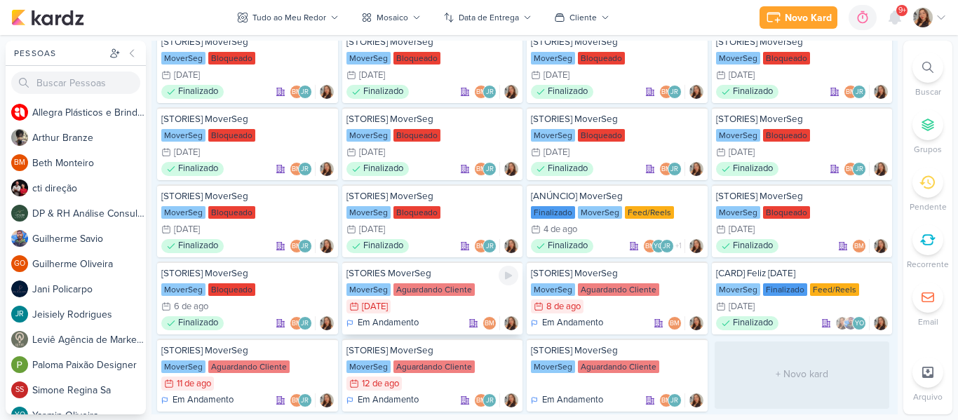
click at [437, 292] on div "Aguardando Cliente" at bounding box center [433, 289] width 81 height 13
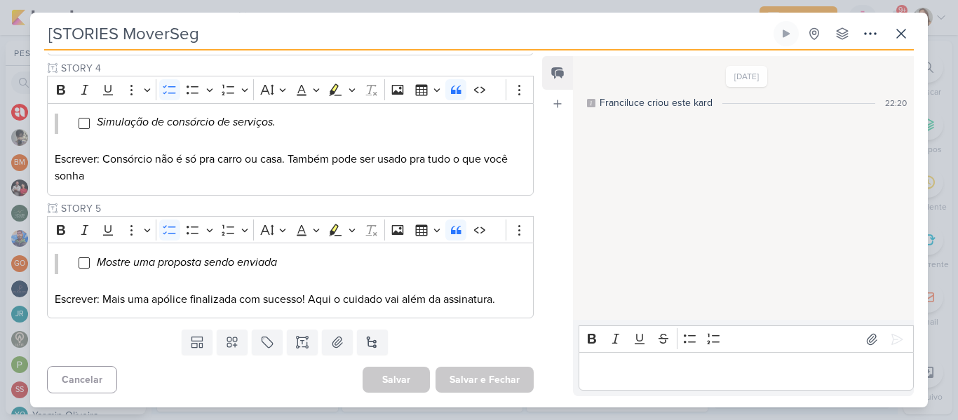
scroll to position [5, 0]
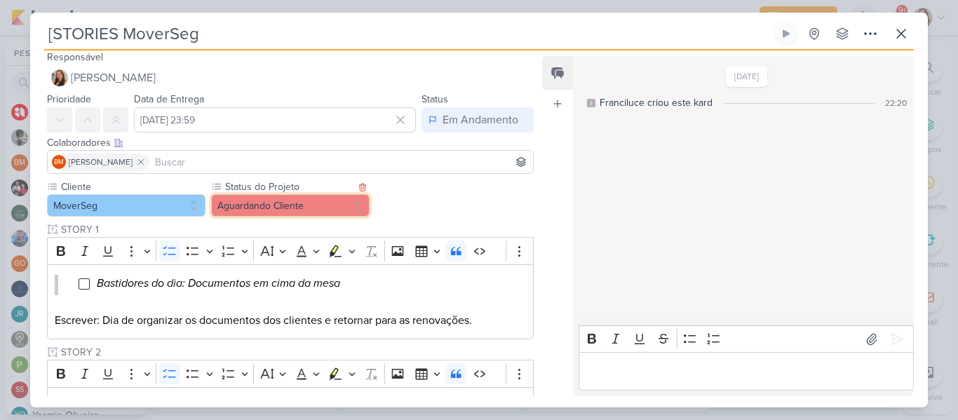
click at [276, 212] on button "Aguardando Cliente" at bounding box center [290, 205] width 158 height 22
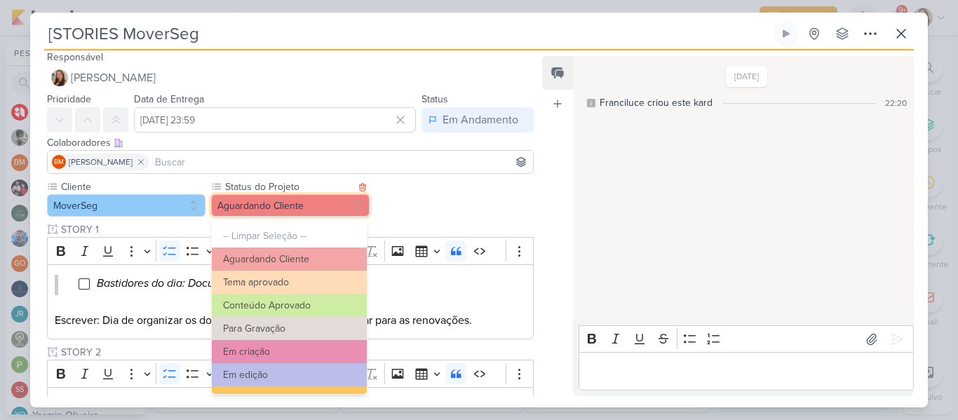
scroll to position [158, 0]
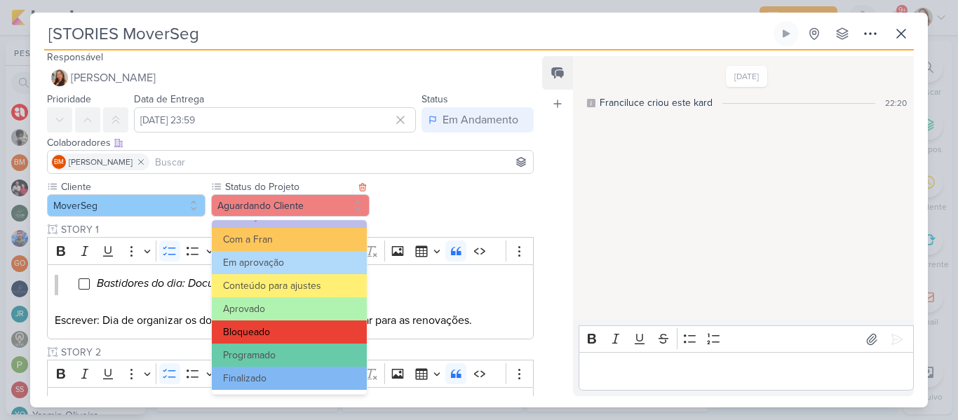
click at [327, 331] on button "Bloqueado" at bounding box center [289, 331] width 155 height 23
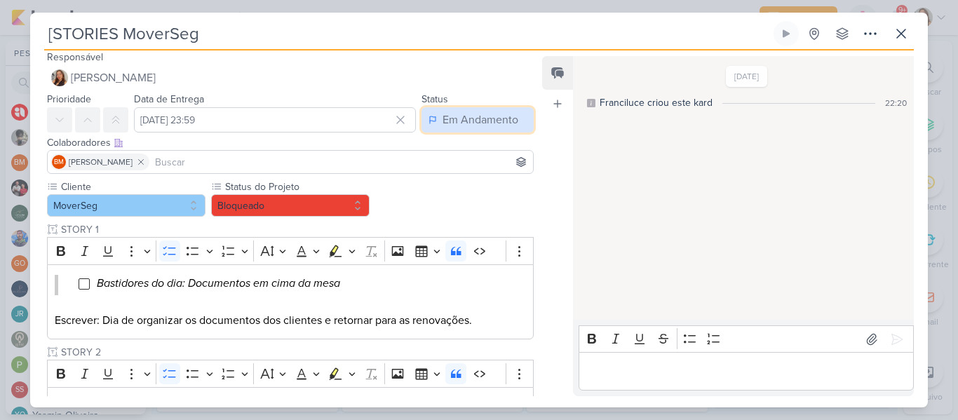
click at [448, 111] on button "Em Andamento" at bounding box center [477, 119] width 112 height 25
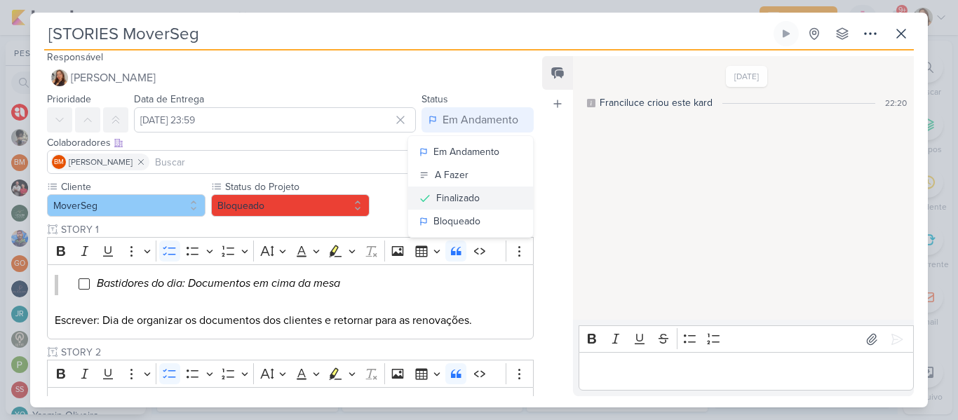
click at [450, 193] on div "Finalizado" at bounding box center [457, 198] width 43 height 15
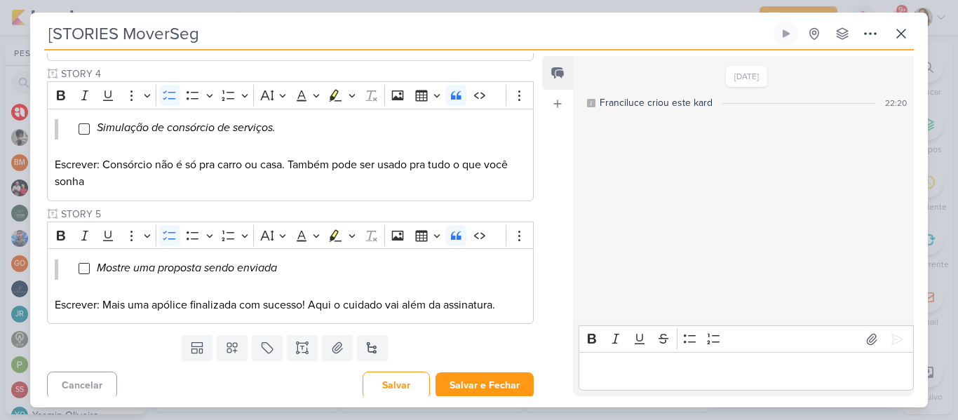
scroll to position [515, 0]
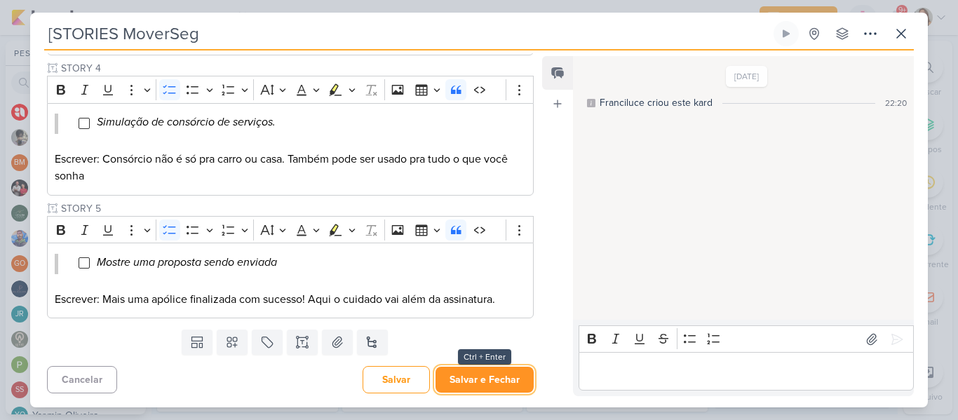
click at [511, 386] on button "Salvar e Fechar" at bounding box center [484, 380] width 98 height 26
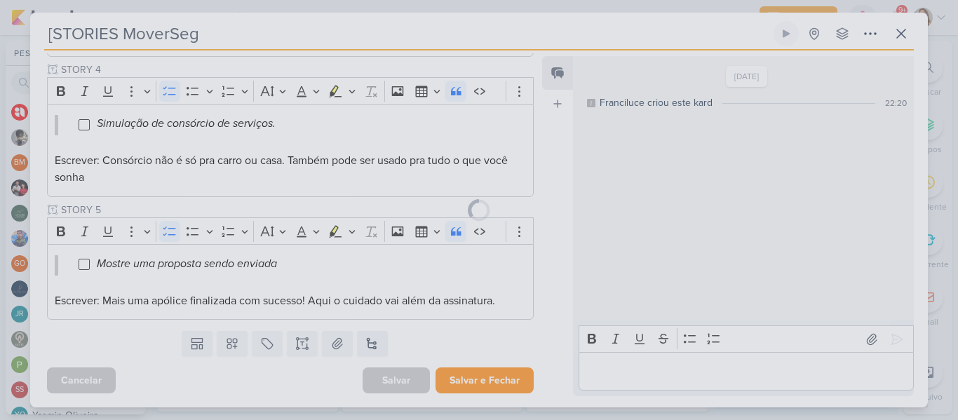
scroll to position [513, 0]
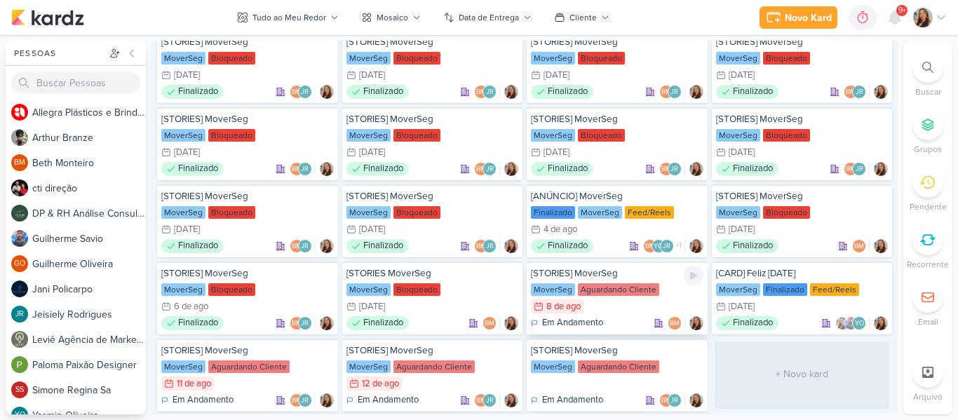
click at [632, 283] on div "MoverSeg Aguardando Cliente" at bounding box center [617, 290] width 172 height 14
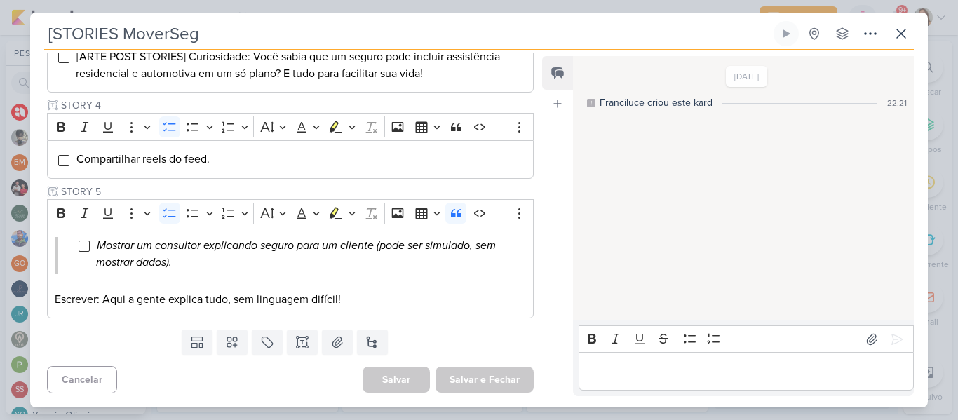
type input "[STORIES] MoverSeg"
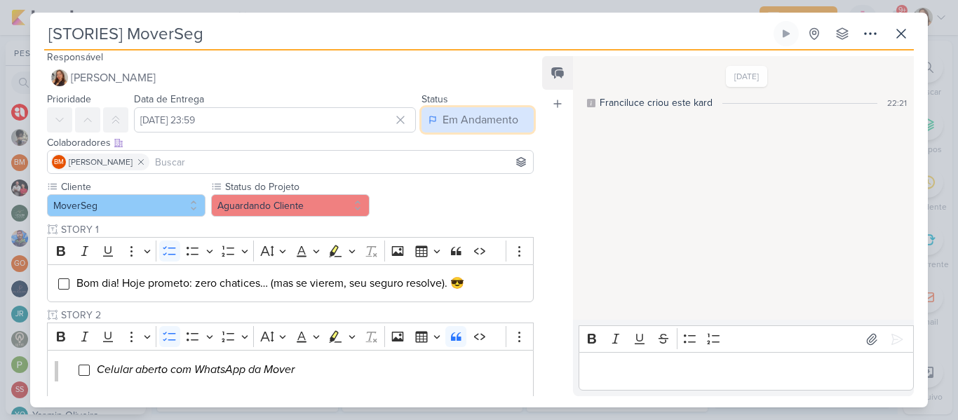
click at [476, 117] on div "Em Andamento" at bounding box center [480, 119] width 76 height 17
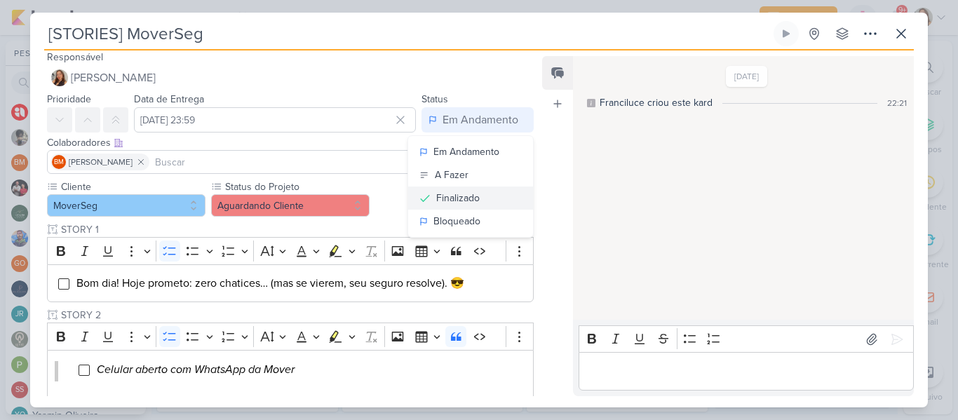
click at [454, 189] on button "Finalizado" at bounding box center [470, 197] width 125 height 23
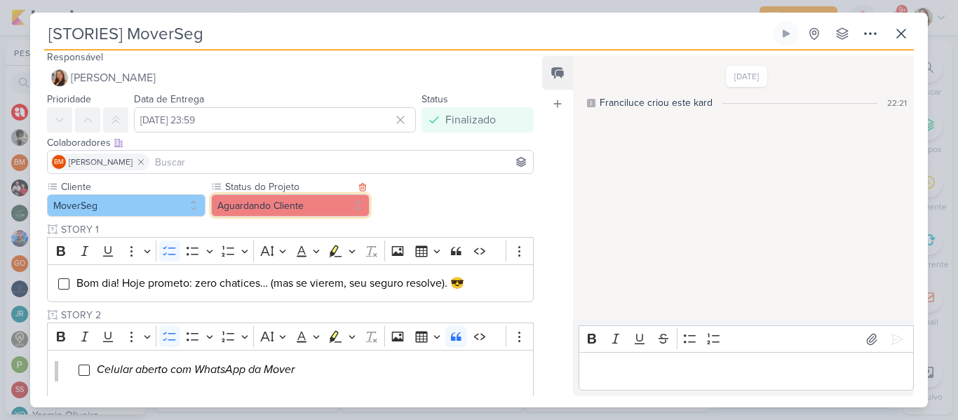
click at [322, 214] on button "Aguardando Cliente" at bounding box center [290, 205] width 158 height 22
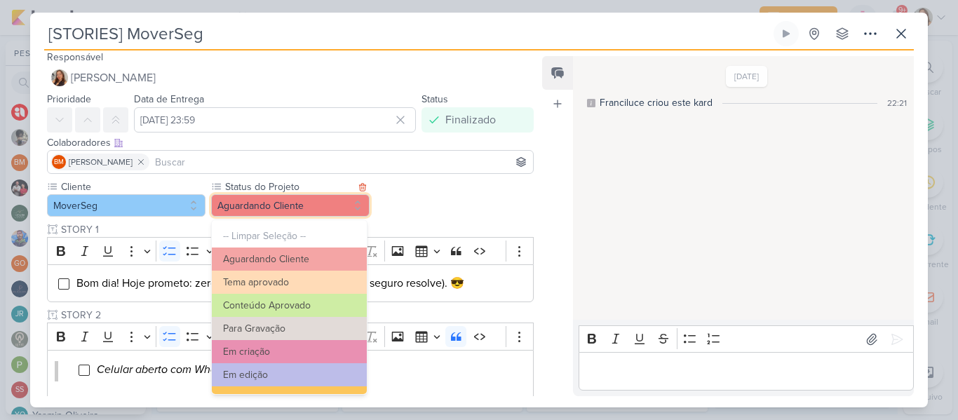
scroll to position [158, 0]
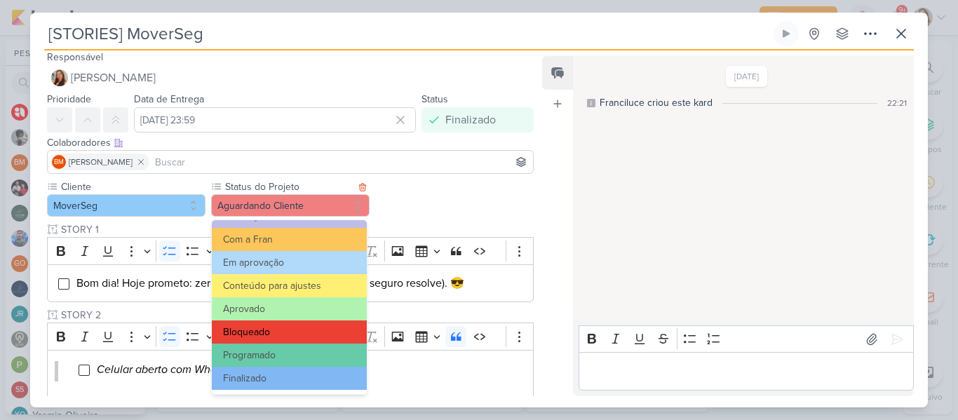
click at [308, 338] on button "Bloqueado" at bounding box center [289, 331] width 155 height 23
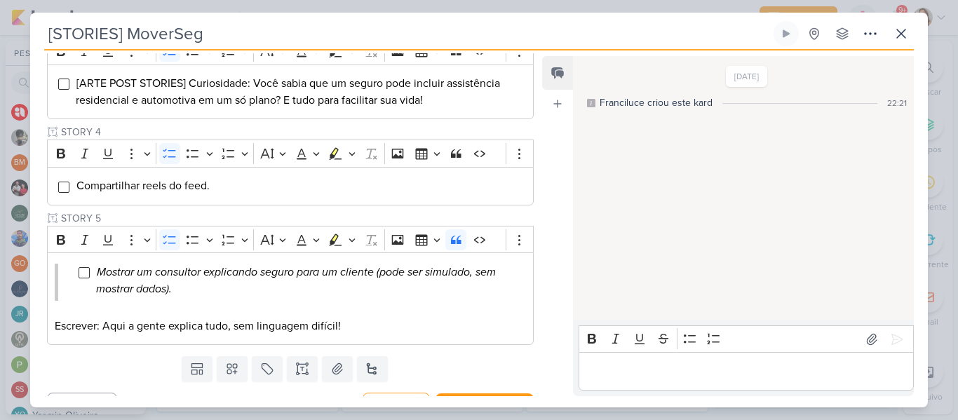
scroll to position [435, 0]
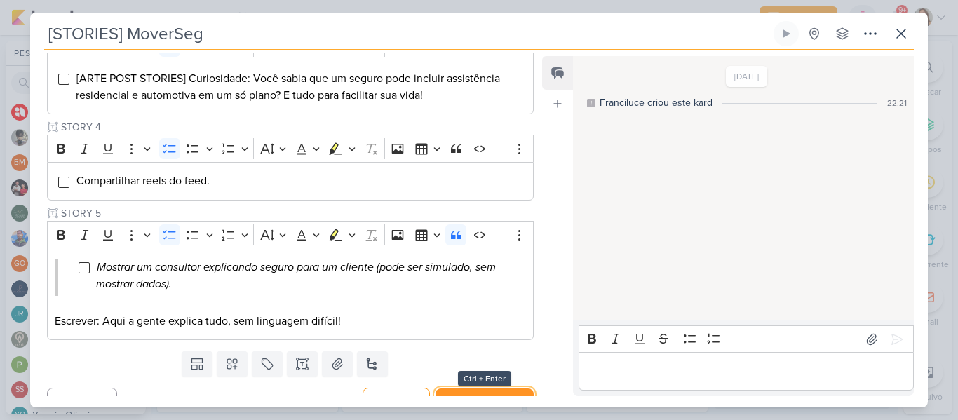
click at [505, 389] on button "Salvar e Fechar" at bounding box center [484, 401] width 98 height 26
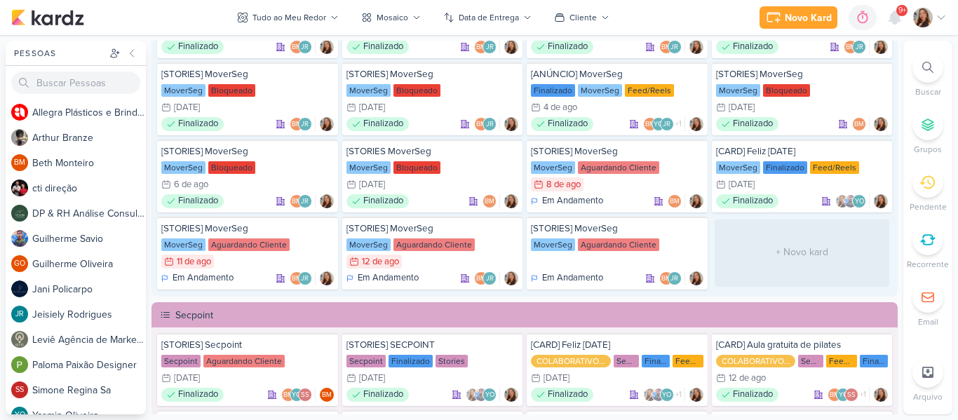
scroll to position [5129, 0]
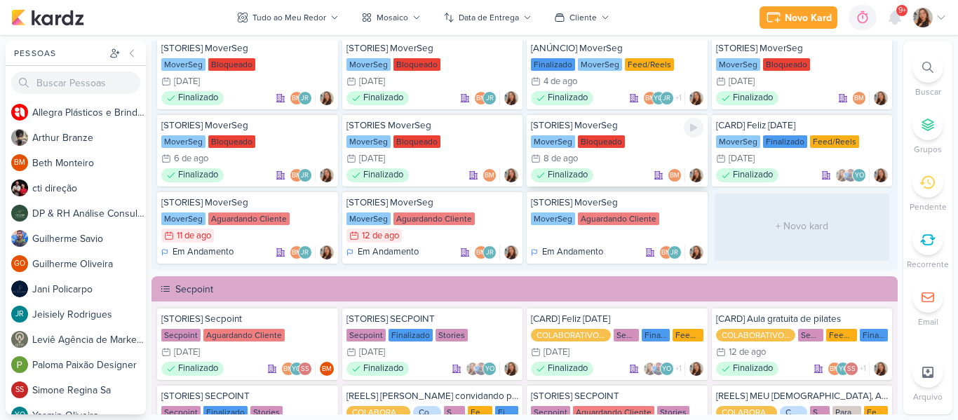
click at [620, 151] on div "8/8 8 de ago" at bounding box center [617, 158] width 172 height 14
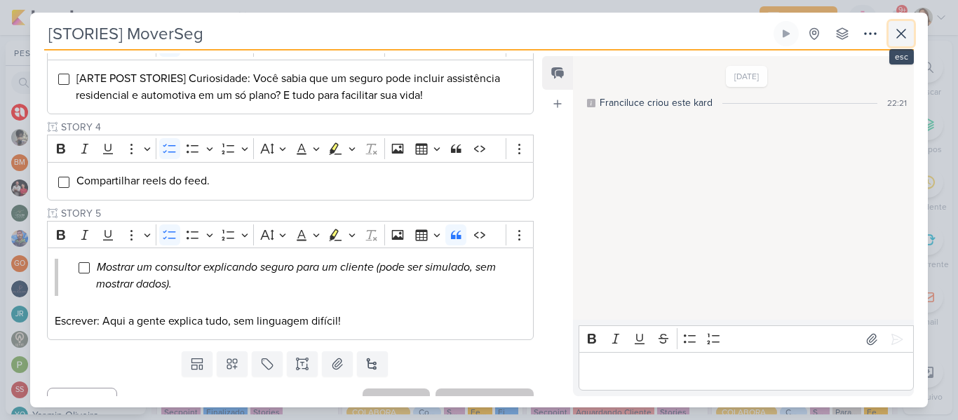
click at [901, 37] on icon at bounding box center [900, 33] width 17 height 17
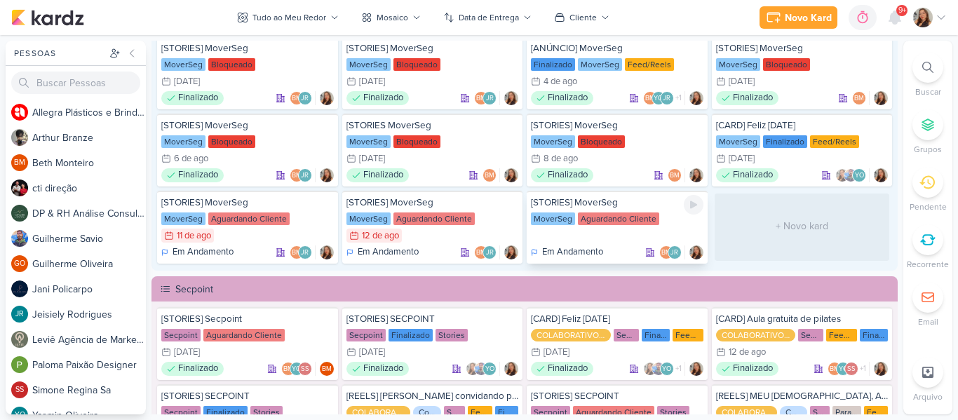
click at [572, 216] on div "MoverSeg Aguardando Cliente" at bounding box center [617, 219] width 172 height 14
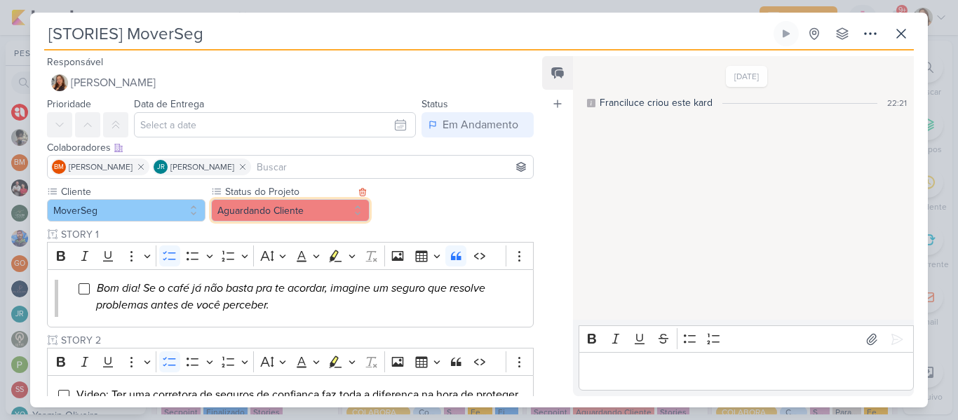
click at [341, 205] on button "Aguardando Cliente" at bounding box center [290, 210] width 158 height 22
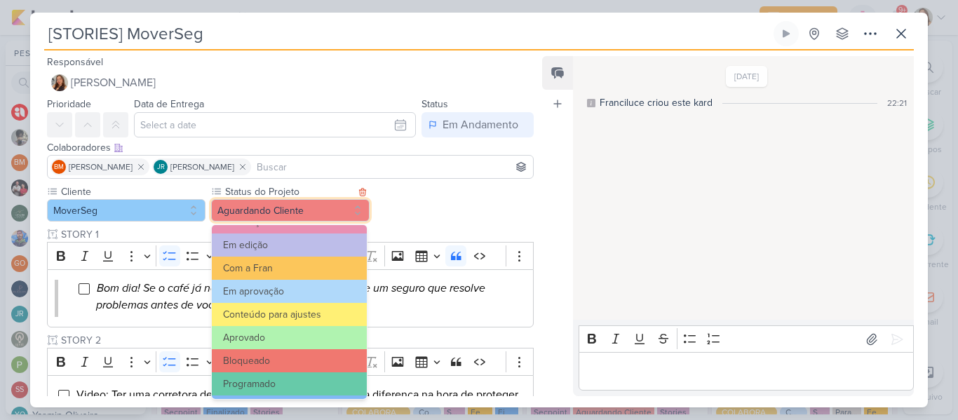
scroll to position [158, 0]
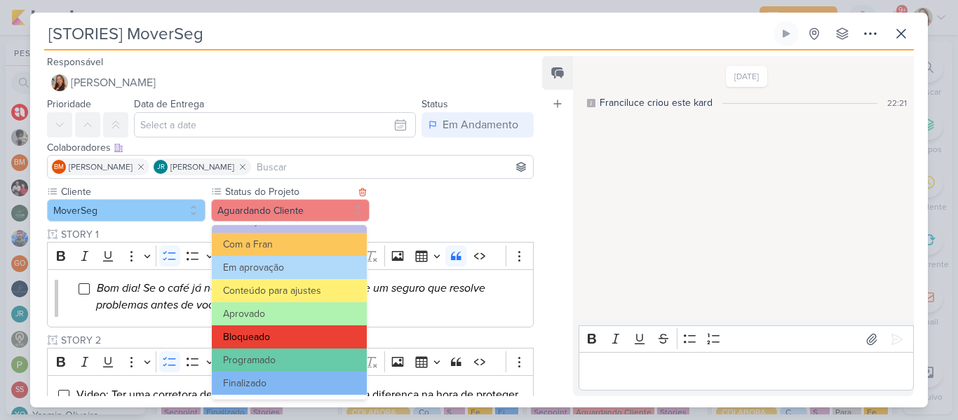
click at [304, 336] on button "Bloqueado" at bounding box center [289, 336] width 155 height 23
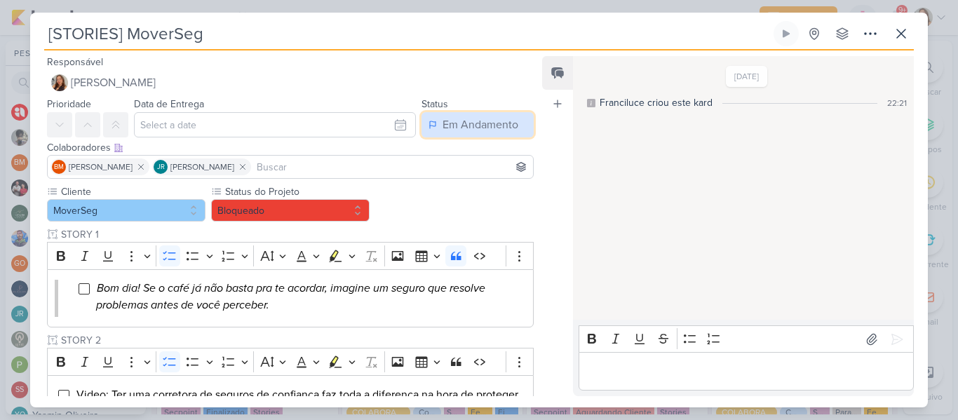
click at [472, 135] on button "Em Andamento" at bounding box center [477, 124] width 112 height 25
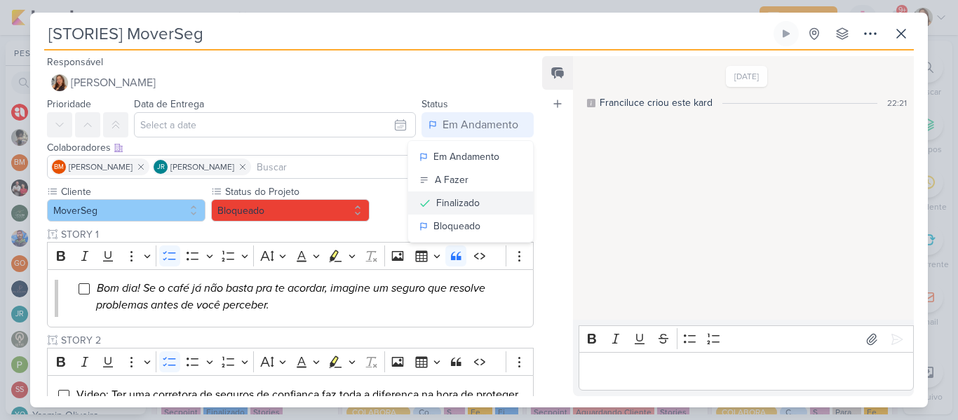
click at [468, 196] on div "Finalizado" at bounding box center [457, 203] width 43 height 15
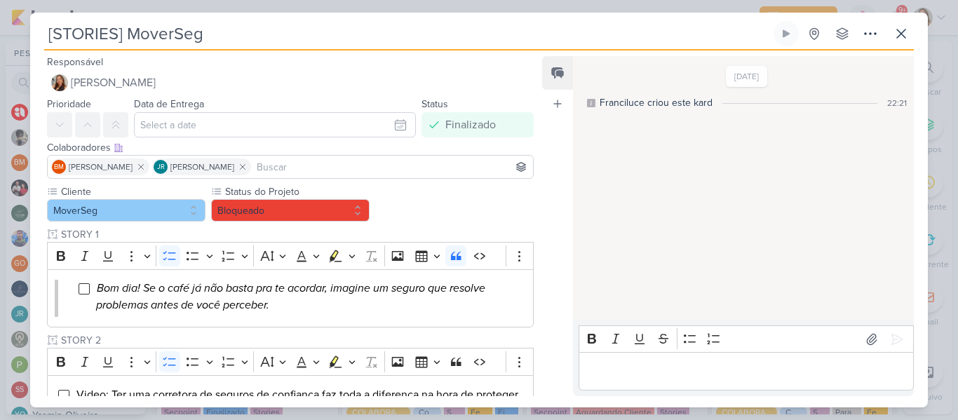
scroll to position [470, 0]
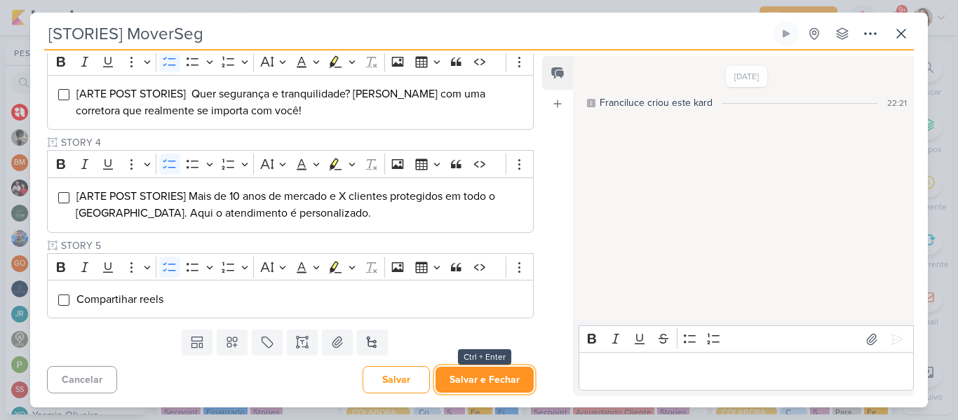
click at [486, 374] on button "Salvar e Fechar" at bounding box center [484, 380] width 98 height 26
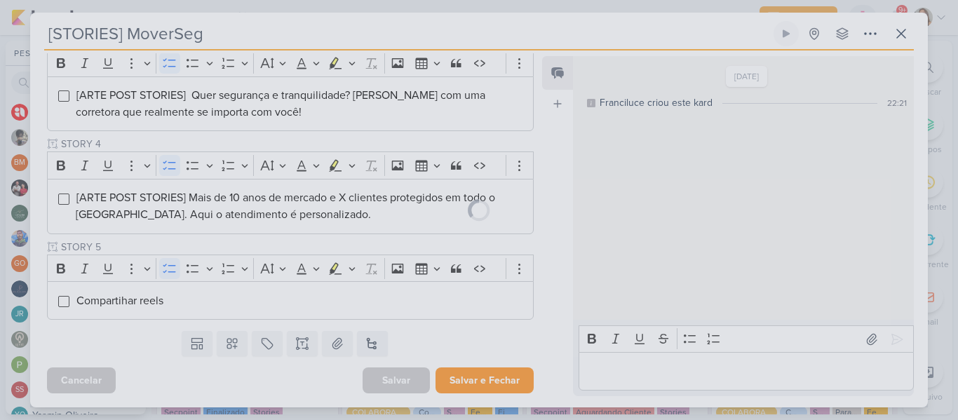
scroll to position [469, 0]
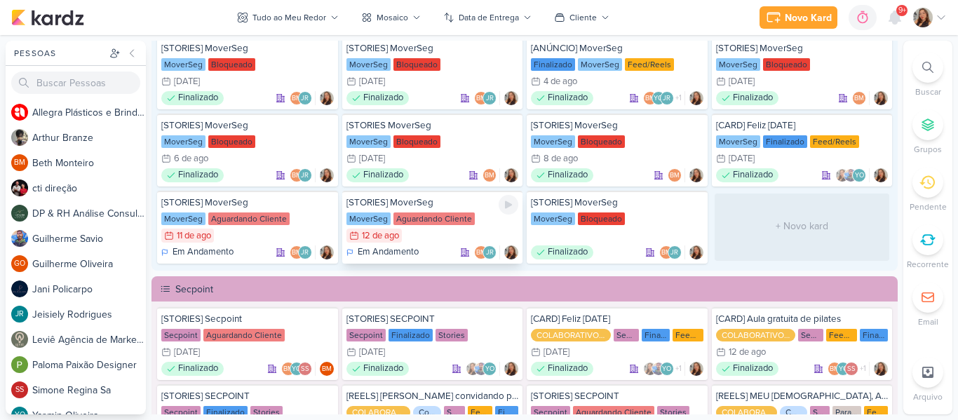
click at [450, 219] on div "Aguardando Cliente" at bounding box center [433, 218] width 81 height 13
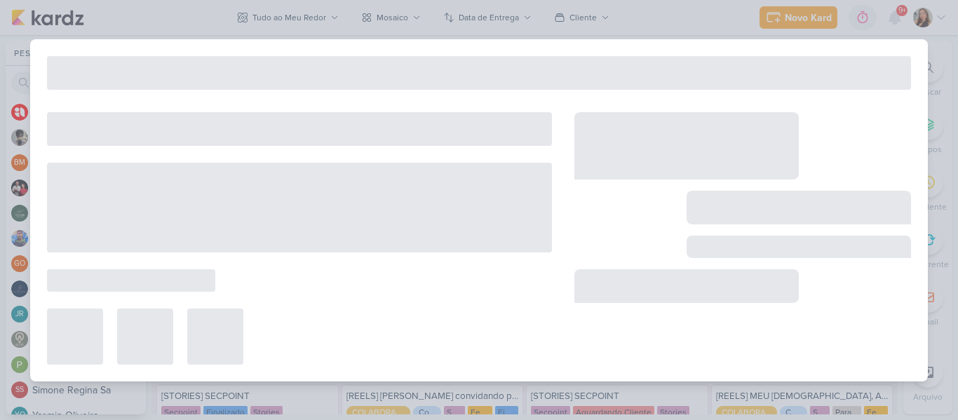
type input "[DATE] 23:59"
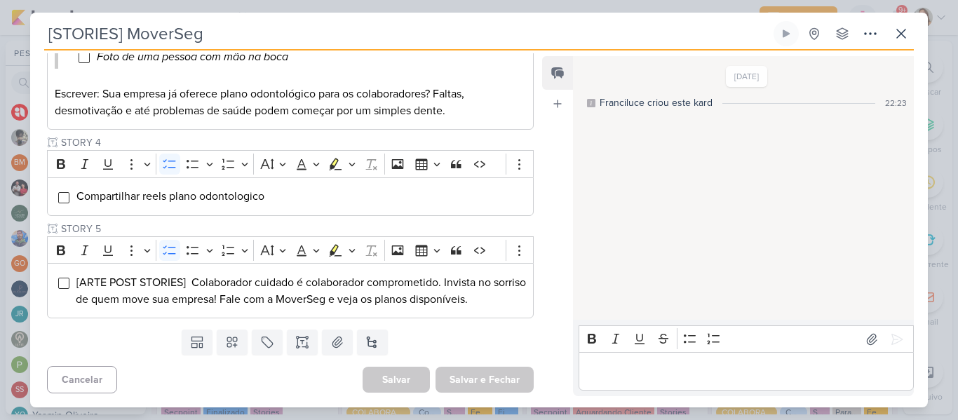
scroll to position [5, 0]
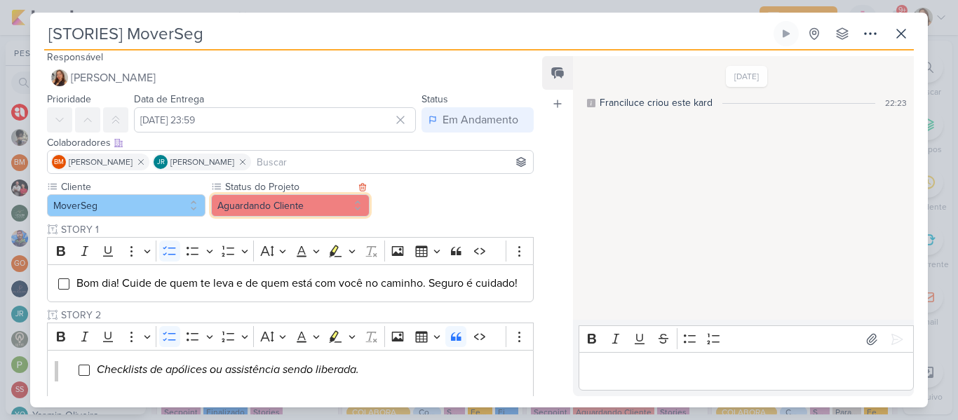
click at [348, 212] on button "Aguardando Cliente" at bounding box center [290, 205] width 158 height 22
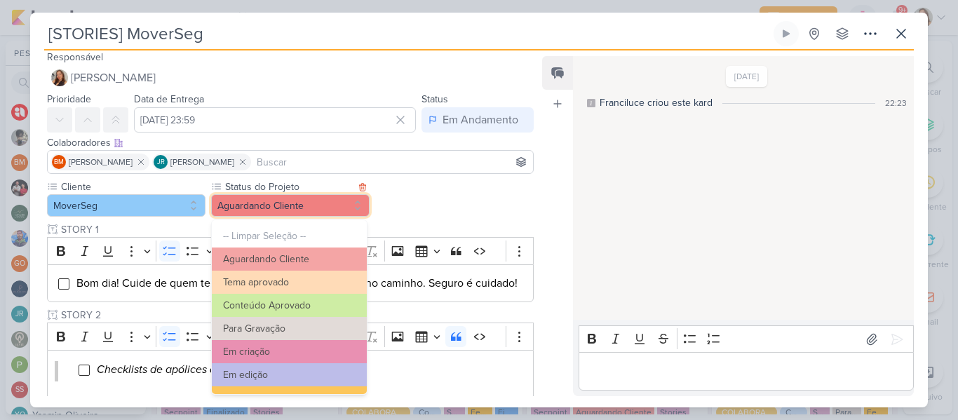
scroll to position [158, 0]
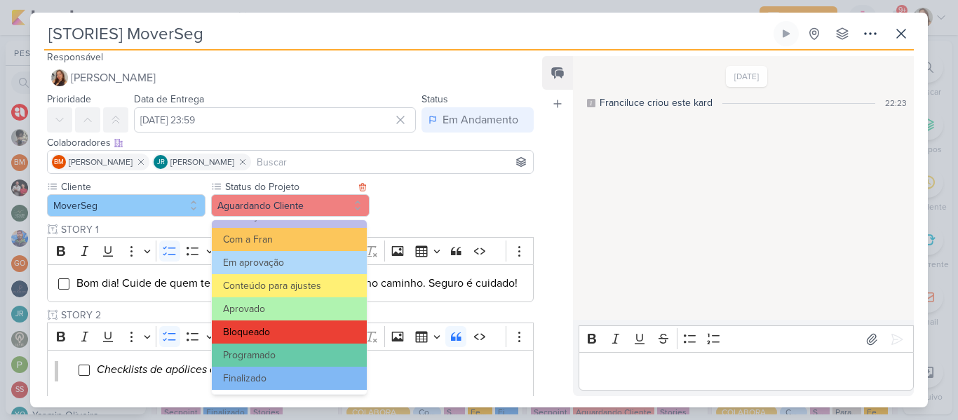
click at [324, 326] on button "Bloqueado" at bounding box center [289, 331] width 155 height 23
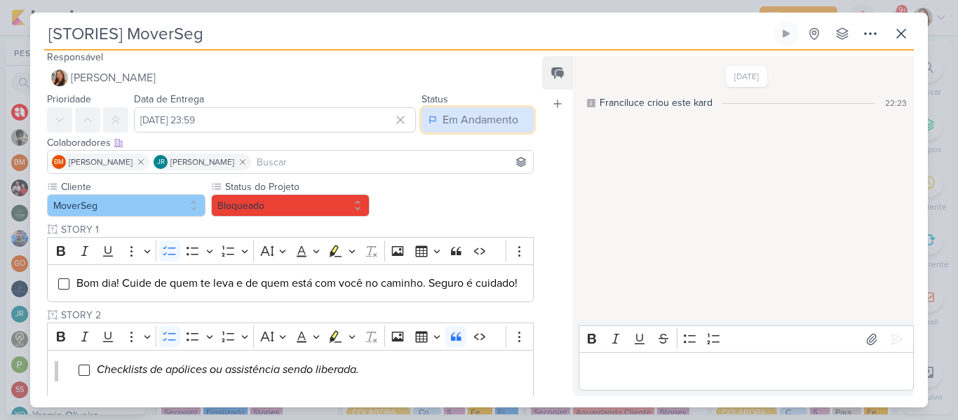
click at [490, 125] on div "Em Andamento" at bounding box center [480, 119] width 76 height 17
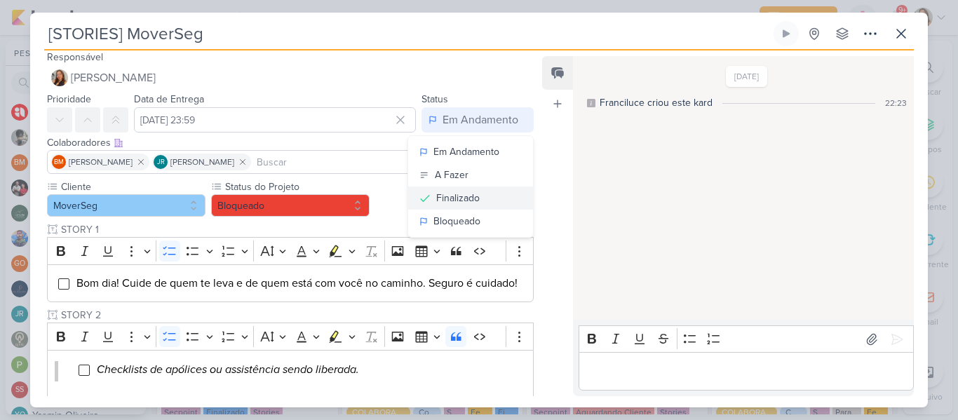
click at [482, 199] on button "Finalizado" at bounding box center [470, 197] width 125 height 23
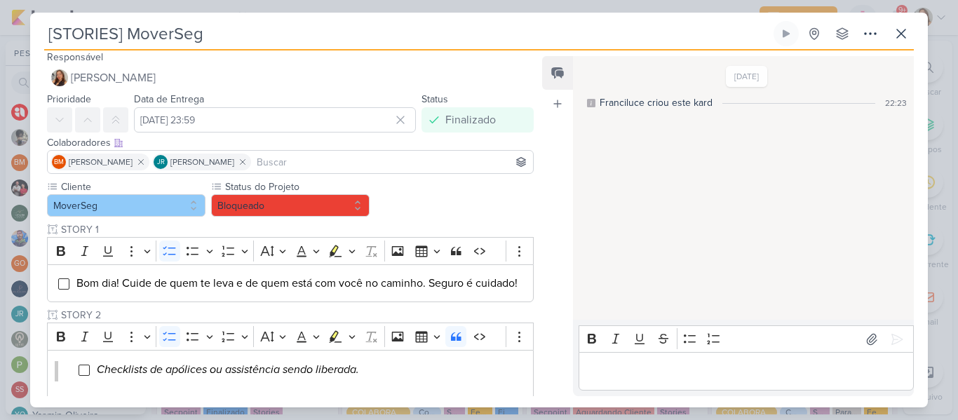
scroll to position [440, 0]
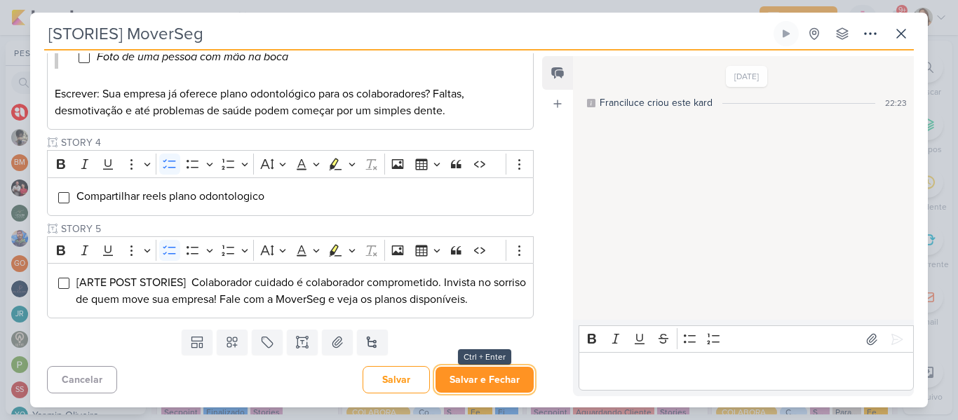
click at [503, 383] on button "Salvar e Fechar" at bounding box center [484, 380] width 98 height 26
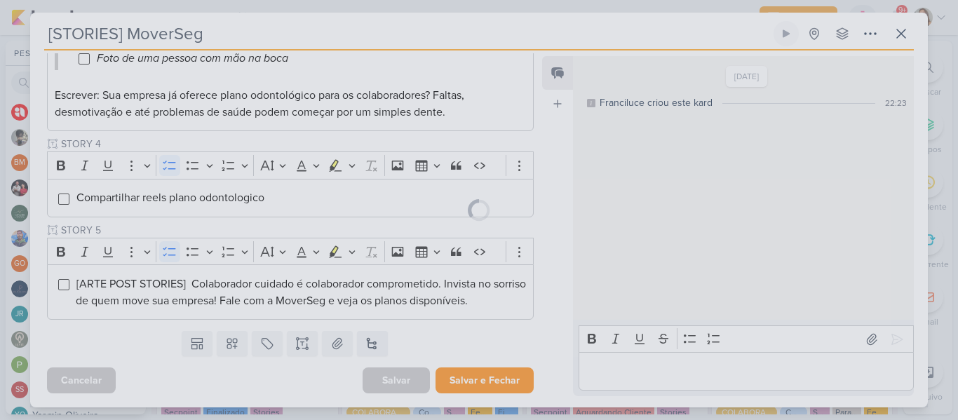
scroll to position [439, 0]
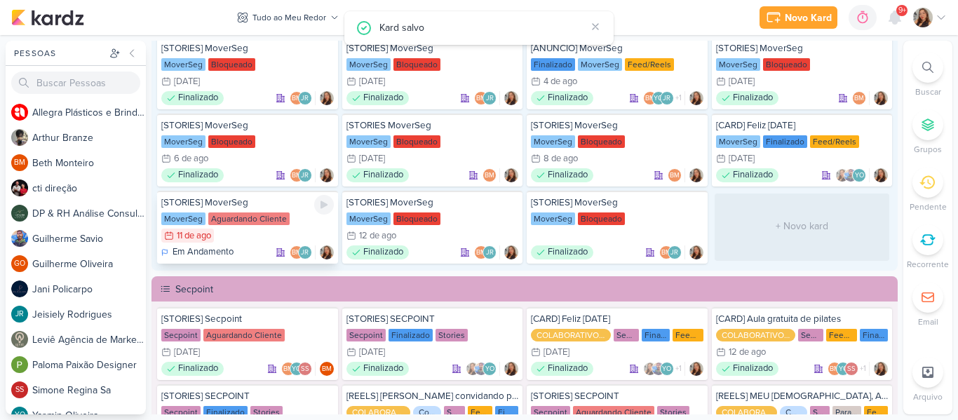
click at [272, 233] on div "11/8 [DATE]" at bounding box center [247, 236] width 172 height 14
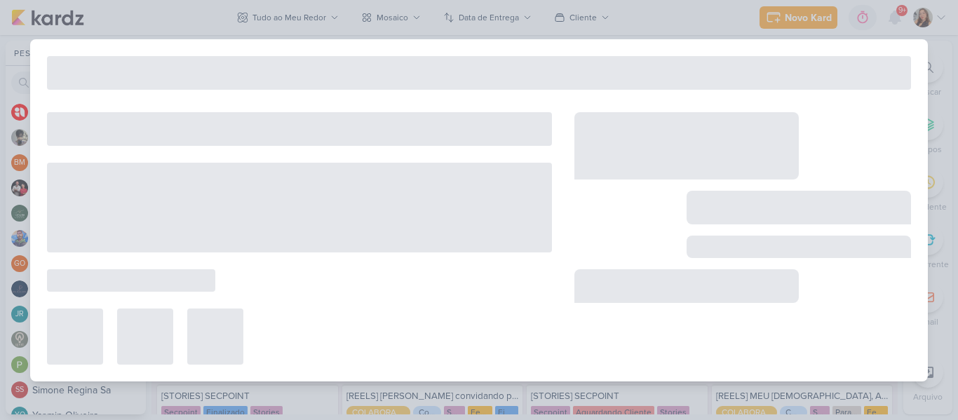
type input "[DATE] 23:59"
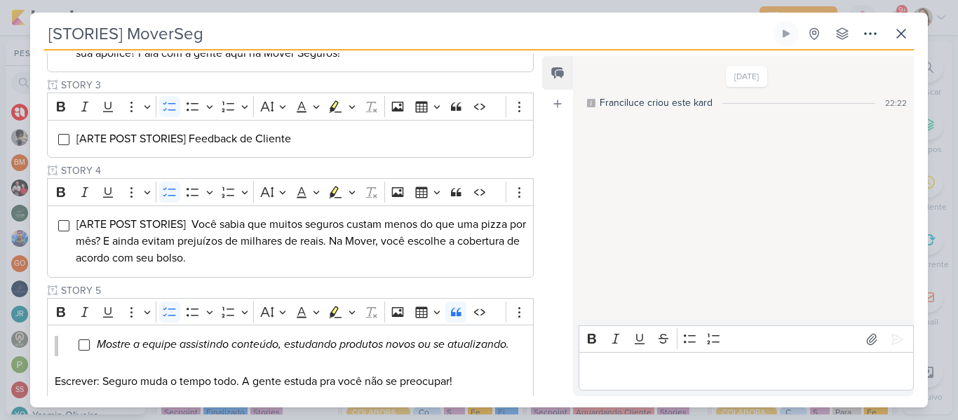
scroll to position [5, 0]
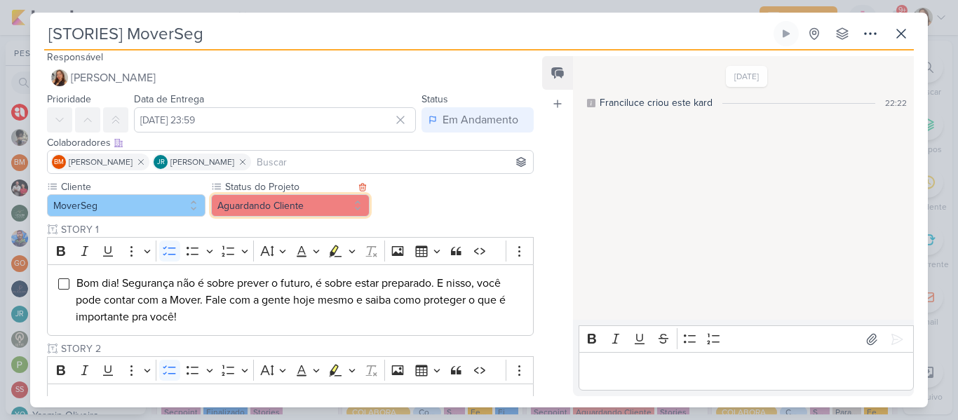
click at [288, 205] on button "Aguardando Cliente" at bounding box center [290, 205] width 158 height 22
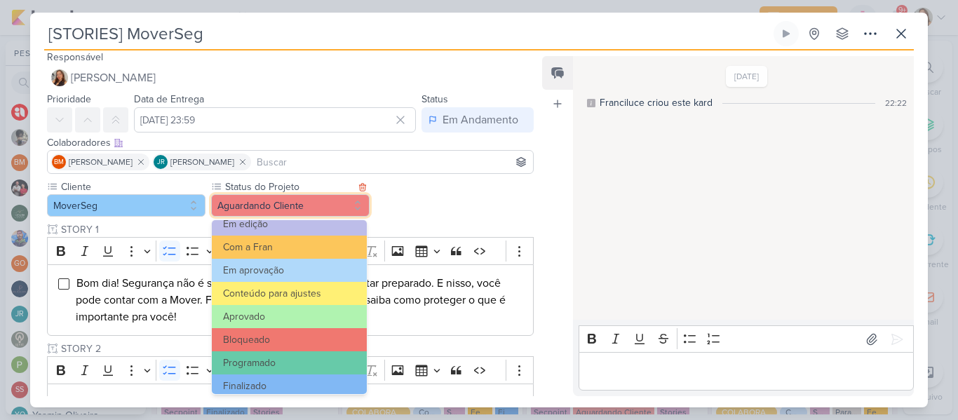
scroll to position [158, 0]
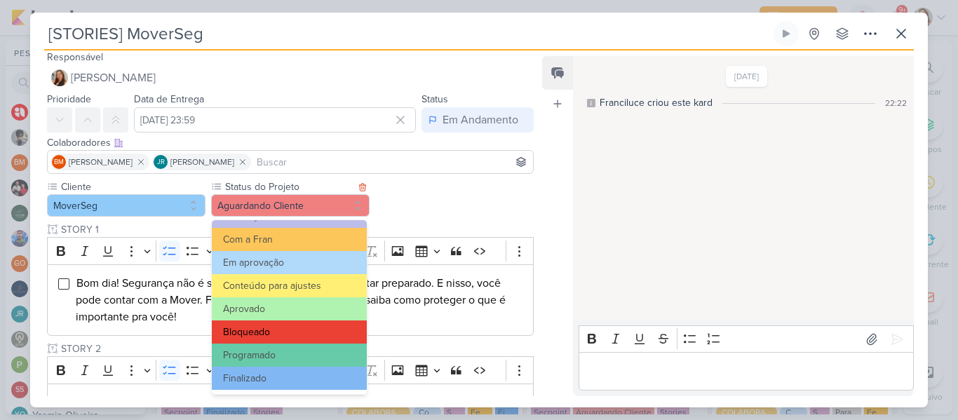
click at [339, 335] on button "Bloqueado" at bounding box center [289, 331] width 155 height 23
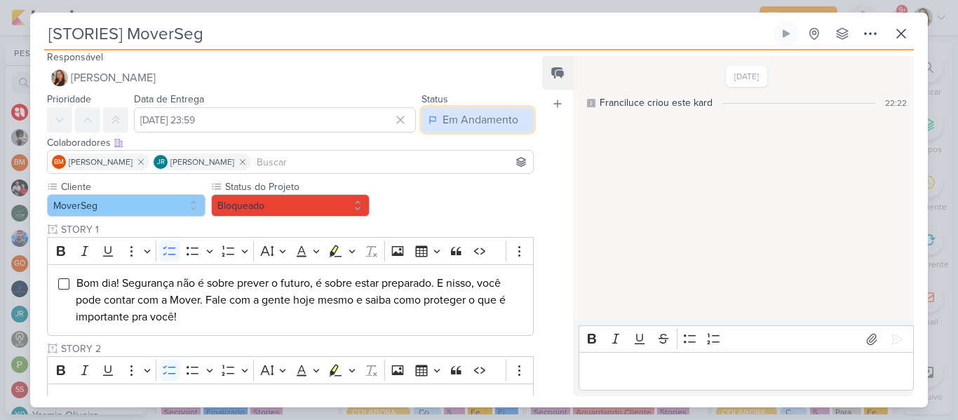
click at [451, 132] on button "Em Andamento" at bounding box center [477, 119] width 112 height 25
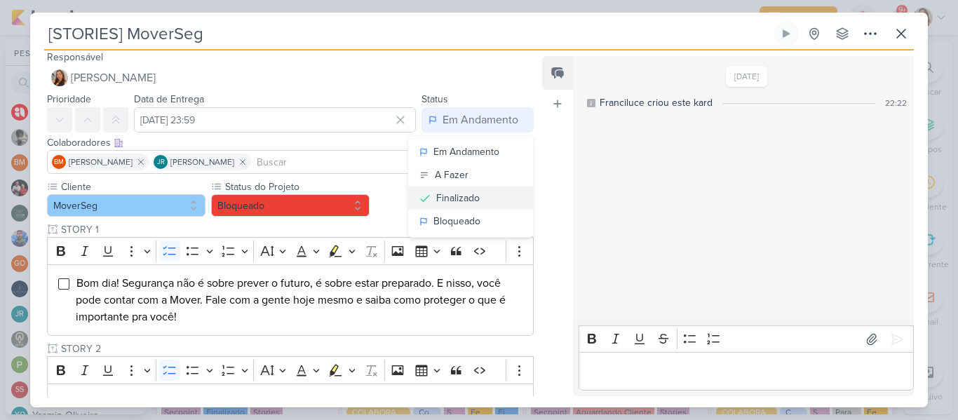
click at [451, 193] on div "Finalizado" at bounding box center [457, 198] width 43 height 15
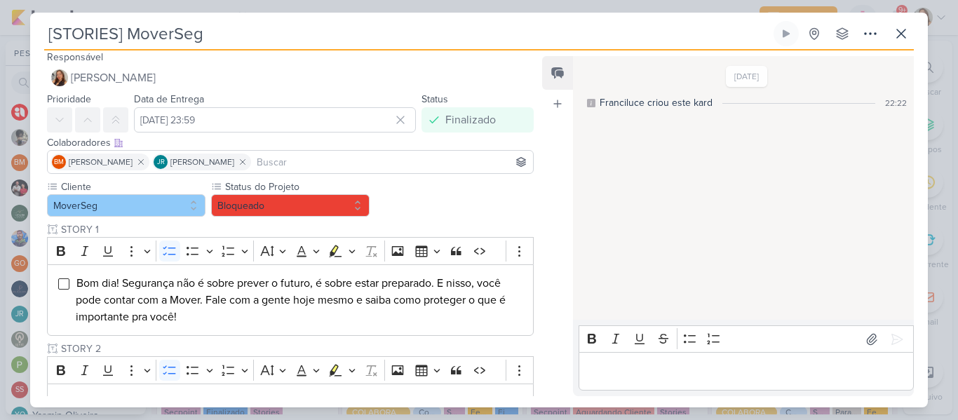
scroll to position [538, 0]
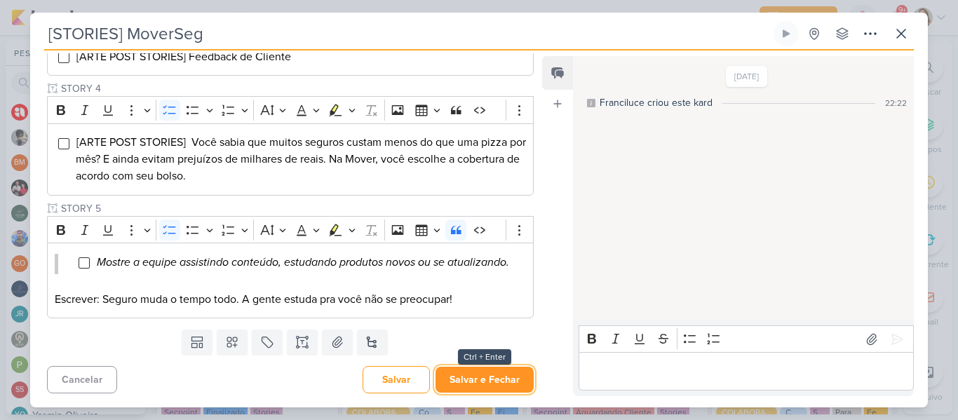
click at [482, 384] on button "Salvar e Fechar" at bounding box center [484, 380] width 98 height 26
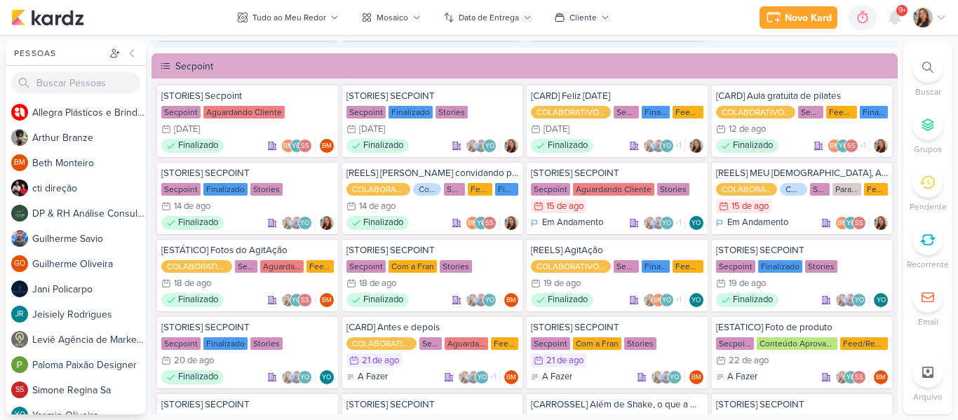
scroll to position [5365, 0]
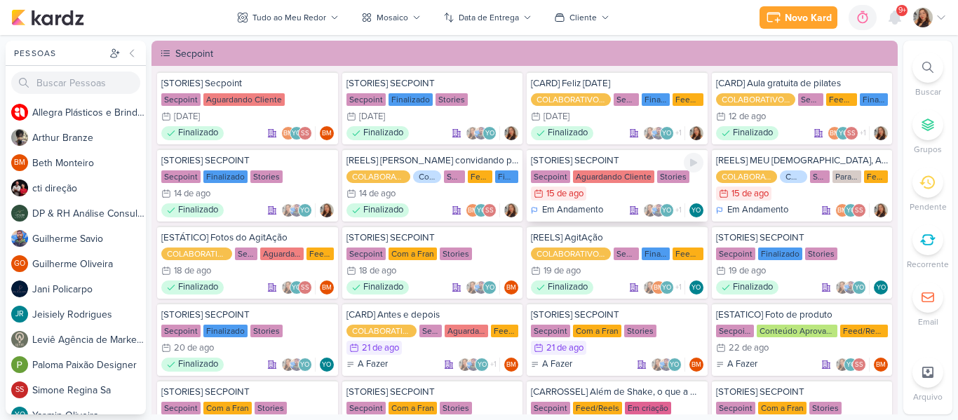
click at [632, 181] on div "Aguardando Cliente" at bounding box center [613, 176] width 81 height 13
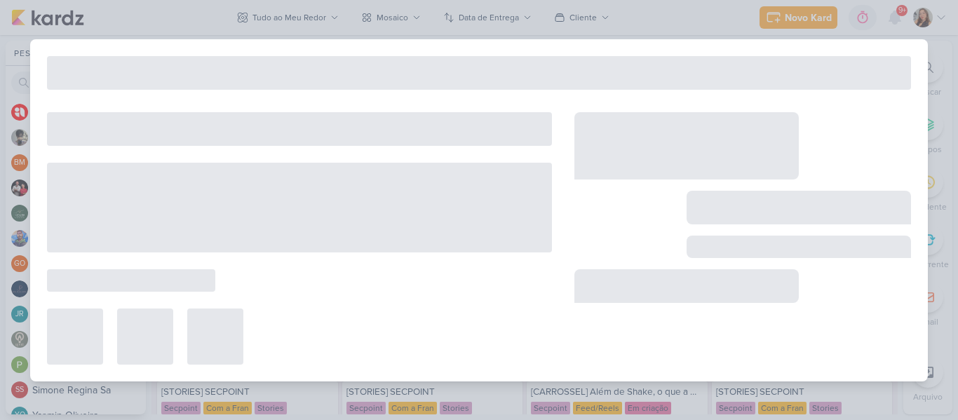
type input "[STORIES] SECPOINT"
type input "[DATE] 23:59"
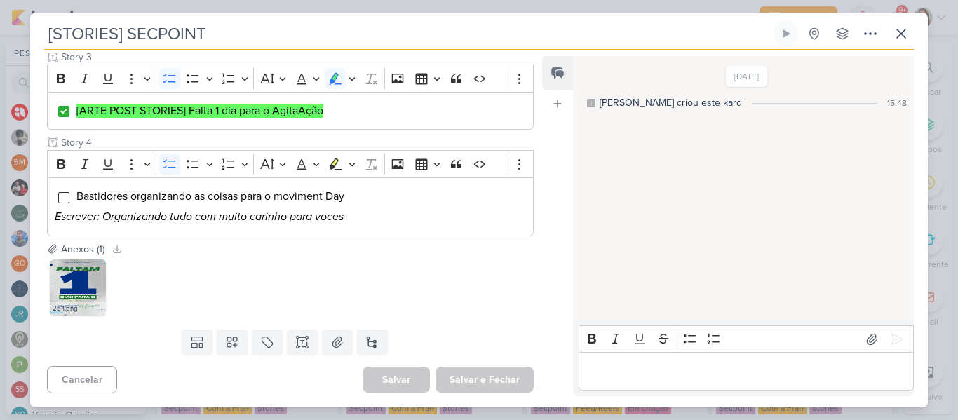
scroll to position [67, 0]
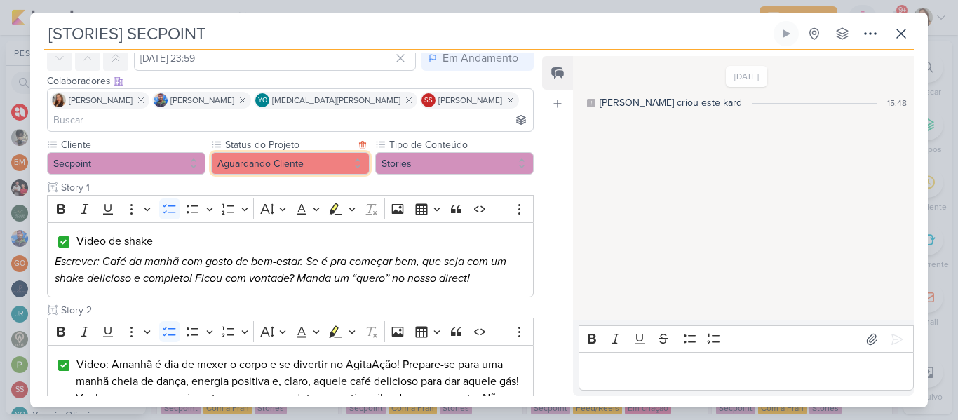
click at [334, 152] on button "Aguardando Cliente" at bounding box center [290, 163] width 158 height 22
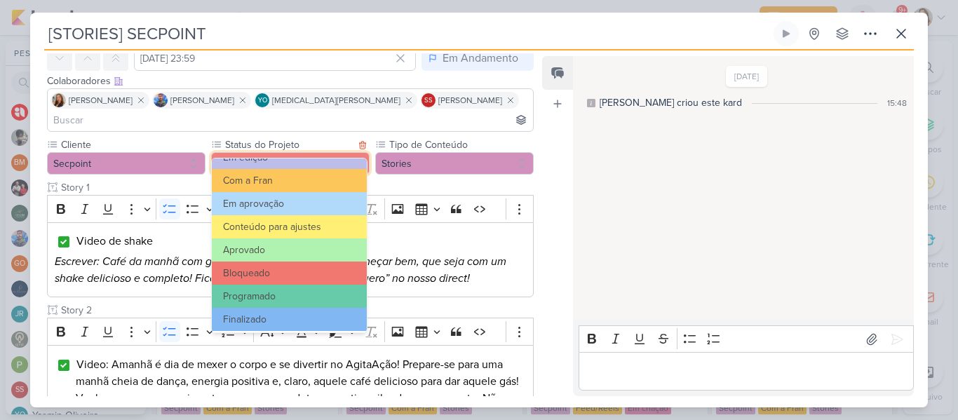
scroll to position [158, 0]
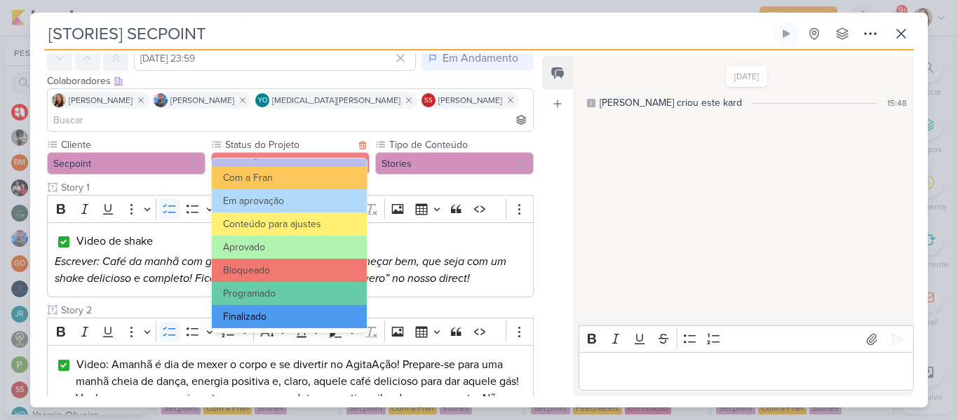
click at [299, 309] on button "Finalizado" at bounding box center [289, 316] width 155 height 23
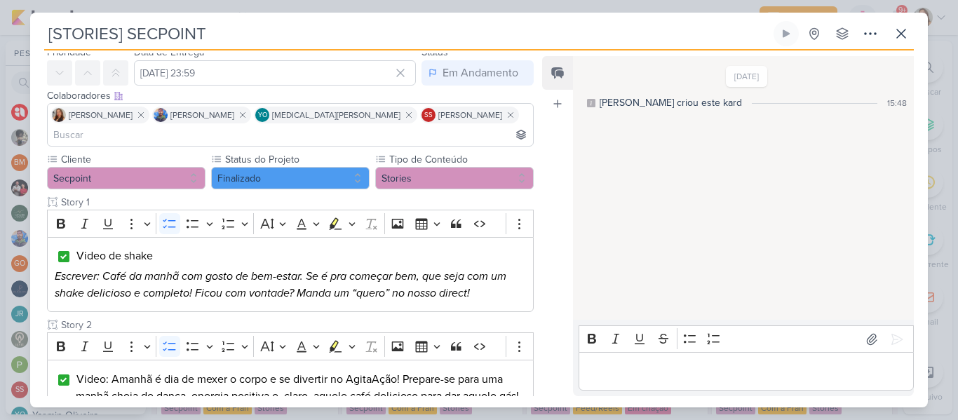
scroll to position [0, 0]
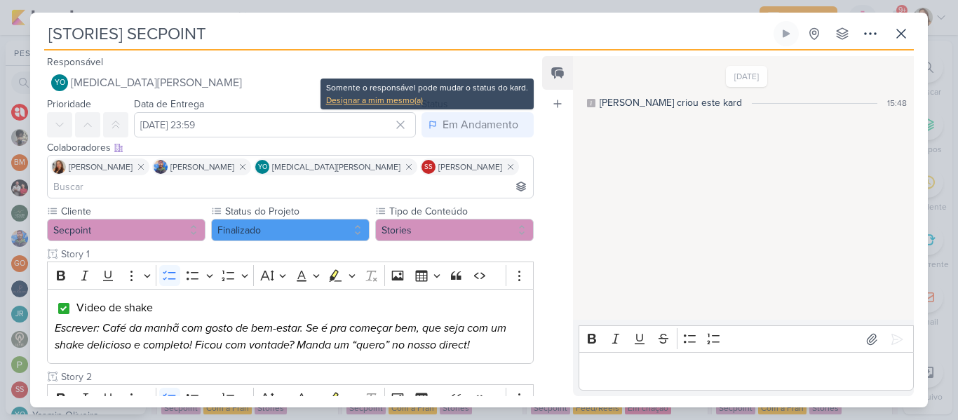
click at [410, 104] on div "Designar a mim mesmo(a)" at bounding box center [427, 100] width 202 height 13
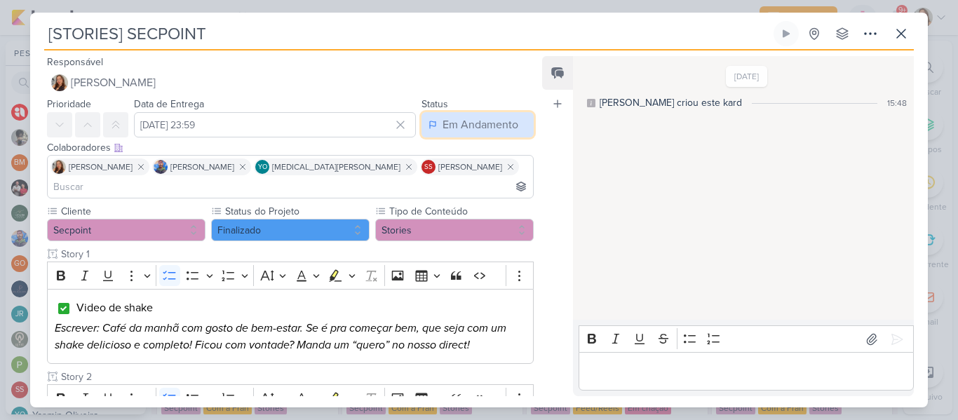
click at [449, 129] on div "Em Andamento" at bounding box center [480, 124] width 76 height 17
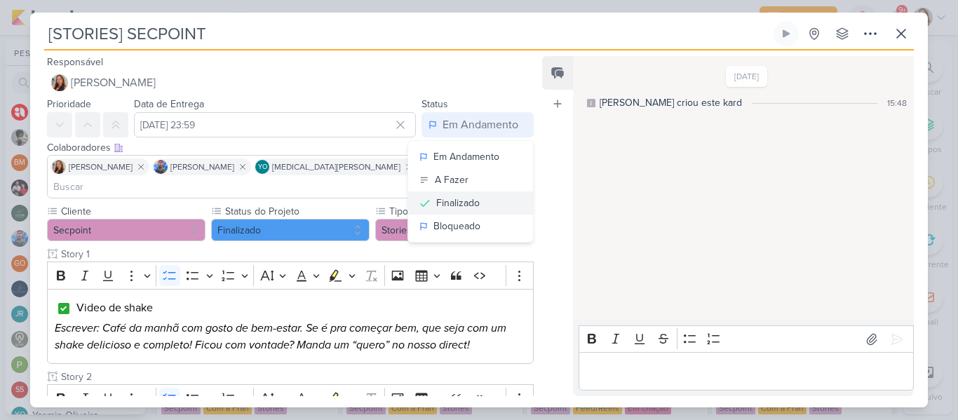
click at [444, 200] on div "Finalizado" at bounding box center [457, 203] width 43 height 15
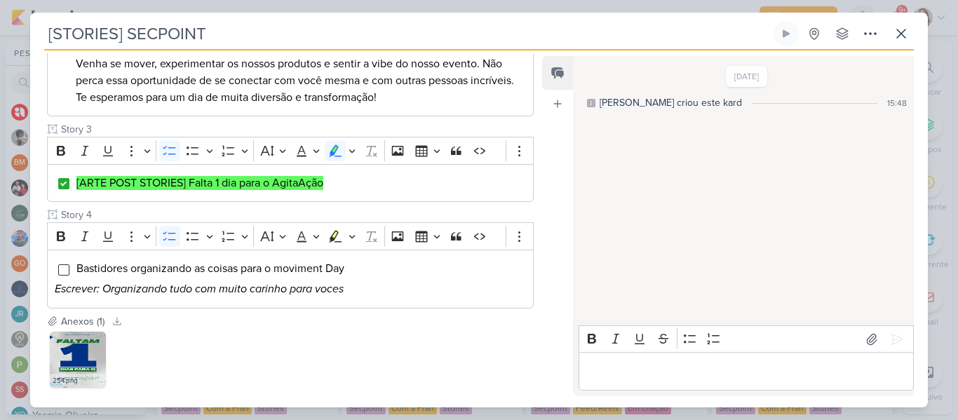
scroll to position [454, 0]
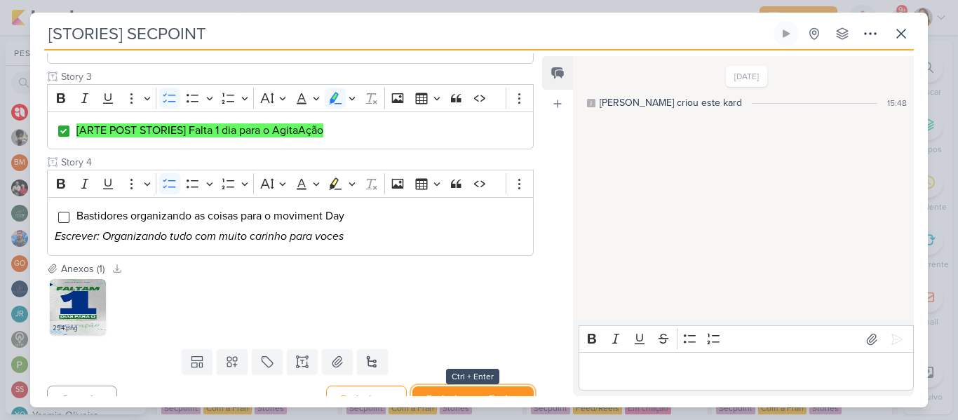
click at [502, 386] on button "Redesignar e Fechar" at bounding box center [472, 399] width 121 height 26
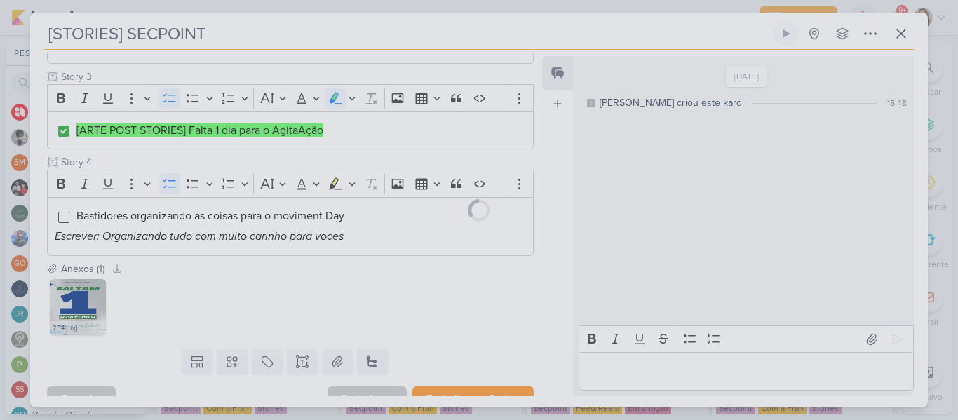
scroll to position [452, 0]
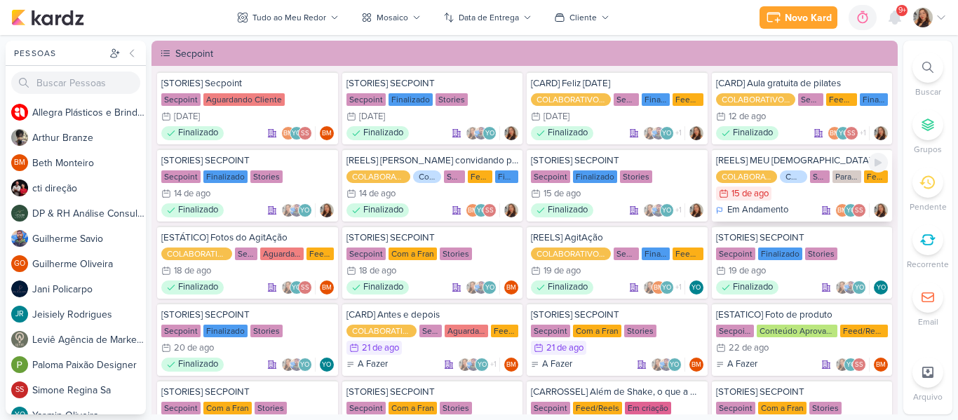
click at [791, 166] on div "[REELS] MEU [DEMOGRAPHIC_DATA], A [PERSON_NAME]" at bounding box center [802, 160] width 172 height 13
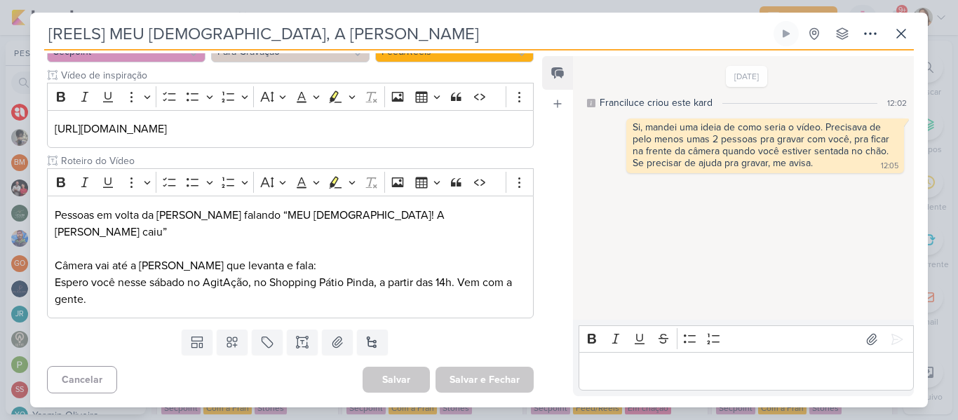
scroll to position [0, 0]
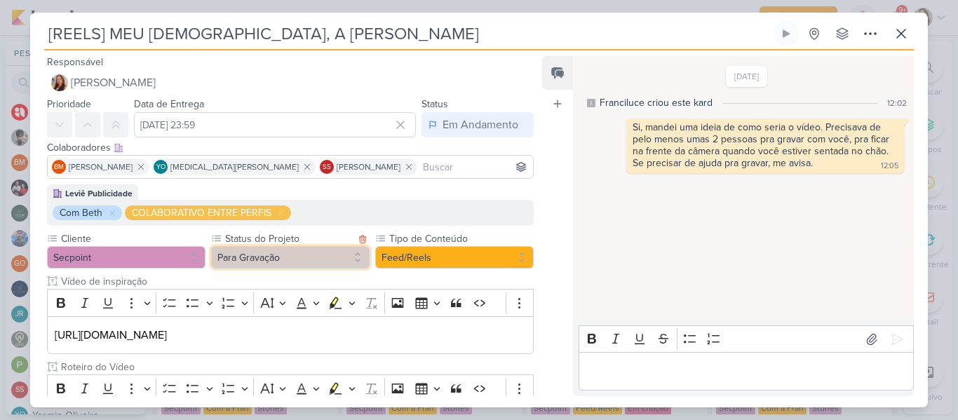
click at [316, 261] on button "Para Gravação" at bounding box center [290, 257] width 158 height 22
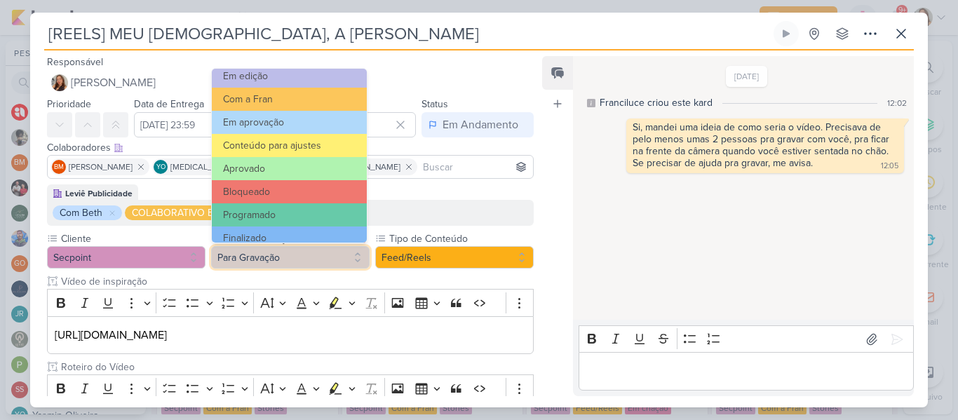
scroll to position [158, 0]
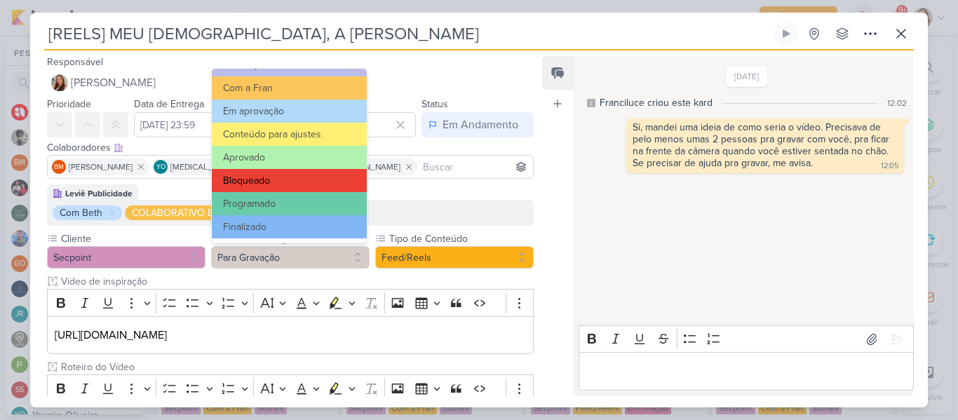
click at [311, 179] on button "Bloqueado" at bounding box center [289, 180] width 155 height 23
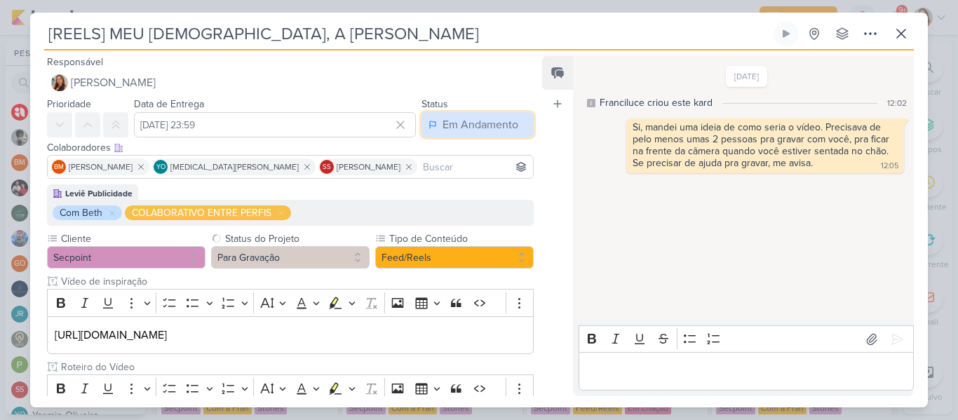
click at [467, 115] on button "Em Andamento" at bounding box center [477, 124] width 112 height 25
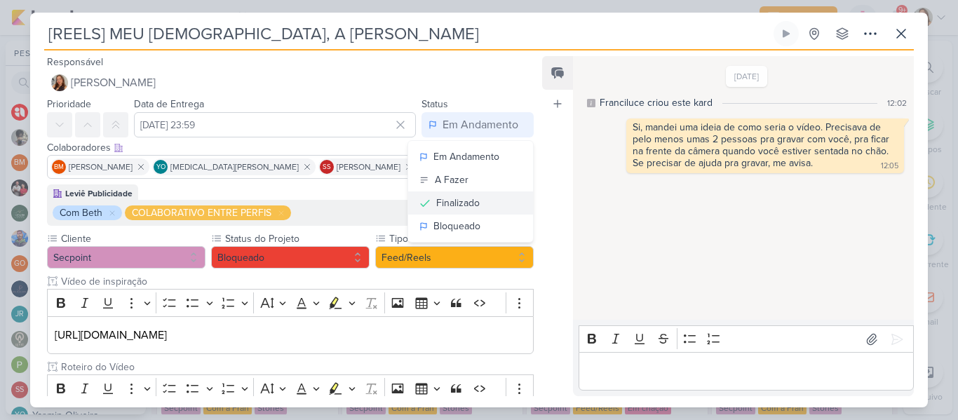
click at [462, 201] on div "Finalizado" at bounding box center [457, 203] width 43 height 15
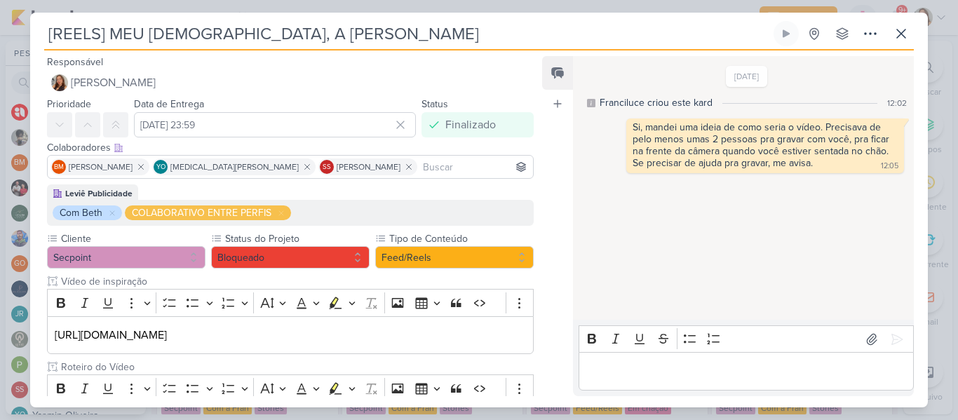
scroll to position [189, 0]
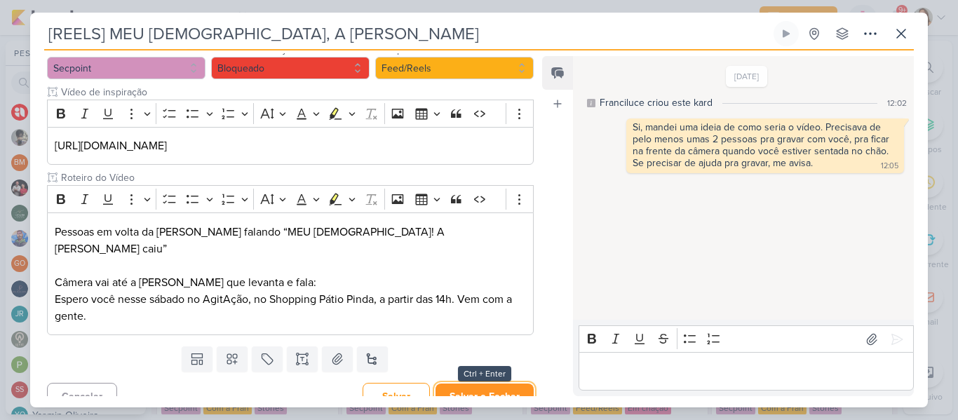
click at [492, 386] on button "Salvar e Fechar" at bounding box center [484, 396] width 98 height 26
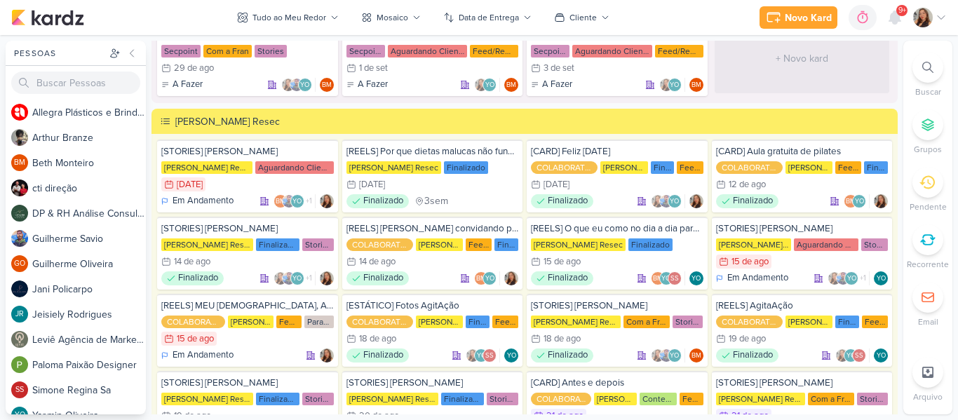
scroll to position [5888, 0]
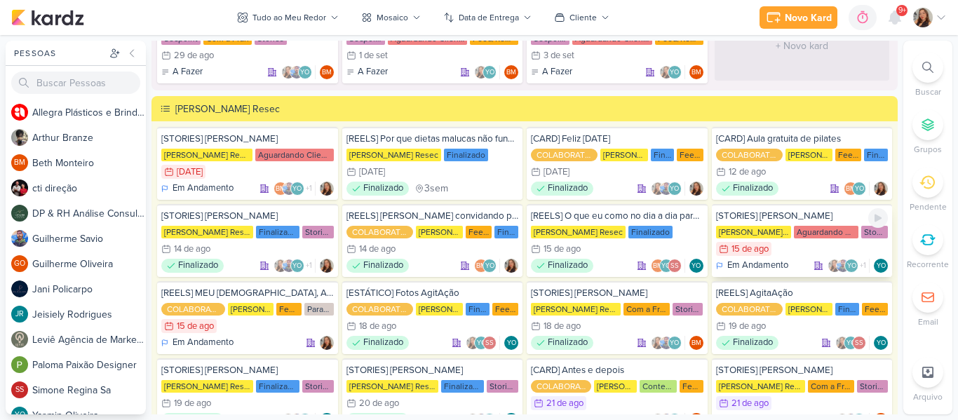
click at [785, 252] on div "15/8 [DATE]" at bounding box center [802, 249] width 172 height 14
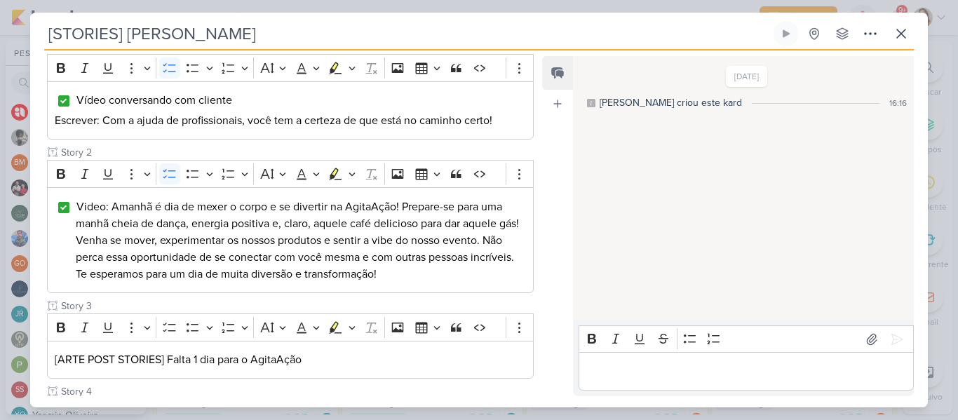
scroll to position [0, 0]
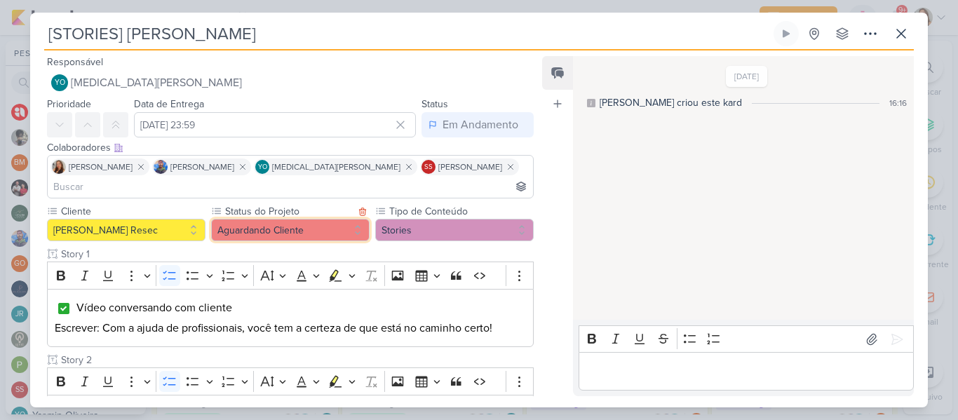
click at [316, 219] on button "Aguardando Cliente" at bounding box center [290, 230] width 158 height 22
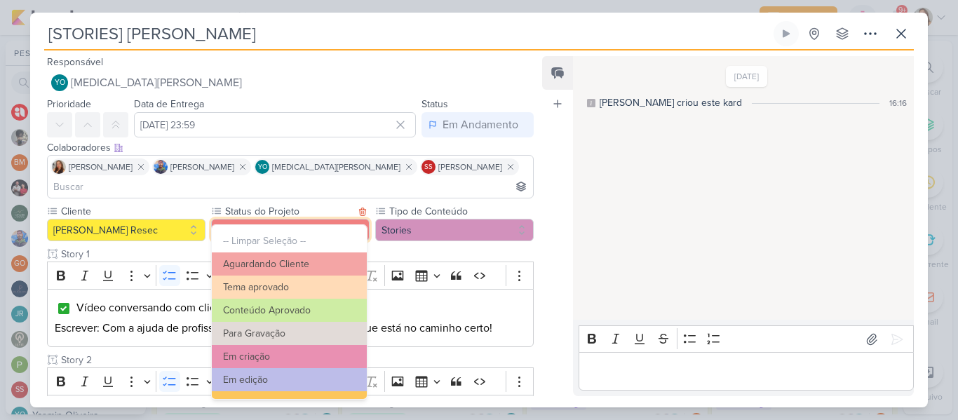
scroll to position [158, 0]
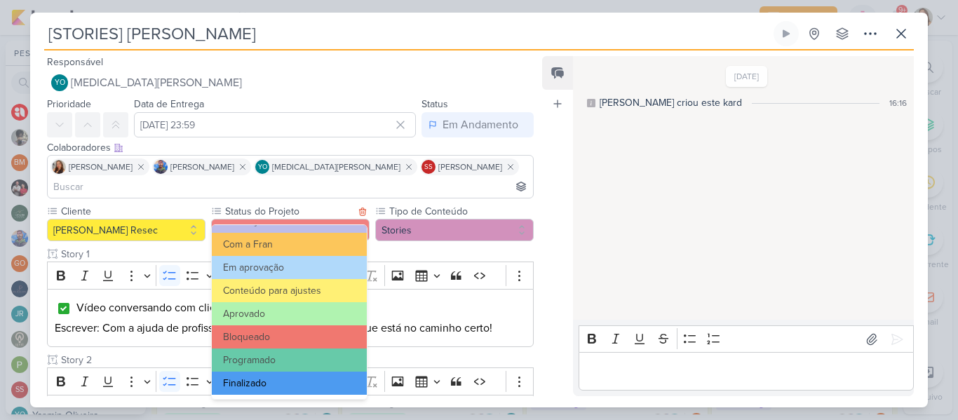
click at [318, 374] on button "Finalizado" at bounding box center [289, 383] width 155 height 23
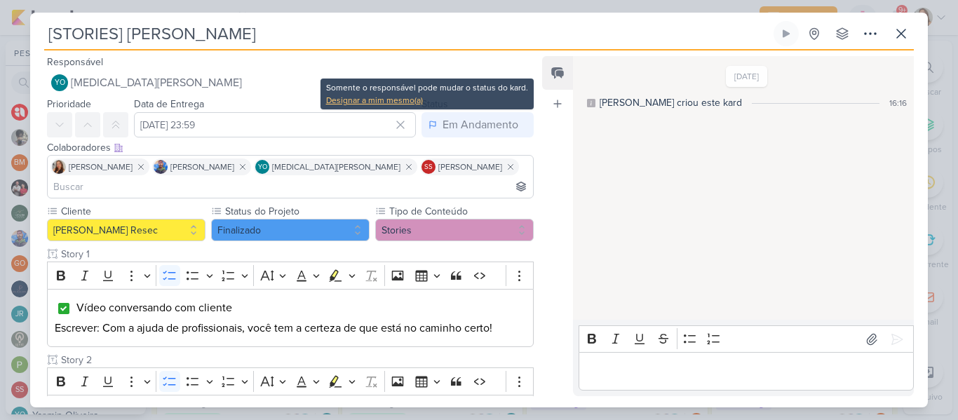
click at [414, 104] on div "Designar a mim mesmo(a)" at bounding box center [427, 100] width 202 height 13
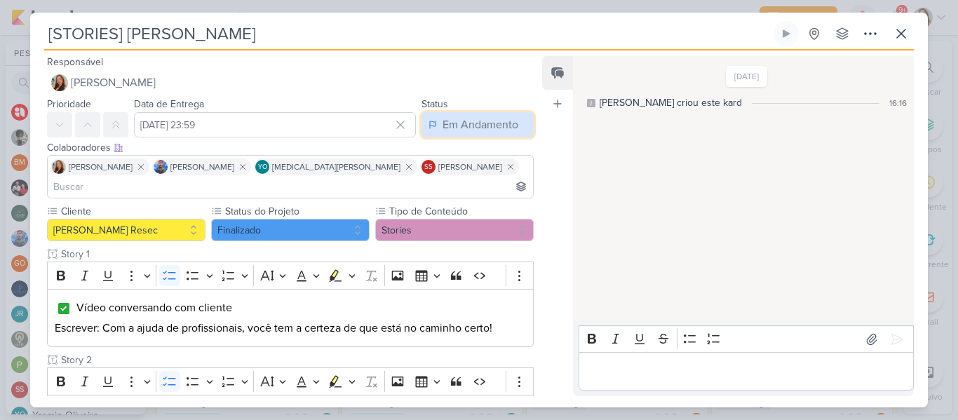
click at [444, 128] on div "Em Andamento" at bounding box center [480, 124] width 76 height 17
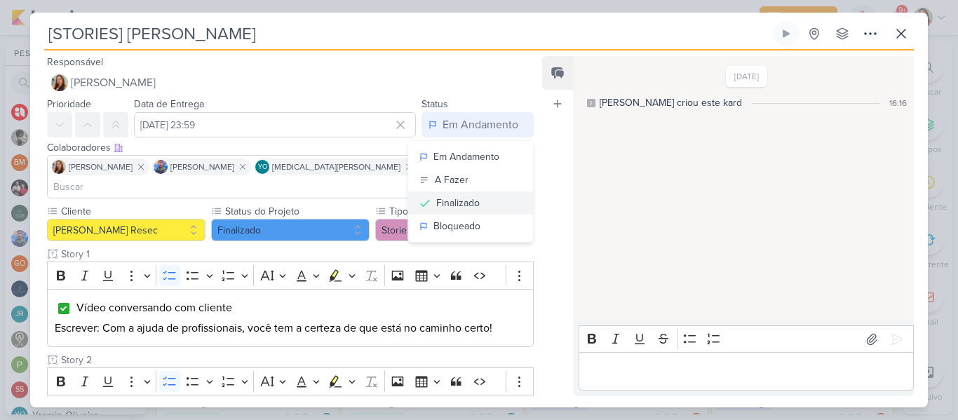
click at [456, 194] on button "Finalizado" at bounding box center [470, 202] width 125 height 23
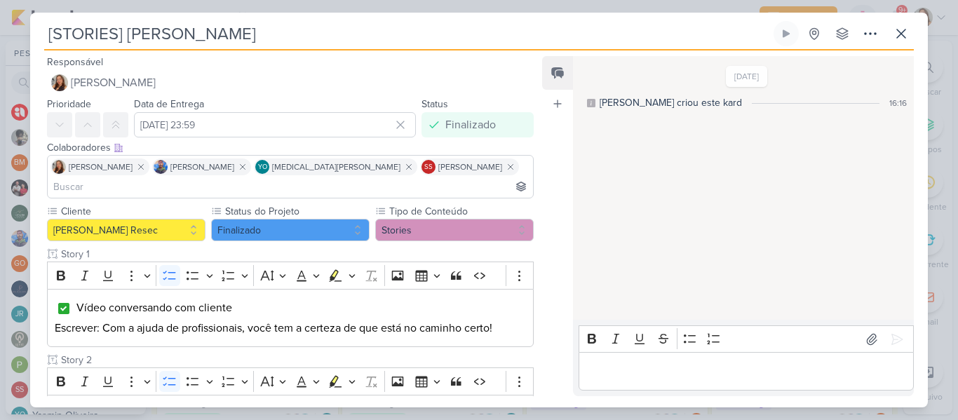
scroll to position [355, 0]
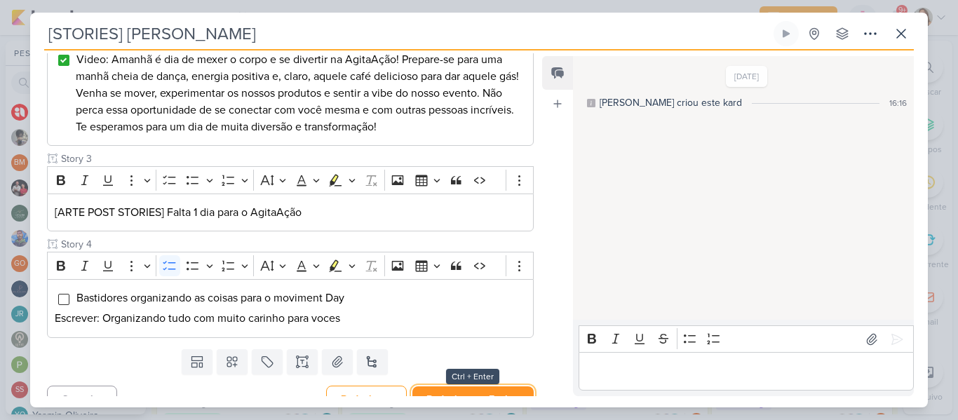
click at [473, 386] on button "Redesignar e Fechar" at bounding box center [472, 399] width 121 height 26
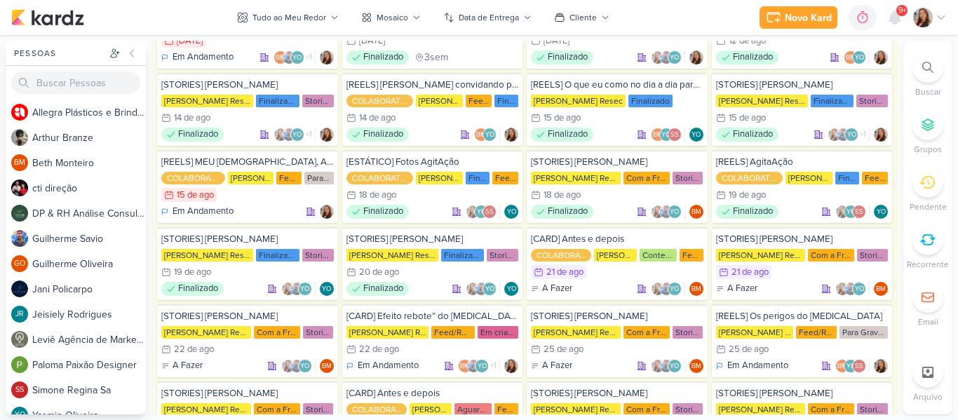
scroll to position [6045, 0]
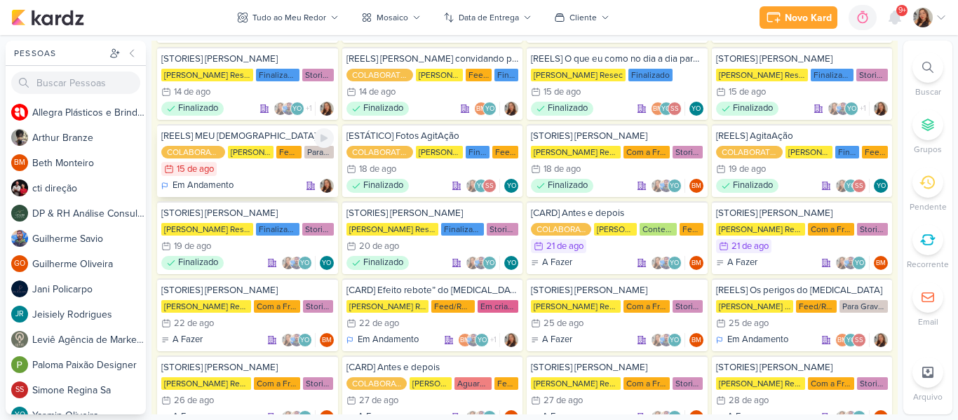
click at [294, 157] on div "Feed/Reels" at bounding box center [288, 152] width 25 height 13
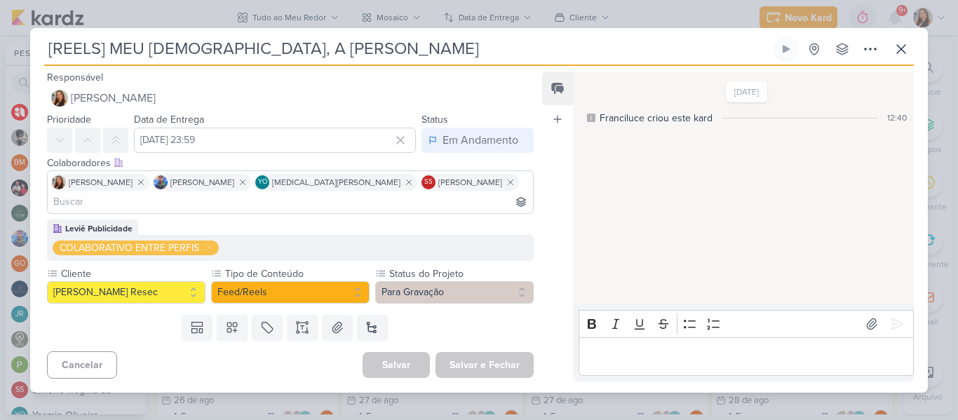
scroll to position [0, 0]
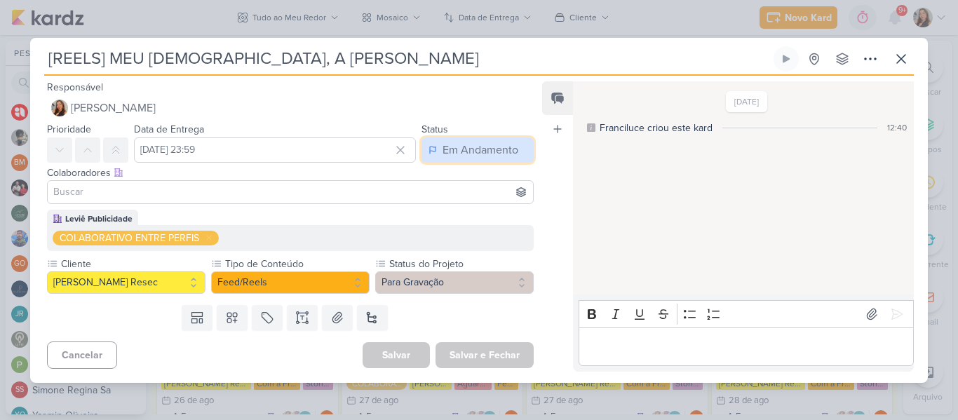
click at [461, 161] on button "Em Andamento" at bounding box center [477, 149] width 112 height 25
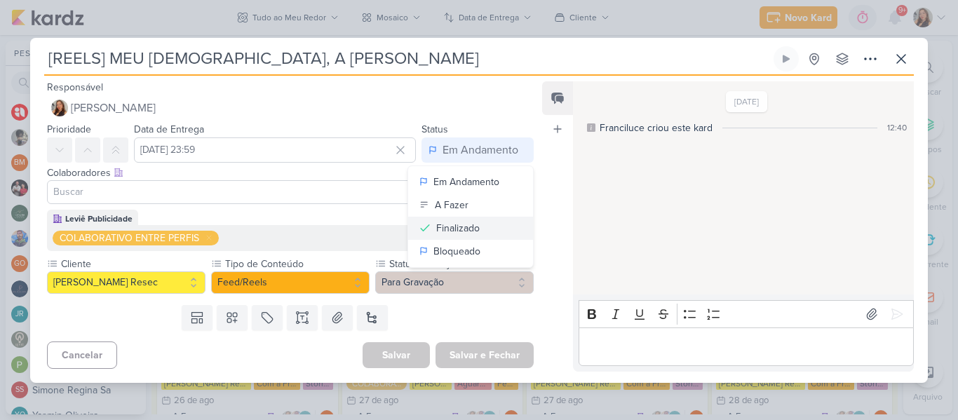
click at [453, 229] on div "Finalizado" at bounding box center [457, 228] width 43 height 15
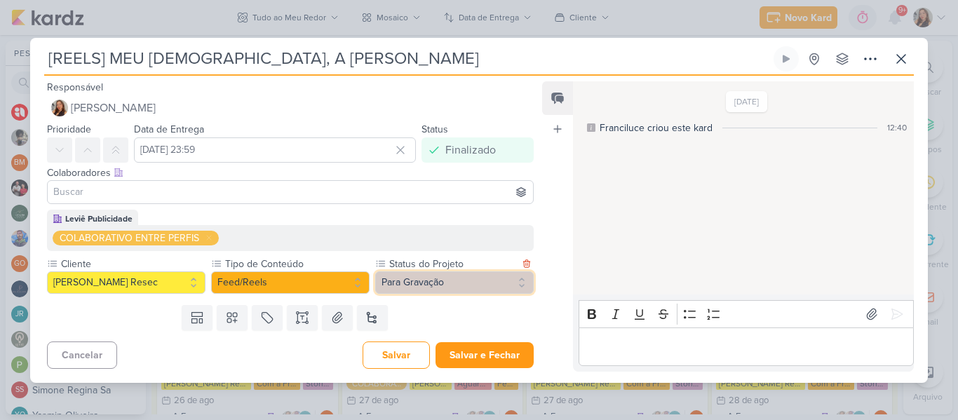
click at [391, 283] on button "Para Gravação" at bounding box center [454, 282] width 158 height 22
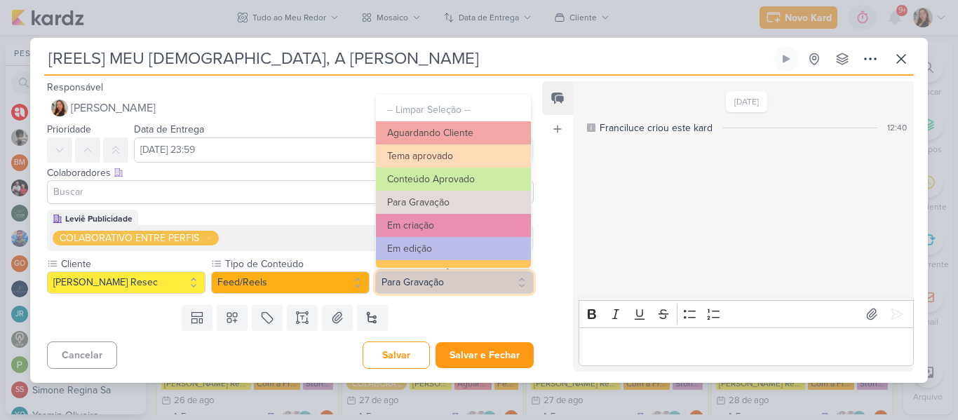
scroll to position [158, 0]
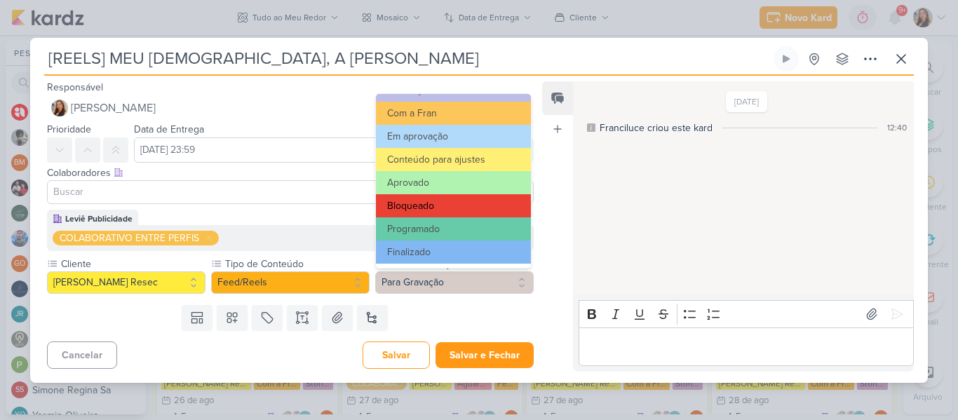
click at [462, 205] on button "Bloqueado" at bounding box center [453, 205] width 155 height 23
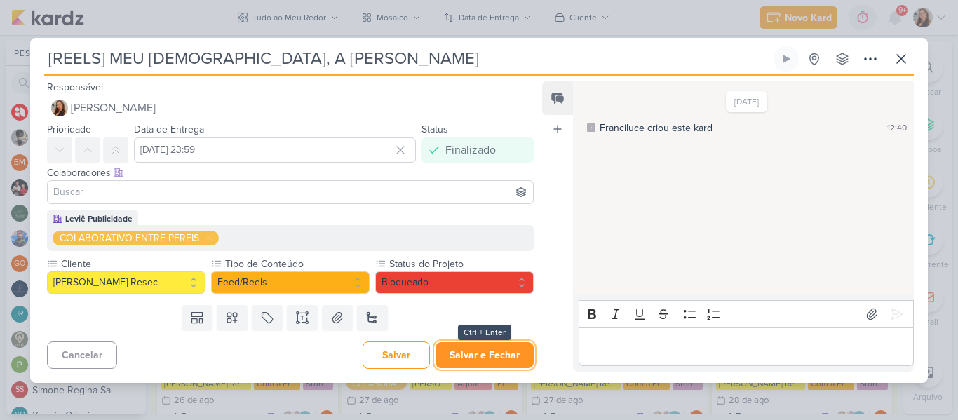
click at [471, 360] on button "Salvar e Fechar" at bounding box center [484, 355] width 98 height 26
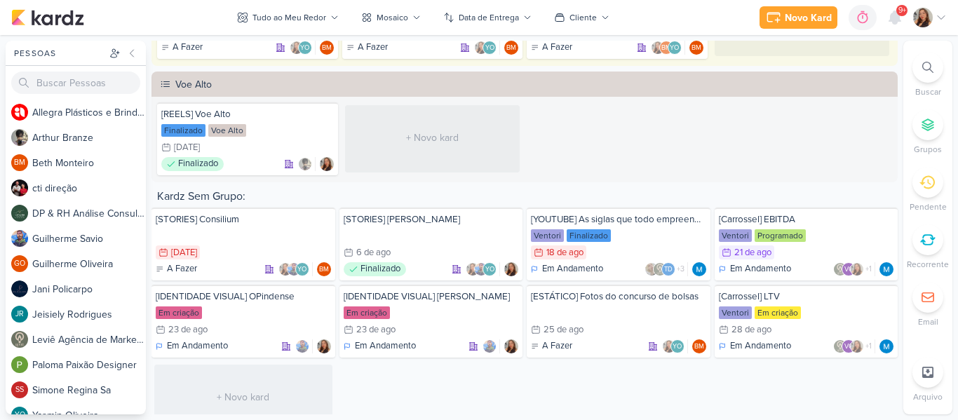
scroll to position [6595, 0]
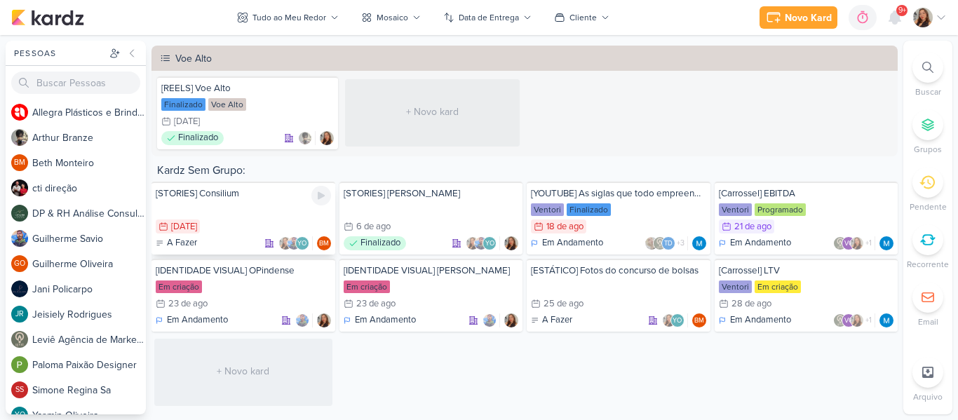
click at [279, 212] on div at bounding box center [243, 210] width 175 height 14
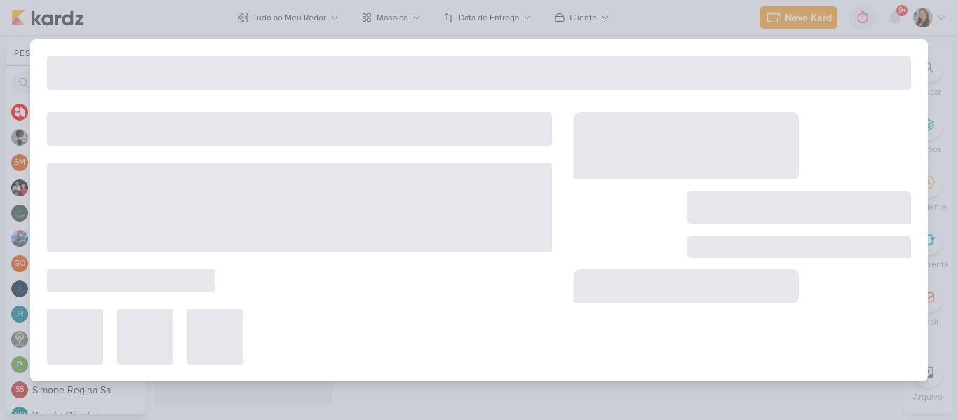
type input "[STORIES] Consilium"
type input "[DATE] 23:59"
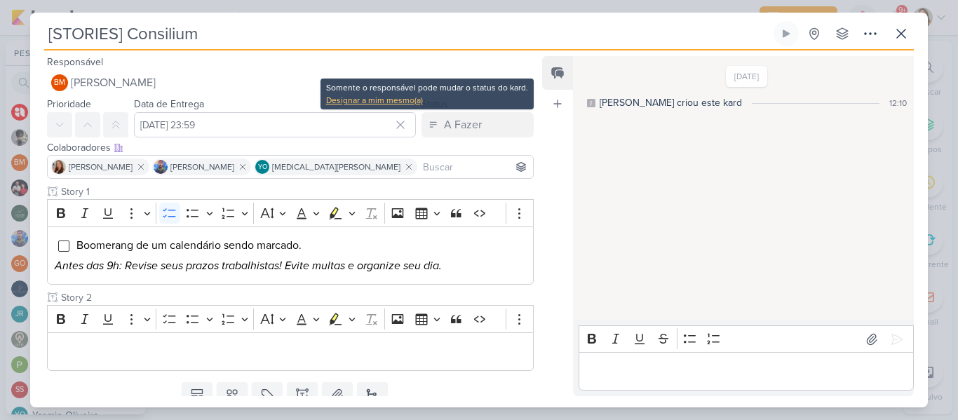
click at [412, 104] on div "Designar a mim mesmo(a)" at bounding box center [427, 100] width 202 height 13
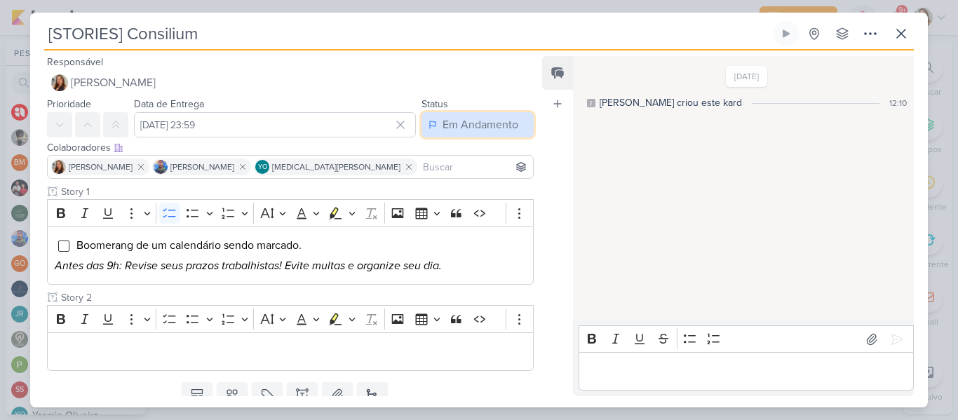
click at [432, 123] on button "Em Andamento" at bounding box center [477, 124] width 112 height 25
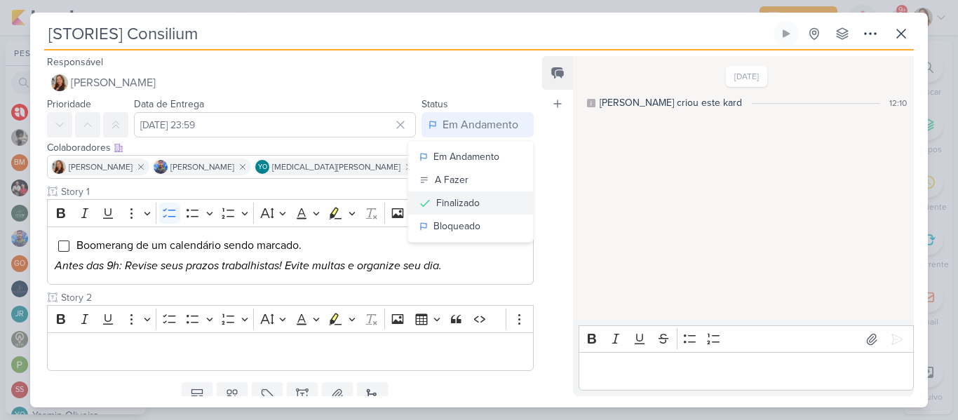
click at [440, 201] on div "Finalizado" at bounding box center [457, 203] width 43 height 15
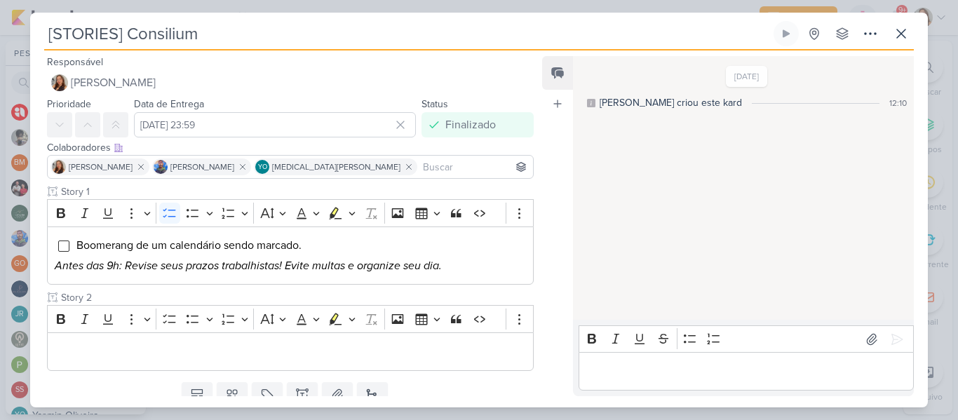
scroll to position [53, 0]
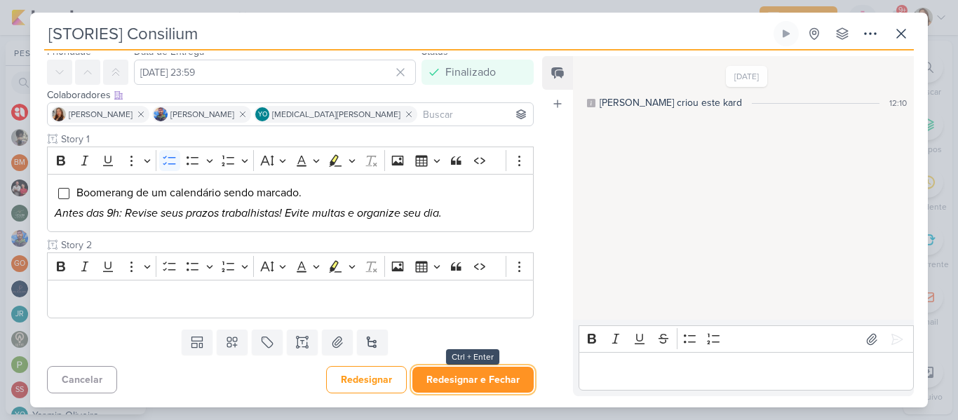
click at [461, 386] on button "Redesignar e Fechar" at bounding box center [472, 380] width 121 height 26
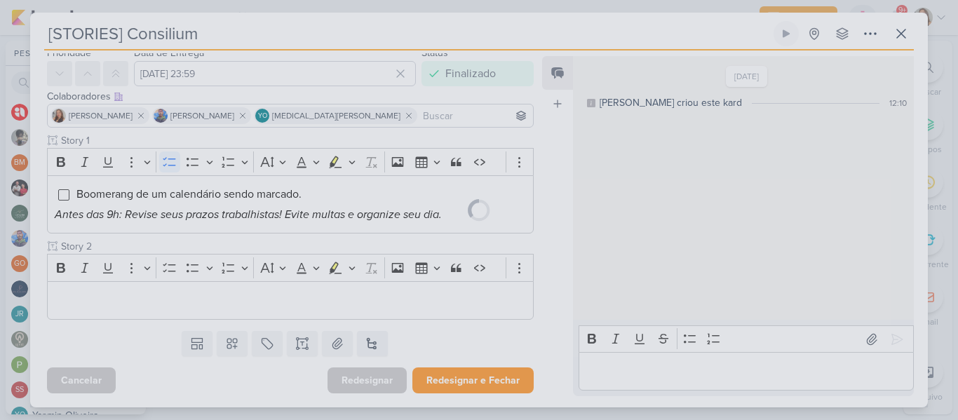
scroll to position [51, 0]
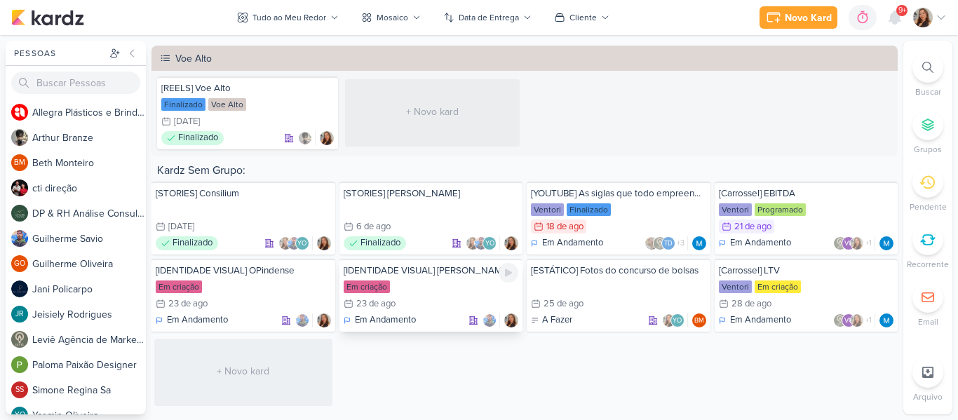
click at [436, 307] on div "23/8 23 de ago" at bounding box center [431, 304] width 175 height 14
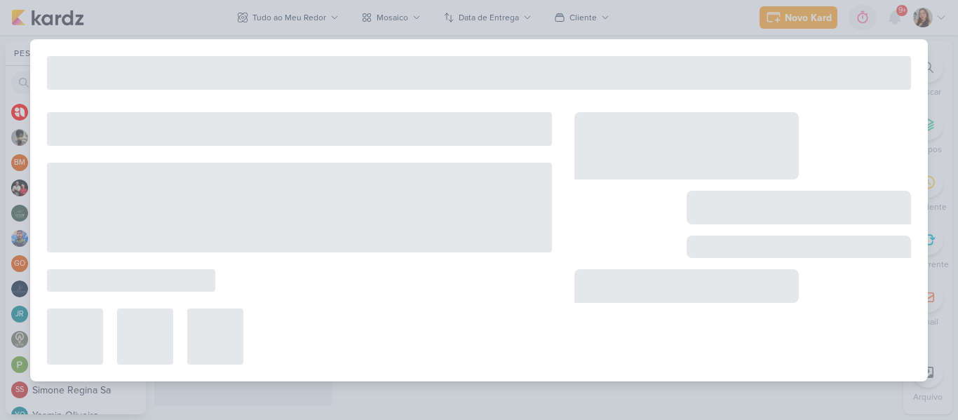
type input "[IDENTIDADE VISUAL] [PERSON_NAME]"
type input "23 de agosto de 2025 às 23:59"
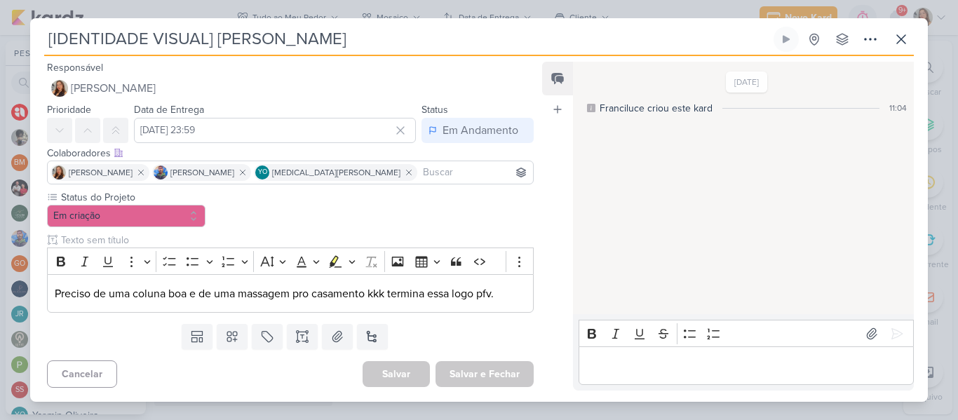
scroll to position [0, 0]
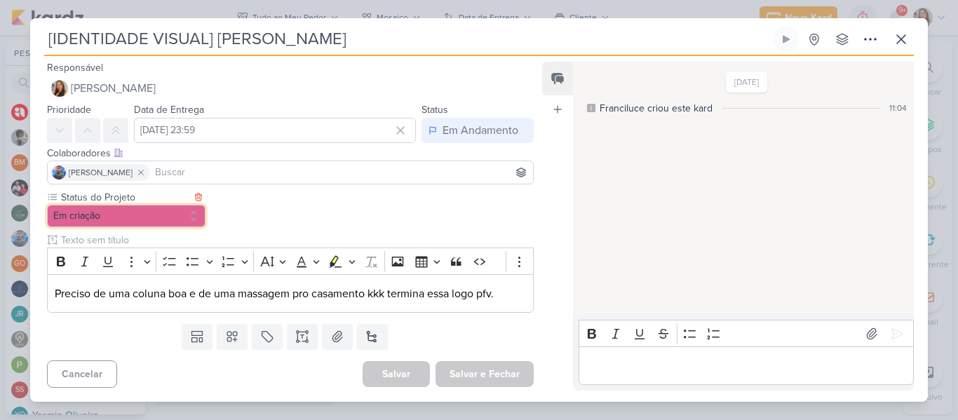
click at [181, 217] on button "Em criação" at bounding box center [126, 216] width 158 height 22
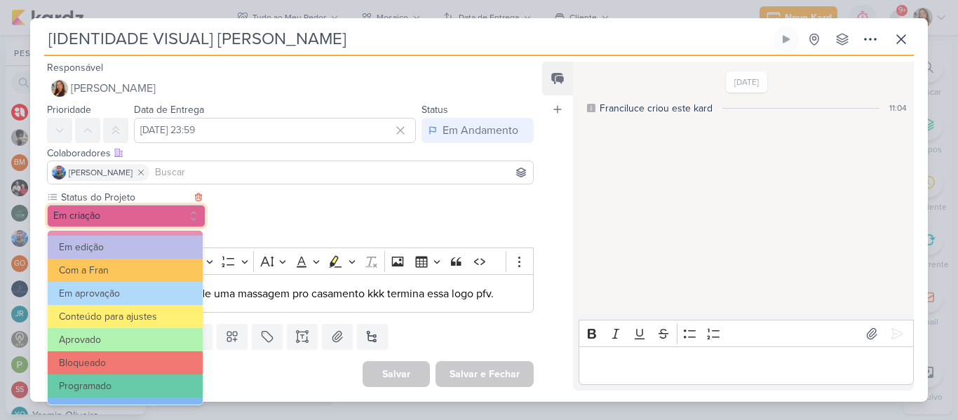
scroll to position [158, 0]
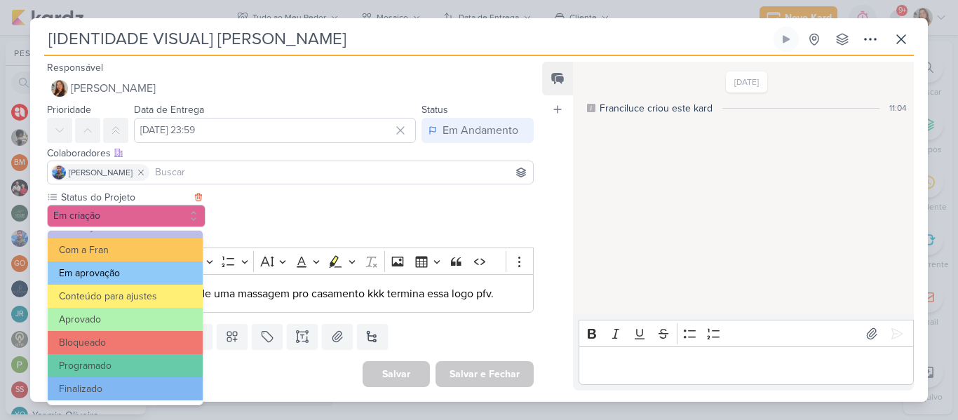
click at [149, 280] on button "Em aprovação" at bounding box center [125, 273] width 155 height 23
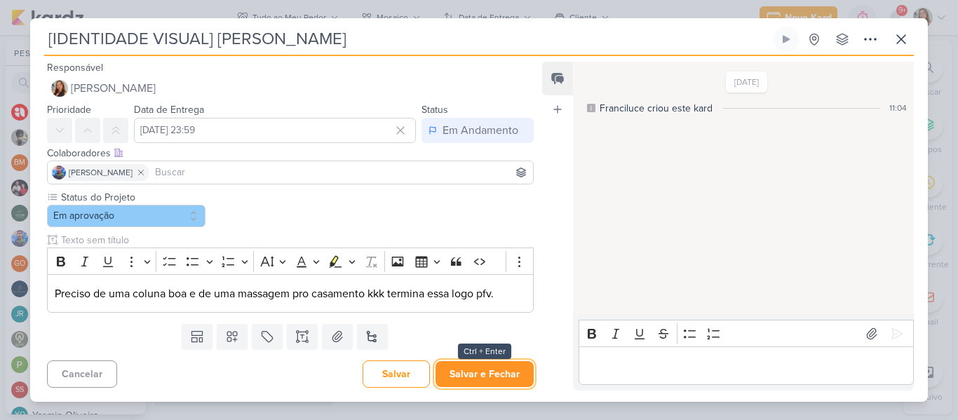
click at [470, 377] on button "Salvar e Fechar" at bounding box center [484, 374] width 98 height 26
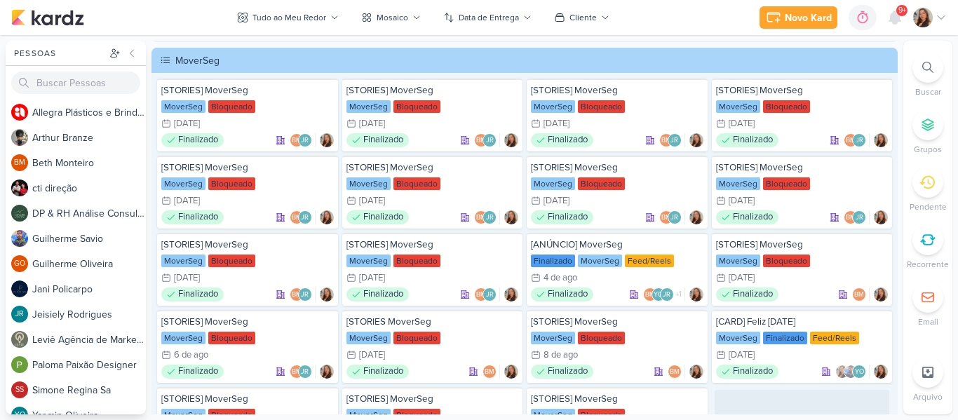
scroll to position [4881, 0]
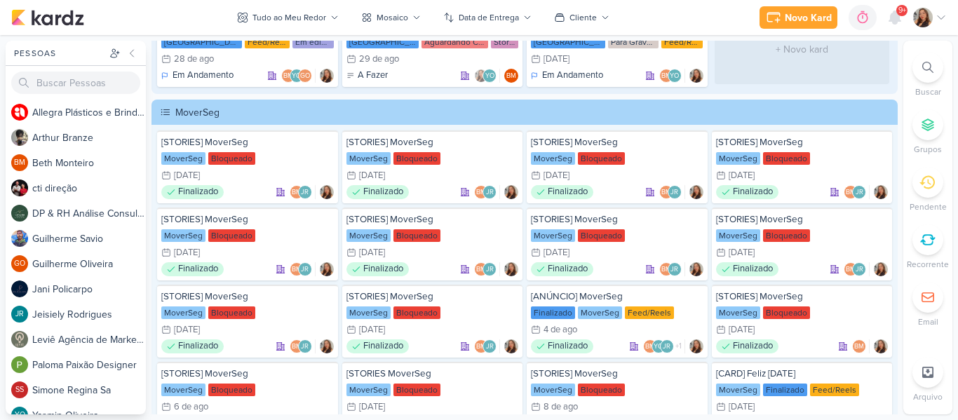
click at [924, 23] on img at bounding box center [923, 18] width 20 height 20
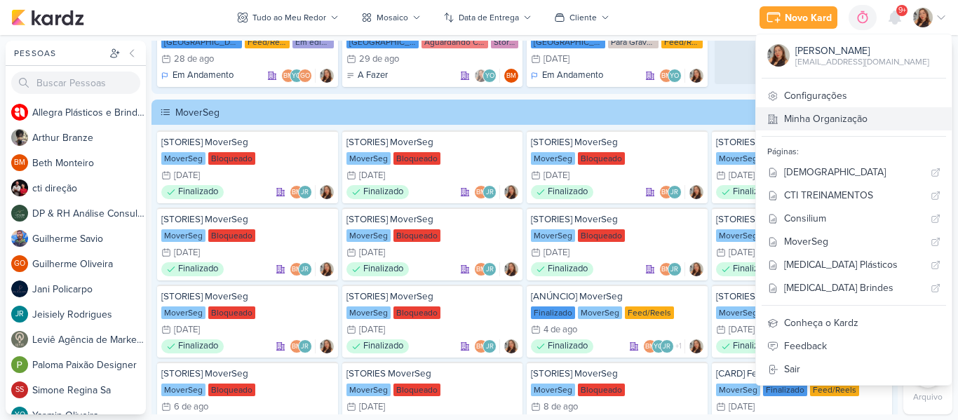
click at [864, 122] on link "Minha Organização" at bounding box center [854, 118] width 196 height 23
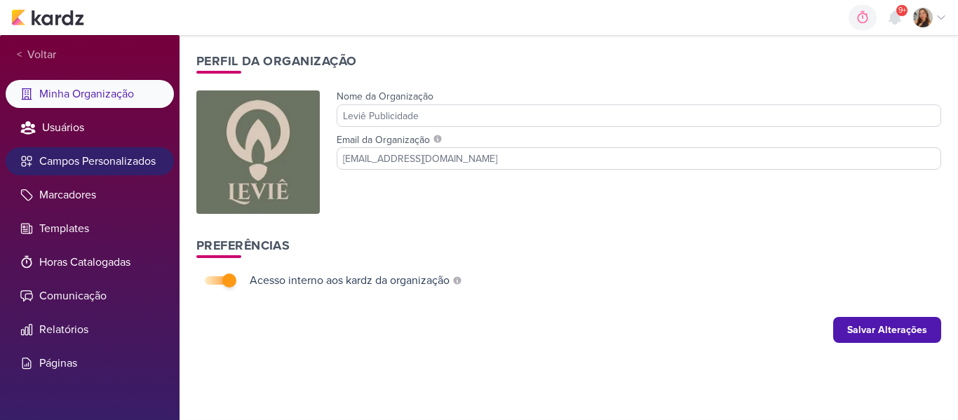
click at [148, 174] on li "Campos Personalizados" at bounding box center [90, 161] width 168 height 28
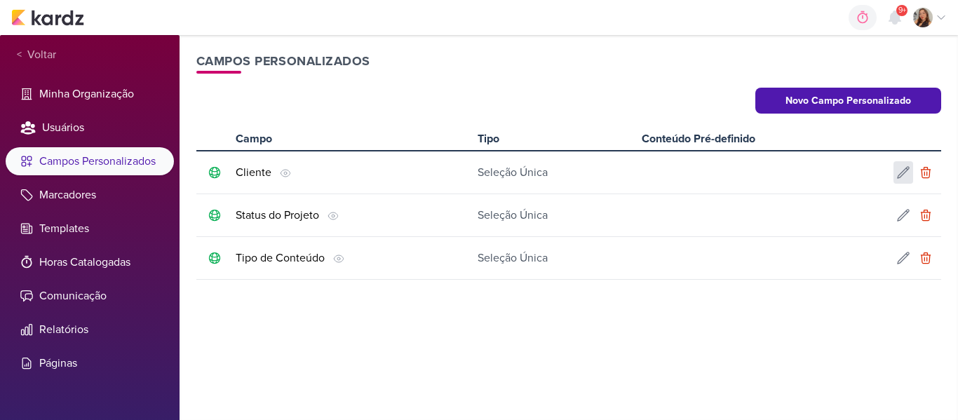
click at [902, 175] on icon at bounding box center [903, 172] width 14 height 14
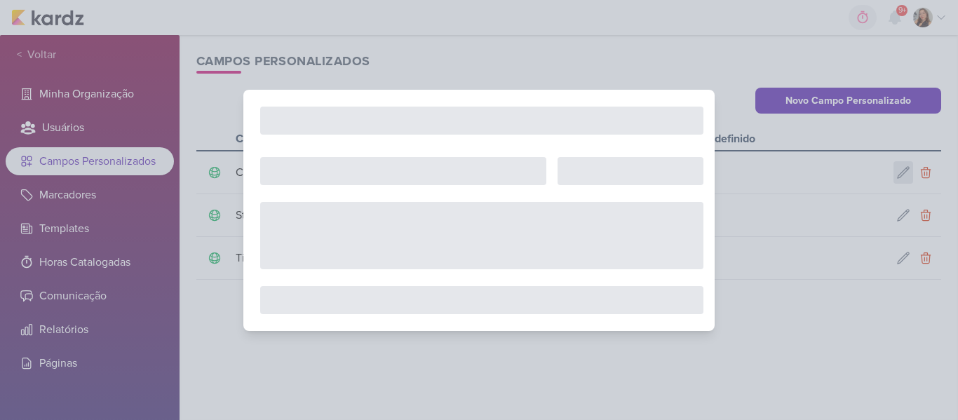
type input "Cliente"
select select "single-select"
select select "1"
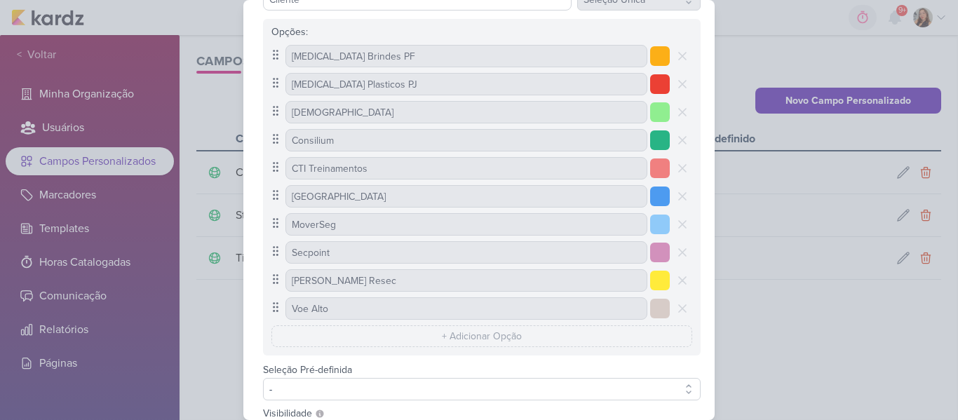
scroll to position [76, 0]
click at [677, 230] on icon at bounding box center [682, 223] width 20 height 20
type input "Secpoint"
type input "[PERSON_NAME] Resec"
type input "Voe Alto"
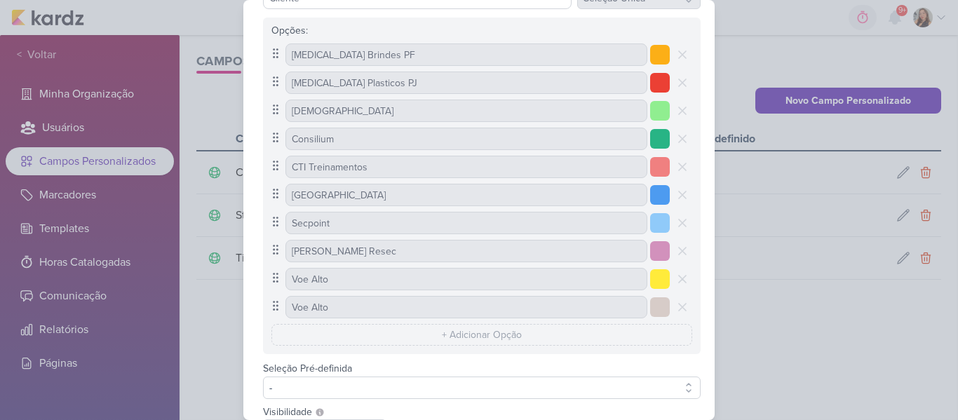
select select "1"
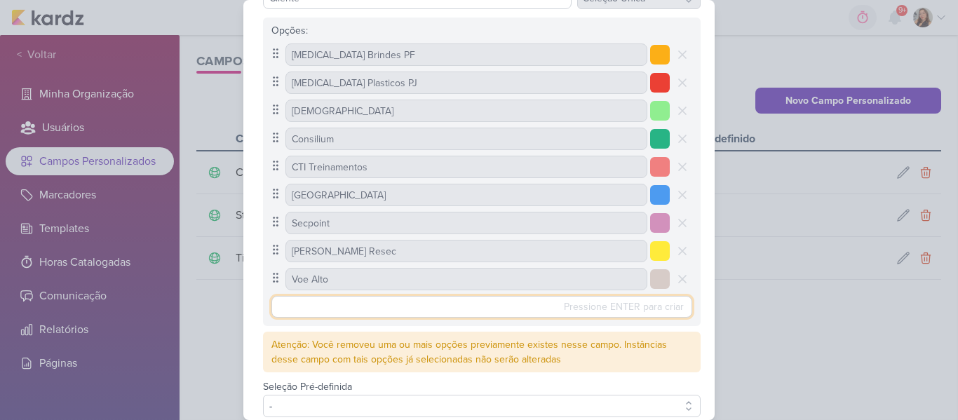
click at [511, 306] on input "text" at bounding box center [481, 307] width 421 height 22
type input "Identidades Visuais"
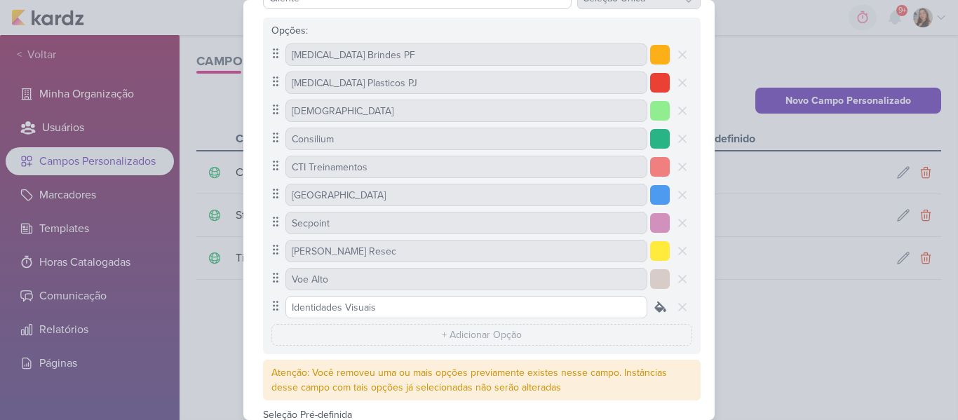
click at [655, 310] on icon at bounding box center [660, 306] width 11 height 11
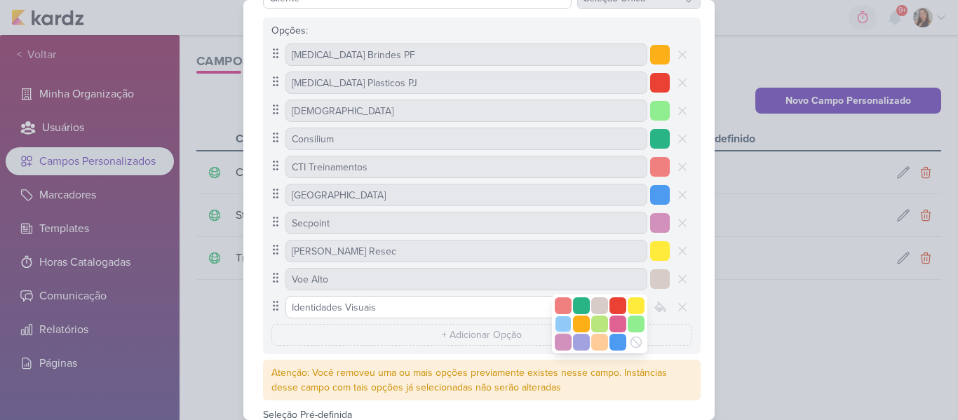
click at [558, 328] on div at bounding box center [563, 323] width 17 height 17
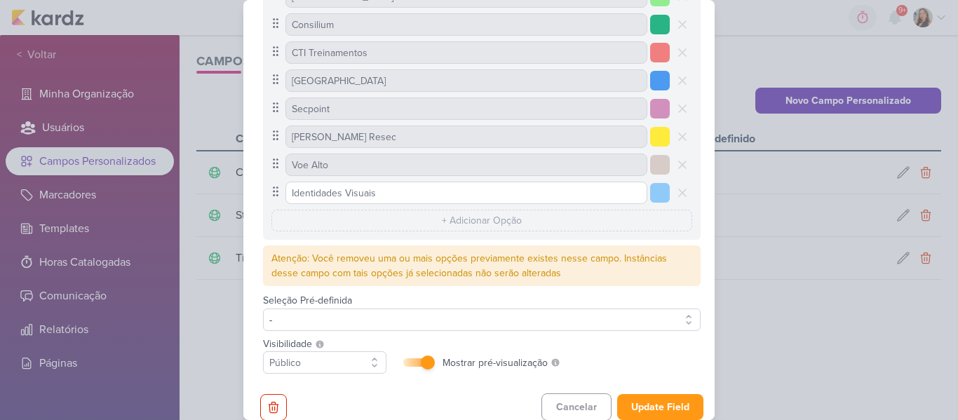
scroll to position [196, 0]
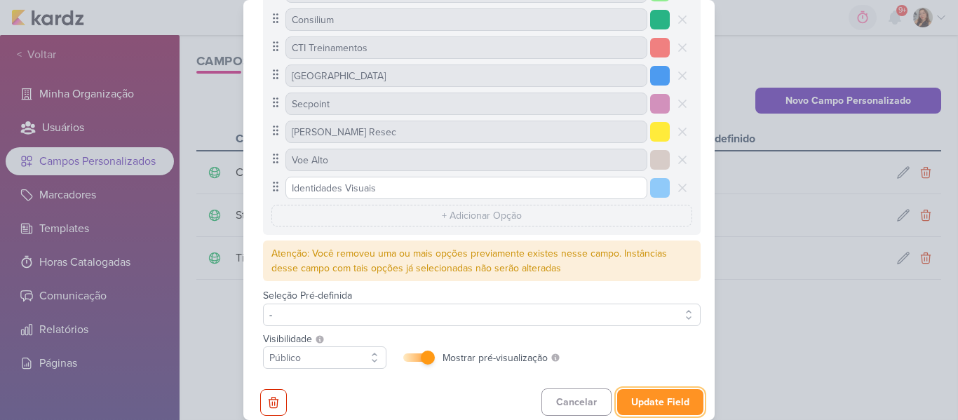
click at [649, 407] on button "Update Field" at bounding box center [660, 402] width 86 height 26
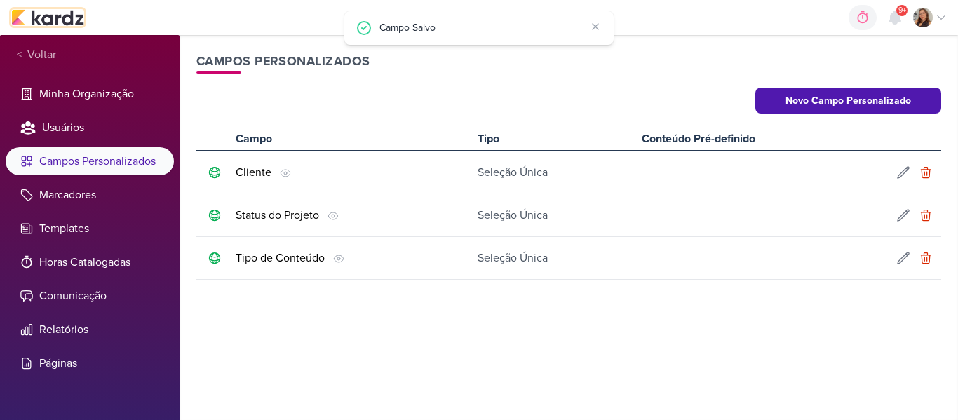
click at [44, 13] on img at bounding box center [47, 17] width 73 height 17
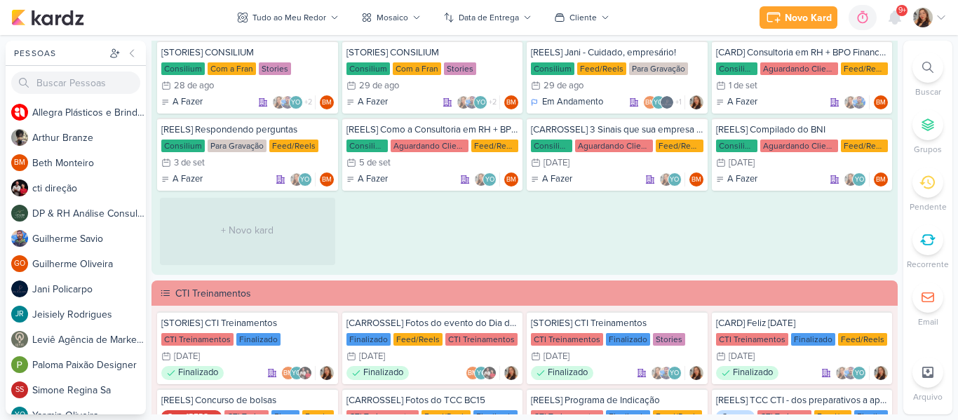
scroll to position [3153, 0]
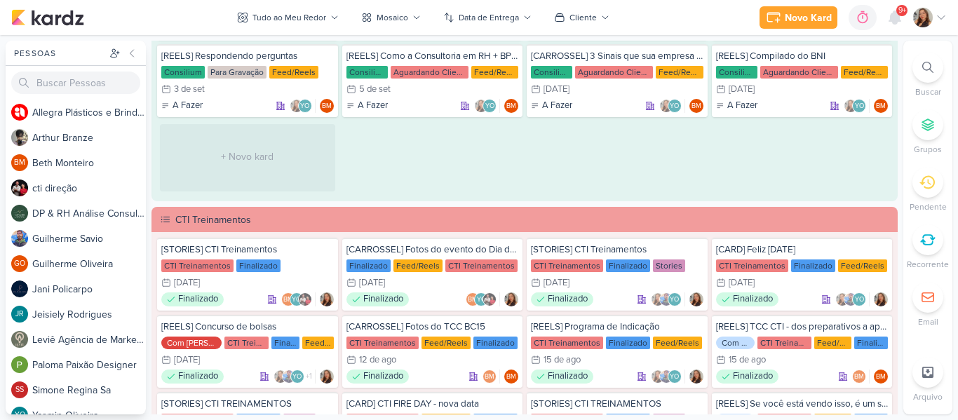
drag, startPoint x: 899, startPoint y: 226, endPoint x: 899, endPoint y: 243, distance: 16.1
click at [899, 243] on div "Pessoas [GEOGRAPHIC_DATA] A l l e g r a P l á s t i c o s e B r i n d e s P e r…" at bounding box center [479, 228] width 958 height 374
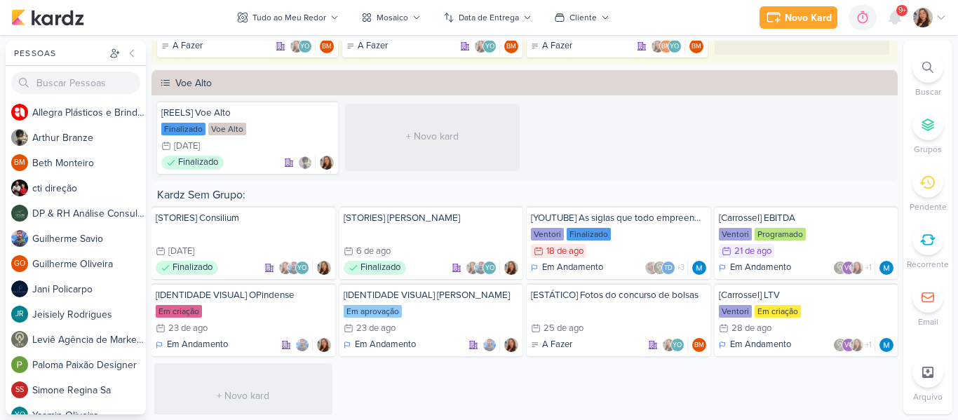
scroll to position [6170, 0]
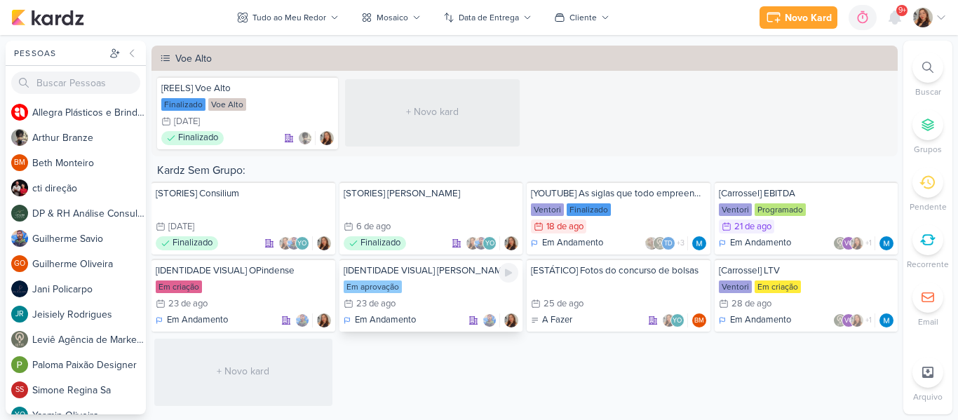
click at [419, 285] on div "Em aprovação" at bounding box center [431, 287] width 175 height 14
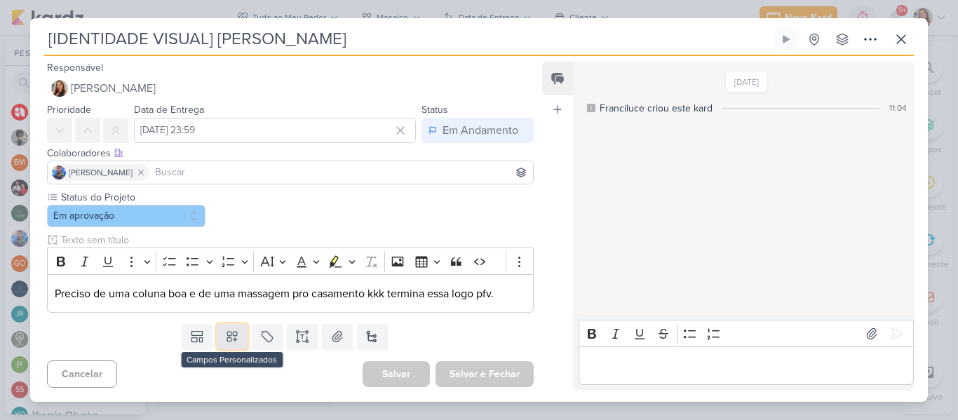
click at [231, 341] on icon at bounding box center [232, 337] width 14 height 14
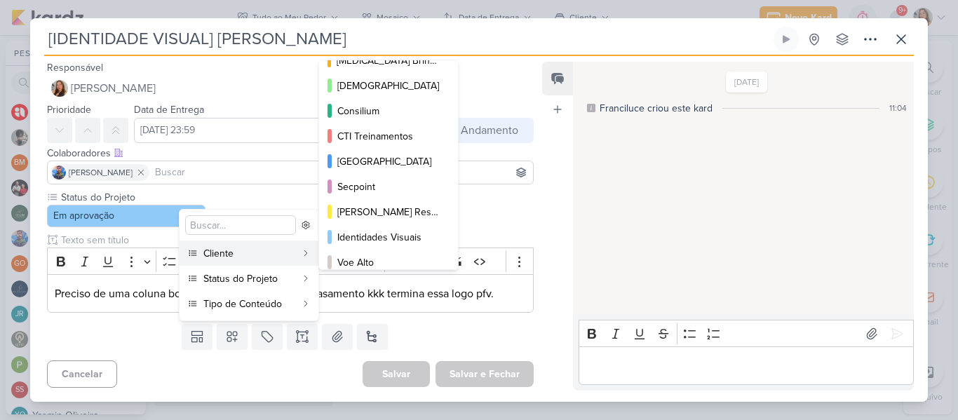
scroll to position [52, 0]
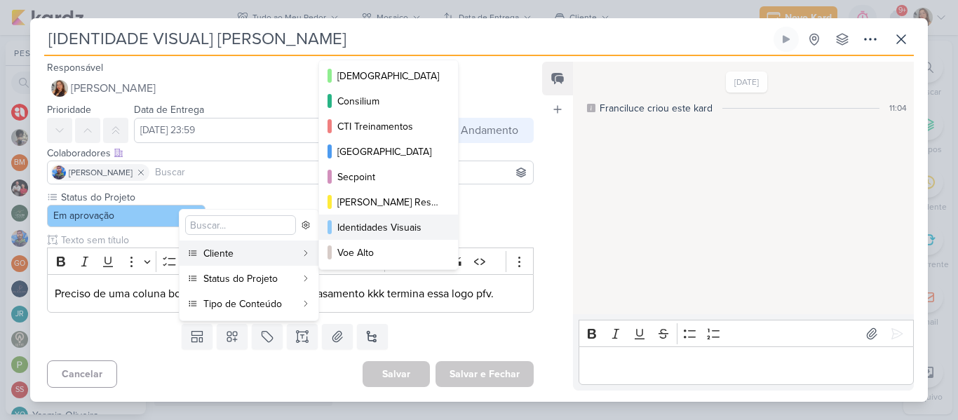
click at [428, 230] on div "Identidades Visuais" at bounding box center [389, 227] width 104 height 15
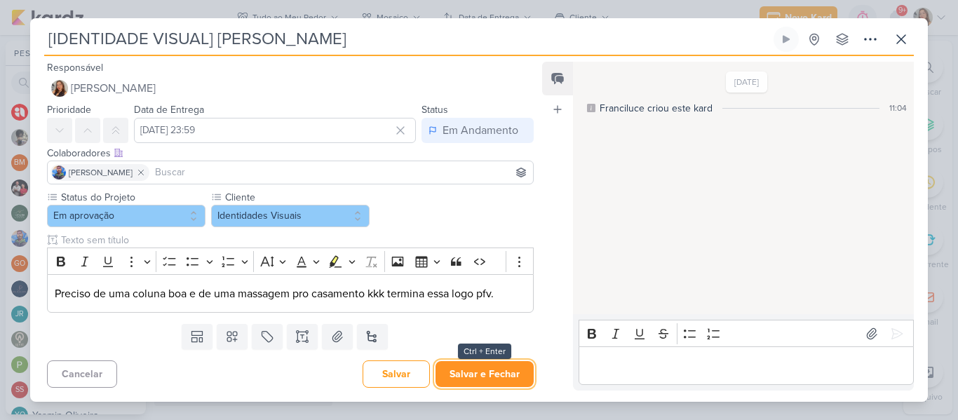
click at [457, 365] on button "Salvar e Fechar" at bounding box center [484, 374] width 98 height 26
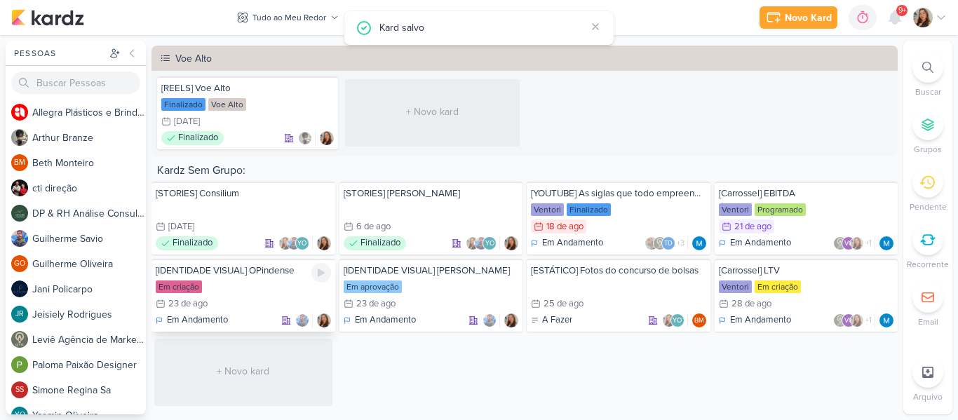
click at [220, 287] on div "Em criação" at bounding box center [243, 287] width 175 height 14
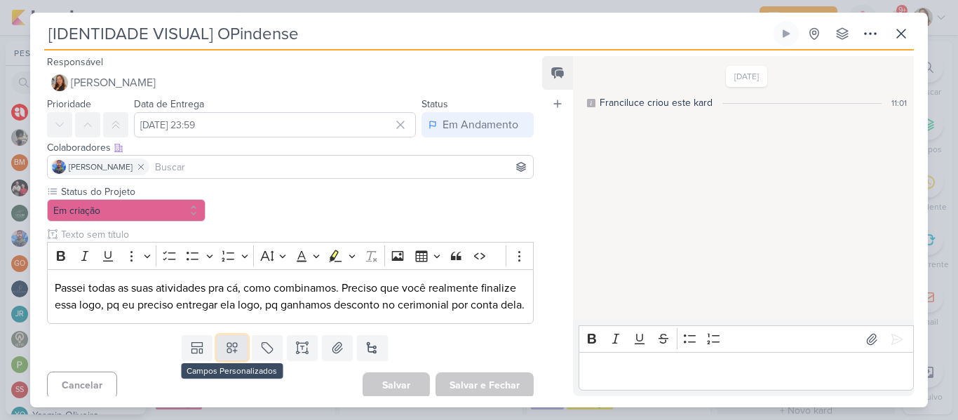
click at [224, 360] on button at bounding box center [232, 347] width 31 height 25
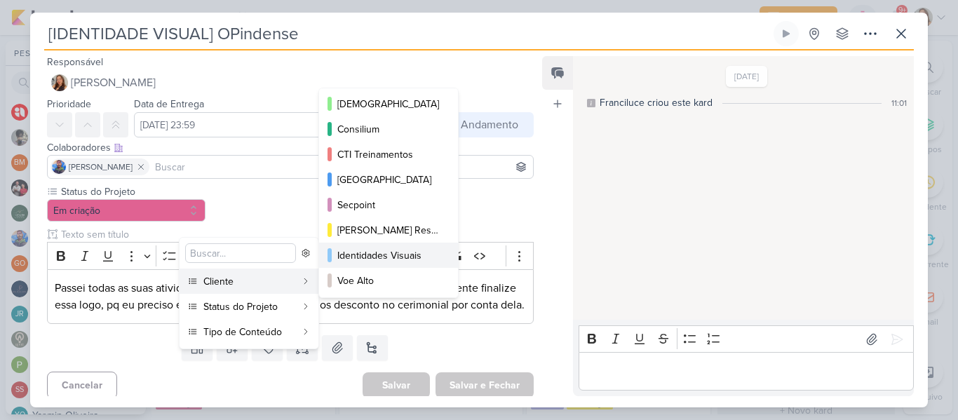
click at [425, 262] on div "Identidades Visuais" at bounding box center [389, 255] width 104 height 15
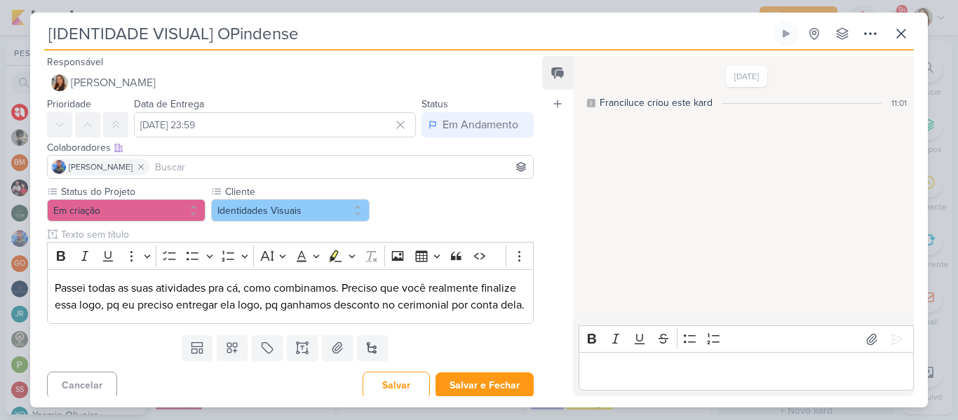
scroll to position [22, 0]
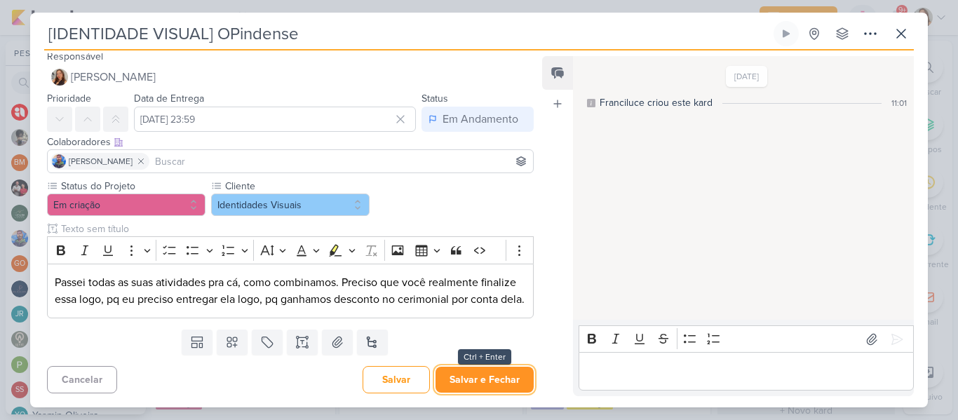
click at [490, 381] on button "Salvar e Fechar" at bounding box center [484, 380] width 98 height 26
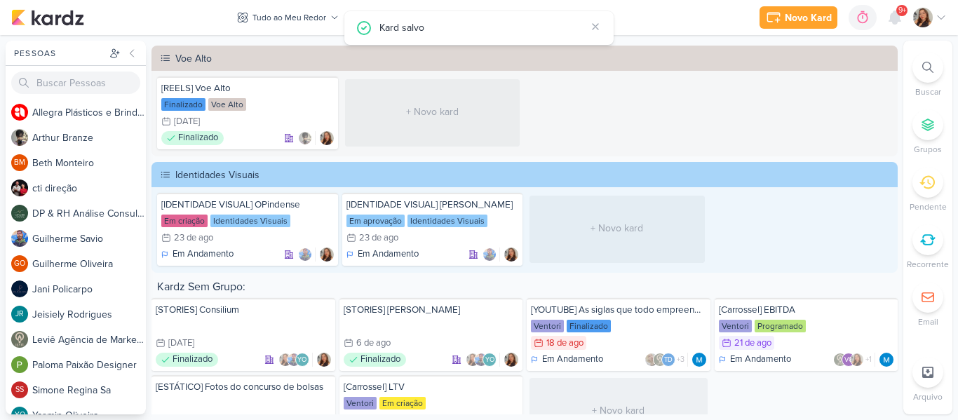
scroll to position [6209, 0]
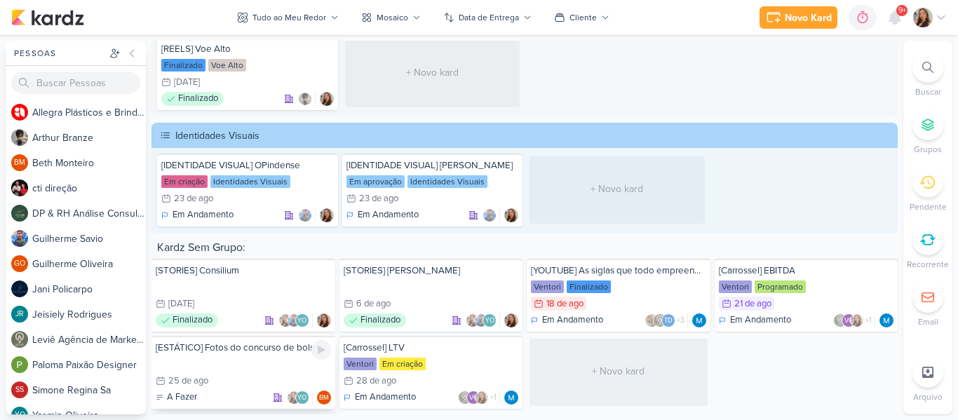
click at [269, 362] on div at bounding box center [243, 364] width 175 height 14
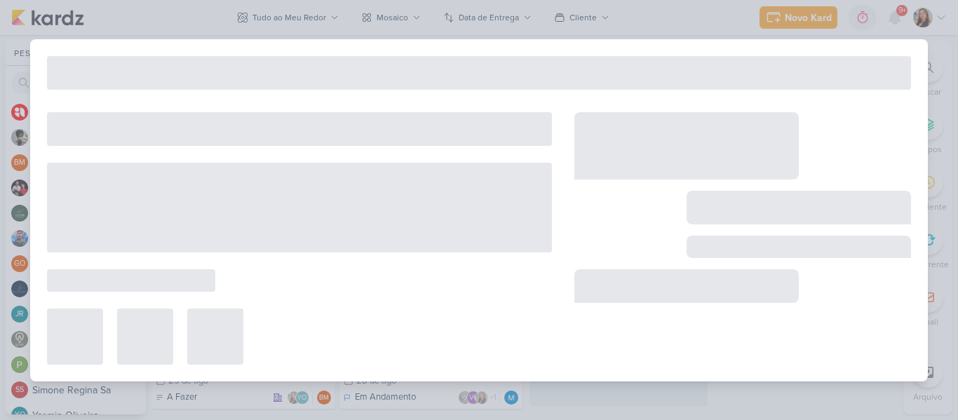
type input "[ESTÁTICO] Fotos do concurso de bolsas"
type input "25 de agosto de 2025 às 23:59"
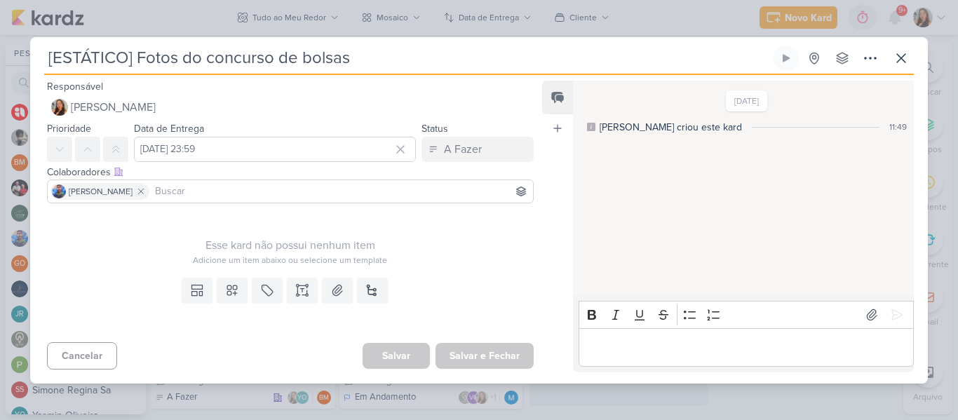
scroll to position [0, 0]
click at [862, 48] on button at bounding box center [869, 58] width 25 height 25
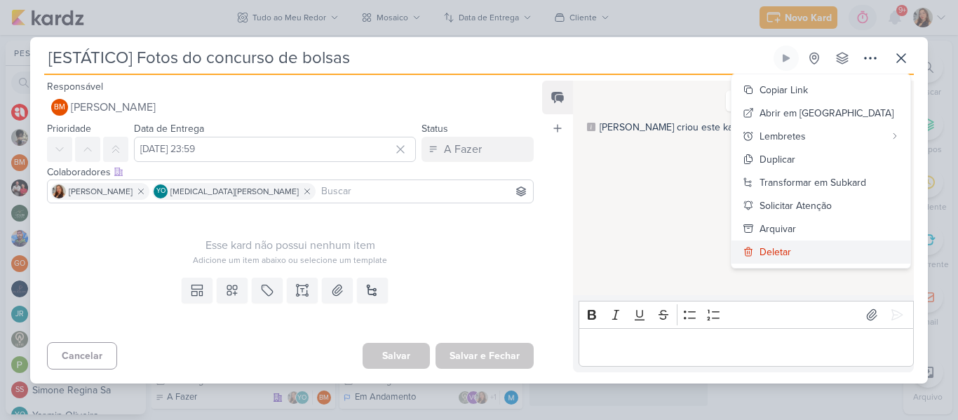
click at [791, 257] on div "Deletar" at bounding box center [775, 252] width 32 height 15
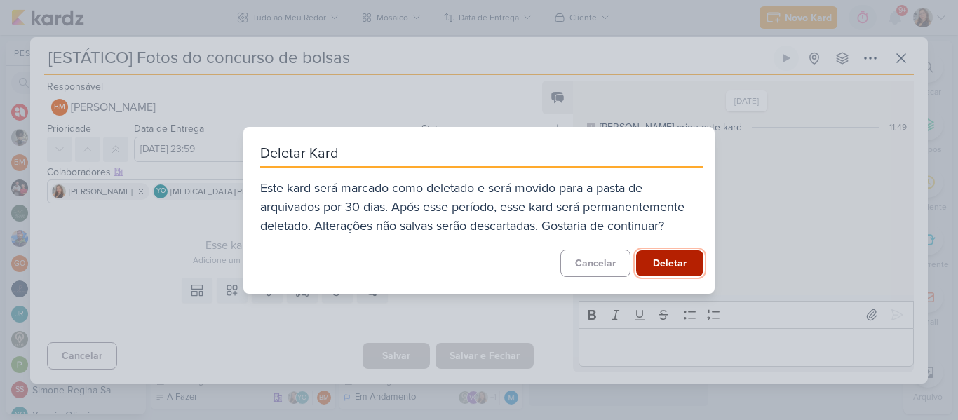
click at [665, 256] on button "Deletar" at bounding box center [669, 263] width 67 height 26
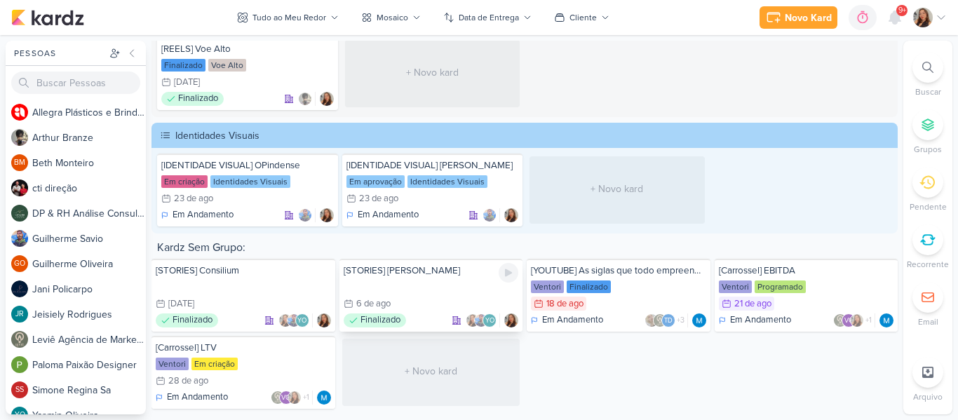
click at [454, 294] on div "[STORIES] SIMONE 6/8 6 de ago Finalizado YO" at bounding box center [431, 295] width 184 height 73
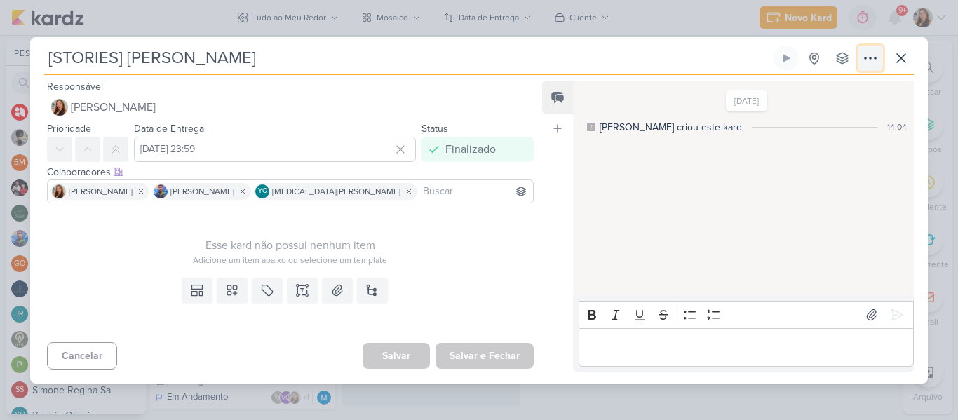
click at [866, 53] on icon at bounding box center [870, 58] width 17 height 17
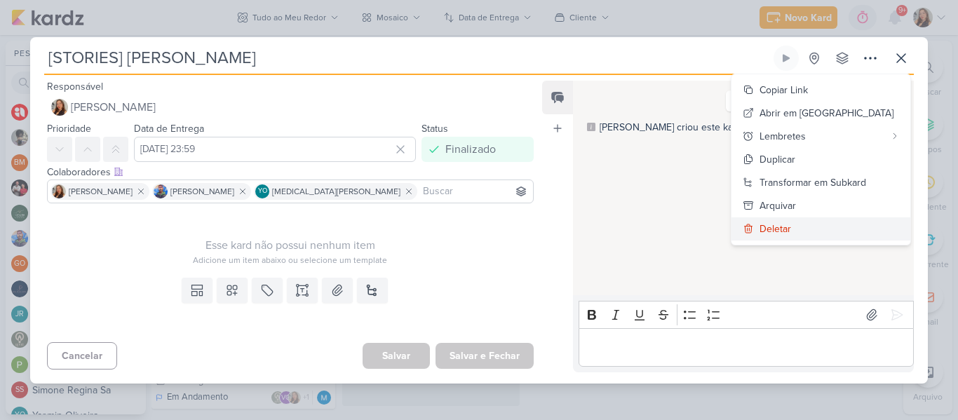
click at [791, 228] on div "Deletar" at bounding box center [775, 229] width 32 height 15
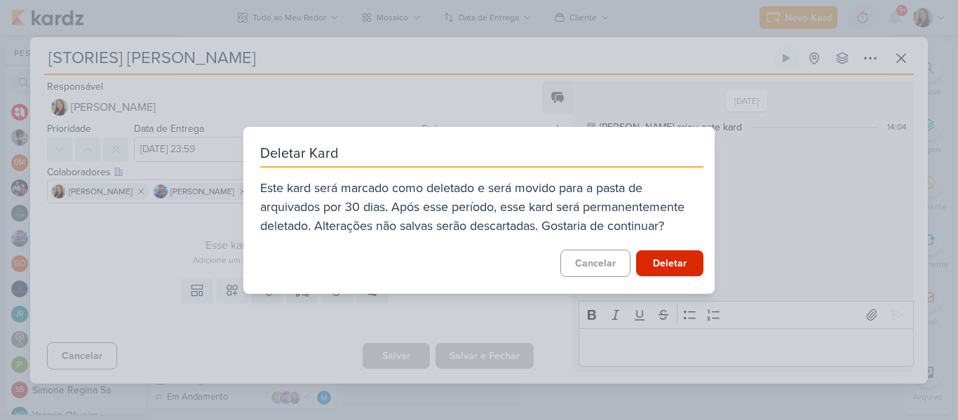
click at [653, 277] on div "Deletar Kard Este kard será marcado como deletado e será movido para a pasta de…" at bounding box center [478, 210] width 471 height 167
click at [656, 269] on button "Deletar" at bounding box center [669, 263] width 67 height 26
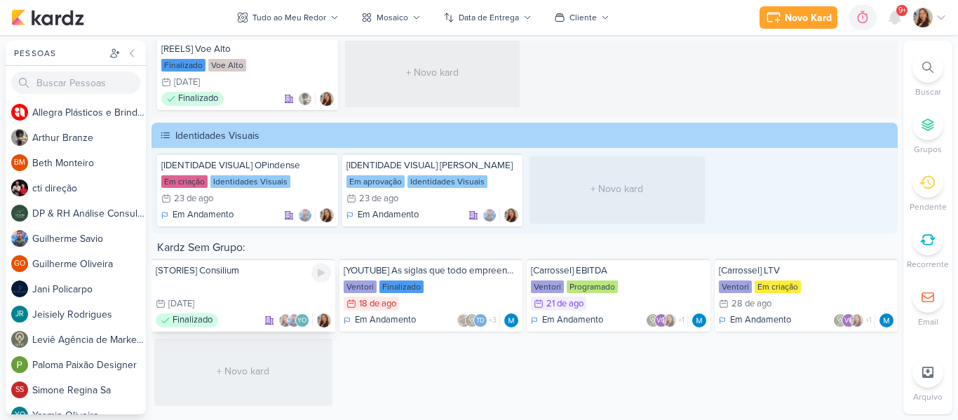
click at [229, 312] on div "[STORIES] Consilium 5/8 5 de ago Finalizado YO" at bounding box center [243, 295] width 184 height 73
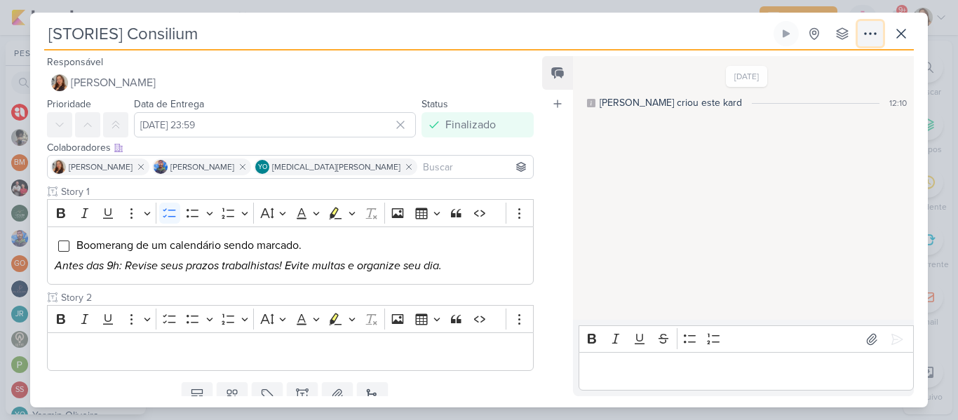
click at [858, 40] on button at bounding box center [869, 33] width 25 height 25
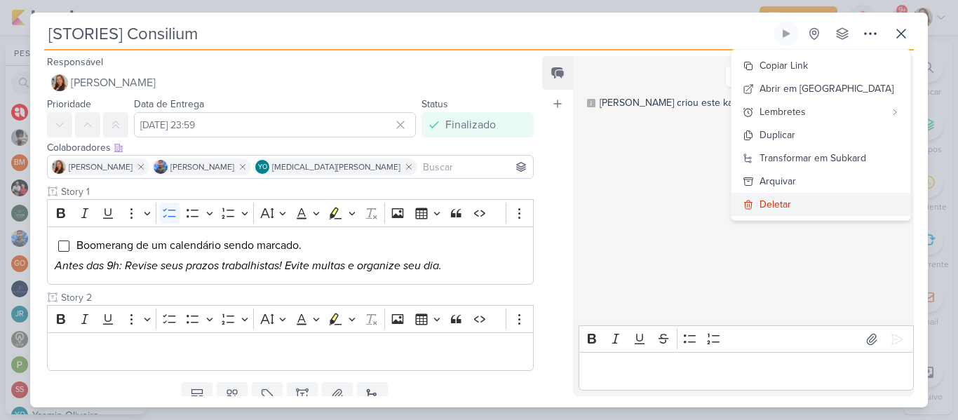
click at [791, 204] on div "Deletar" at bounding box center [775, 204] width 32 height 15
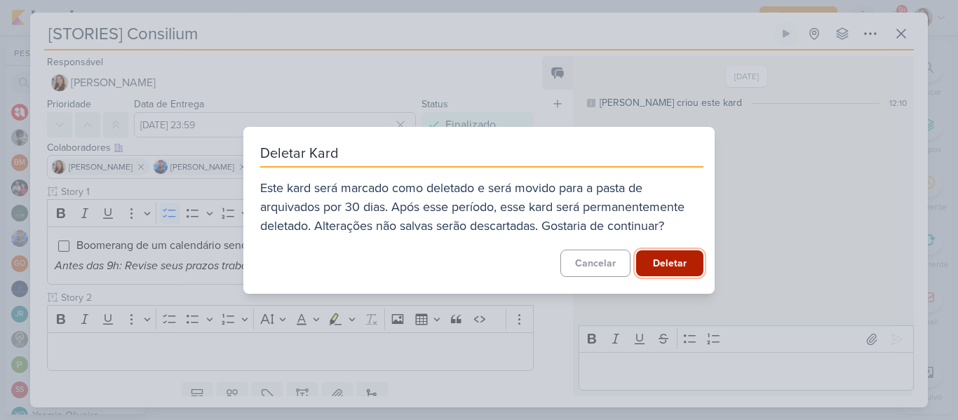
click at [636, 260] on button "Deletar" at bounding box center [669, 263] width 67 height 26
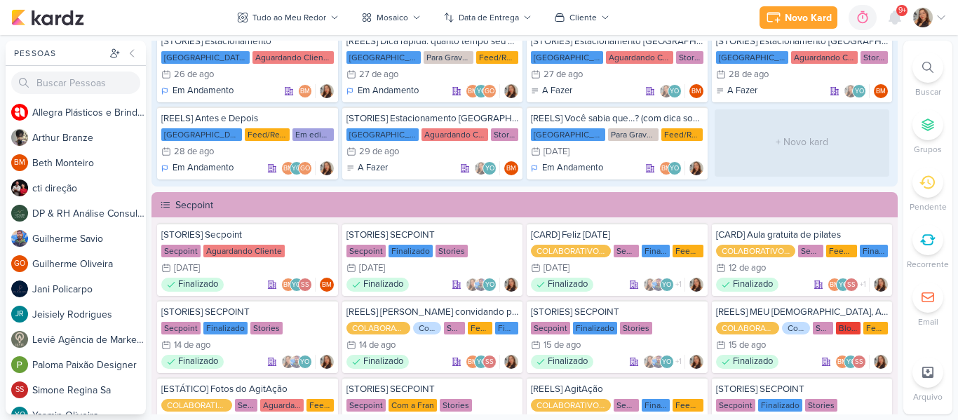
scroll to position [4727, 0]
